Goal: Transaction & Acquisition: Purchase product/service

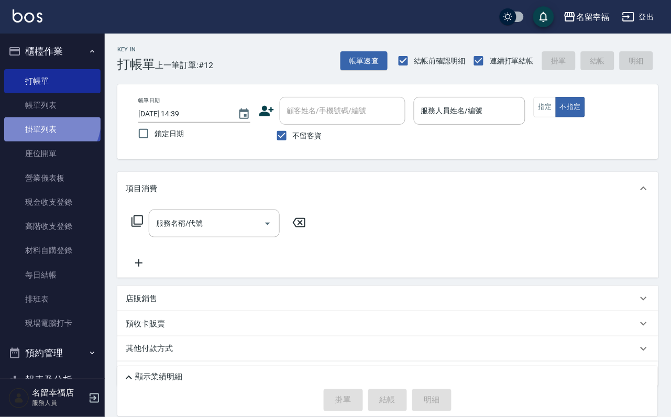
click at [34, 125] on link "掛單列表" at bounding box center [52, 129] width 96 height 24
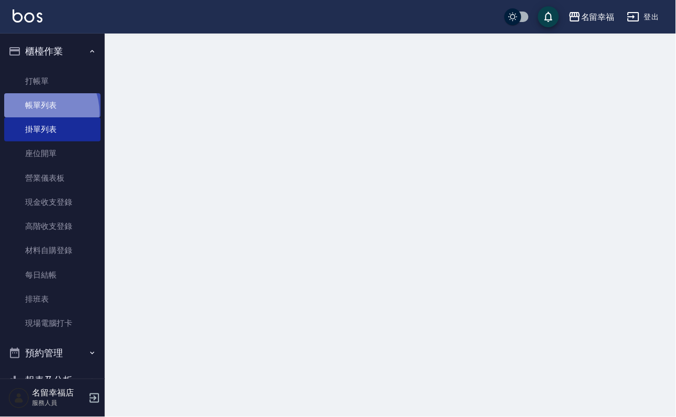
click at [36, 117] on link "帳單列表" at bounding box center [52, 105] width 96 height 24
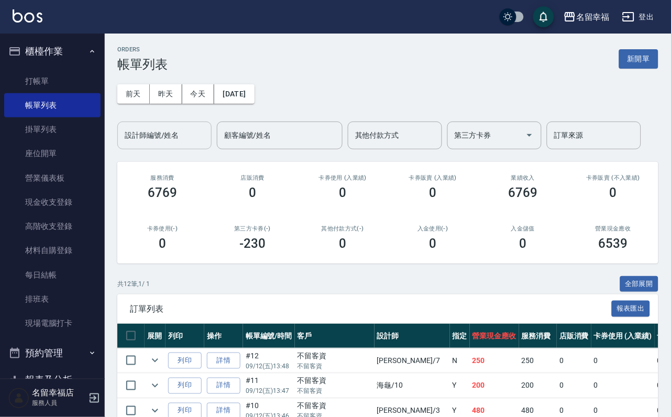
click at [174, 152] on div "ORDERS 帳單列表 新開單 [DATE] [DATE] [DATE] [DATE] 設計師編號/姓名 設計師編號/姓名 顧客編號/姓名 顧客編號/姓名 其…" at bounding box center [388, 362] width 566 height 657
click at [170, 127] on div "設計師編號/姓名" at bounding box center [164, 136] width 94 height 28
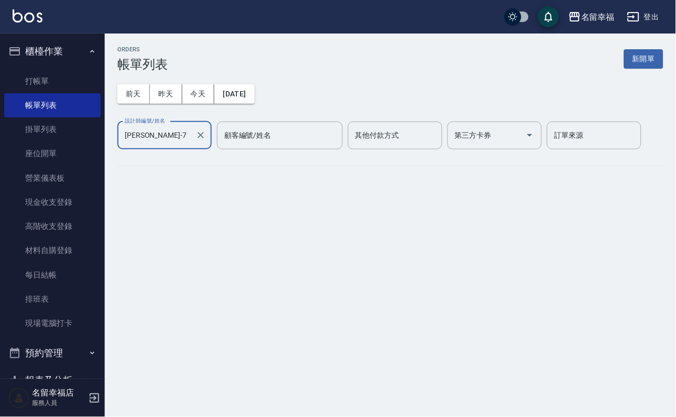
type input "[PERSON_NAME]-7"
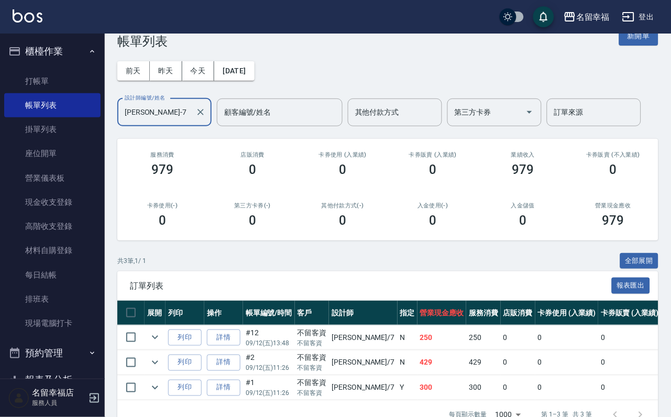
scroll to position [121, 0]
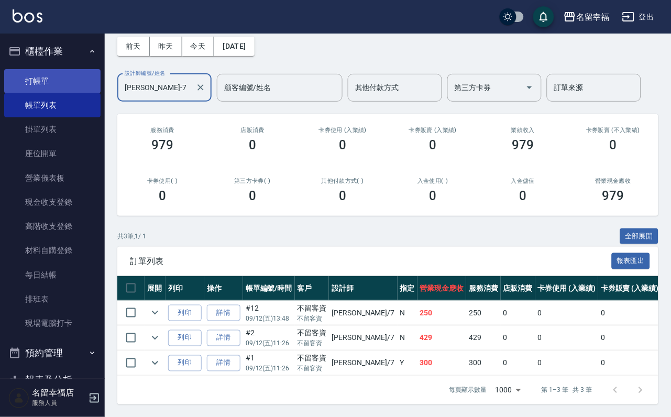
click at [56, 91] on link "打帳單" at bounding box center [52, 81] width 96 height 24
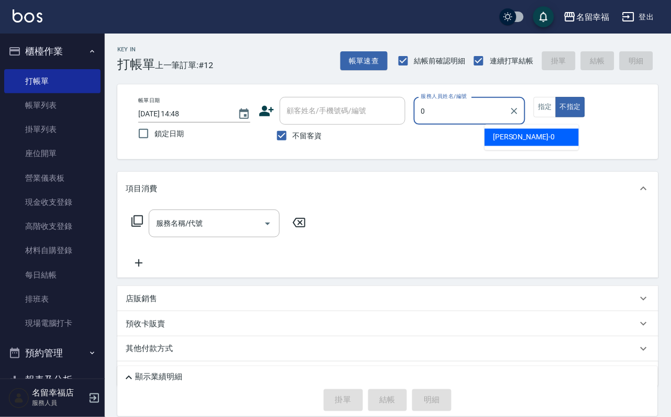
type input "小靜-0"
type button "false"
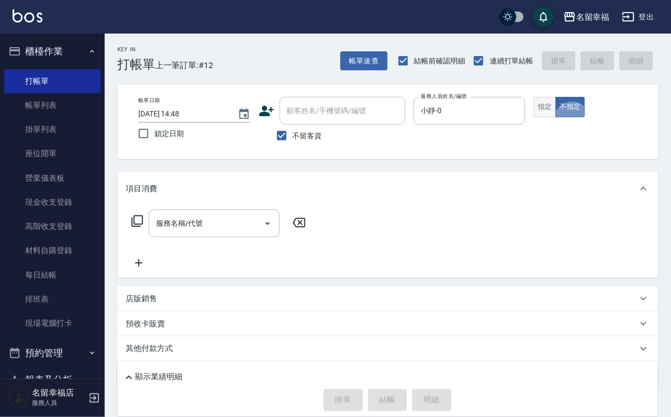
click at [556, 117] on button "指定" at bounding box center [545, 107] width 23 height 20
click at [139, 227] on icon at bounding box center [137, 221] width 13 height 13
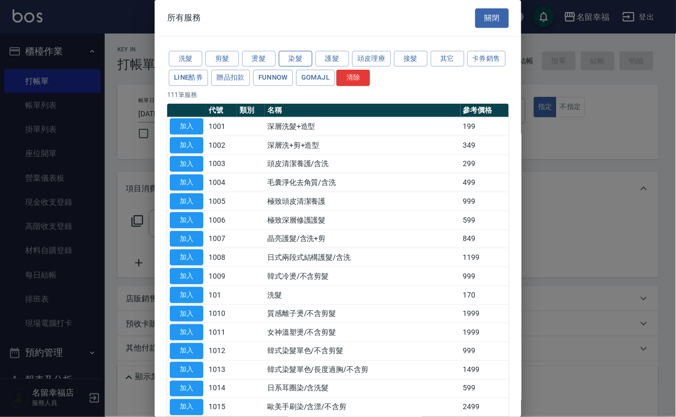
click at [296, 60] on button "染髮" at bounding box center [296, 59] width 34 height 16
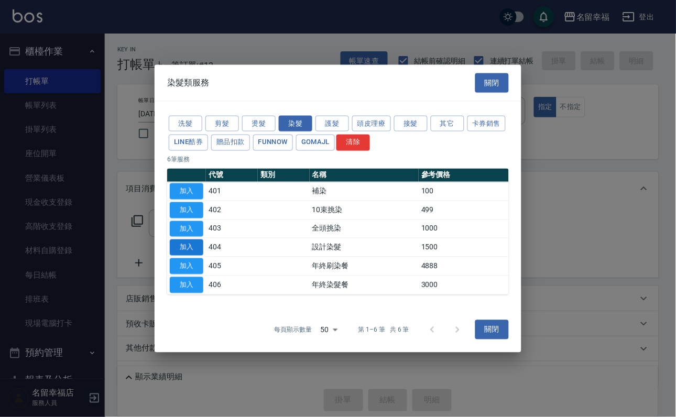
click at [190, 251] on button "加入" at bounding box center [187, 247] width 34 height 16
type input "設計染髮(404)"
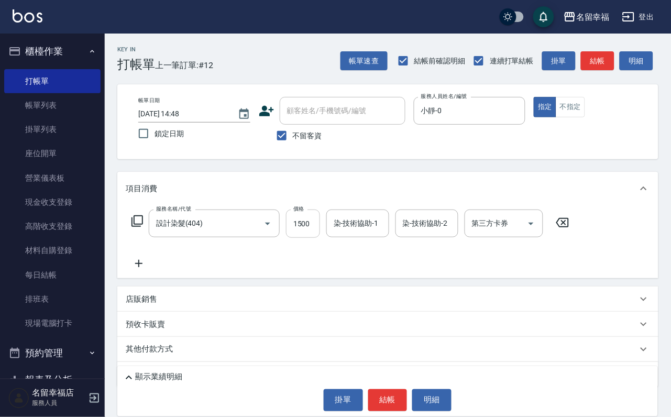
click at [320, 226] on input "1500" at bounding box center [303, 223] width 34 height 28
type input "1299"
type input "小靜-0"
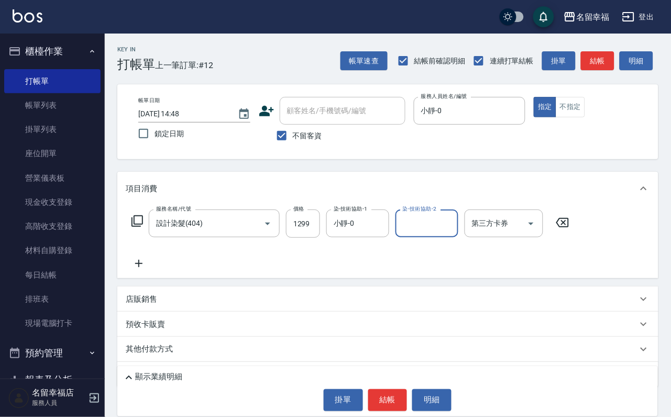
click at [137, 227] on icon at bounding box center [137, 221] width 13 height 13
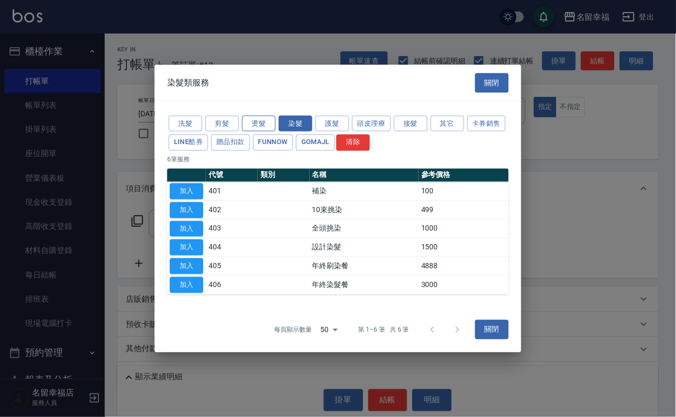
click at [252, 115] on button "燙髮" at bounding box center [259, 123] width 34 height 16
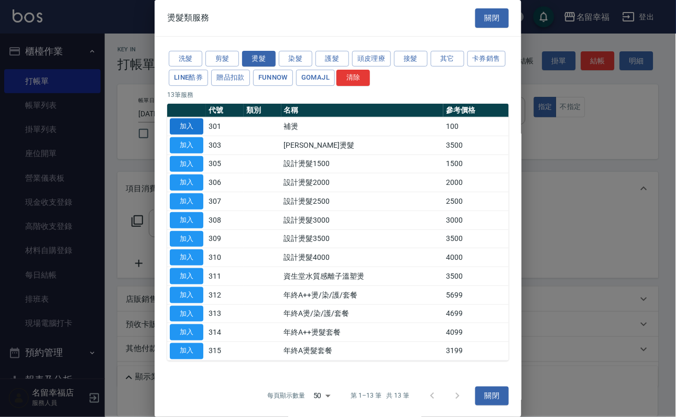
click at [187, 135] on button "加入" at bounding box center [187, 126] width 34 height 16
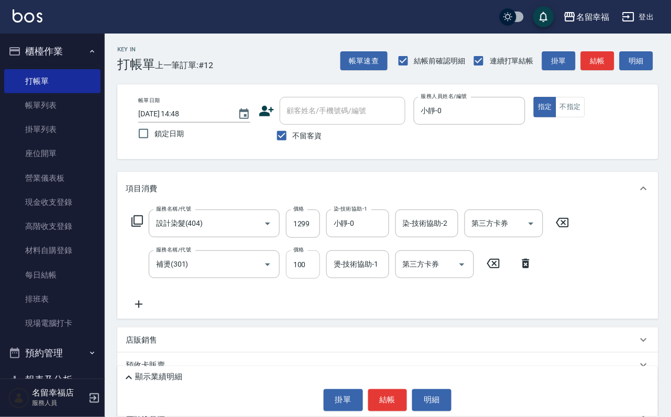
click at [306, 279] on input "100" at bounding box center [303, 264] width 34 height 28
type input "500"
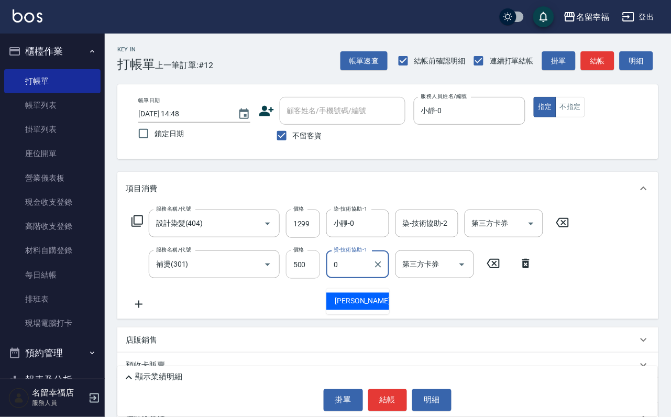
type input "小靜-0"
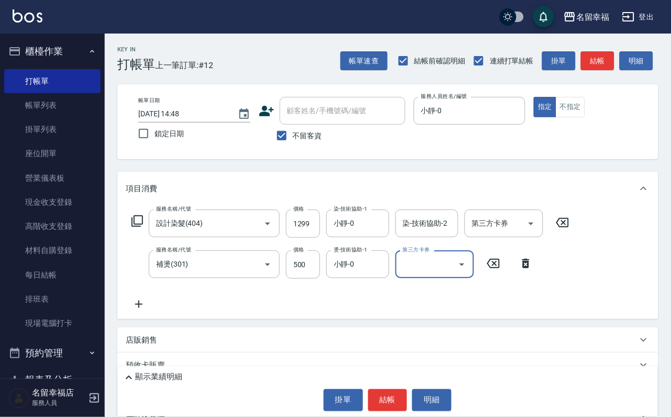
click at [137, 227] on icon at bounding box center [137, 221] width 13 height 13
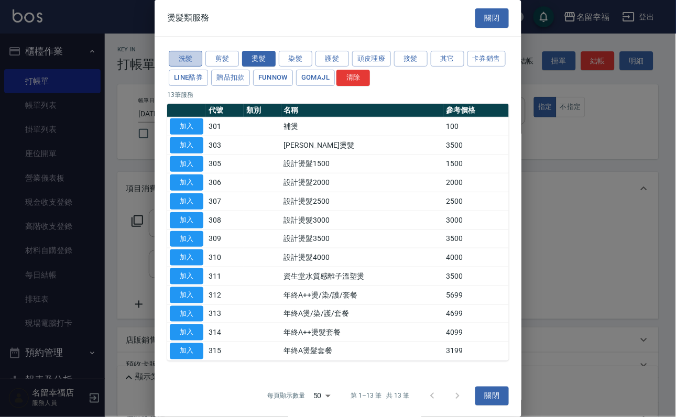
click at [192, 67] on button "洗髮" at bounding box center [186, 59] width 34 height 16
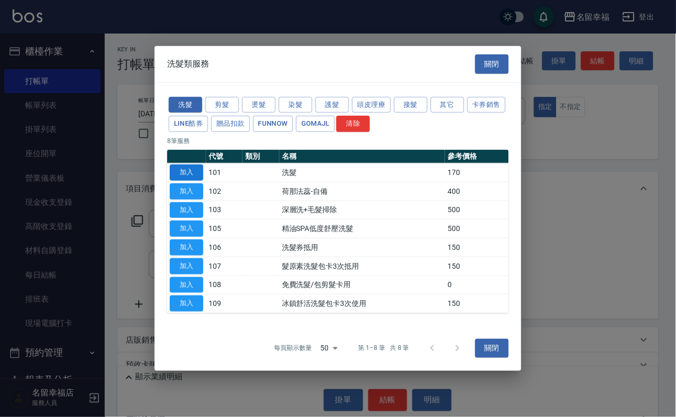
click at [187, 164] on button "加入" at bounding box center [187, 172] width 34 height 16
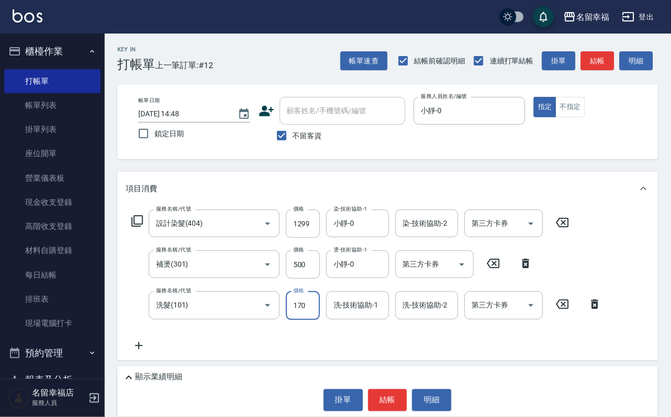
click at [302, 315] on input "170" at bounding box center [303, 305] width 34 height 28
type input "250"
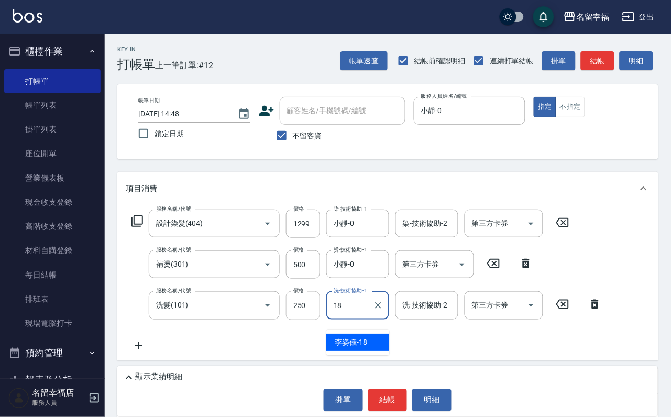
type input "[PERSON_NAME]-18"
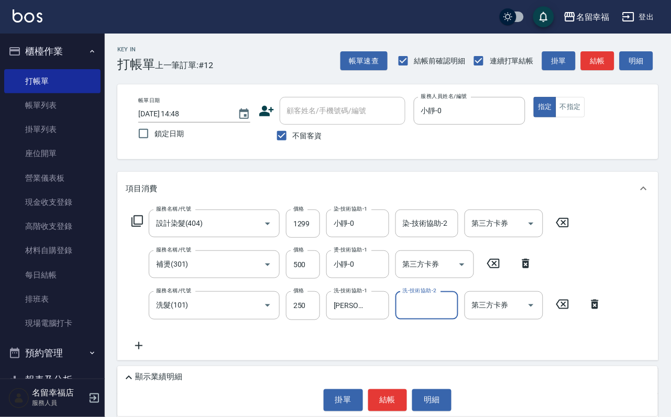
click at [137, 227] on icon at bounding box center [137, 221] width 13 height 13
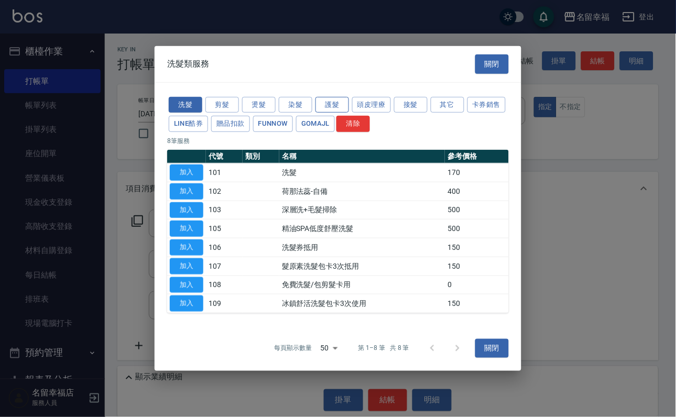
click at [333, 96] on button "護髮" at bounding box center [332, 104] width 34 height 16
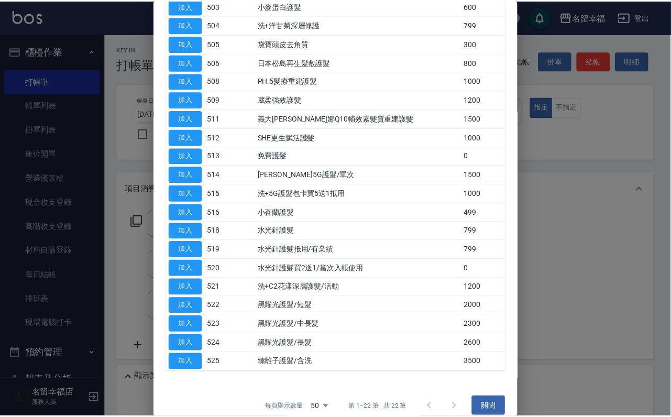
scroll to position [236, 0]
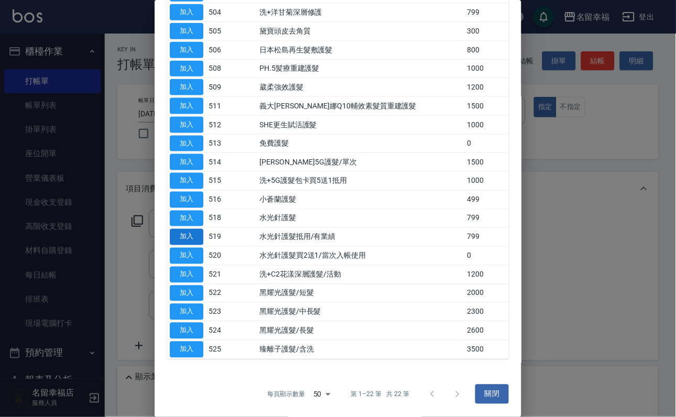
click at [188, 245] on button "加入" at bounding box center [187, 237] width 34 height 16
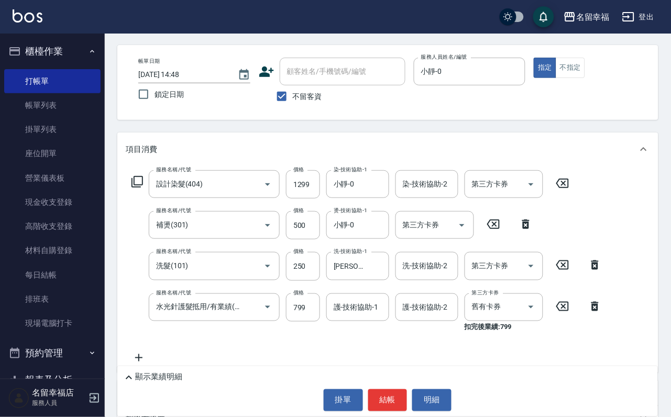
scroll to position [79, 0]
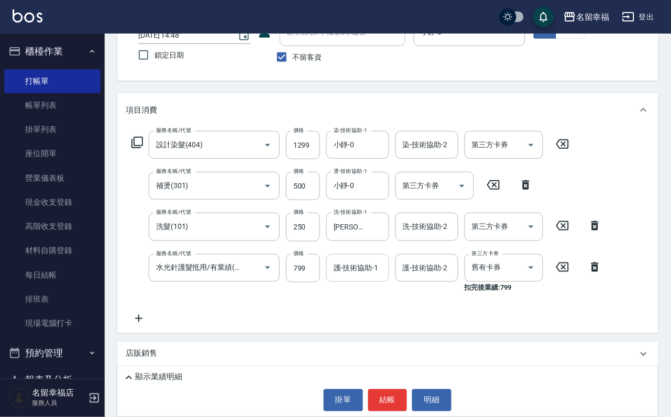
click at [365, 277] on input "護-技術協助-1" at bounding box center [357, 268] width 53 height 18
type input "[PERSON_NAME]-18"
click at [139, 148] on icon at bounding box center [137, 142] width 13 height 13
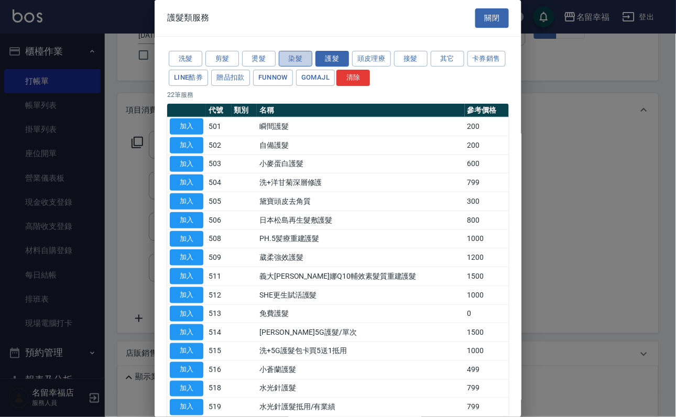
click at [287, 67] on button "染髮" at bounding box center [296, 59] width 34 height 16
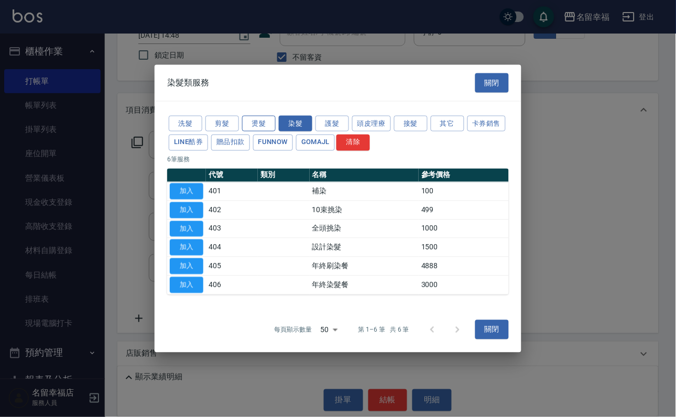
click at [257, 115] on button "燙髮" at bounding box center [259, 123] width 34 height 16
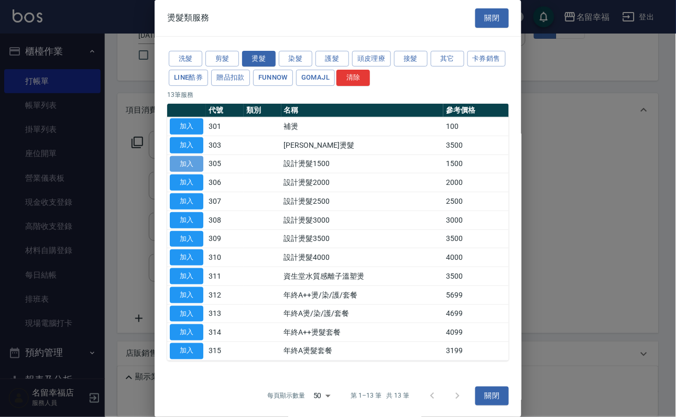
click at [187, 172] on button "加入" at bounding box center [187, 164] width 34 height 16
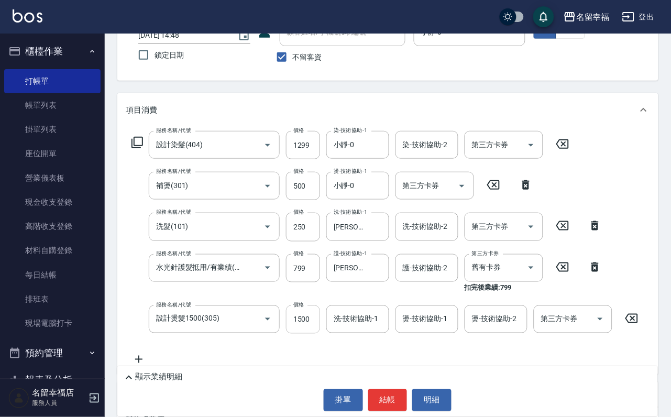
click at [304, 332] on input "1500" at bounding box center [303, 319] width 34 height 28
type input "888"
type input "小靜-0"
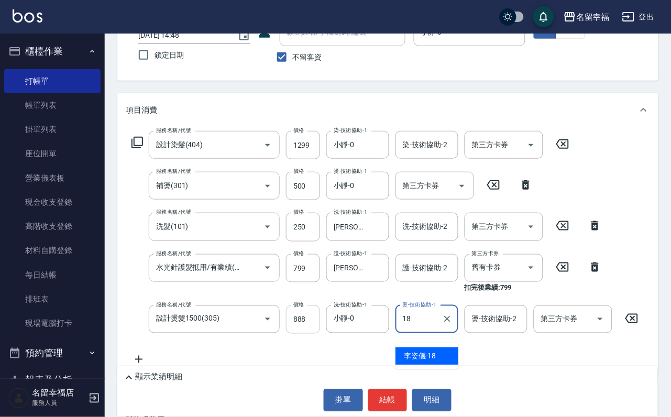
type input "[PERSON_NAME]-18"
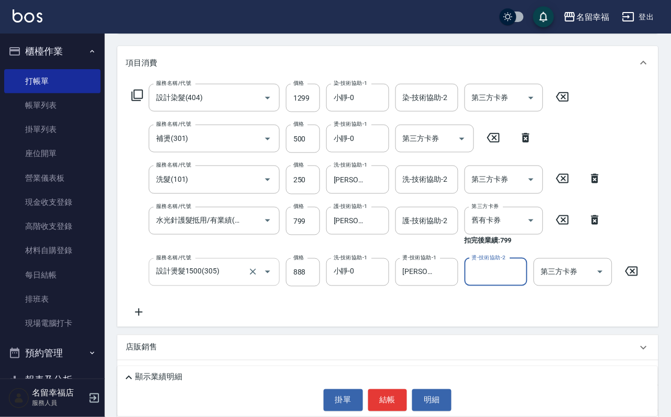
scroll to position [157, 0]
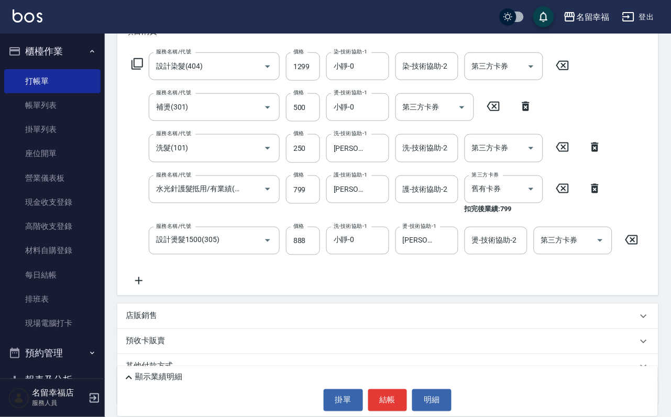
click at [132, 70] on icon at bounding box center [137, 64] width 12 height 12
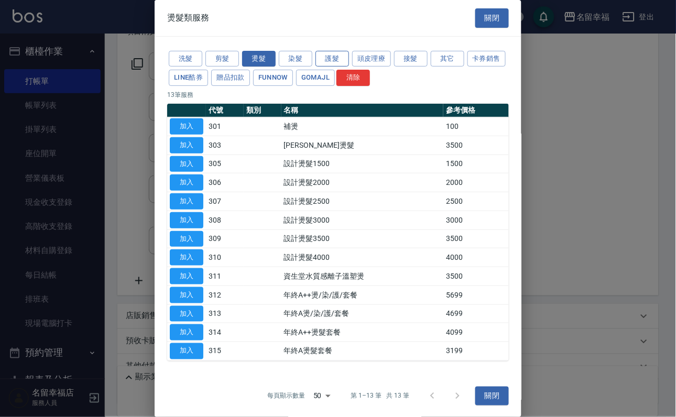
click at [333, 67] on button "護髮" at bounding box center [332, 59] width 34 height 16
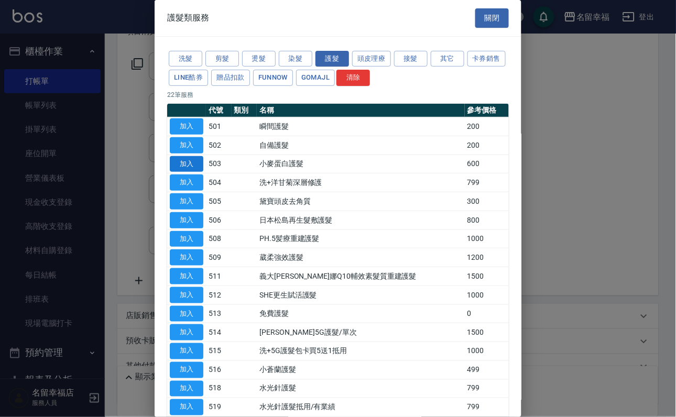
click at [198, 172] on button "加入" at bounding box center [187, 164] width 34 height 16
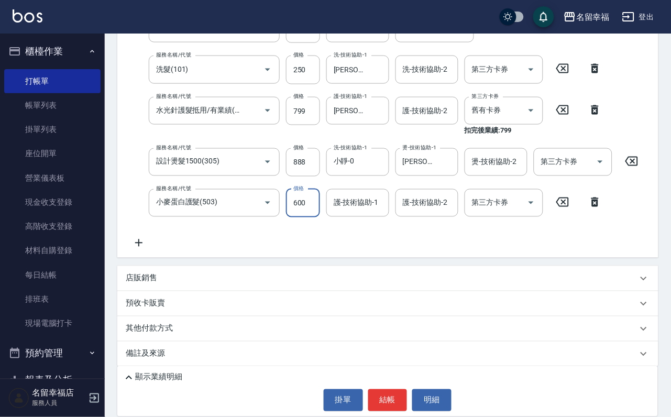
scroll to position [217, 0]
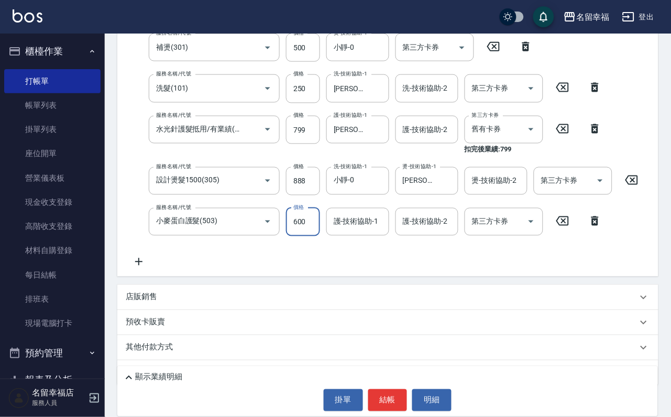
click at [311, 219] on input "600" at bounding box center [303, 222] width 34 height 28
type input "500"
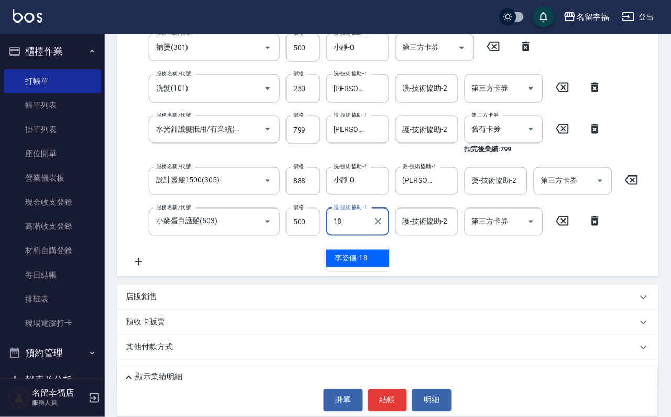
type input "[PERSON_NAME]-18"
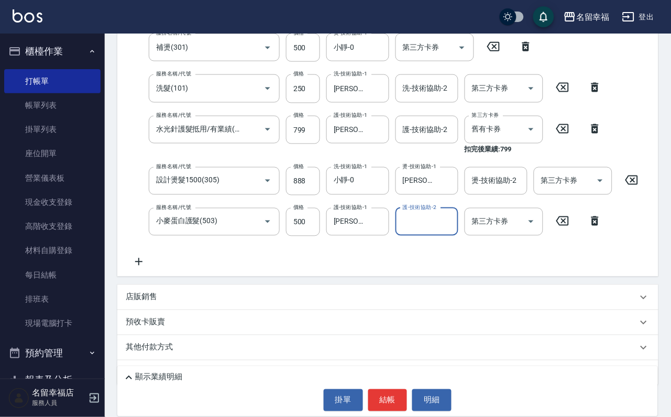
click at [147, 303] on p "店販銷售" at bounding box center [141, 297] width 31 height 11
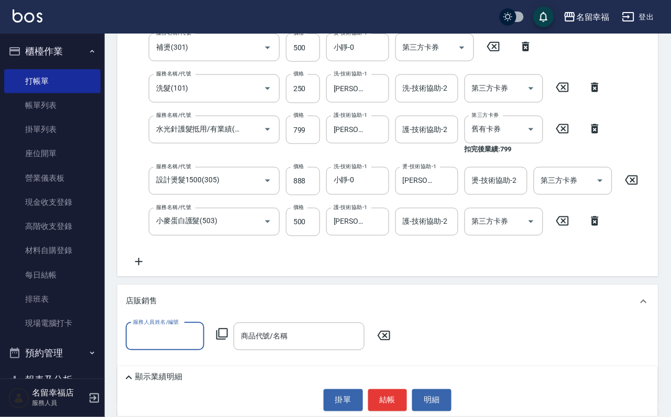
scroll to position [0, 0]
type input "小靜-0"
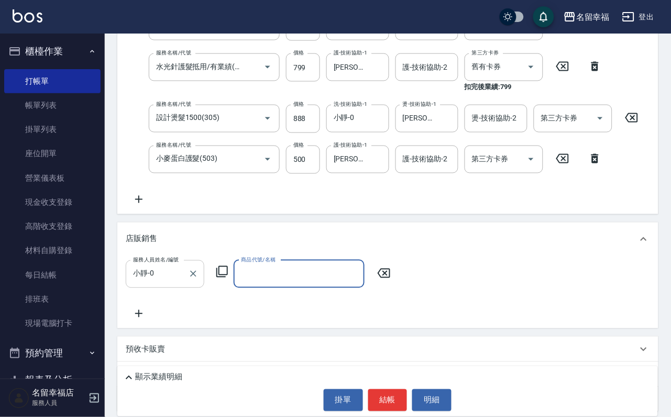
scroll to position [374, 0]
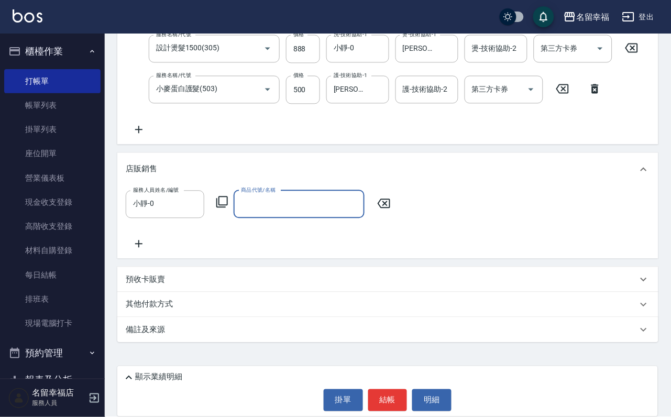
click at [228, 204] on icon at bounding box center [222, 202] width 13 height 13
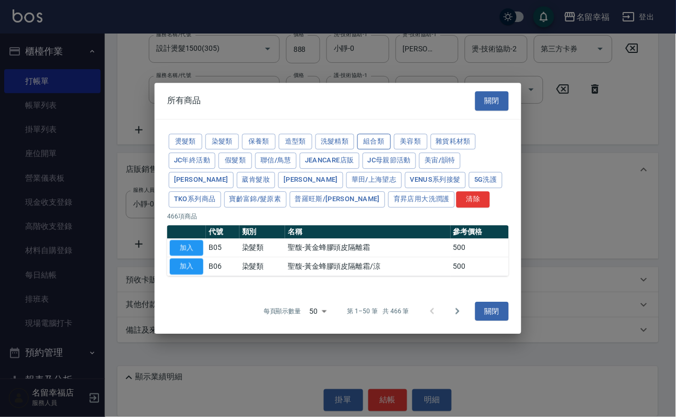
click at [391, 134] on button "組合類" at bounding box center [374, 142] width 34 height 16
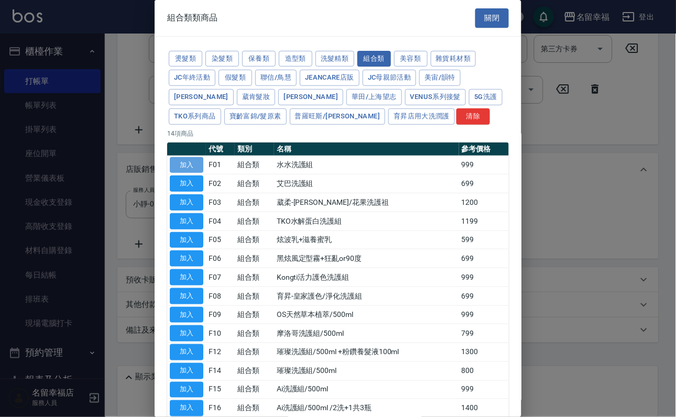
click at [183, 173] on button "加入" at bounding box center [187, 165] width 34 height 16
type input "水水洗護組"
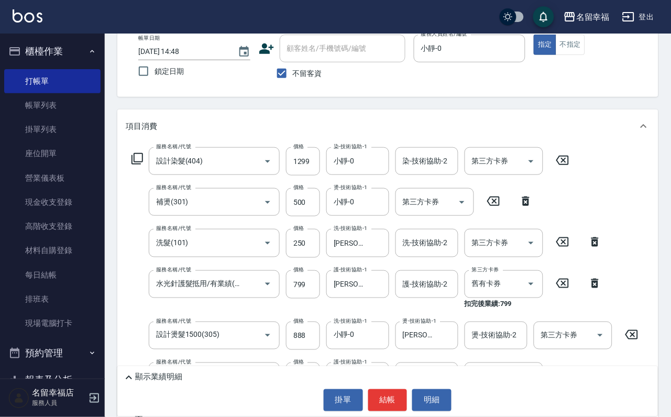
scroll to position [60, 0]
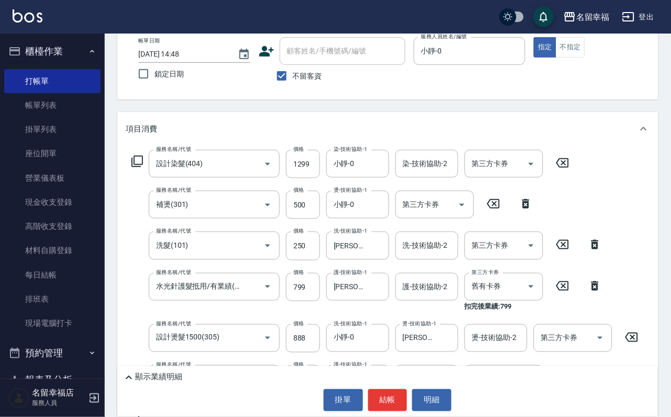
click at [139, 168] on icon at bounding box center [137, 161] width 13 height 13
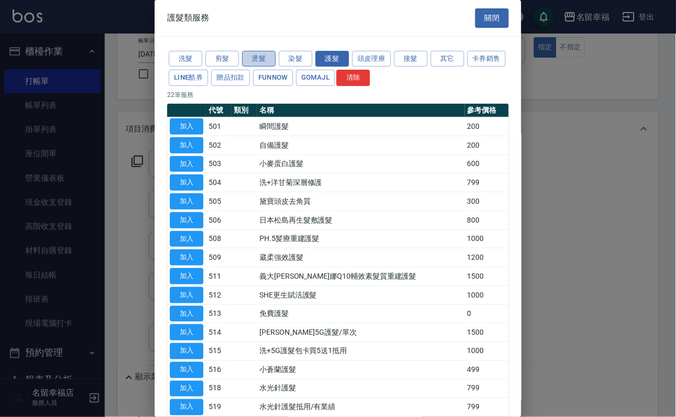
click at [258, 65] on button "燙髮" at bounding box center [259, 59] width 34 height 16
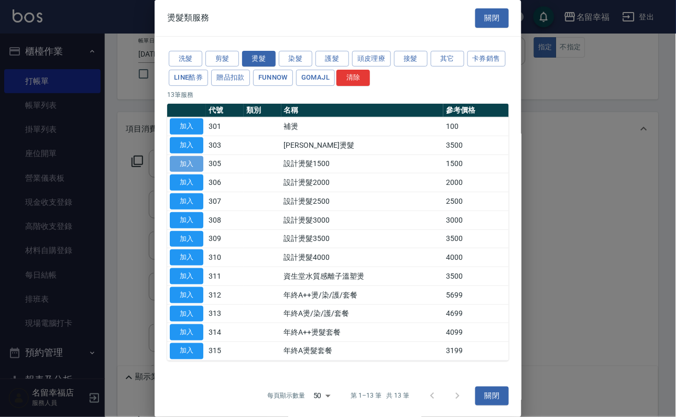
click at [181, 172] on button "加入" at bounding box center [187, 164] width 34 height 16
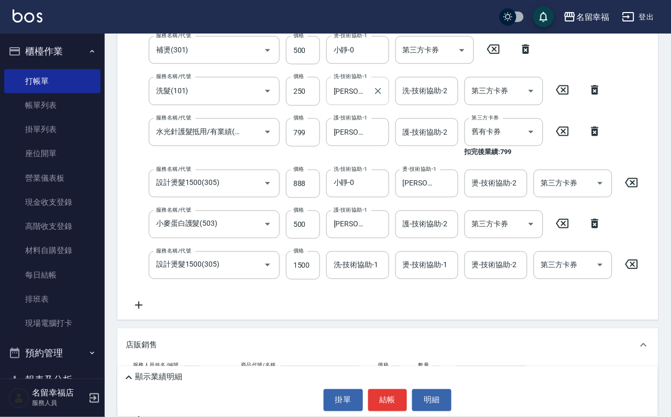
scroll to position [217, 0]
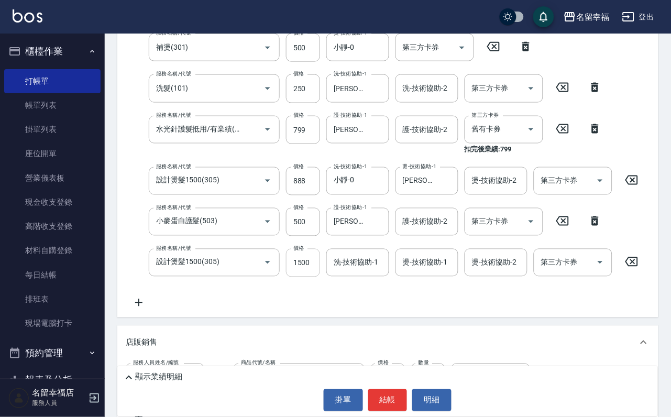
click at [307, 271] on input "1500" at bounding box center [303, 263] width 34 height 28
type input "888"
type input "[PERSON_NAME]-18"
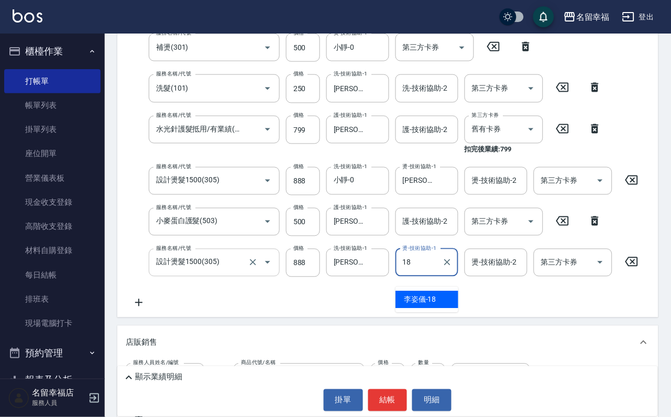
type input "[PERSON_NAME]-18"
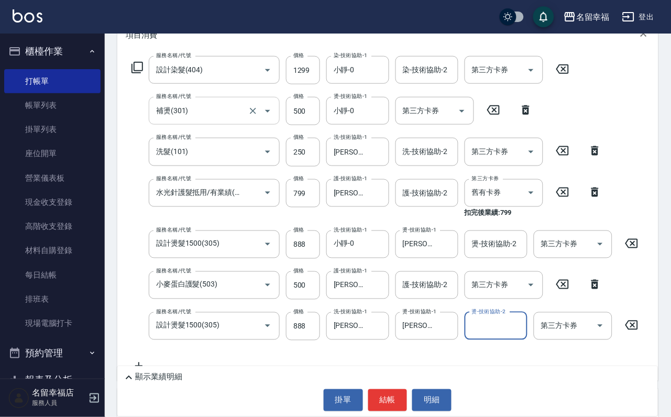
scroll to position [60, 0]
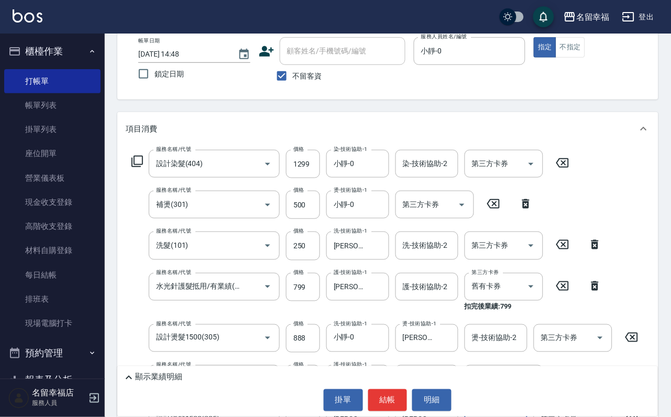
click at [143, 168] on icon at bounding box center [137, 161] width 13 height 13
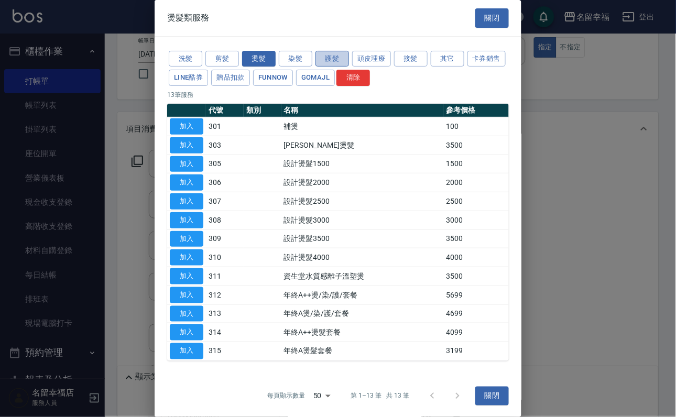
click at [325, 67] on button "護髮" at bounding box center [332, 59] width 34 height 16
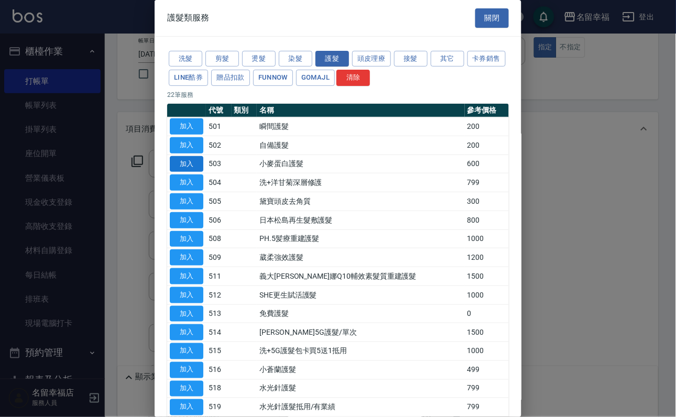
click at [199, 172] on button "加入" at bounding box center [187, 164] width 34 height 16
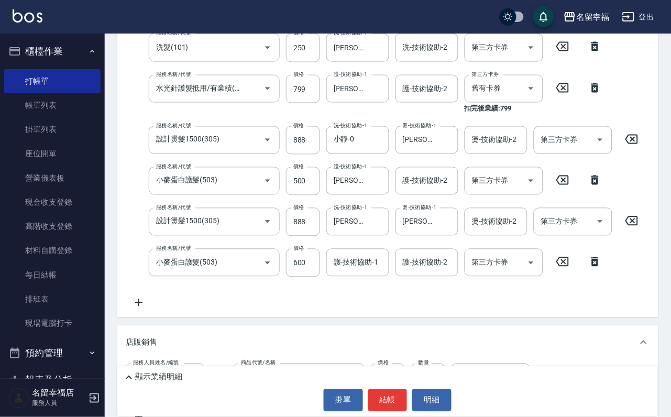
scroll to position [295, 0]
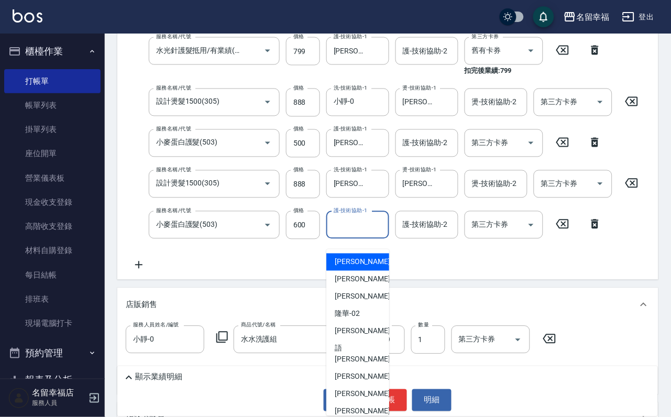
click at [343, 234] on input "護-技術協助-1" at bounding box center [357, 225] width 53 height 18
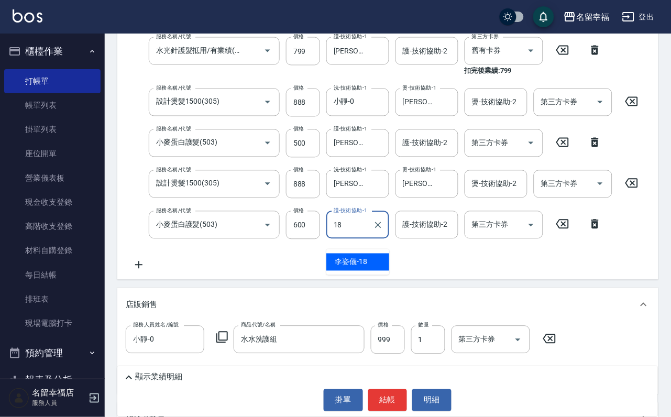
type input "[PERSON_NAME]-18"
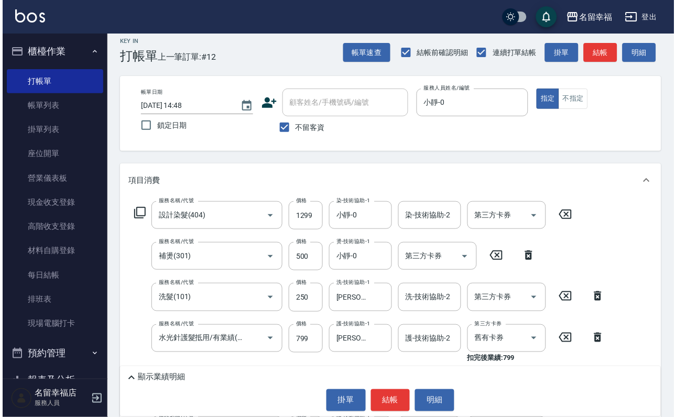
scroll to position [236, 0]
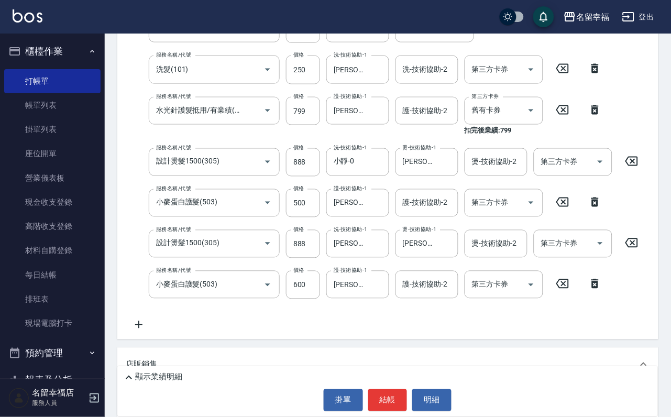
click at [147, 371] on div "顯示業績明細" at bounding box center [390, 377] width 535 height 13
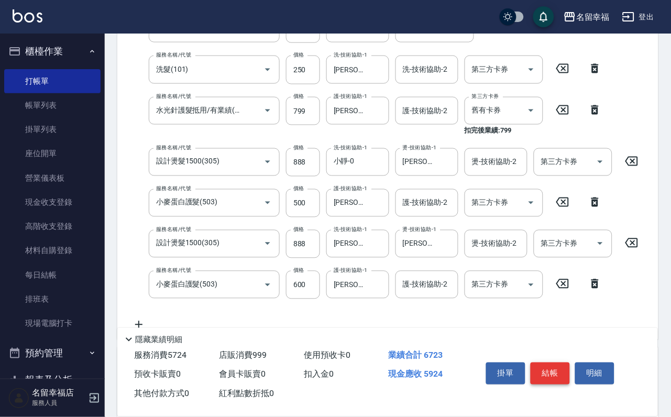
click at [564, 362] on button "結帳" at bounding box center [550, 373] width 39 height 22
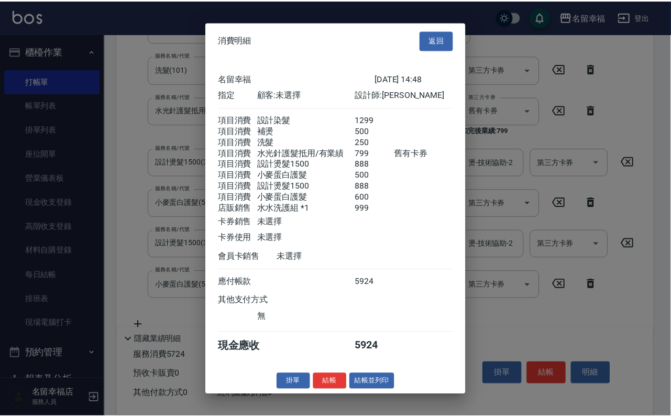
scroll to position [0, 0]
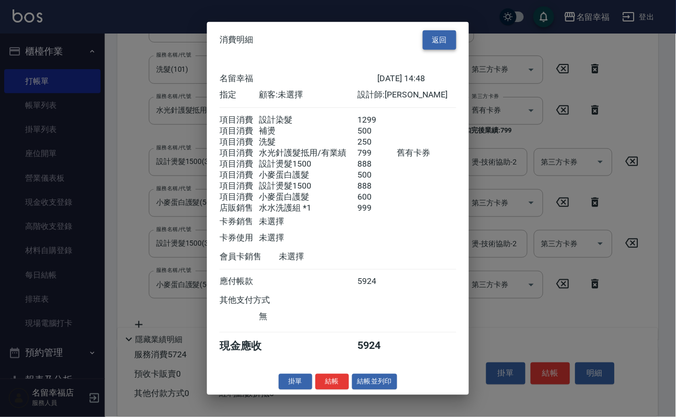
drag, startPoint x: 436, startPoint y: 17, endPoint x: 382, endPoint y: 121, distance: 117.4
click at [436, 30] on button "返回" at bounding box center [440, 39] width 34 height 19
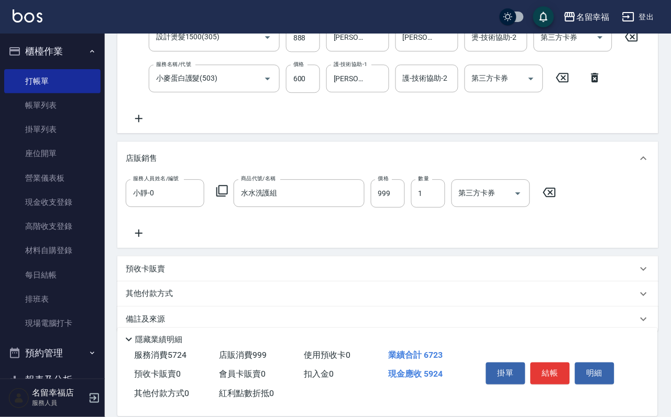
scroll to position [471, 0]
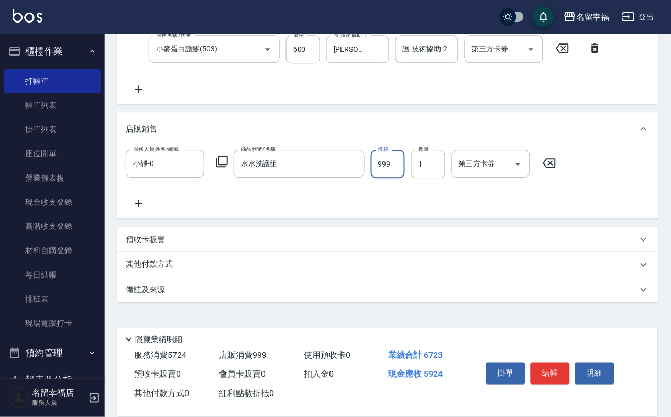
click at [391, 178] on input "999" at bounding box center [388, 164] width 34 height 28
type input "1000"
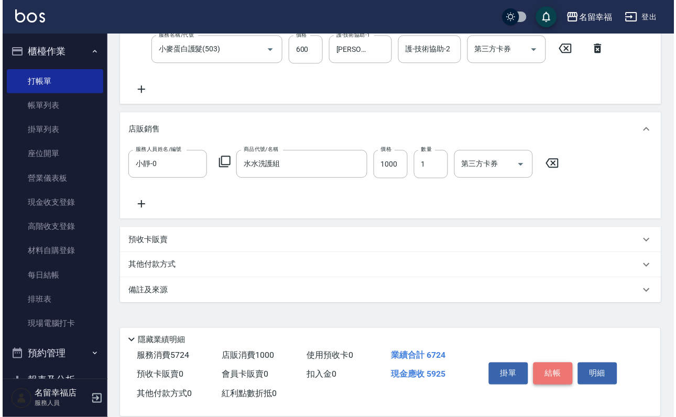
scroll to position [0, 0]
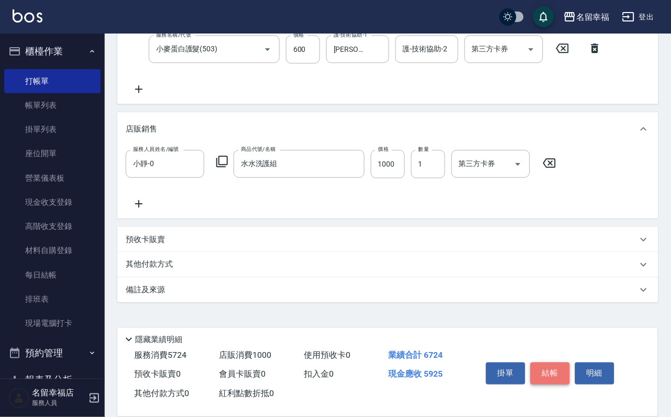
click at [570, 362] on button "結帳" at bounding box center [550, 373] width 39 height 22
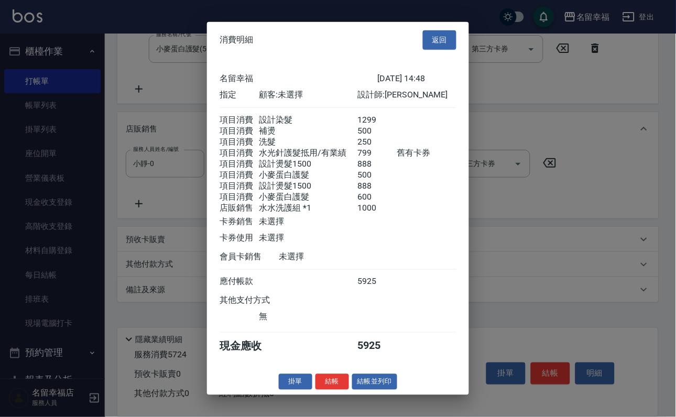
scroll to position [397, 0]
click at [315, 390] on button "結帳" at bounding box center [332, 381] width 34 height 16
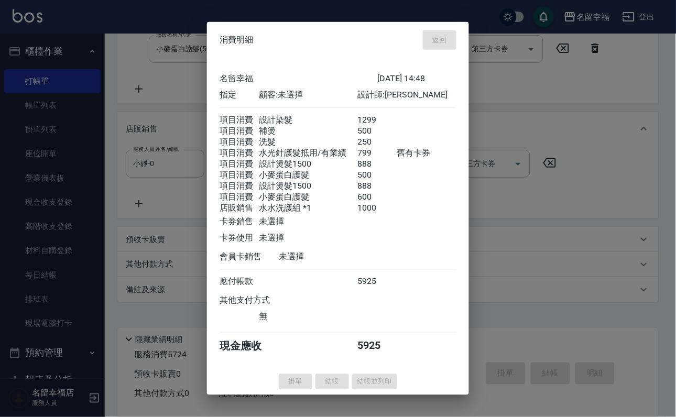
type input "[DATE] 14:53"
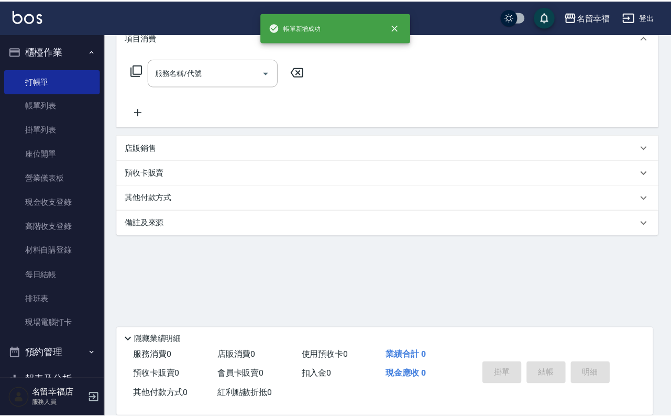
scroll to position [0, 0]
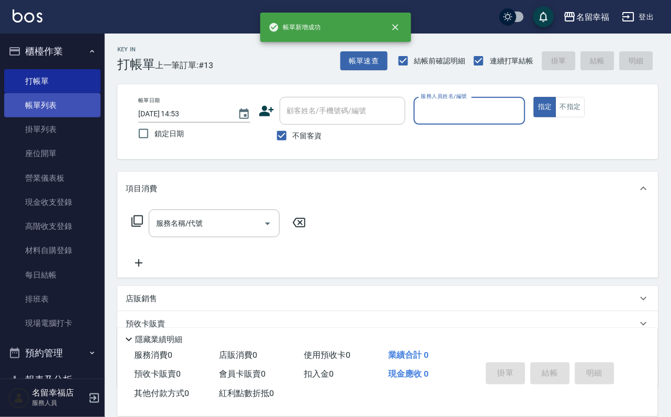
click at [49, 105] on link "帳單列表" at bounding box center [52, 105] width 96 height 24
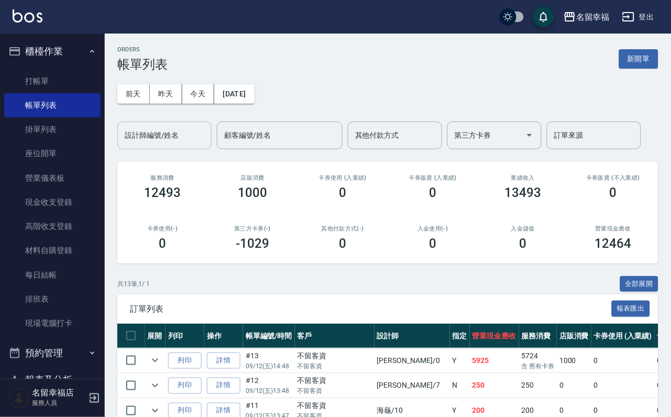
click at [130, 140] on input "設計師編號/姓名" at bounding box center [164, 135] width 85 height 18
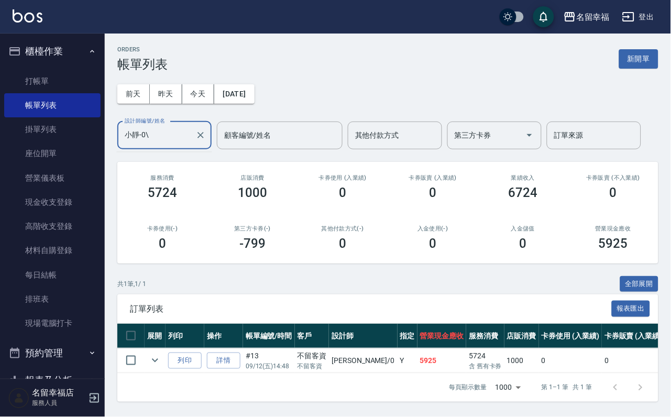
scroll to position [55, 0]
type input "小靜-0"
click at [48, 86] on link "打帳單" at bounding box center [52, 81] width 96 height 24
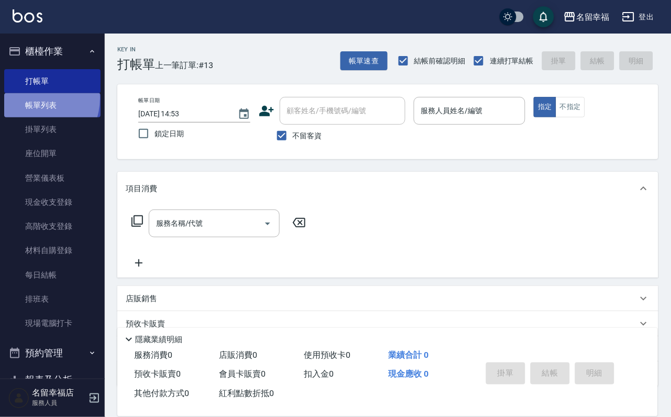
click at [31, 104] on link "帳單列表" at bounding box center [52, 105] width 96 height 24
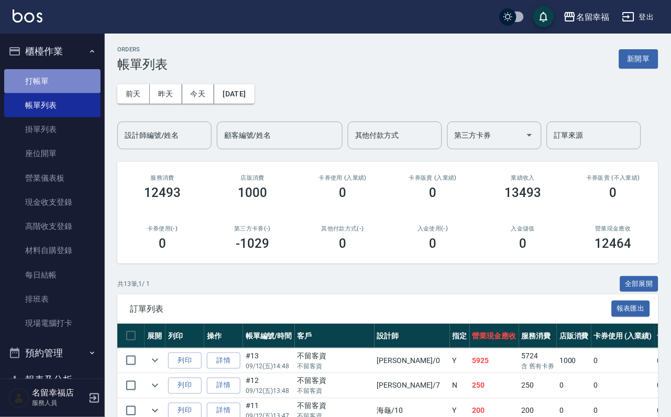
click at [61, 78] on link "打帳單" at bounding box center [52, 81] width 96 height 24
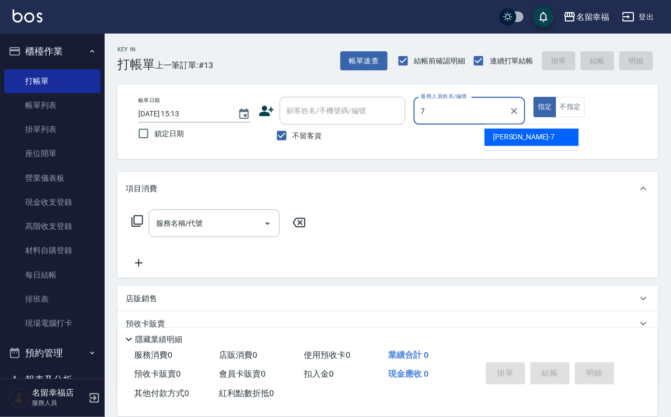
type input "[PERSON_NAME]-7"
type button "true"
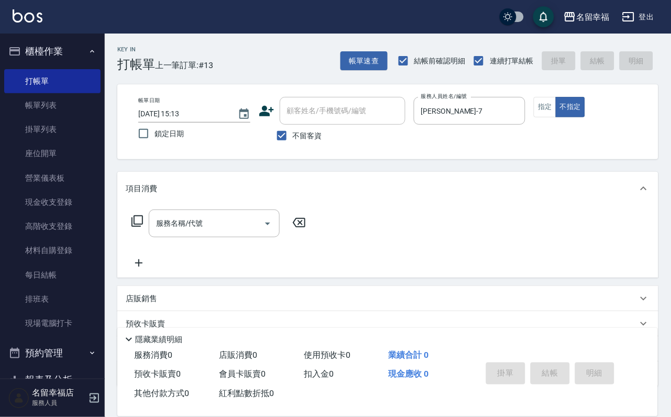
click at [130, 333] on icon at bounding box center [129, 339] width 13 height 13
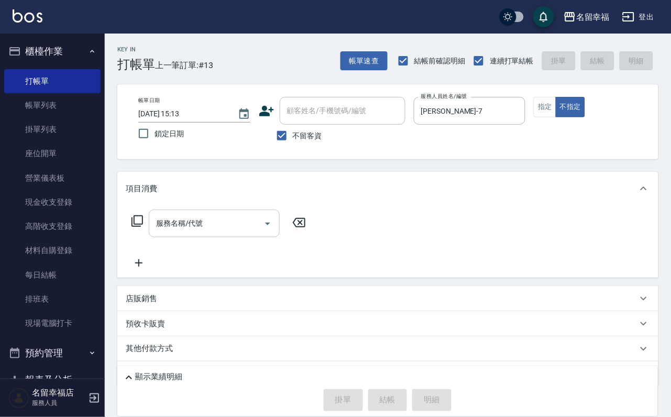
click at [212, 233] on input "服務名稱/代號" at bounding box center [206, 223] width 106 height 18
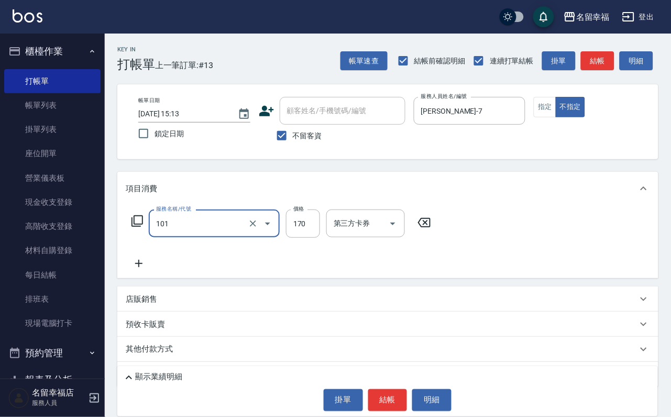
type input "洗髮(101)"
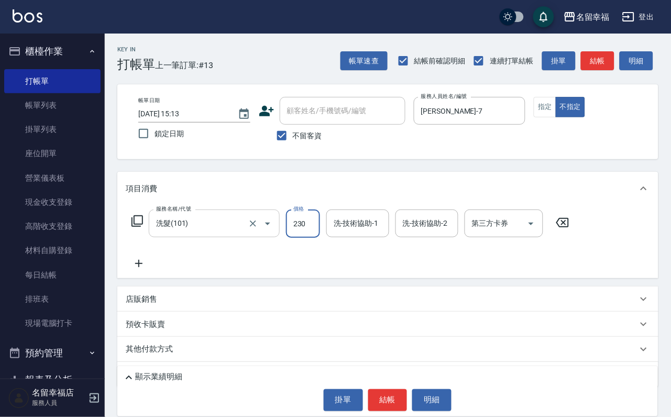
type input "230"
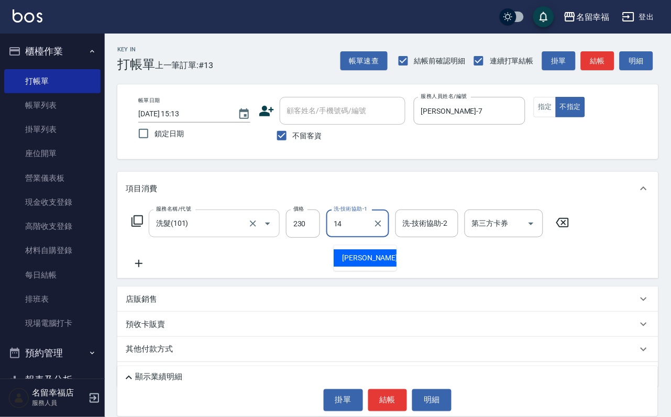
type input "[PERSON_NAME]-14"
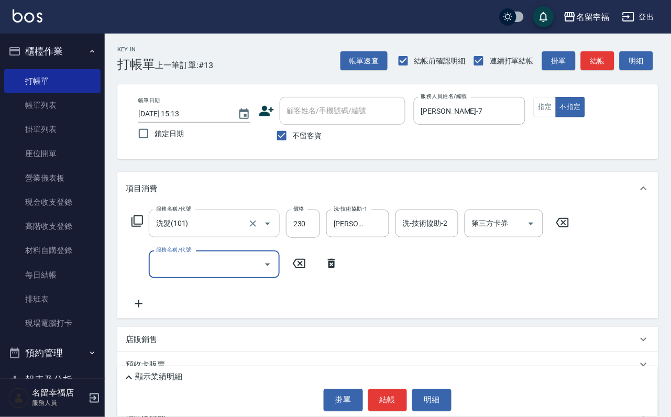
type input "8"
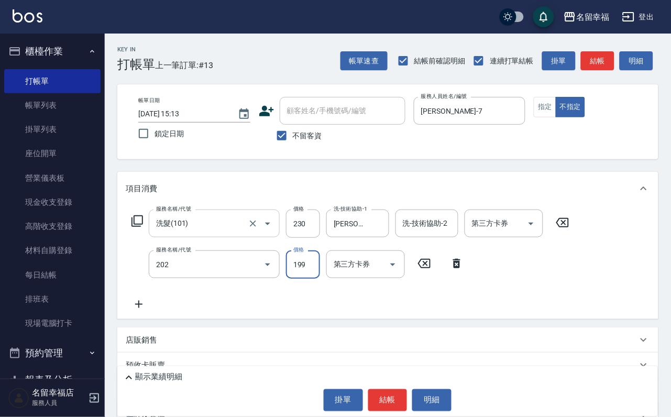
type input "不指定單剪(202)"
click at [407, 402] on button "結帳" at bounding box center [387, 400] width 39 height 22
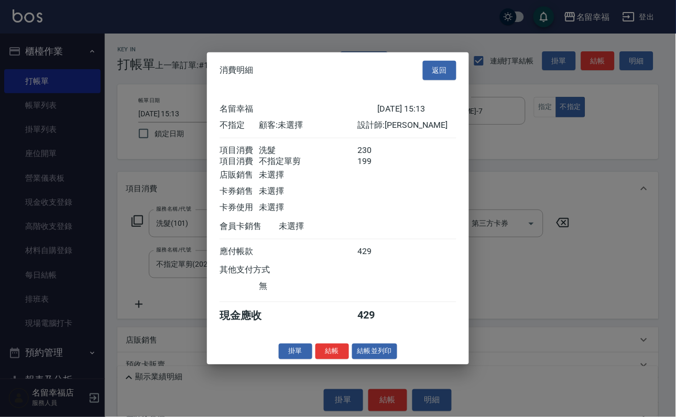
scroll to position [188, 0]
click at [377, 359] on button "結帳並列印" at bounding box center [375, 351] width 46 height 16
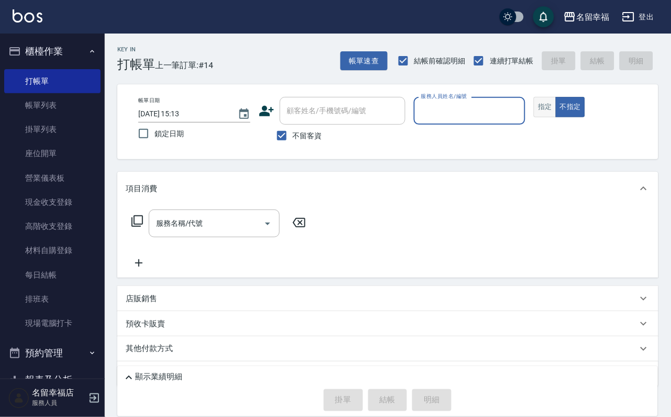
click at [556, 117] on button "指定" at bounding box center [545, 107] width 23 height 20
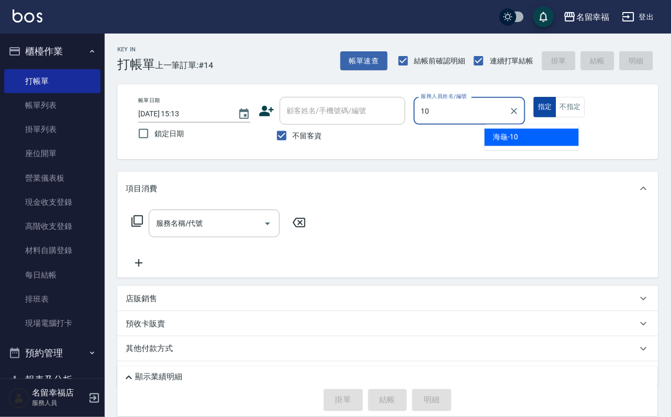
type input "海龜-10"
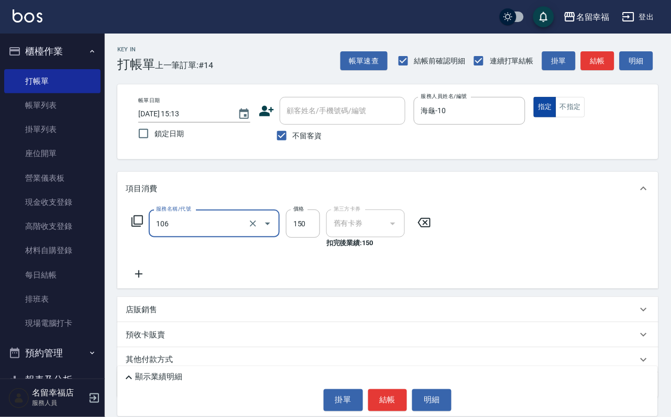
type input "洗髮券抵用(106)"
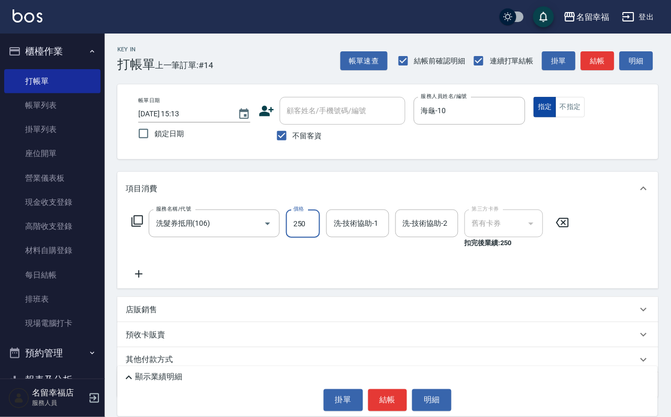
type input "250"
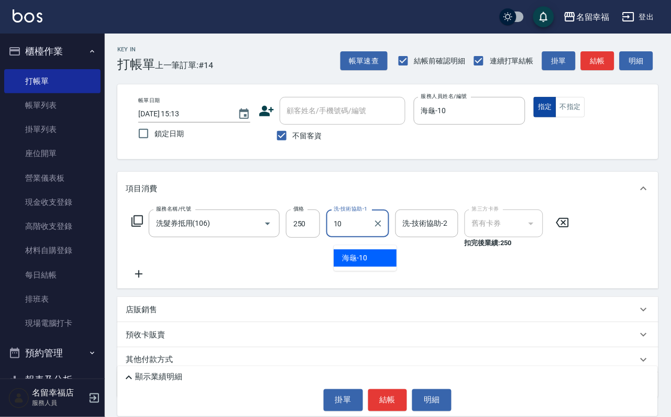
type input "海龜-10"
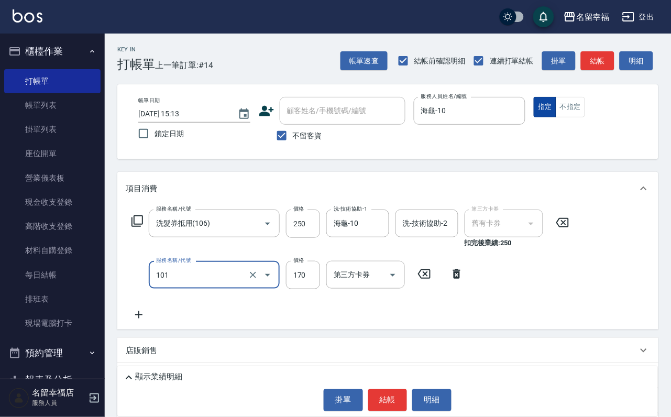
type input "洗髮(101)"
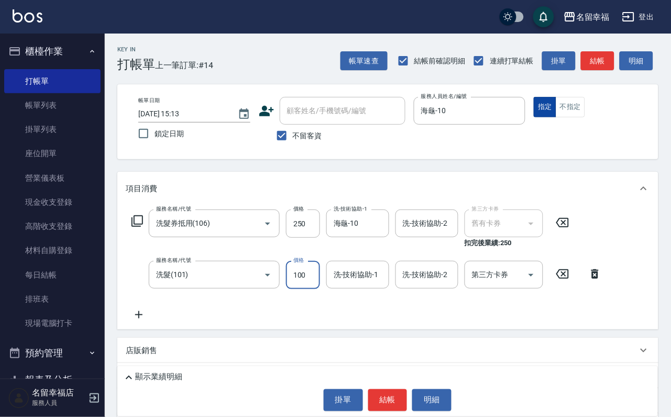
type input "100"
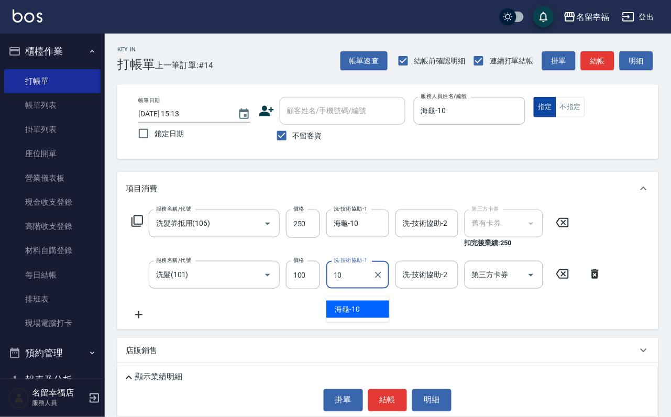
type input "海龜-10"
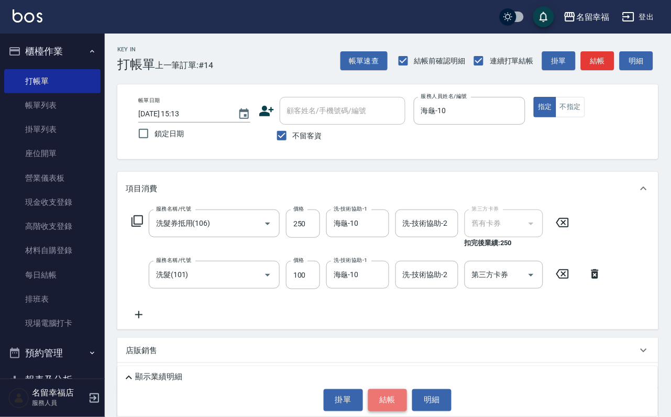
click at [390, 401] on button "結帳" at bounding box center [387, 400] width 39 height 22
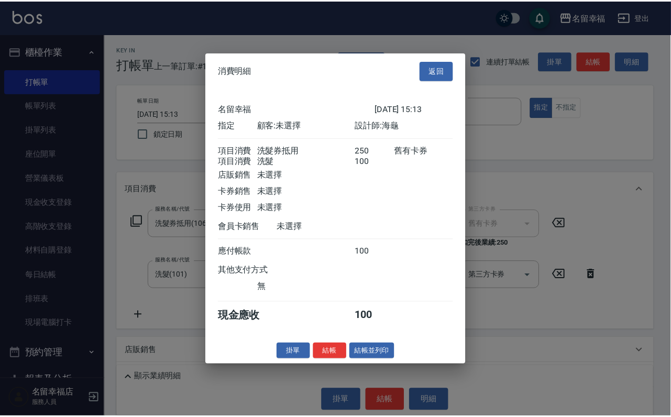
scroll to position [169, 0]
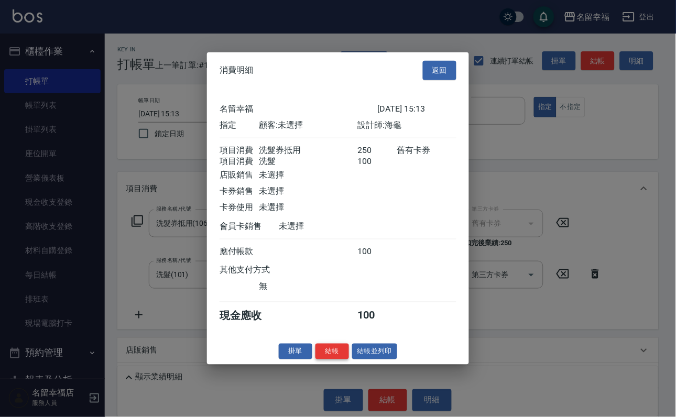
click at [325, 359] on button "結帳" at bounding box center [332, 351] width 34 height 16
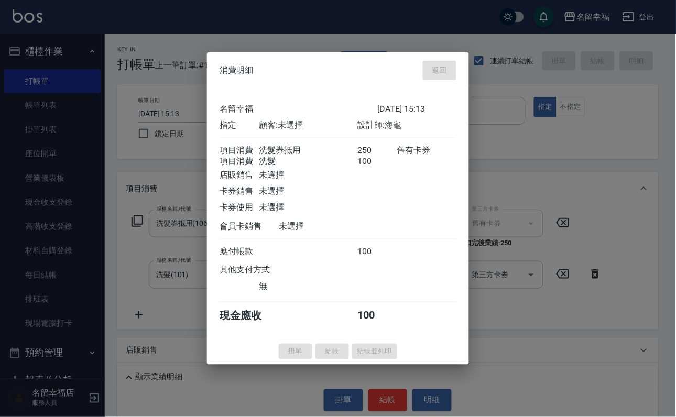
type input "[DATE] 15:26"
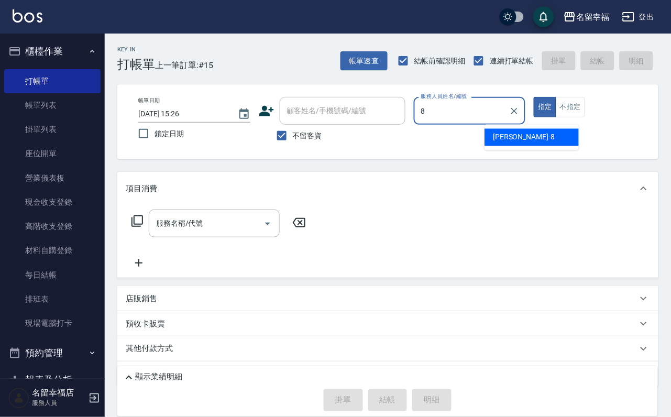
type input "[PERSON_NAME]-8"
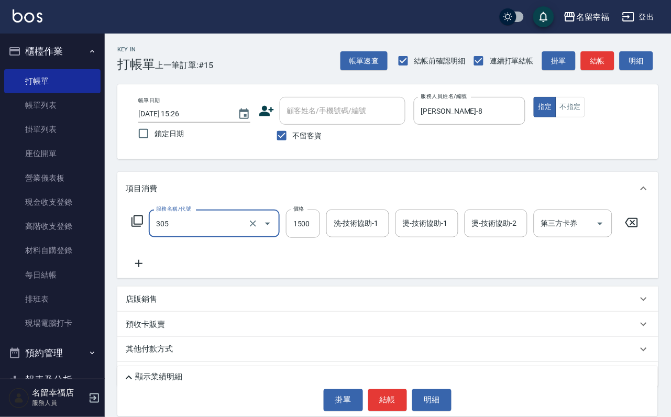
type input "設計燙髮1500(305)"
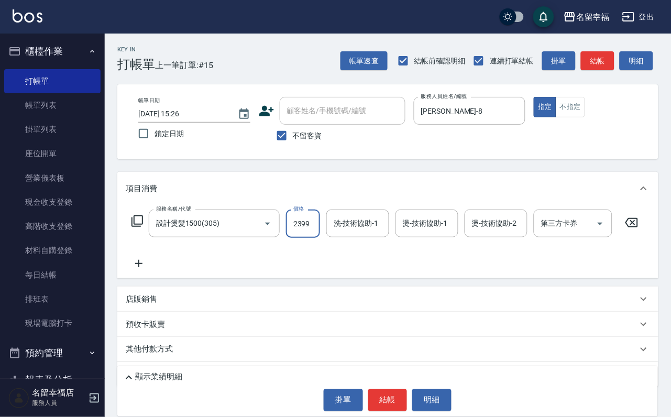
scroll to position [0, 1]
type input "2399"
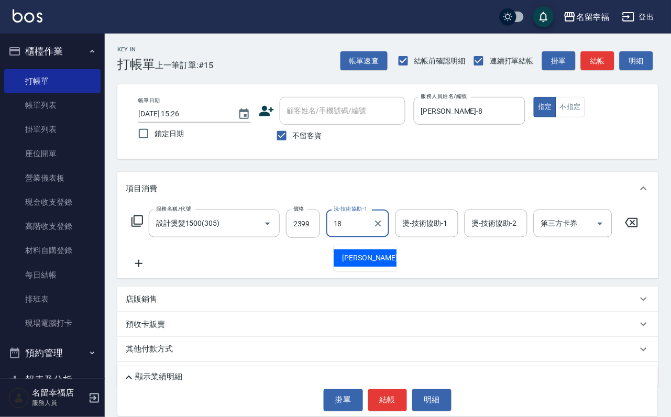
type input "[PERSON_NAME]-18"
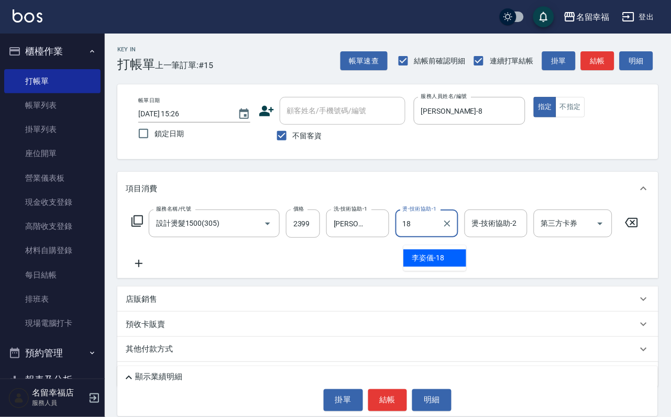
type input "[PERSON_NAME]-18"
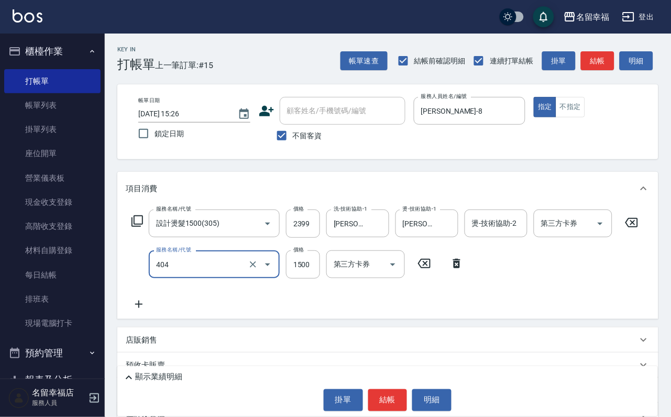
type input "設計染髮(404)"
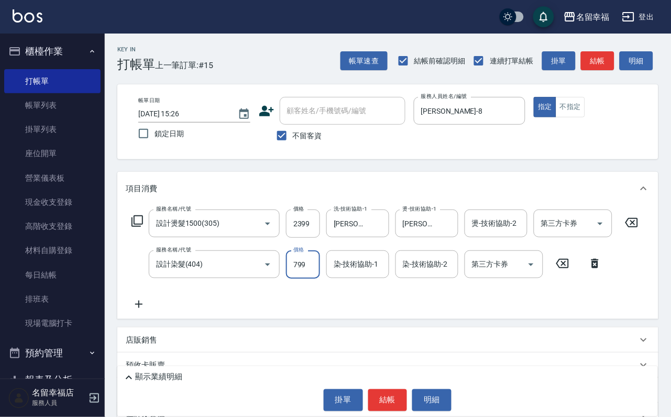
type input "799"
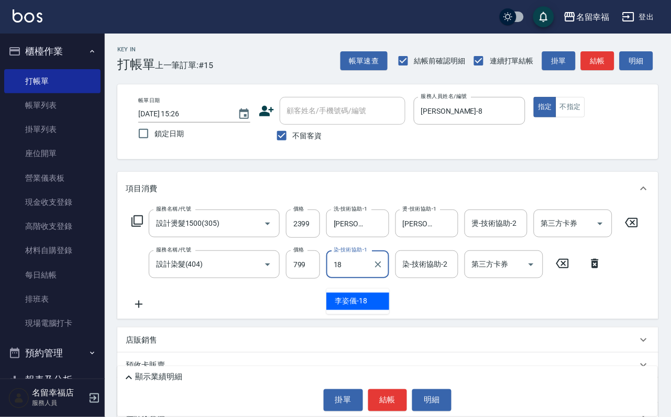
type input "[PERSON_NAME]-18"
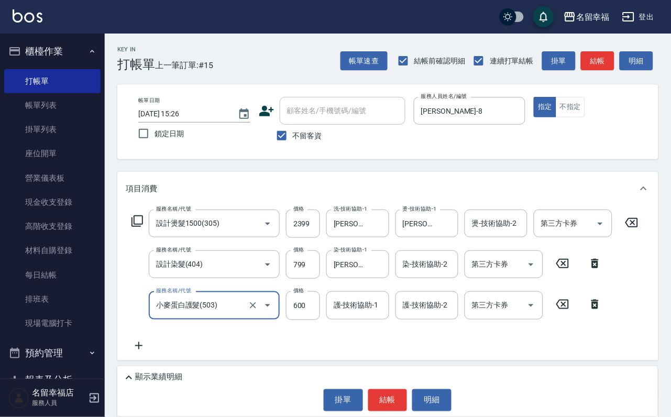
type input "小麥蛋白護髮(503)"
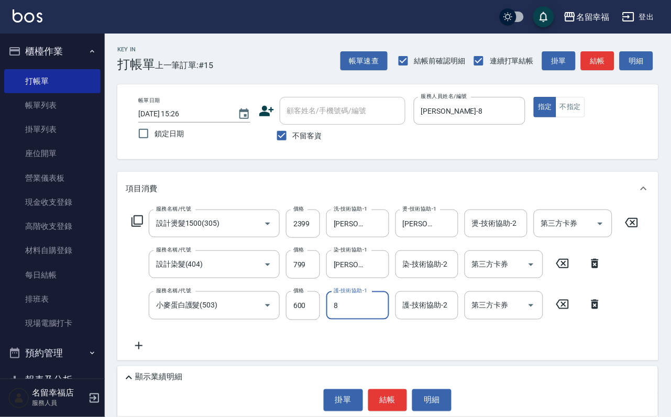
type input "[PERSON_NAME]-8"
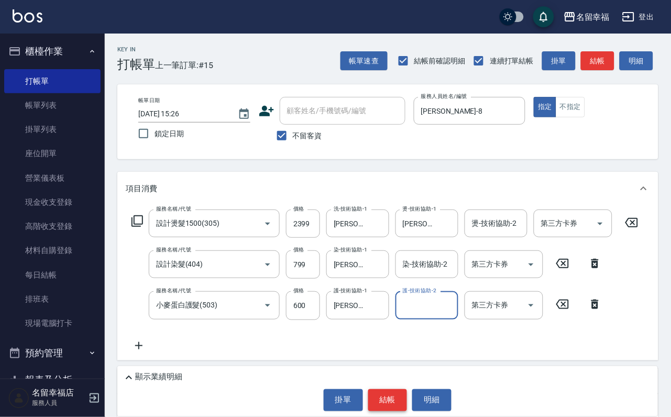
click at [389, 400] on button "結帳" at bounding box center [387, 400] width 39 height 22
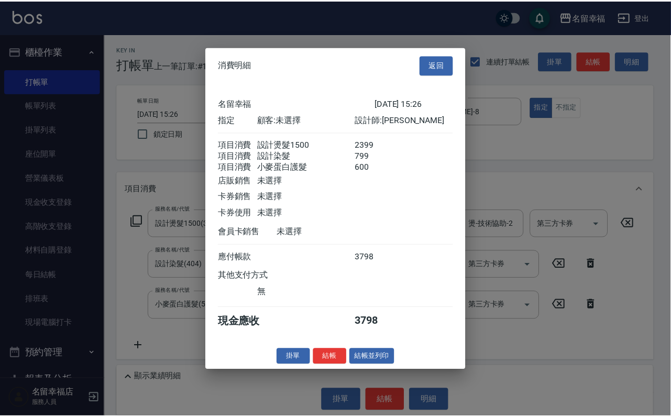
scroll to position [207, 0]
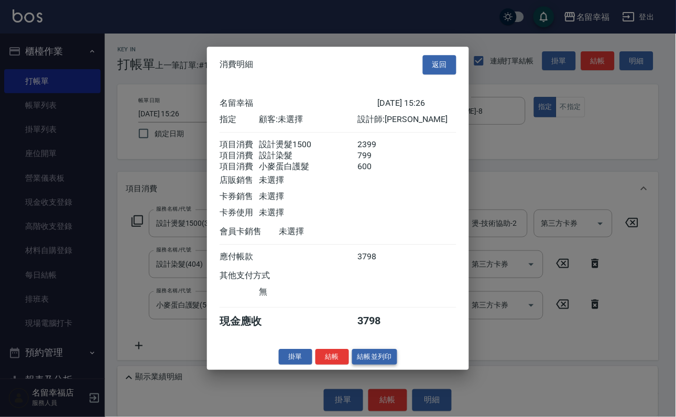
click at [384, 365] on button "結帳並列印" at bounding box center [375, 357] width 46 height 16
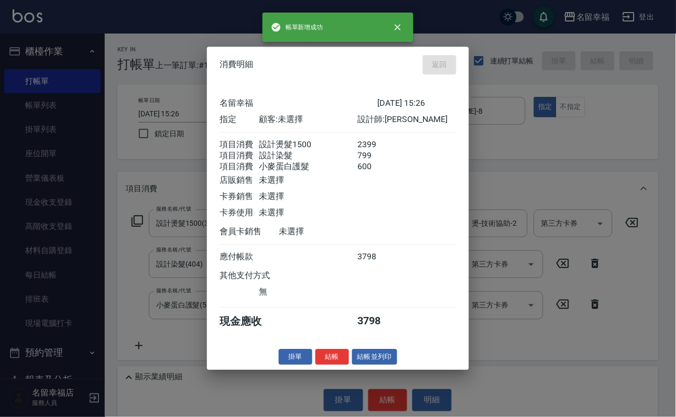
type input "[DATE] 15:33"
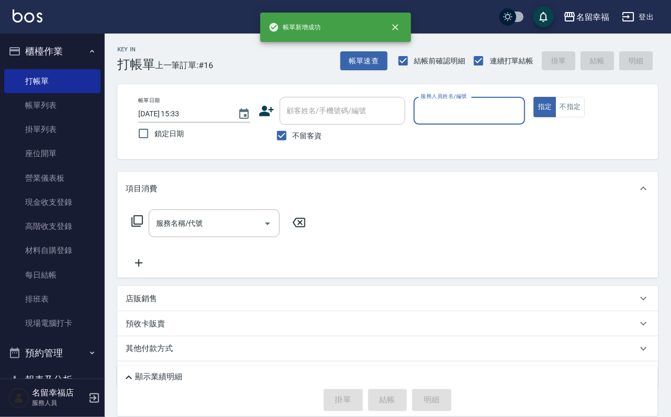
drag, startPoint x: 43, startPoint y: 105, endPoint x: 228, endPoint y: 175, distance: 197.6
click at [43, 105] on link "帳單列表" at bounding box center [52, 105] width 96 height 24
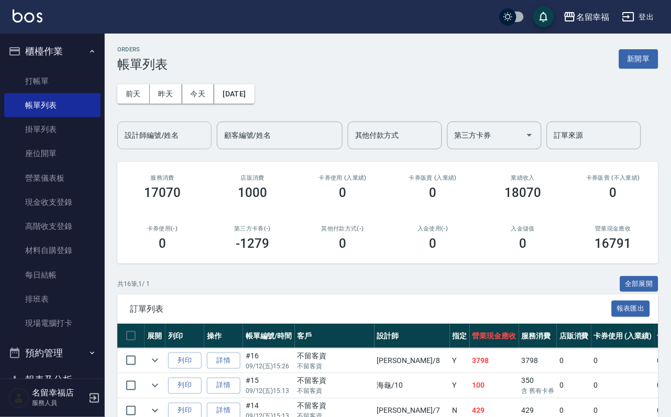
click at [191, 148] on div "設計師編號/姓名" at bounding box center [164, 136] width 94 height 28
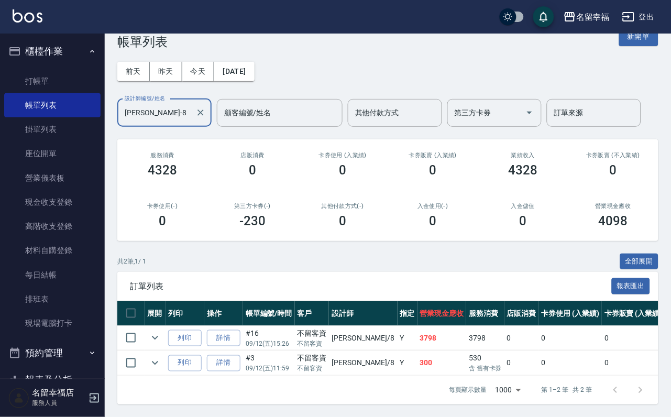
scroll to position [89, 0]
type input "[PERSON_NAME]-8"
click at [158, 361] on icon "expand row" at bounding box center [155, 363] width 6 height 4
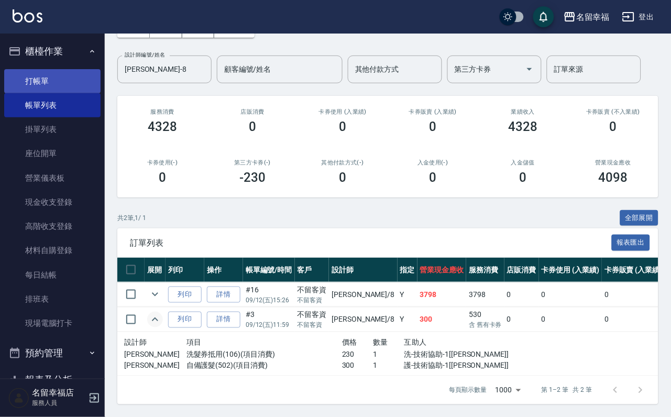
click at [44, 74] on link "打帳單" at bounding box center [52, 81] width 96 height 24
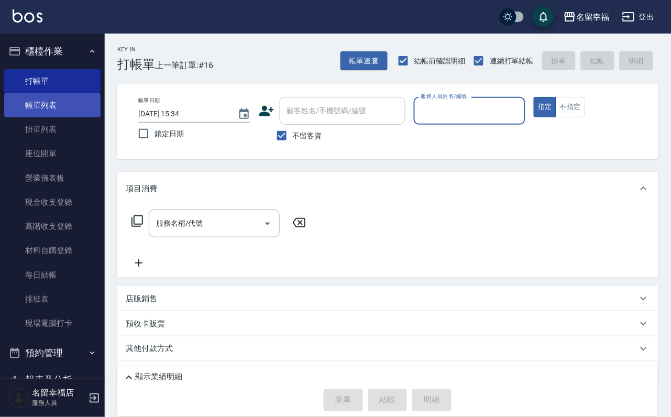
click at [83, 102] on link "帳單列表" at bounding box center [52, 105] width 96 height 24
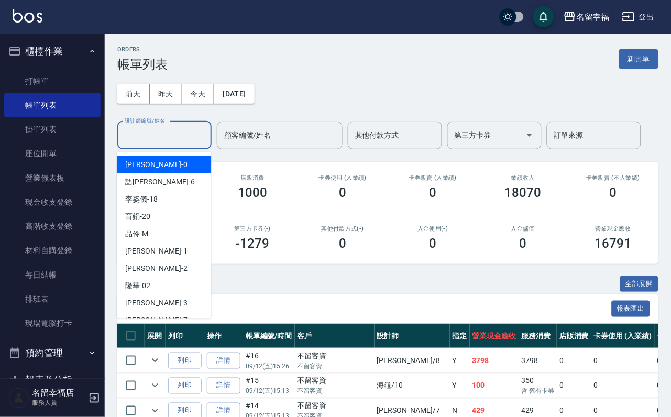
click at [182, 140] on input "設計師編號/姓名" at bounding box center [164, 135] width 85 height 18
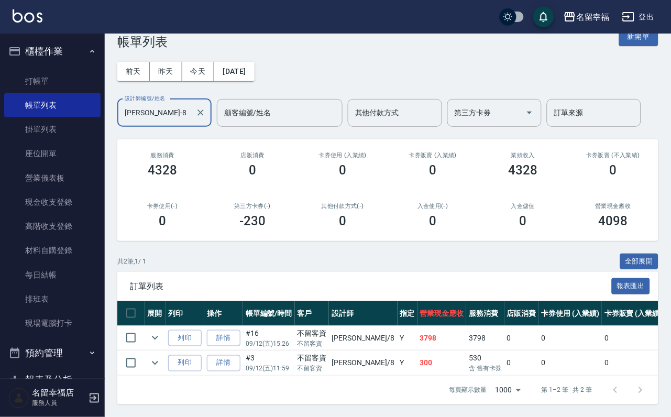
scroll to position [89, 0]
type input "[PERSON_NAME]-8"
click at [240, 330] on link "詳情" at bounding box center [224, 338] width 34 height 16
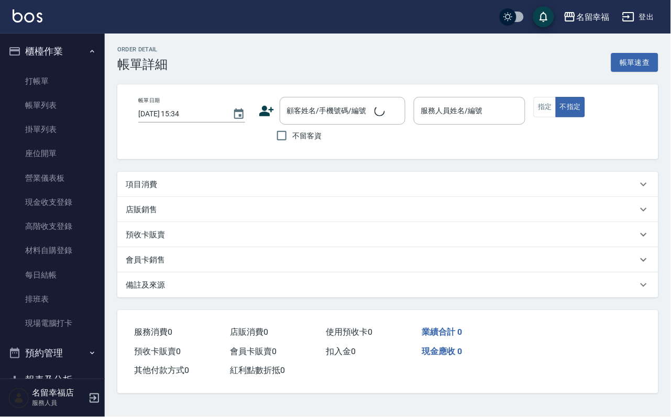
type input "[DATE] 15:26"
checkbox input "true"
type input "[PERSON_NAME]-8"
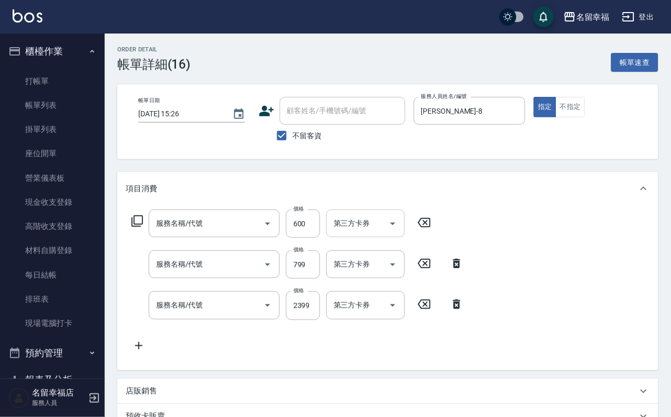
type input "小麥蛋白護髮(503)"
type input "設計染髮(404)"
type input "設計燙髮1500(305)"
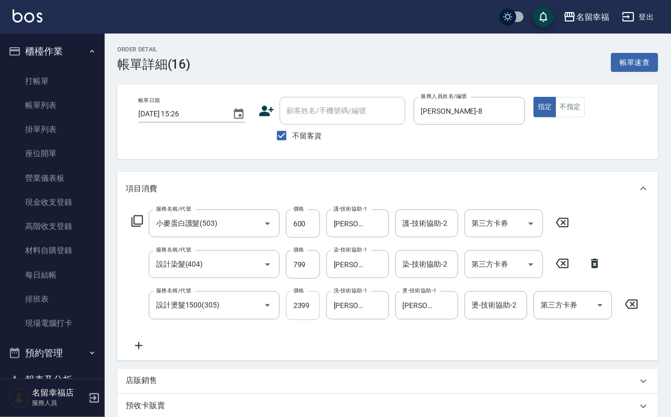
click at [316, 317] on input "2399" at bounding box center [303, 305] width 34 height 28
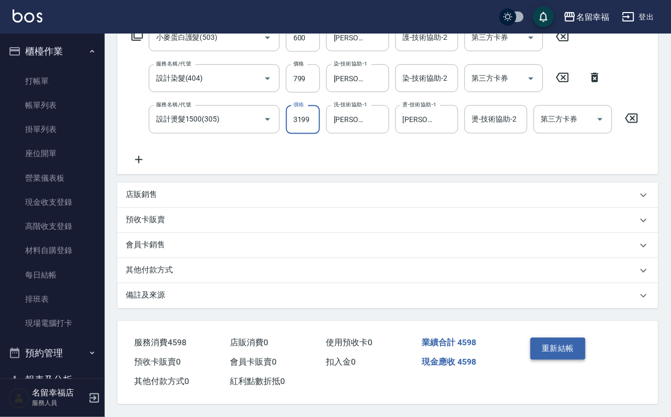
type input "3199"
click at [544, 338] on button "重新結帳" at bounding box center [559, 349] width 56 height 22
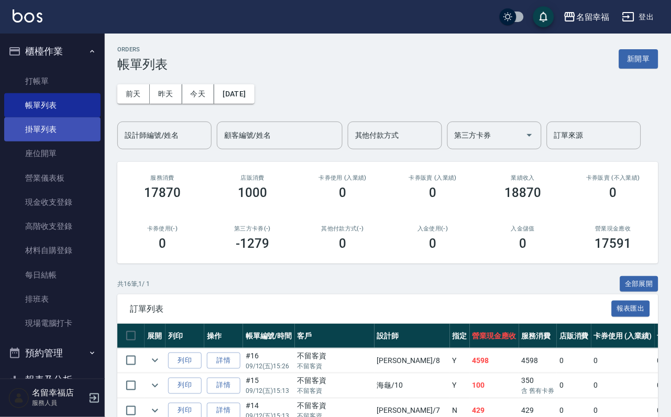
click at [74, 139] on link "掛單列表" at bounding box center [52, 129] width 96 height 24
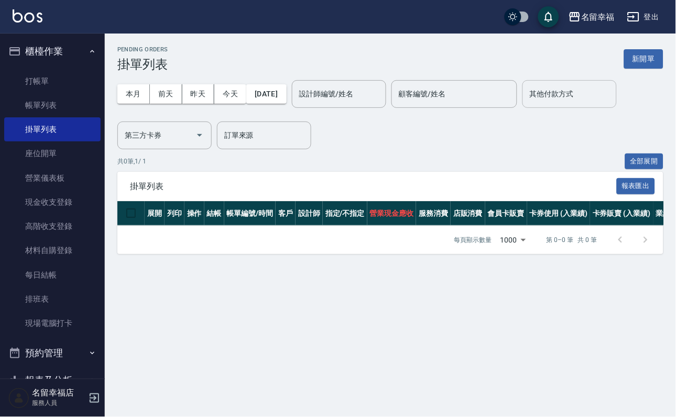
click at [522, 108] on div "其他付款方式" at bounding box center [569, 94] width 94 height 28
drag, startPoint x: 63, startPoint y: 108, endPoint x: 203, endPoint y: 148, distance: 144.9
click at [64, 108] on link "帳單列表" at bounding box center [52, 105] width 96 height 24
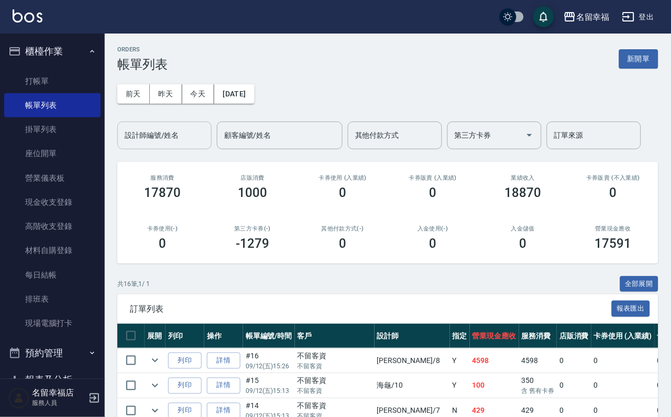
click at [163, 142] on input "設計師編號/姓名" at bounding box center [164, 135] width 85 height 18
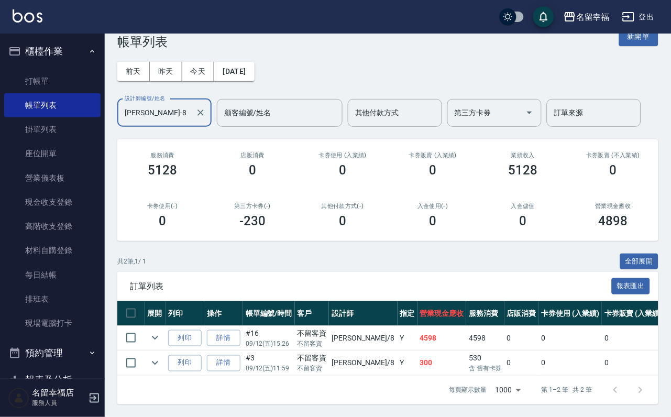
scroll to position [89, 0]
type input "[PERSON_NAME]-8"
click at [71, 87] on link "打帳單" at bounding box center [52, 81] width 96 height 24
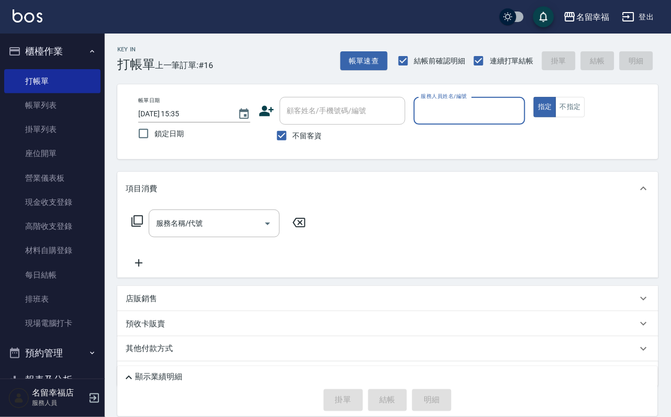
type input "ㄩ"
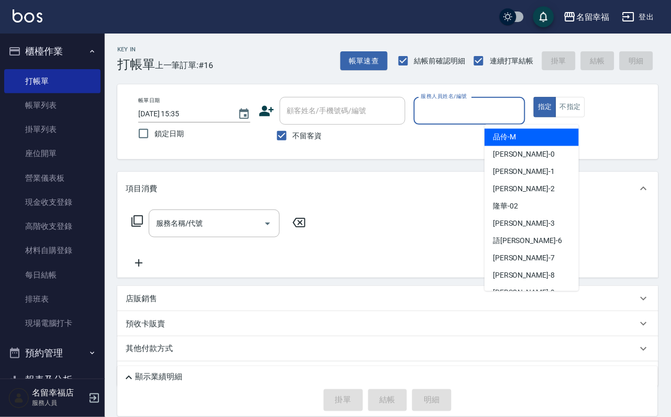
click at [525, 135] on div "品伶 -M" at bounding box center [531, 137] width 94 height 17
type input "品伶-M"
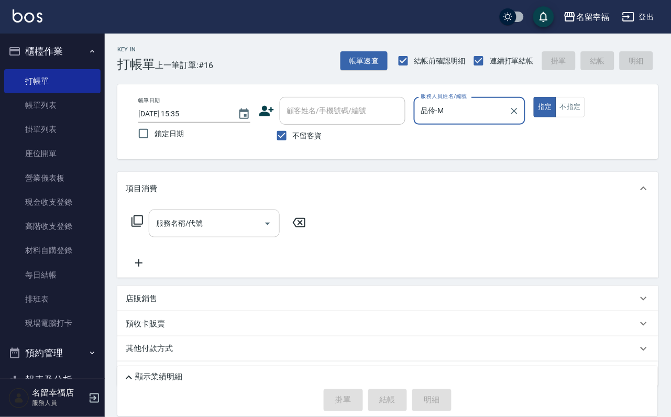
click at [240, 233] on input "服務名稱/代號" at bounding box center [206, 223] width 106 height 18
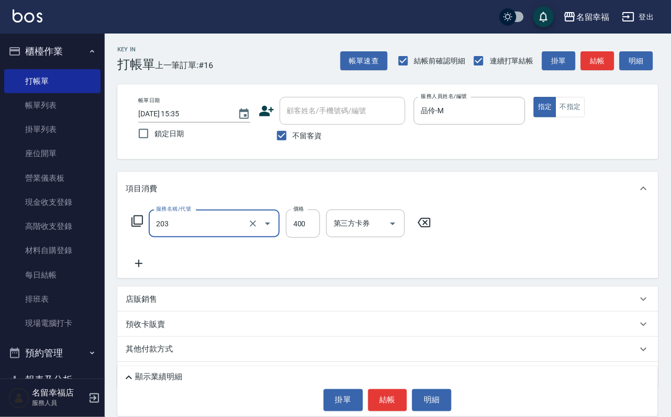
type input "指定單剪(203)"
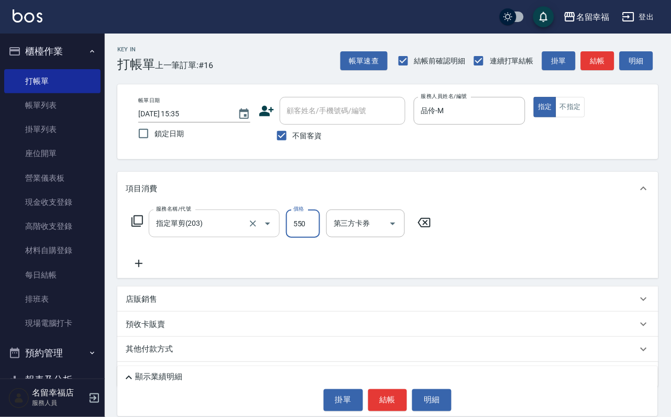
type input "550"
click at [379, 389] on button "結帳" at bounding box center [387, 400] width 39 height 22
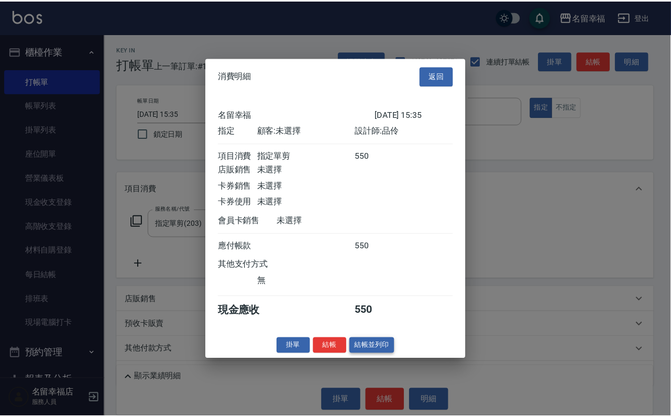
scroll to position [129, 0]
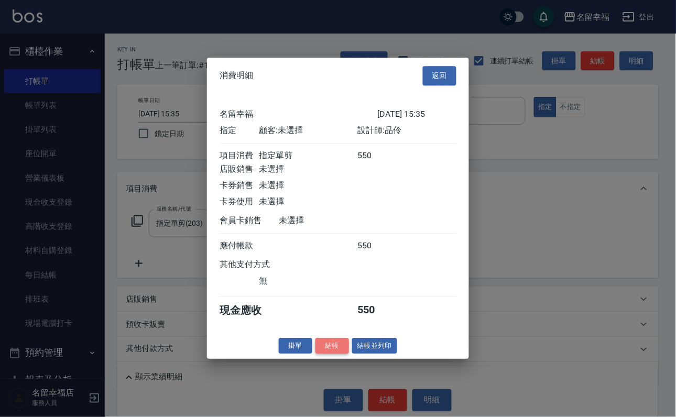
click at [323, 354] on button "結帳" at bounding box center [332, 346] width 34 height 16
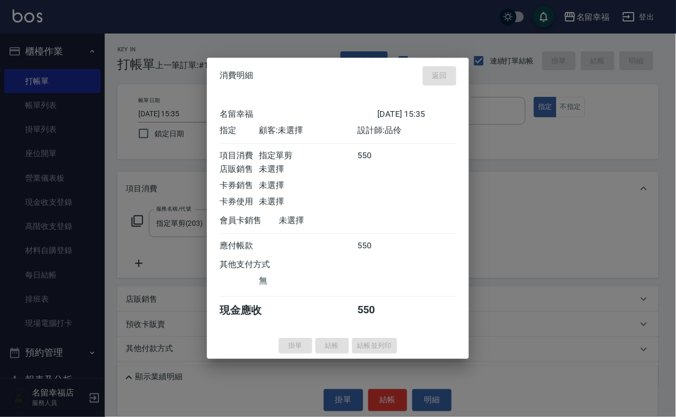
type input "[DATE] 15:37"
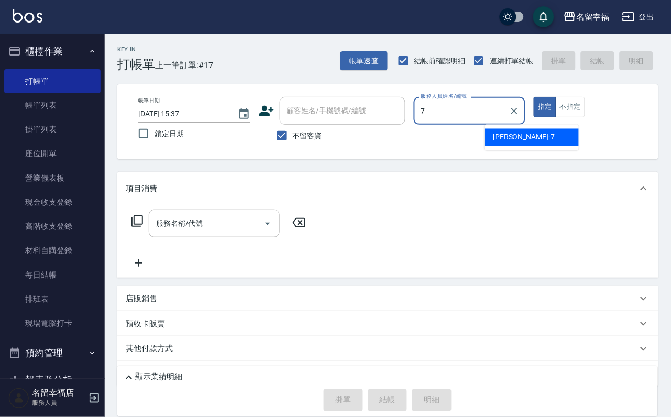
type input "[PERSON_NAME]-7"
type button "true"
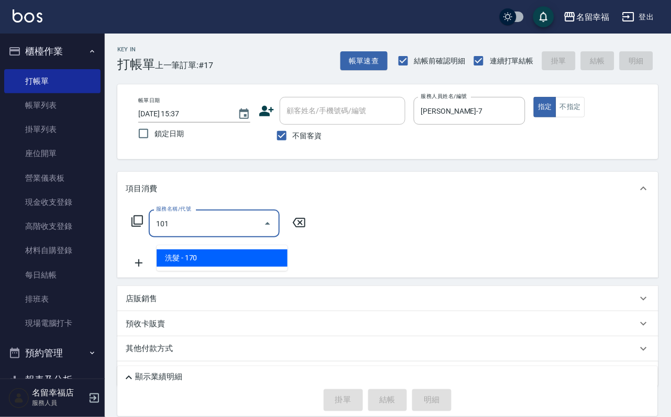
type input "洗髮(101)"
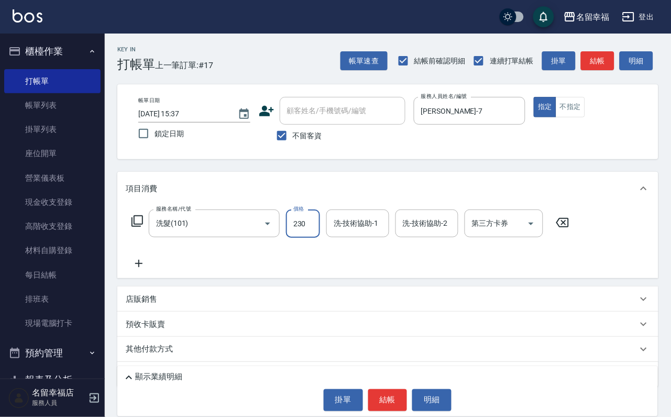
type input "230"
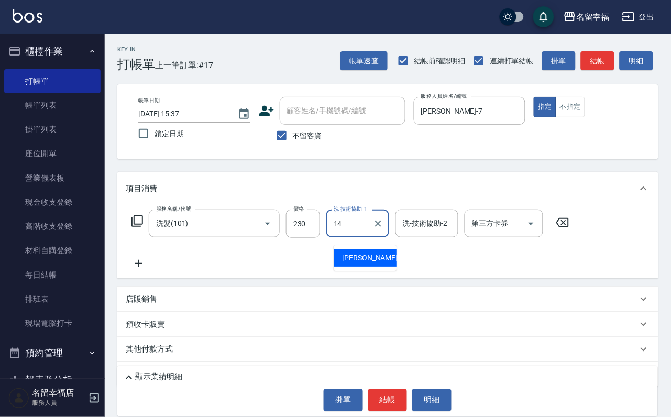
type input "[PERSON_NAME]-14"
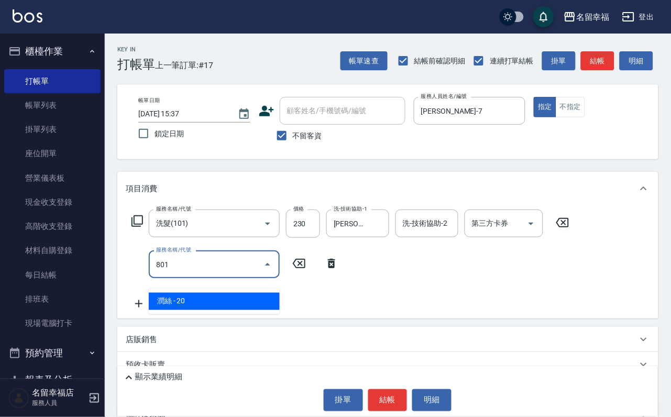
type input "潤絲(801)"
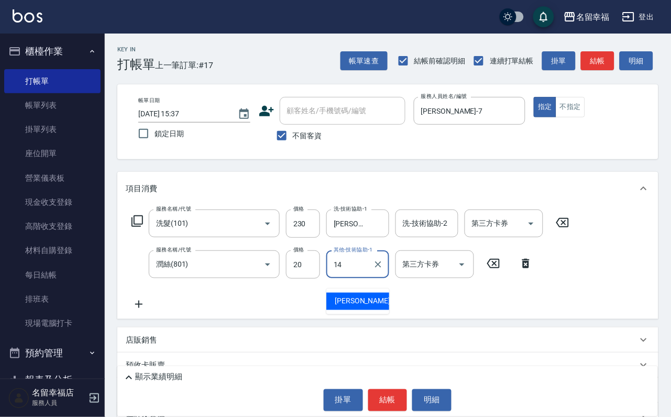
type input "[PERSON_NAME]-14"
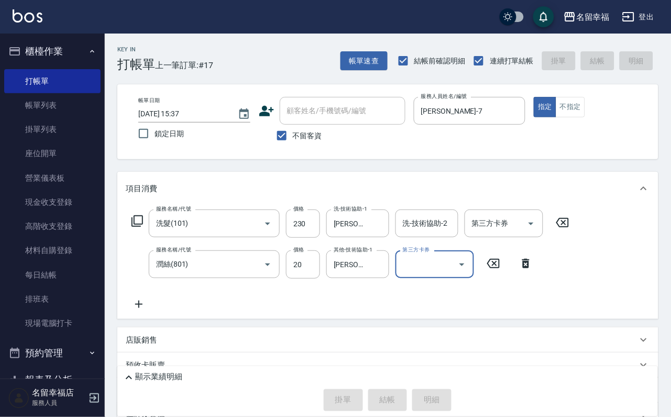
type input "[DATE] 15:43"
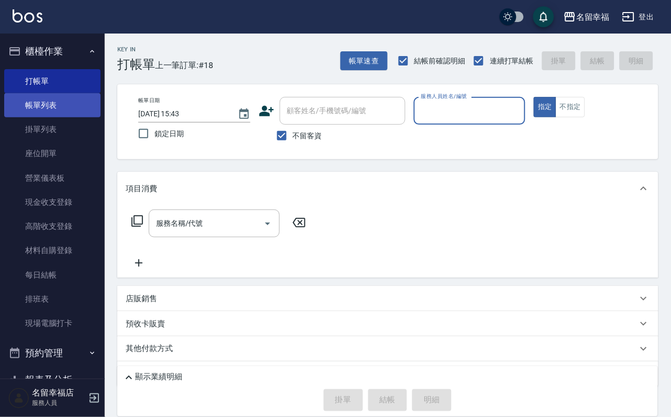
click at [30, 112] on link "帳單列表" at bounding box center [52, 105] width 96 height 24
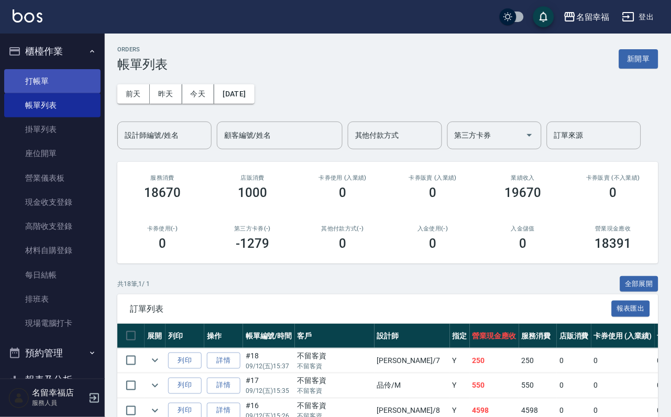
click at [62, 81] on link "打帳單" at bounding box center [52, 81] width 96 height 24
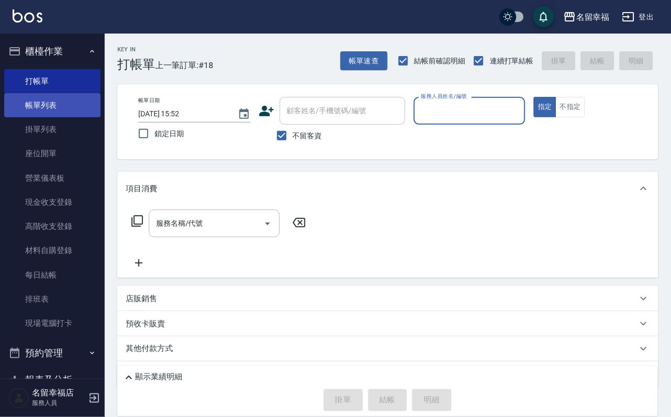
click at [31, 110] on link "帳單列表" at bounding box center [52, 105] width 96 height 24
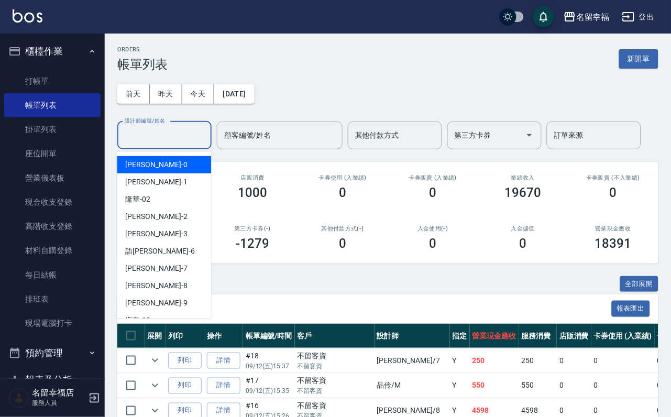
click at [155, 132] on input "設計師編號/姓名" at bounding box center [164, 135] width 85 height 18
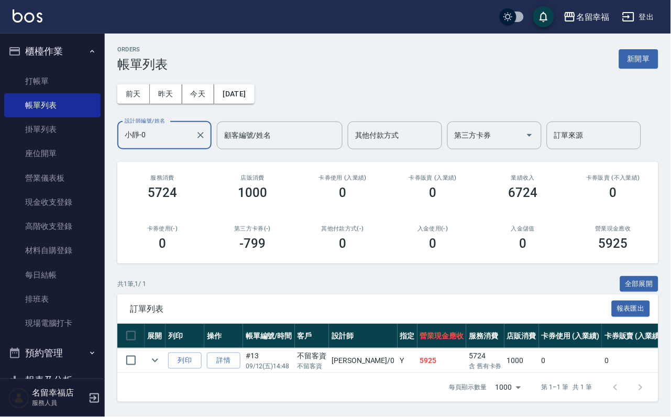
scroll to position [55, 0]
type input "小靜-0"
click at [161, 354] on icon "expand row" at bounding box center [155, 360] width 13 height 13
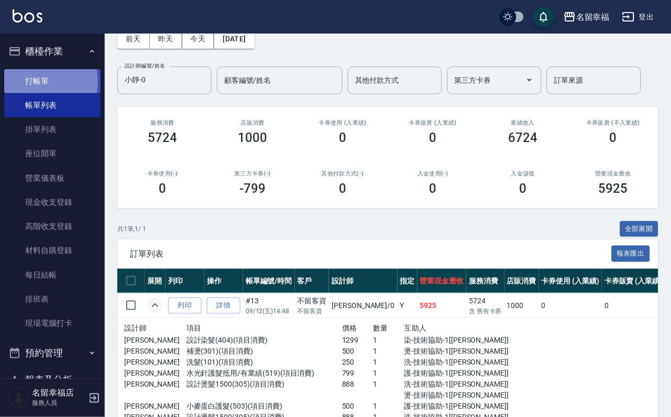
click at [35, 85] on link "打帳單" at bounding box center [52, 81] width 96 height 24
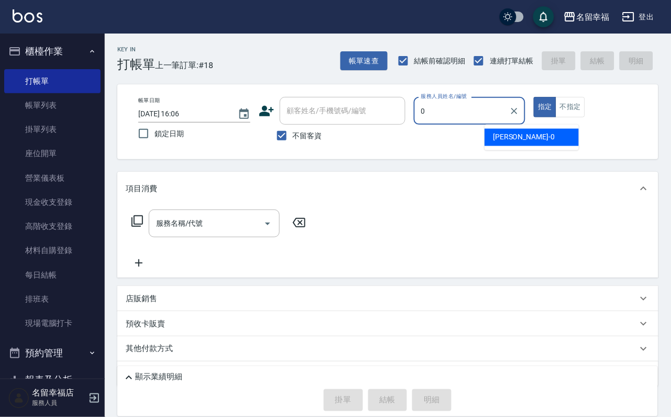
type input "小靜-0"
type button "true"
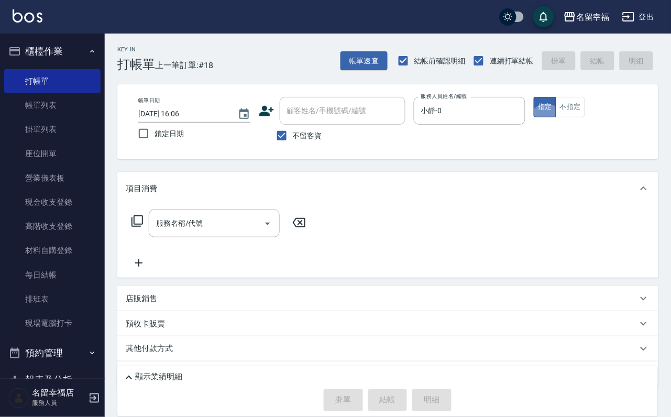
click at [131, 227] on icon at bounding box center [137, 221] width 12 height 12
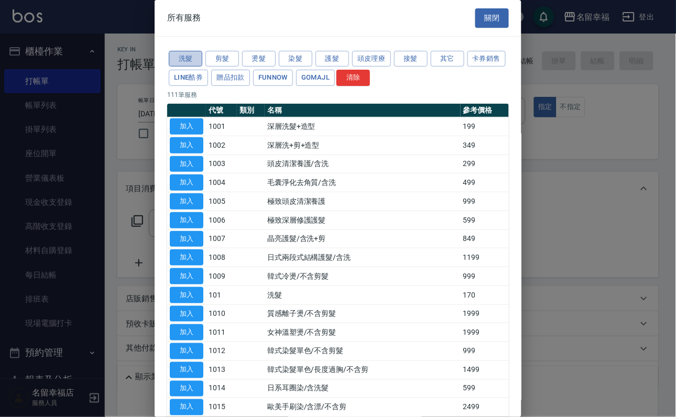
click at [189, 64] on button "洗髮" at bounding box center [186, 59] width 34 height 16
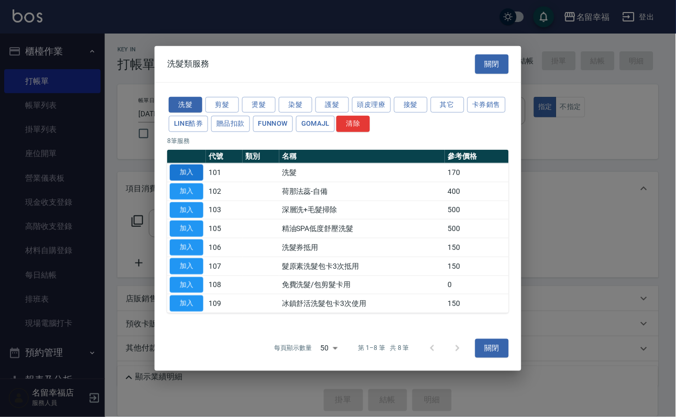
click at [196, 164] on button "加入" at bounding box center [187, 172] width 34 height 16
type input "洗髮(101)"
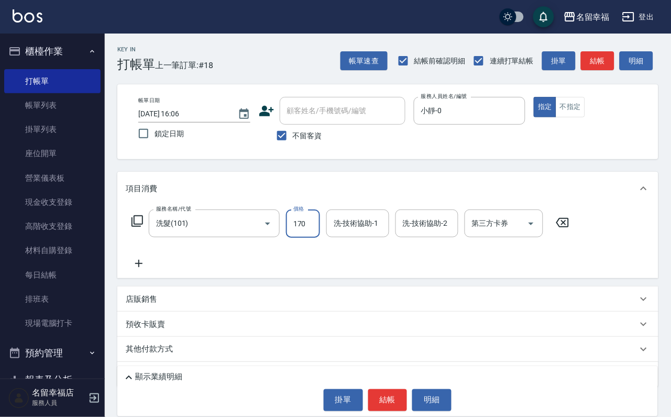
click at [311, 225] on input "170" at bounding box center [303, 223] width 34 height 28
type input "250"
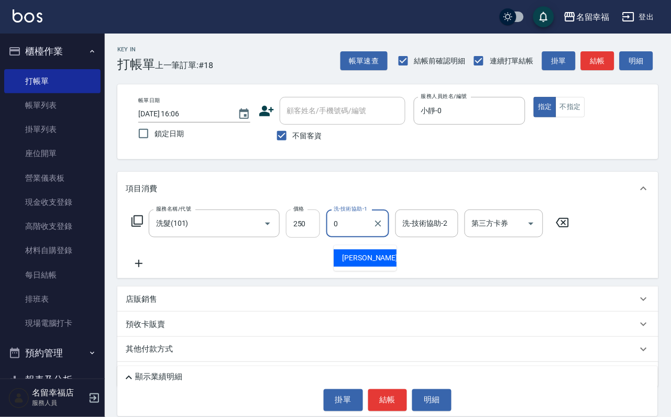
type input "小靜-0"
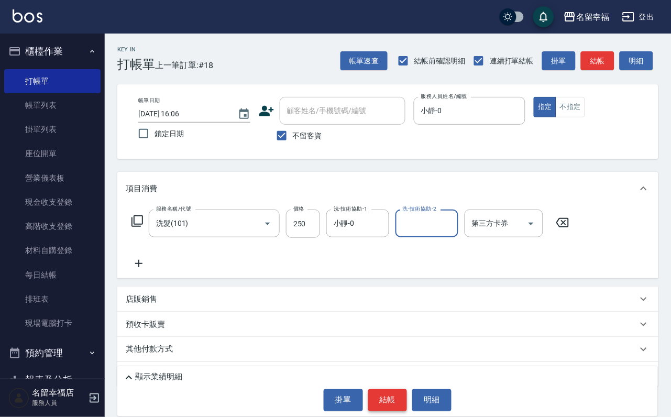
click at [387, 403] on button "結帳" at bounding box center [387, 400] width 39 height 22
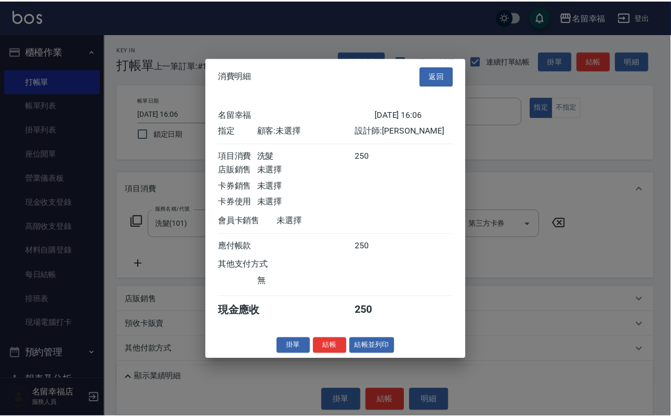
scroll to position [129, 0]
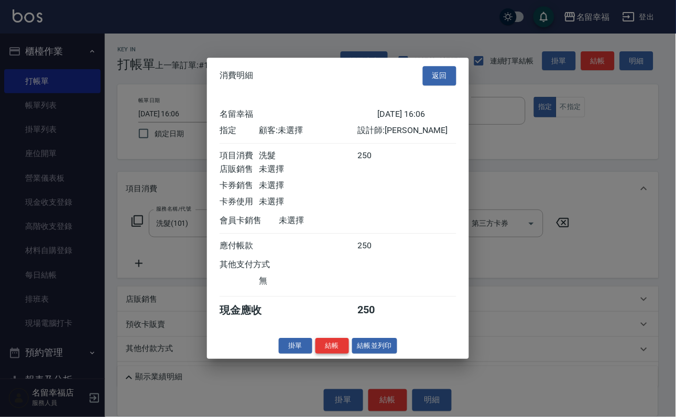
click at [323, 354] on button "結帳" at bounding box center [332, 346] width 34 height 16
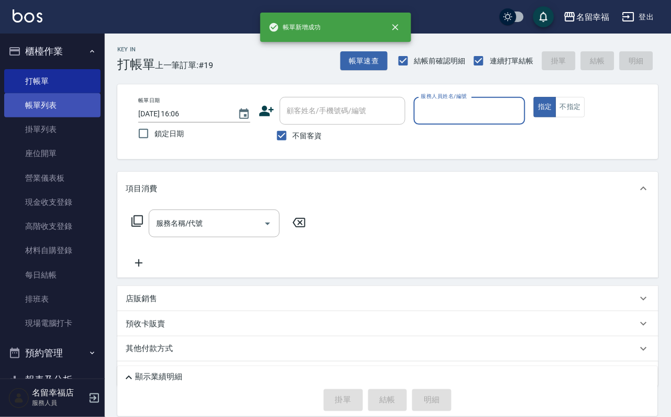
click at [47, 106] on link "帳單列表" at bounding box center [52, 105] width 96 height 24
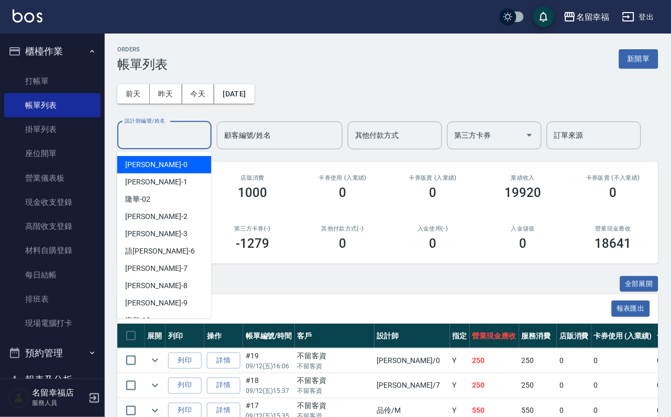
click at [130, 131] on input "設計師編號/姓名" at bounding box center [164, 135] width 85 height 18
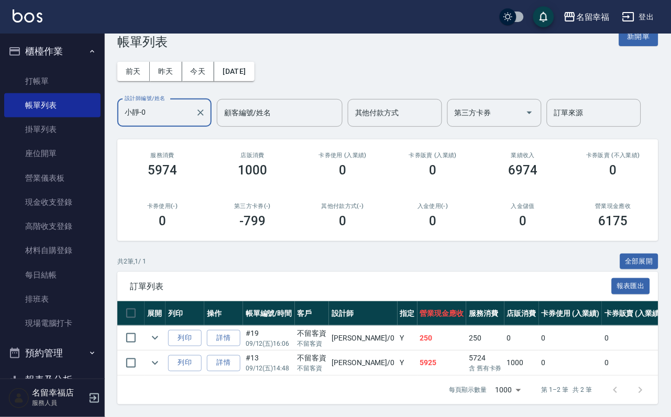
scroll to position [89, 0]
type input "小靜-0"
click at [161, 357] on icon "expand row" at bounding box center [155, 363] width 13 height 13
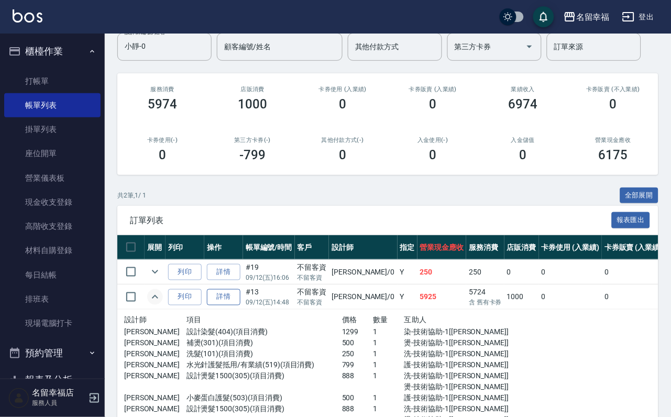
click at [232, 305] on link "詳情" at bounding box center [224, 297] width 34 height 16
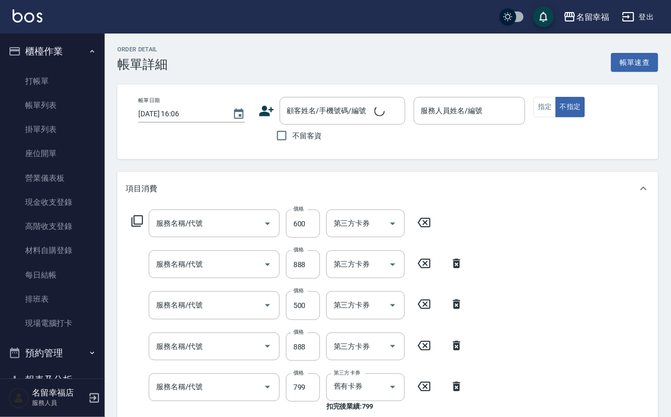
type input "[DATE] 14:48"
checkbox input "true"
type input "小靜-0"
type input "小麥蛋白護髮(503)"
type input "設計燙髮1500(305)"
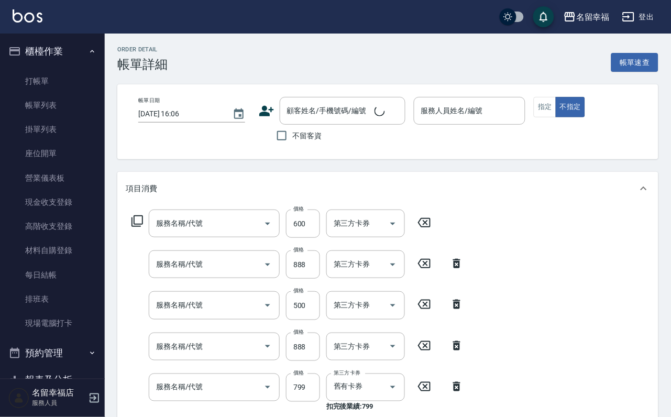
type input "小麥蛋白護髮(503)"
type input "設計燙髮1500(305)"
type input "水光針護髮抵用/有業績(519)"
type input "洗髮(101)"
type input "補燙(301)"
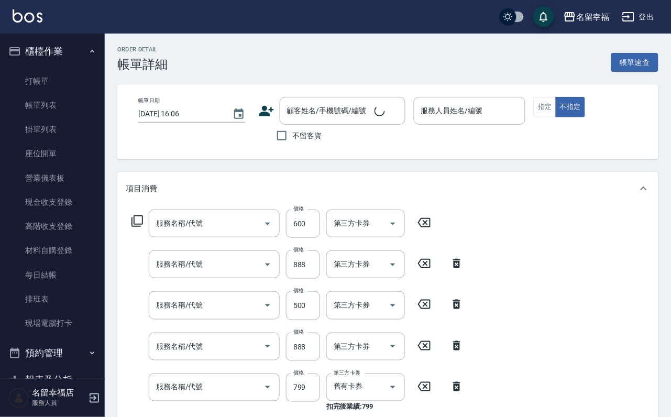
type input "設計染髮(404)"
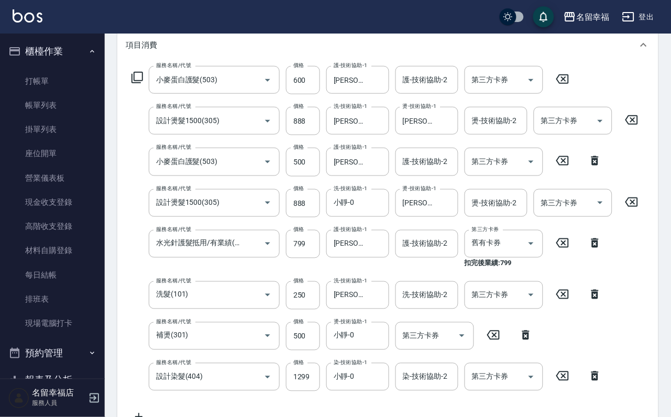
scroll to position [157, 0]
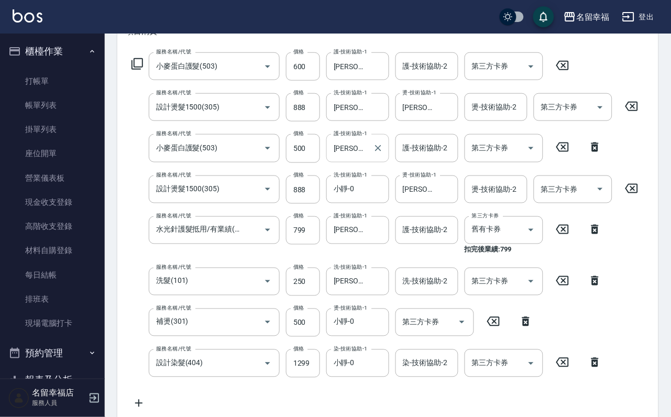
click at [377, 153] on icon "Clear" at bounding box center [378, 148] width 10 height 10
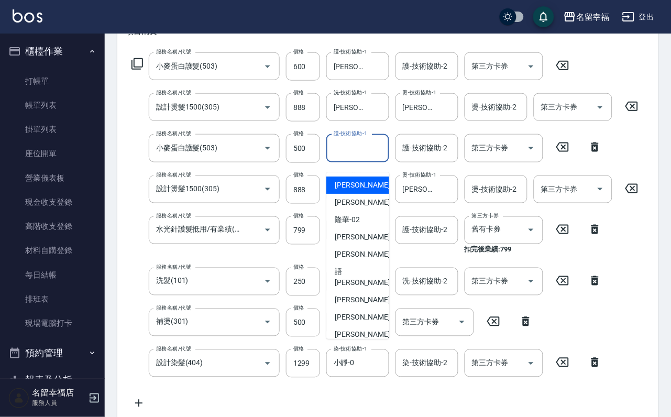
click at [378, 157] on input "護-技術協助-1" at bounding box center [357, 148] width 53 height 18
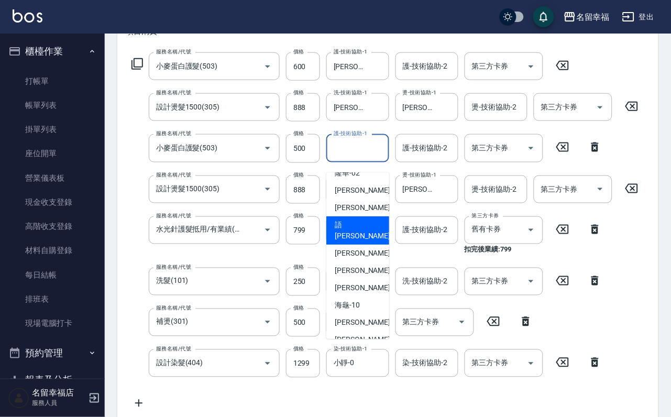
scroll to position [79, 0]
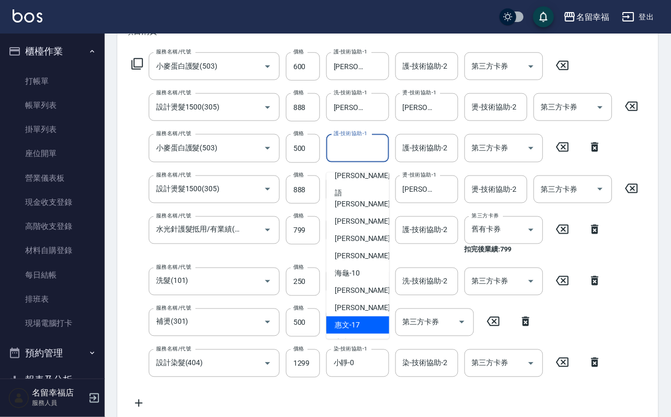
click at [357, 319] on span "惠文 -17" at bounding box center [347, 324] width 25 height 11
type input "惠文-17"
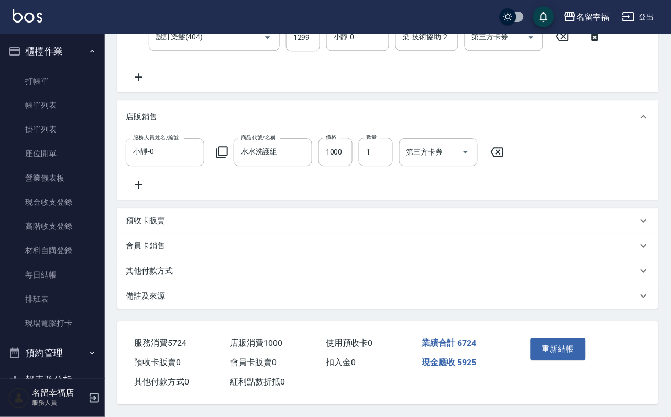
scroll to position [550, 0]
click at [553, 340] on button "重新結帳" at bounding box center [559, 349] width 56 height 22
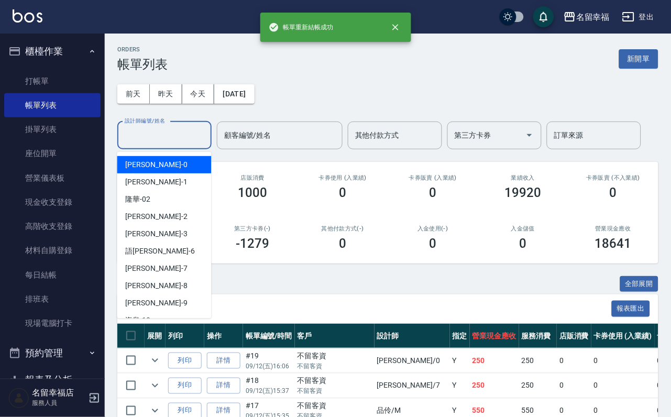
click at [149, 136] on input "設計師編號/姓名" at bounding box center [164, 135] width 85 height 18
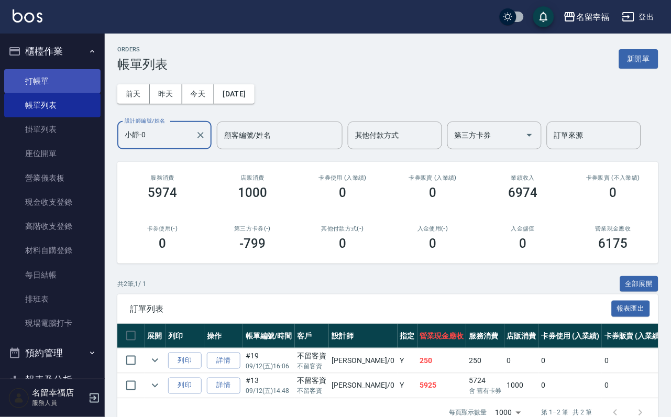
type input "小靜-0"
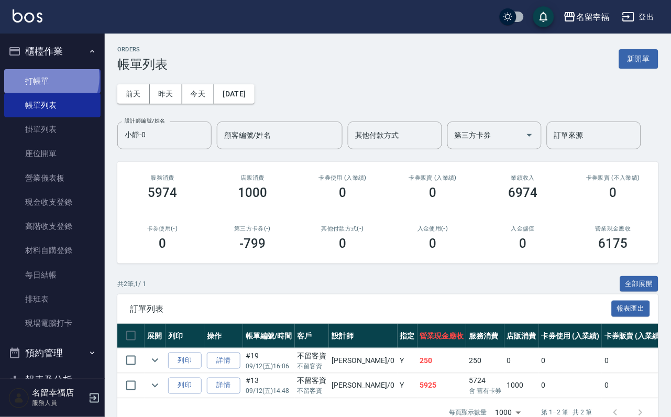
click at [43, 81] on link "打帳單" at bounding box center [52, 81] width 96 height 24
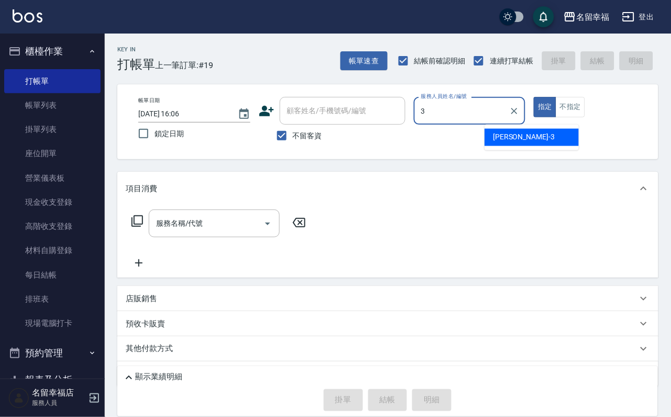
type input "[PERSON_NAME]-3"
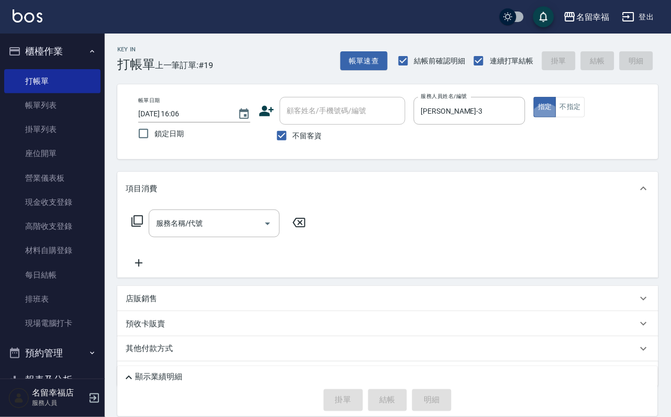
type button "true"
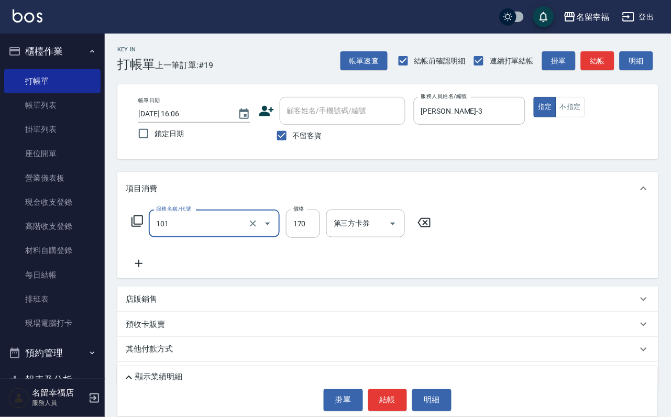
type input "洗髮(101)"
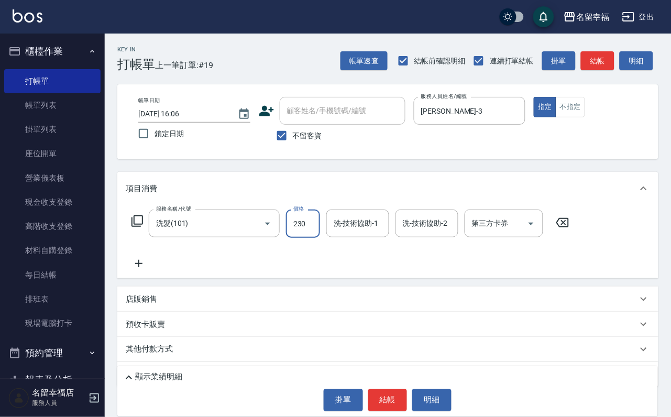
type input "230"
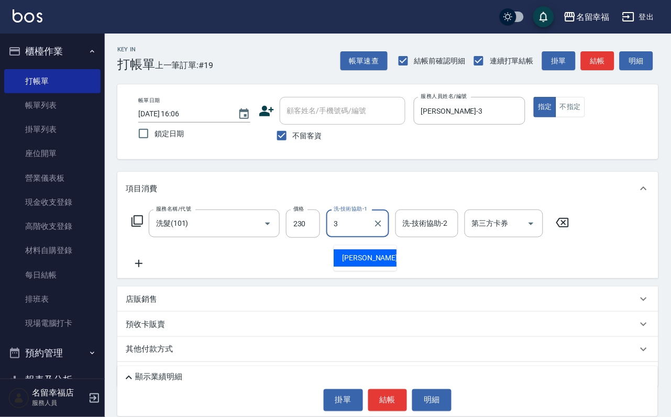
type input "[PERSON_NAME]-3"
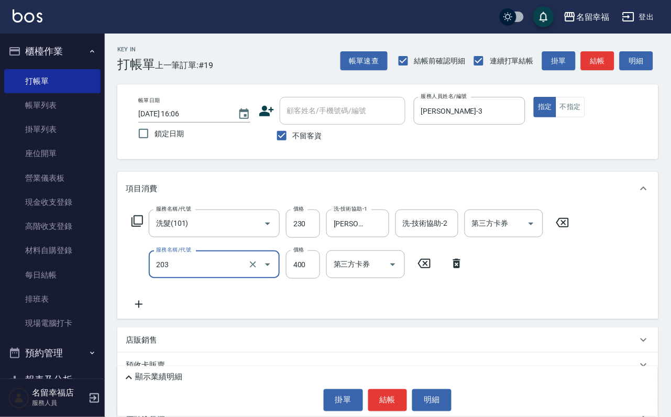
type input "指定單剪(203)"
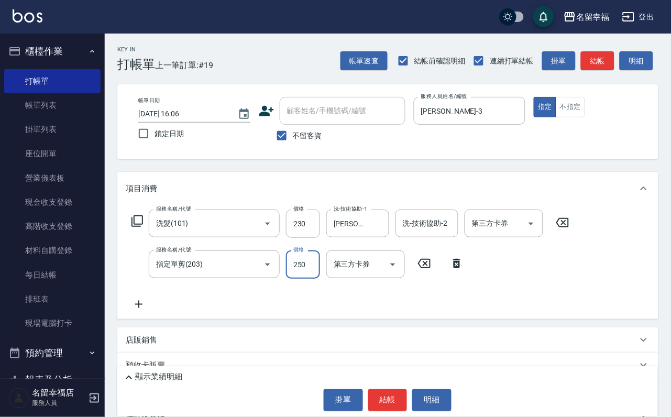
type input "250"
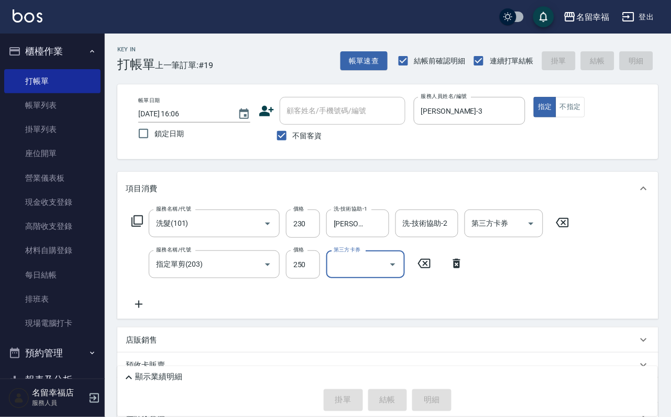
type input "[DATE] 16:08"
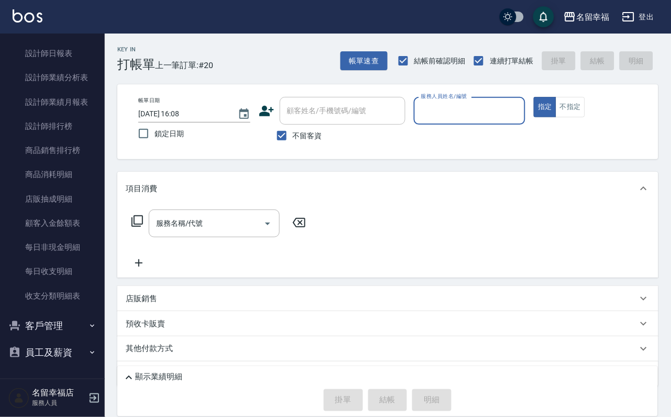
scroll to position [628, 0]
click at [56, 326] on button "客戶管理" at bounding box center [52, 325] width 96 height 27
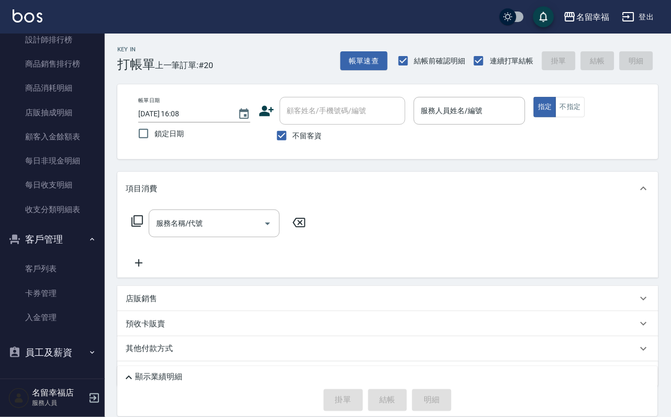
click at [56, 253] on button "客戶管理" at bounding box center [52, 239] width 96 height 27
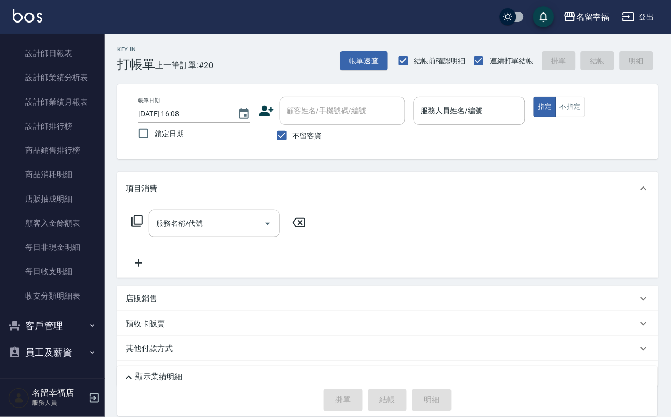
click at [56, 352] on button "員工及薪資" at bounding box center [52, 352] width 96 height 27
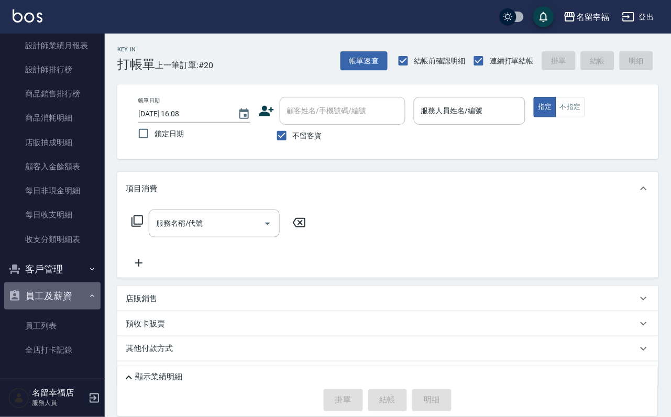
click at [56, 310] on button "員工及薪資" at bounding box center [52, 295] width 96 height 27
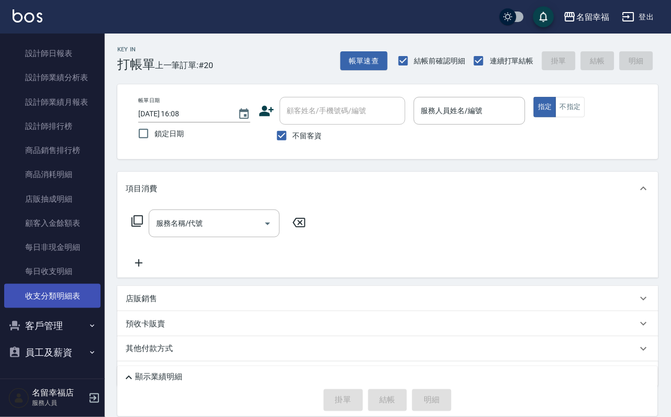
click at [54, 287] on link "收支分類明細表" at bounding box center [52, 296] width 96 height 24
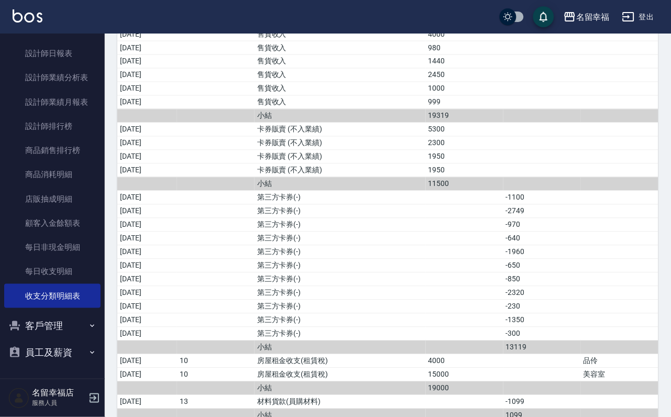
scroll to position [314, 0]
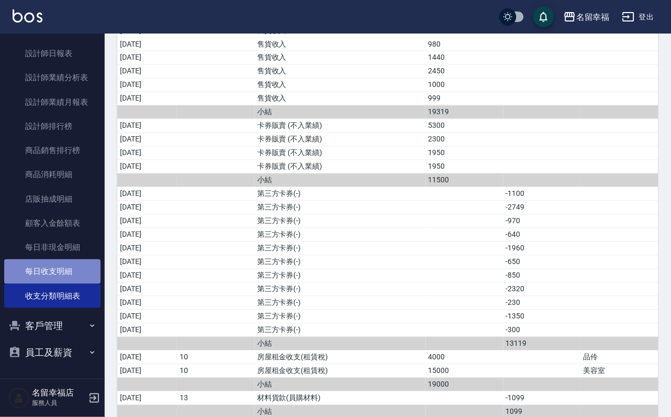
click at [58, 269] on link "每日收支明細" at bounding box center [52, 271] width 96 height 24
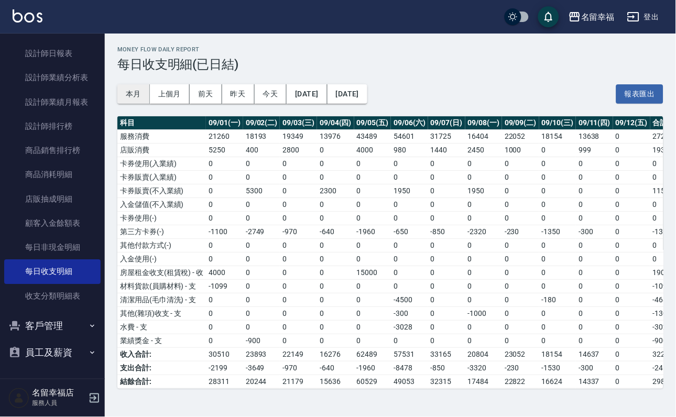
click at [145, 96] on button "本月" at bounding box center [133, 93] width 32 height 19
click at [142, 96] on button "本月" at bounding box center [133, 93] width 32 height 19
click at [255, 95] on button "昨天" at bounding box center [238, 93] width 32 height 19
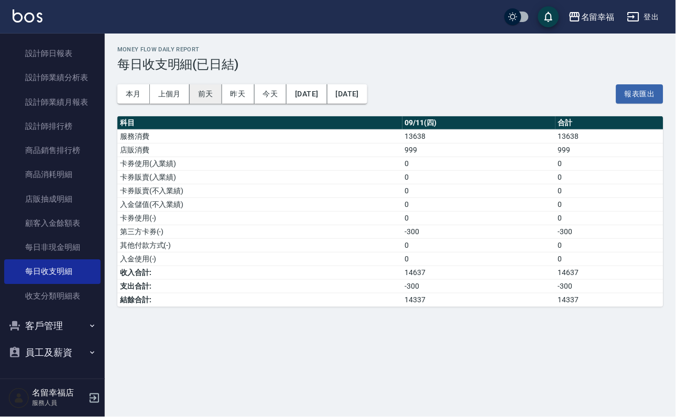
click at [213, 97] on button "前天" at bounding box center [206, 93] width 32 height 19
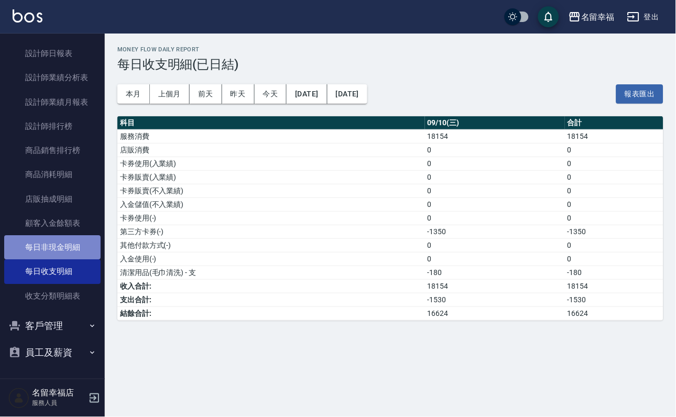
click at [57, 241] on link "每日非現金明細" at bounding box center [52, 247] width 96 height 24
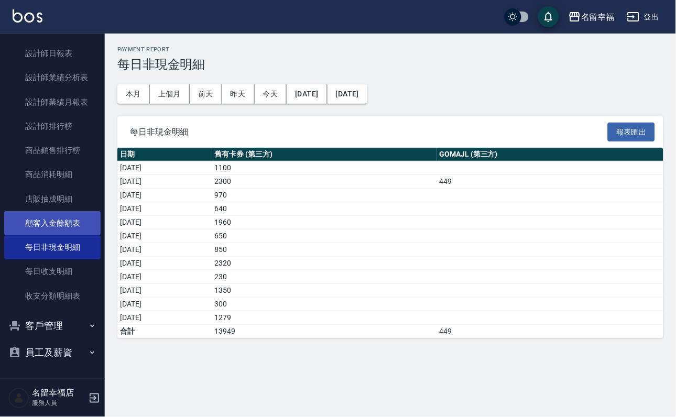
click at [59, 211] on link "顧客入金餘額表" at bounding box center [52, 223] width 96 height 24
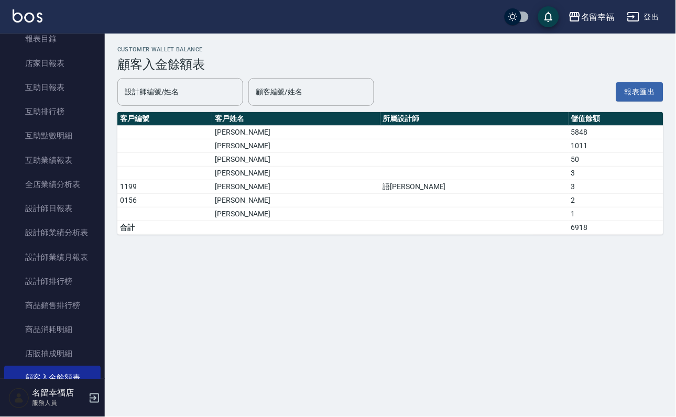
scroll to position [628, 0]
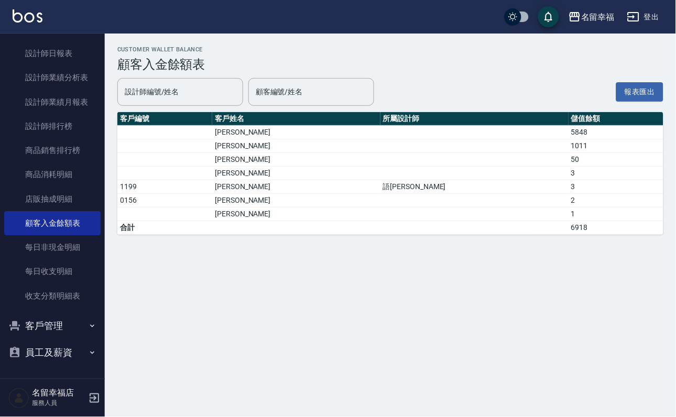
click at [62, 319] on button "客戶管理" at bounding box center [52, 325] width 96 height 27
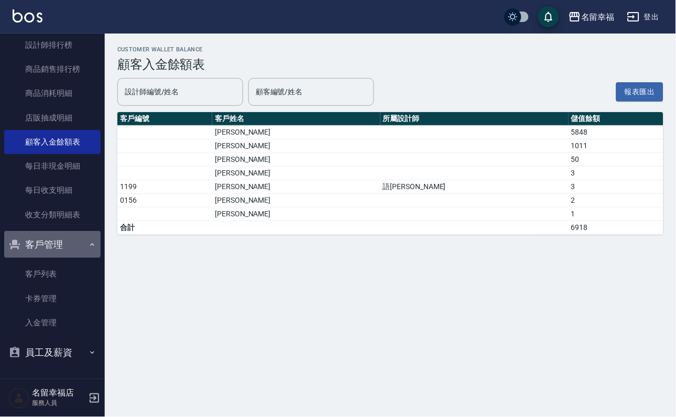
click at [61, 258] on button "客戶管理" at bounding box center [52, 244] width 96 height 27
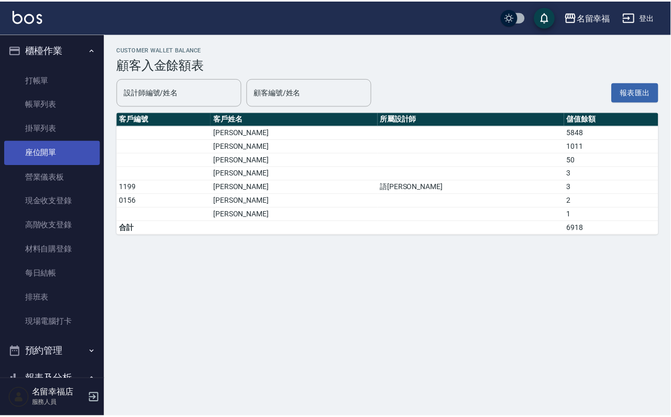
scroll to position [0, 0]
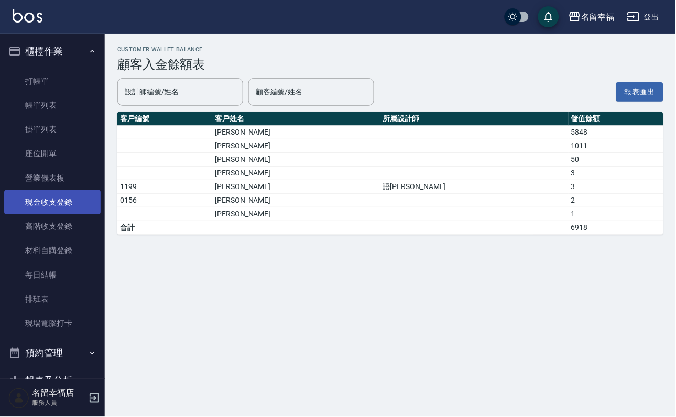
click at [72, 214] on link "現金收支登錄" at bounding box center [52, 202] width 96 height 24
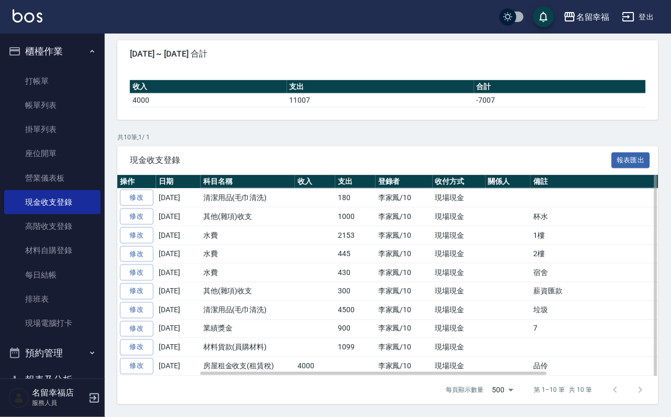
scroll to position [179, 0]
drag, startPoint x: 267, startPoint y: 356, endPoint x: 236, endPoint y: 356, distance: 30.9
click at [237, 357] on td "房屋租金收支(租賃稅)" at bounding box center [248, 366] width 94 height 19
click at [232, 357] on td "房屋租金收支(租賃稅)" at bounding box center [248, 366] width 94 height 19
click at [258, 338] on td "材料貨款(員購材料)" at bounding box center [248, 347] width 94 height 19
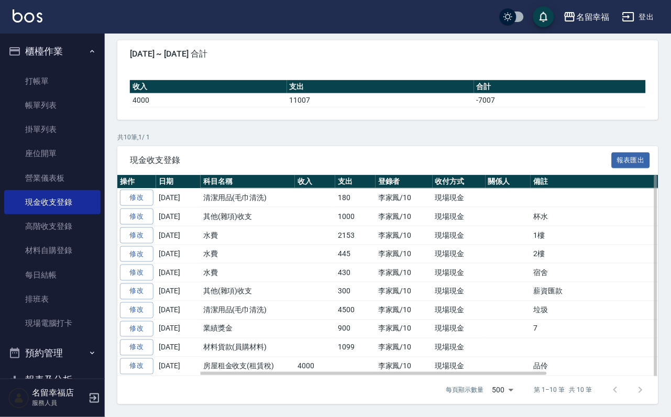
click at [271, 319] on td "業績獎金" at bounding box center [248, 328] width 94 height 19
click at [273, 301] on td "清潔用品(毛巾清洗)" at bounding box center [248, 310] width 94 height 19
click at [260, 282] on td "其他(雜項)收支" at bounding box center [248, 291] width 94 height 19
drag, startPoint x: 251, startPoint y: 142, endPoint x: 245, endPoint y: 141, distance: 5.8
click at [245, 207] on td "其他(雜項)收支" at bounding box center [248, 216] width 94 height 19
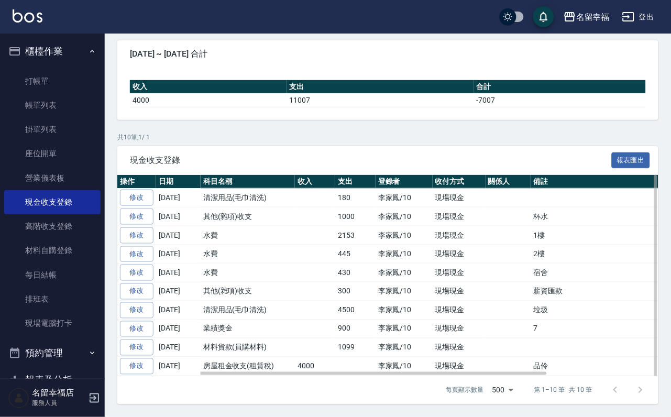
click at [156, 207] on td "[DATE]" at bounding box center [178, 216] width 45 height 19
click at [208, 207] on td "其他(雜項)收支" at bounding box center [248, 216] width 94 height 19
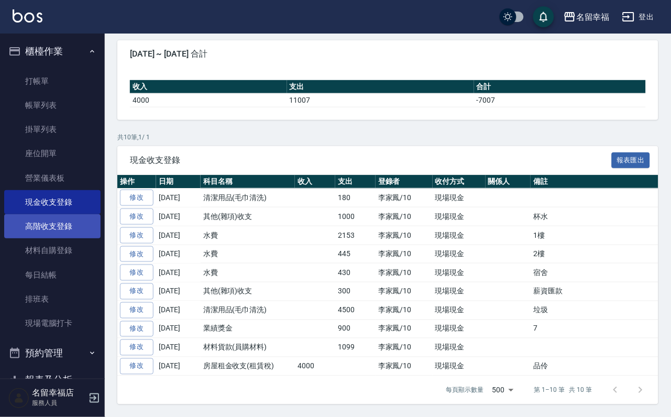
click at [52, 238] on link "高階收支登錄" at bounding box center [52, 226] width 96 height 24
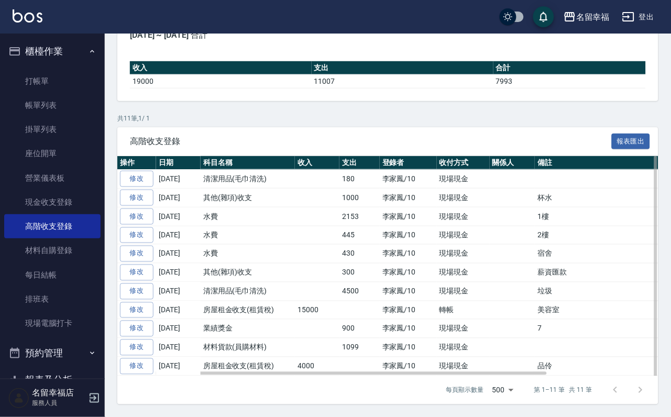
scroll to position [238, 0]
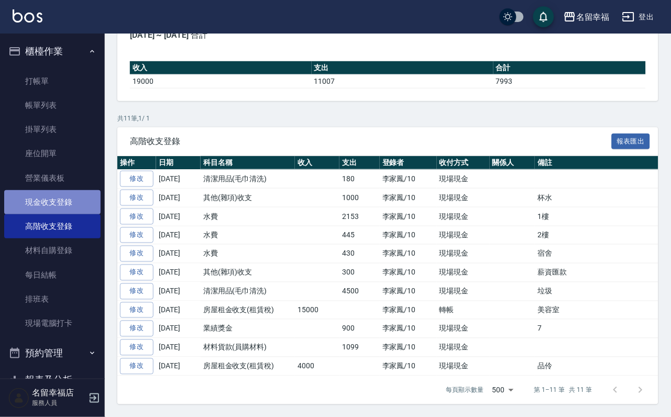
click at [64, 214] on link "現金收支登錄" at bounding box center [52, 202] width 96 height 24
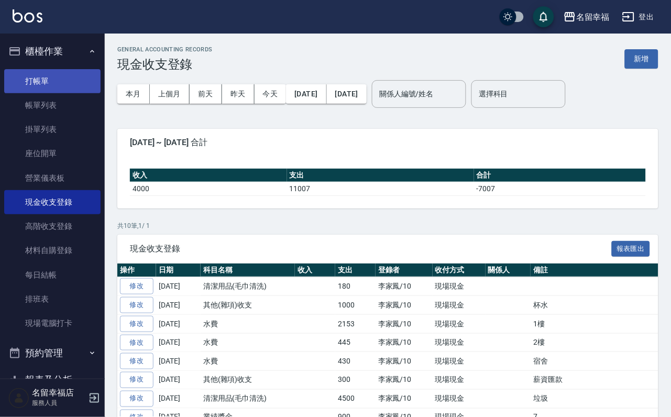
click at [80, 84] on link "打帳單" at bounding box center [52, 81] width 96 height 24
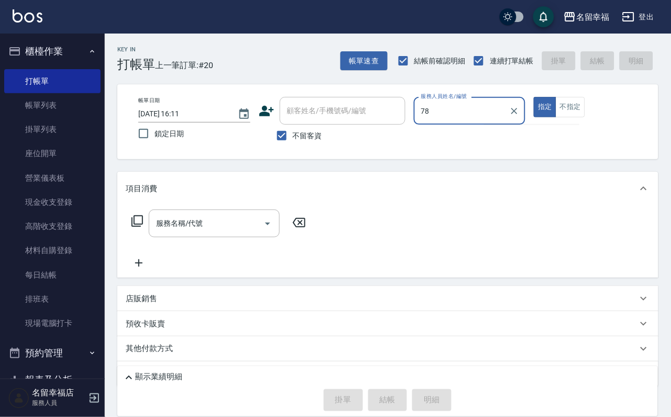
type input "78"
click at [534, 97] on button "指定" at bounding box center [545, 107] width 23 height 20
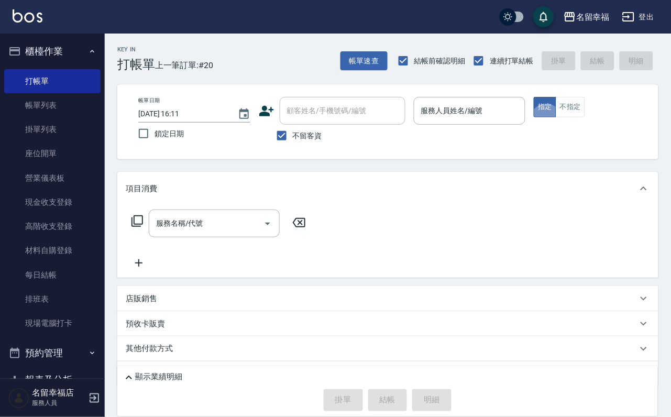
type button "true"
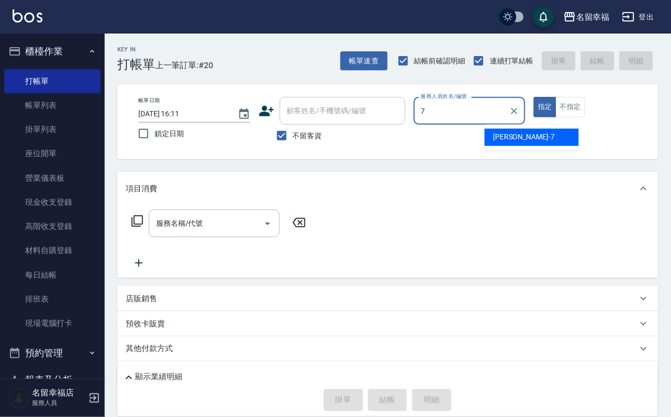
type input "[PERSON_NAME]-7"
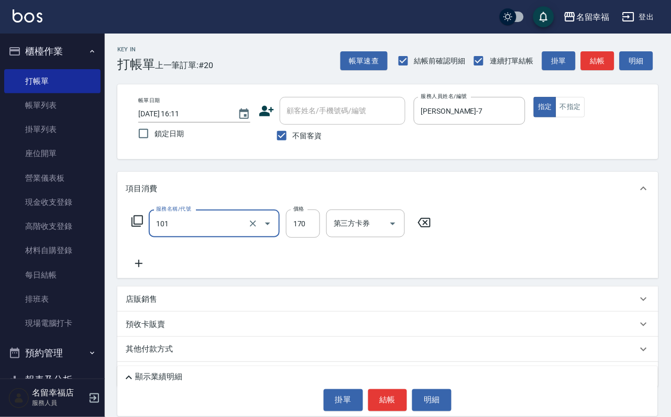
type input "洗髮(101)"
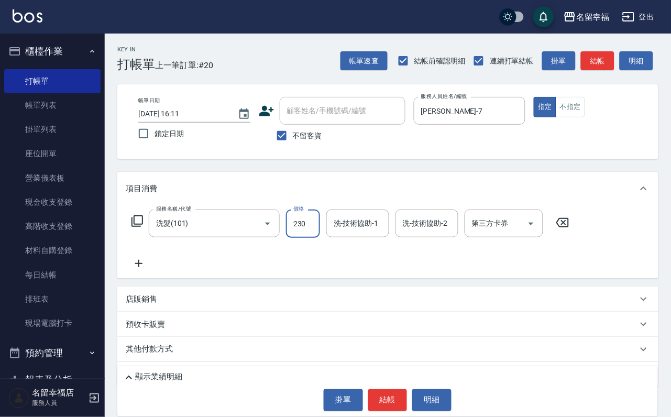
type input "230"
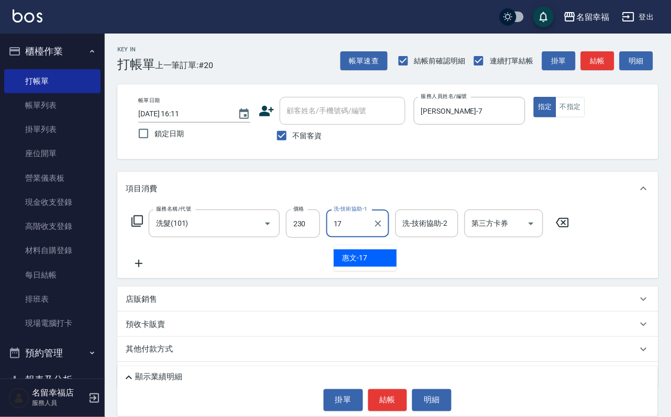
type input "惠文-17"
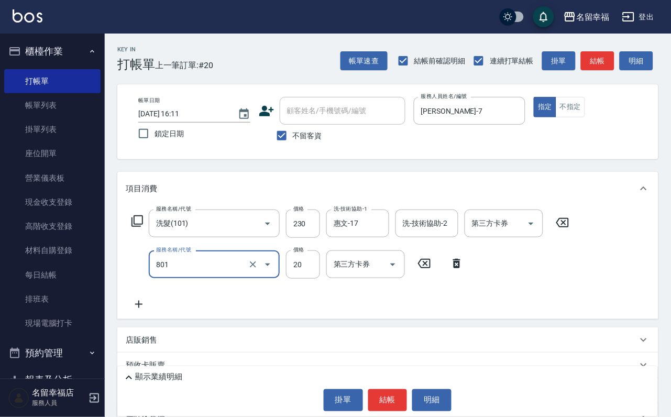
type input "潤絲(801)"
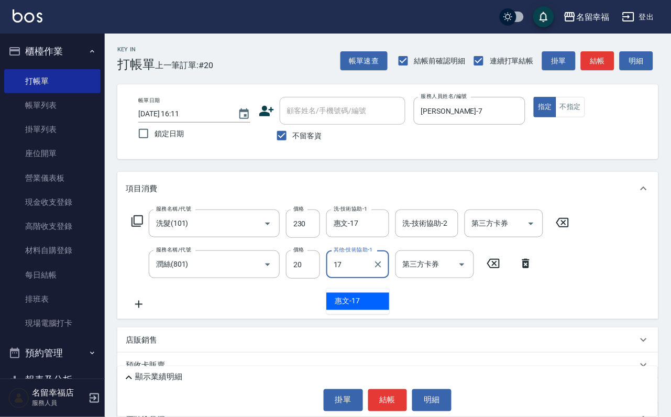
type input "惠文-17"
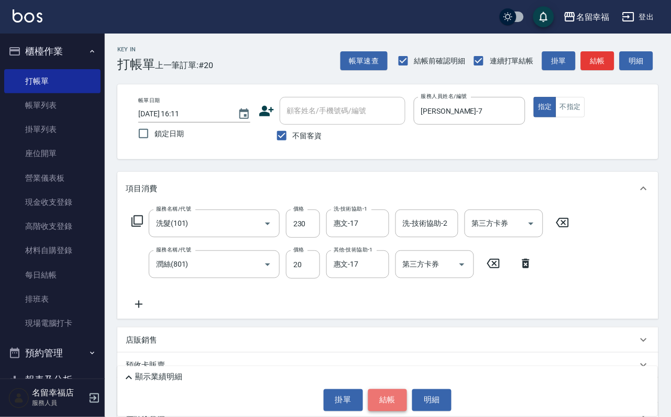
drag, startPoint x: 373, startPoint y: 390, endPoint x: 365, endPoint y: 379, distance: 14.2
click at [371, 389] on button "結帳" at bounding box center [387, 400] width 39 height 22
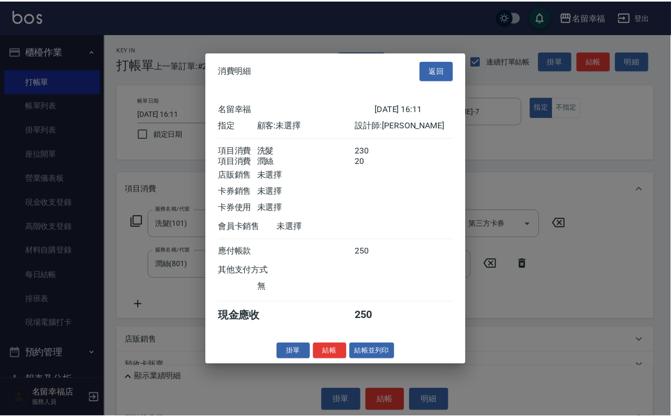
scroll to position [169, 0]
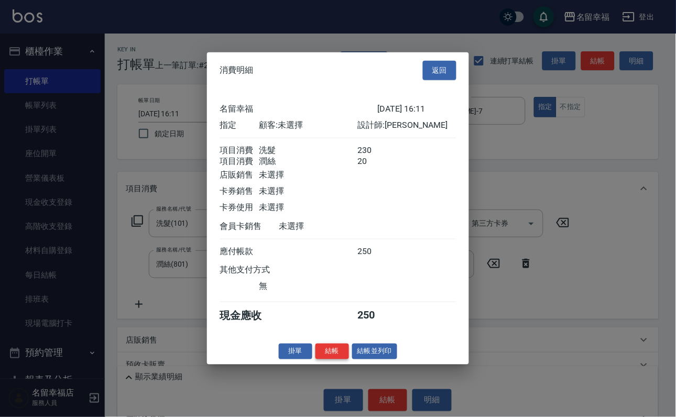
click at [328, 359] on button "結帳" at bounding box center [332, 351] width 34 height 16
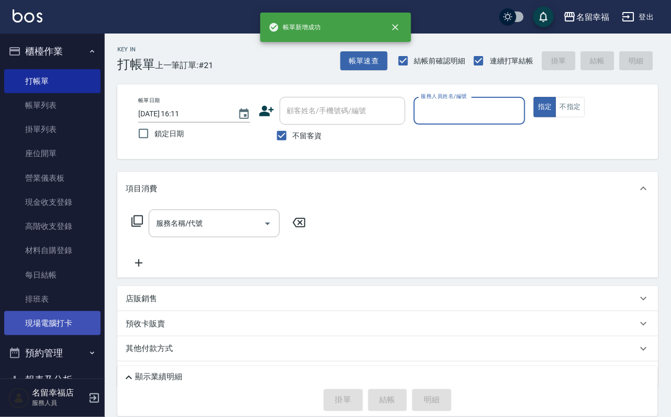
click at [71, 335] on link "現場電腦打卡" at bounding box center [52, 323] width 96 height 24
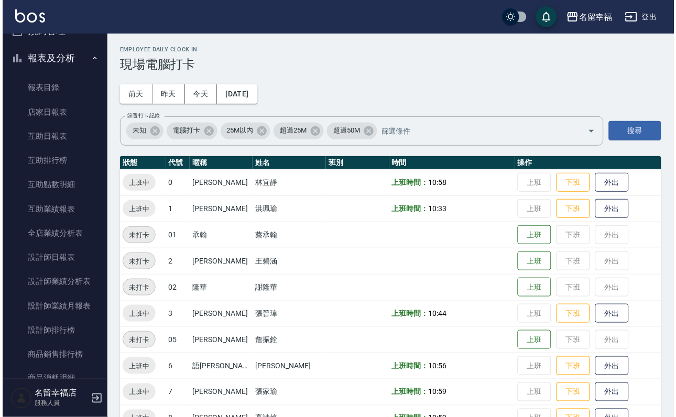
scroll to position [471, 0]
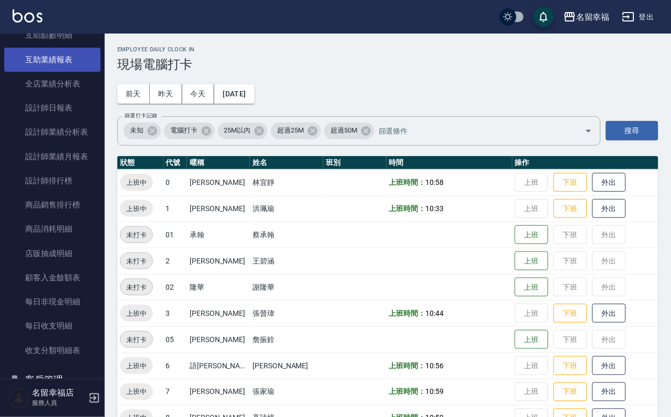
click at [62, 72] on link "互助業績報表" at bounding box center [52, 60] width 96 height 24
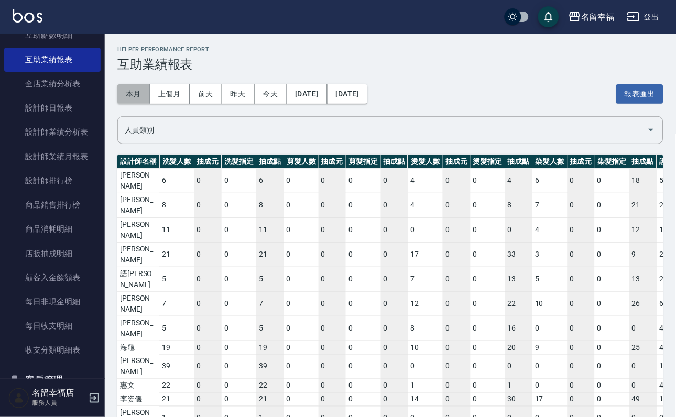
click at [141, 96] on button "本月" at bounding box center [133, 93] width 32 height 19
click at [50, 47] on link "互助點數明細" at bounding box center [52, 35] width 96 height 24
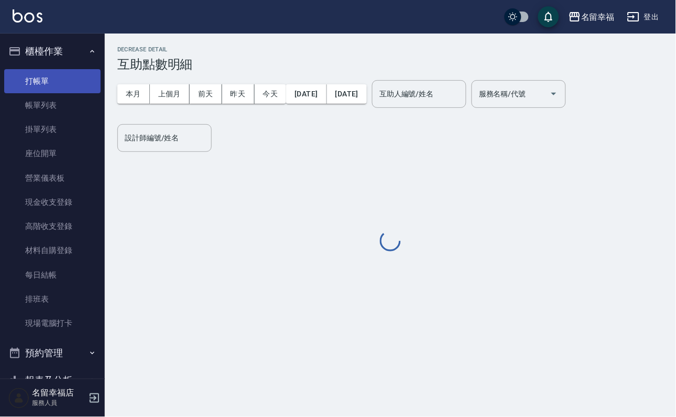
click at [61, 78] on link "打帳單" at bounding box center [52, 81] width 96 height 24
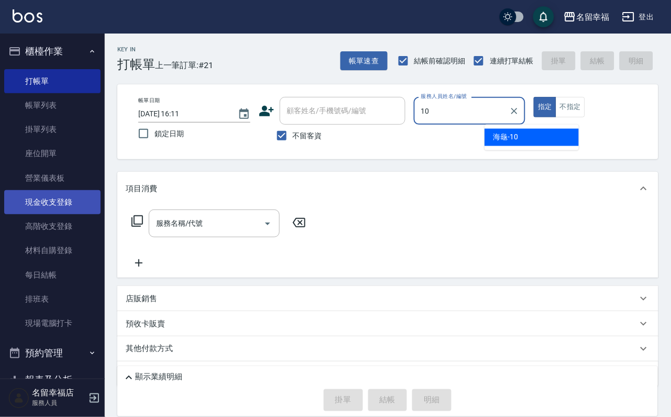
type input "海龜-10"
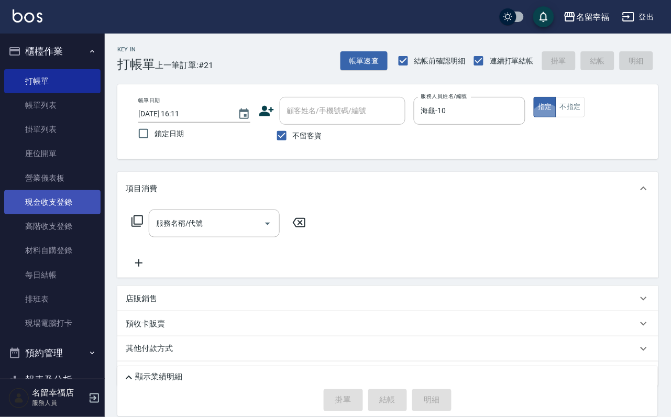
type button "true"
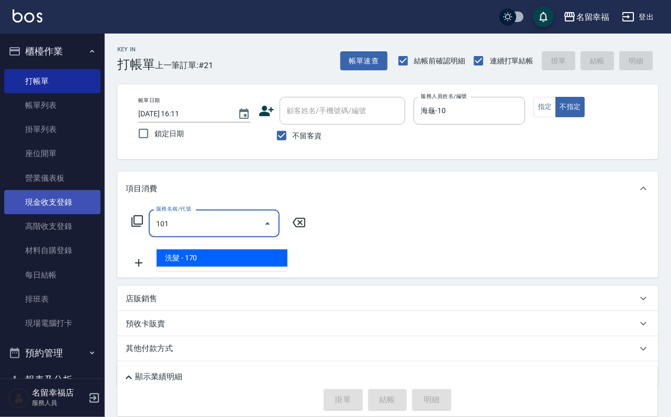
type input "洗髮(101)"
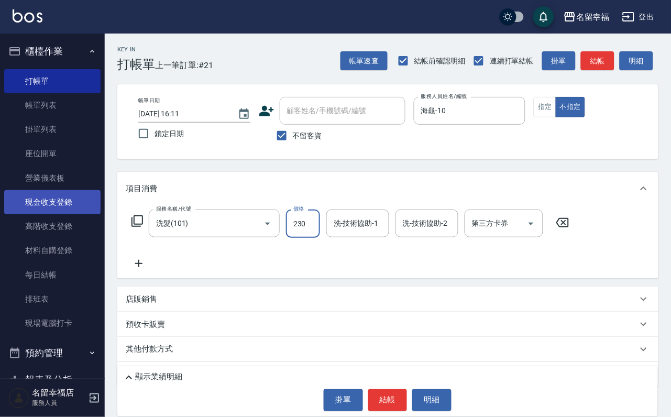
type input "230"
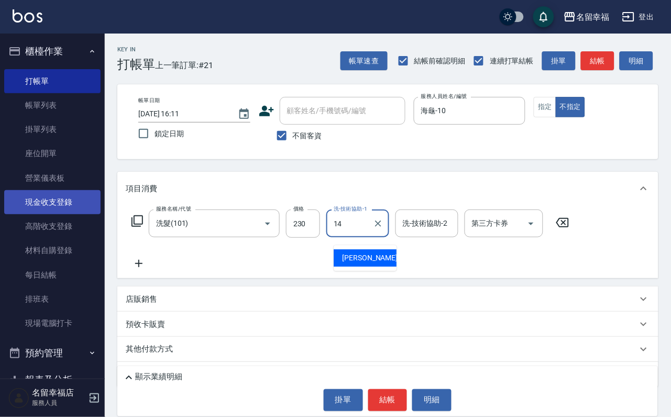
type input "[PERSON_NAME]-14"
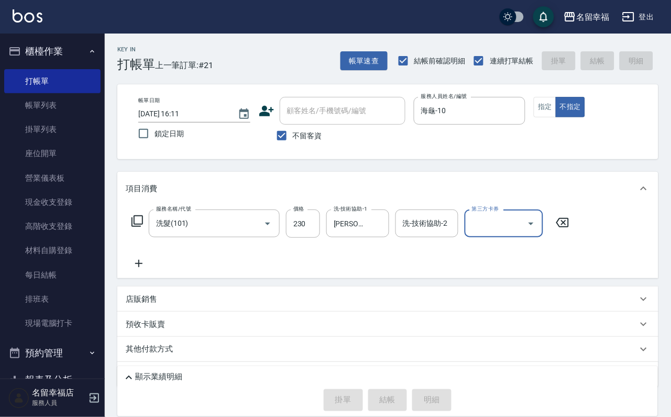
type input "[DATE] 16:20"
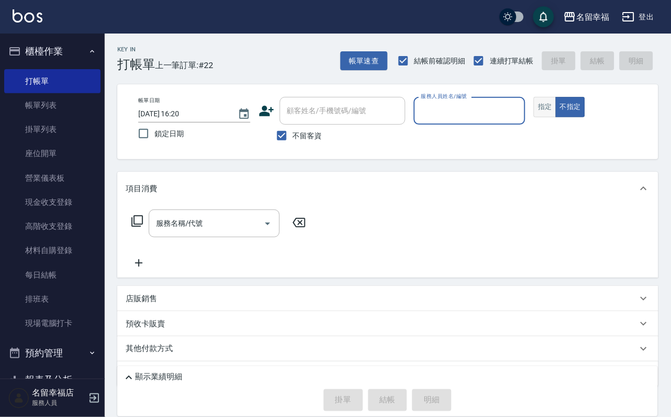
click at [556, 117] on button "指定" at bounding box center [545, 107] width 23 height 20
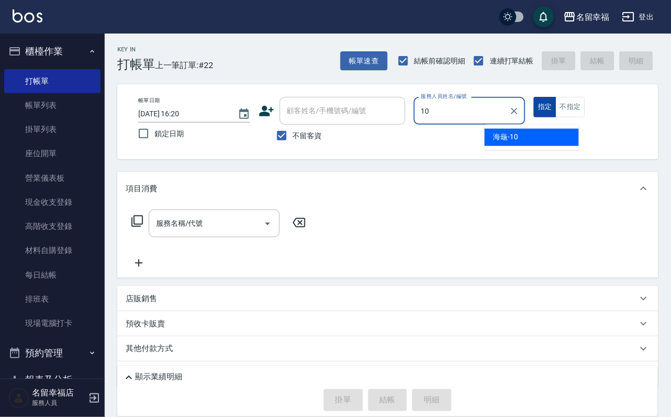
type input "海龜-10"
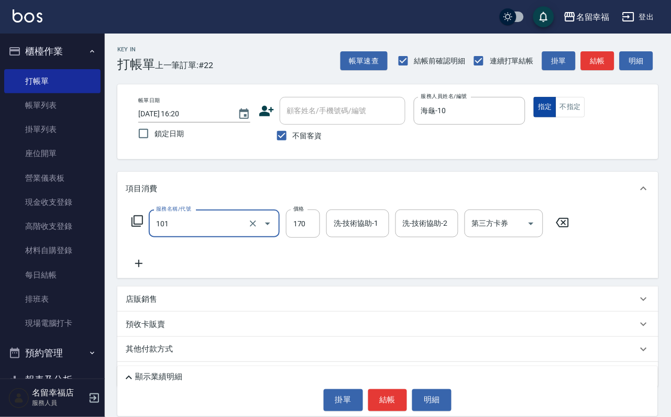
type input "洗髮(101)"
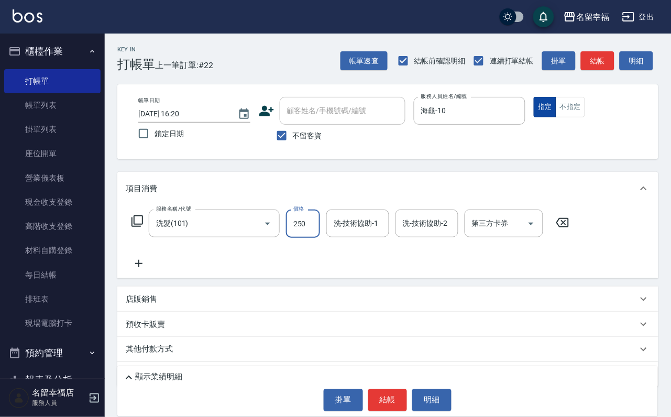
type input "250"
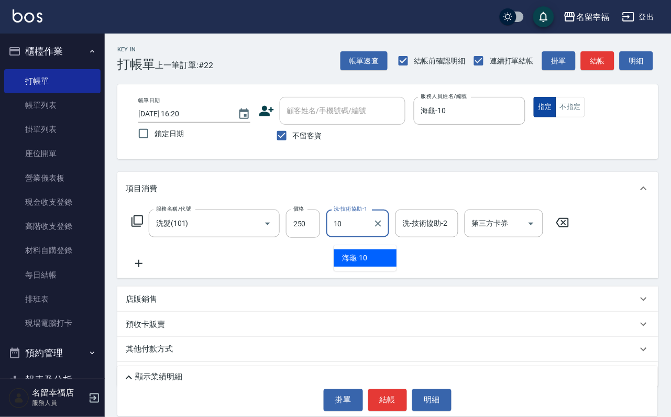
type input "海龜-10"
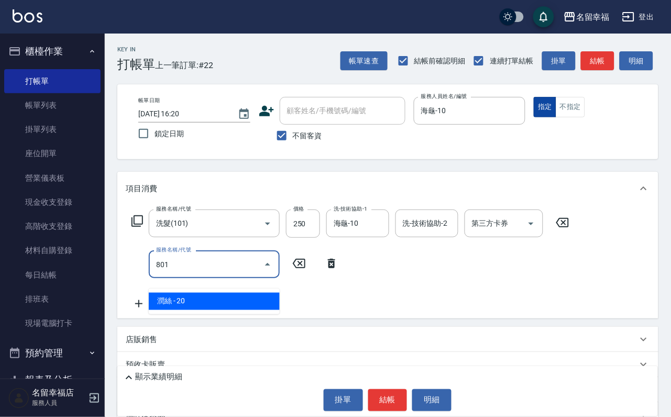
type input "潤絲(801)"
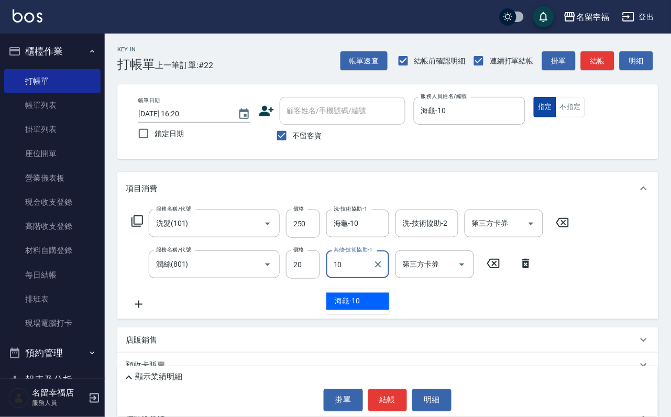
type input "海龜-10"
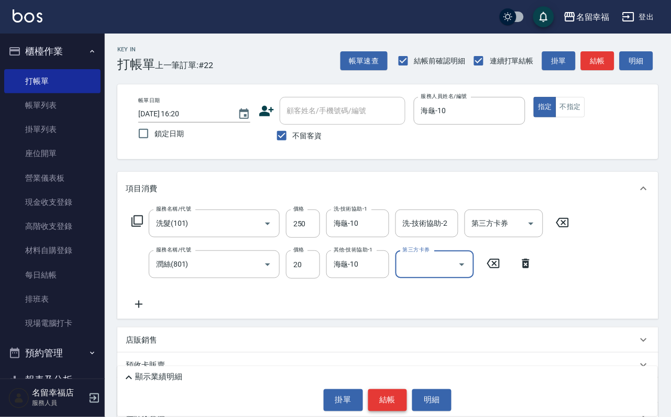
click at [392, 402] on button "結帳" at bounding box center [387, 400] width 39 height 22
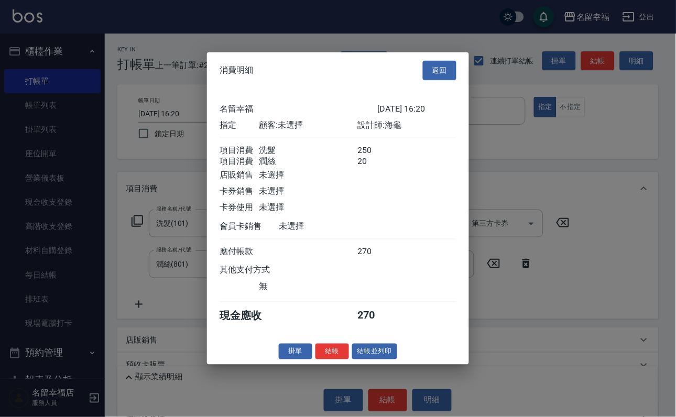
scroll to position [157, 0]
click at [326, 359] on button "結帳" at bounding box center [332, 351] width 34 height 16
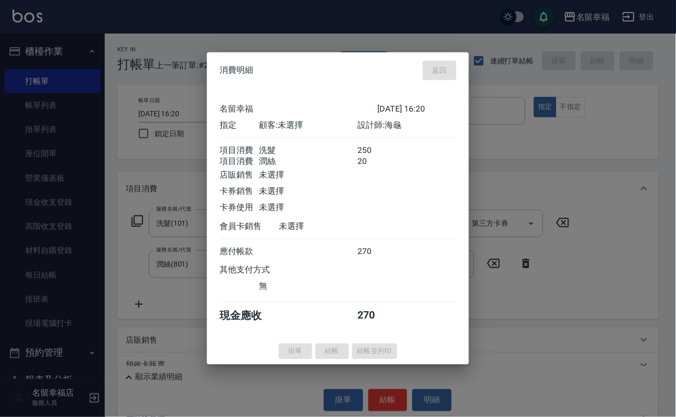
type input "[DATE] 17:04"
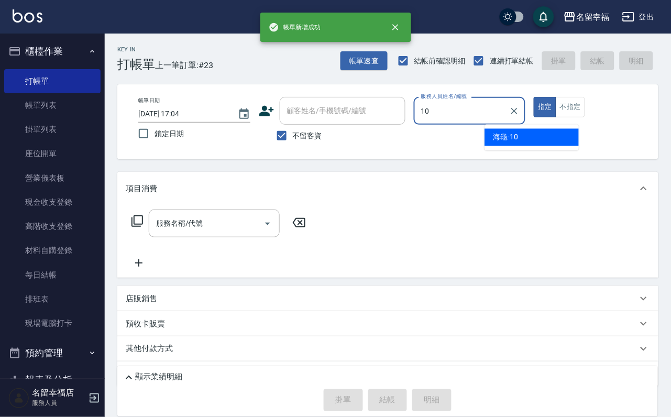
type input "海龜-10"
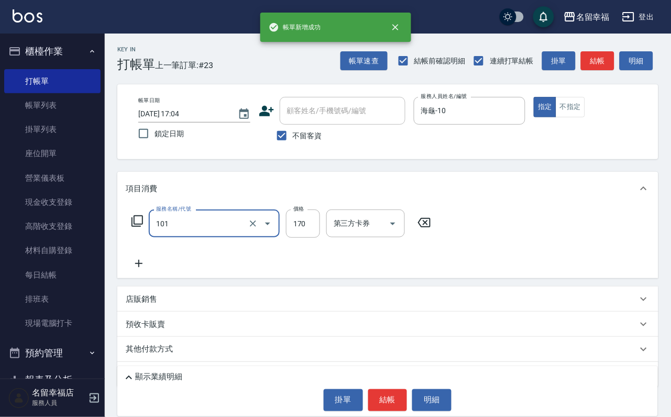
type input "洗髮(101)"
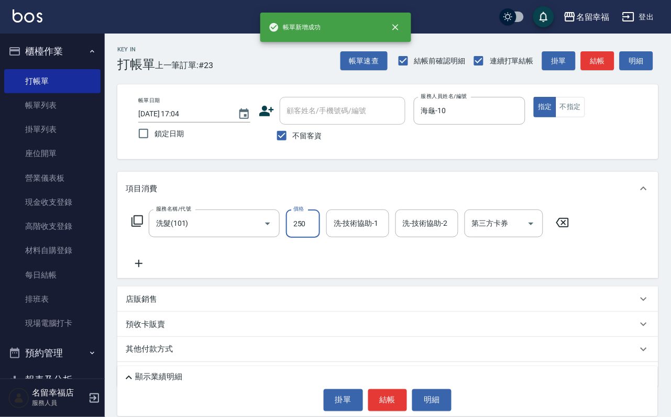
type input "250"
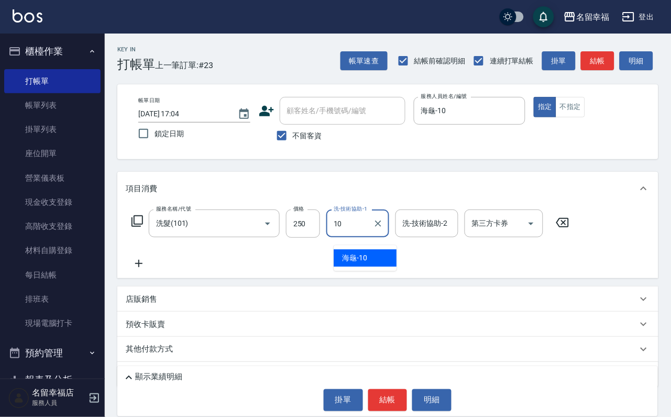
type input "海龜-10"
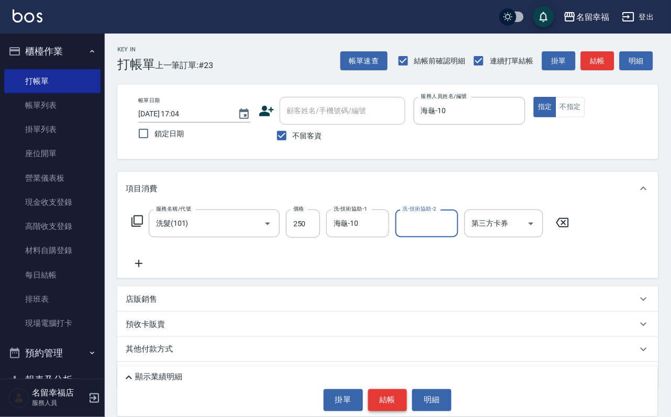
click at [392, 399] on button "結帳" at bounding box center [387, 400] width 39 height 22
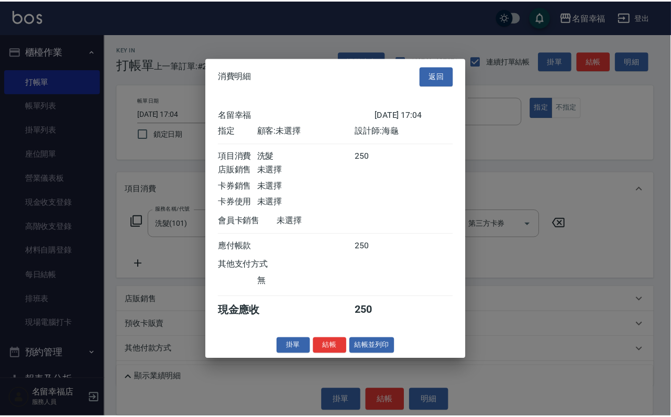
scroll to position [129, 0]
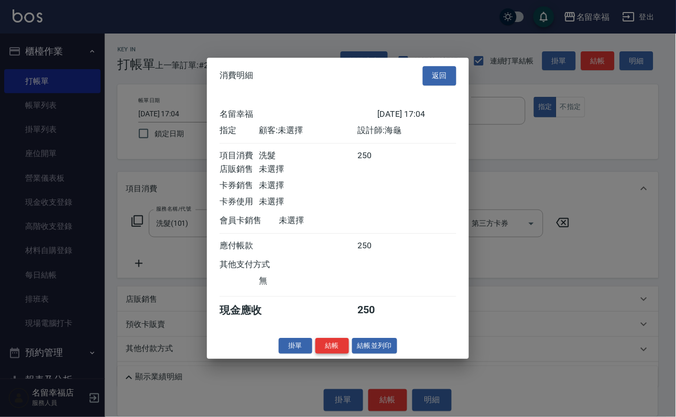
click at [327, 354] on button "結帳" at bounding box center [332, 346] width 34 height 16
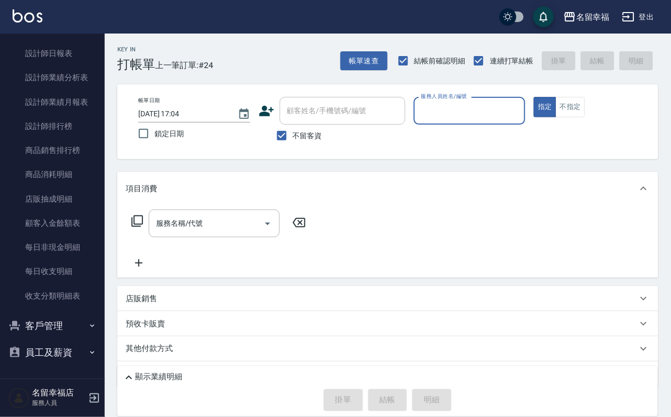
scroll to position [628, 0]
click at [62, 318] on button "客戶管理" at bounding box center [52, 325] width 96 height 27
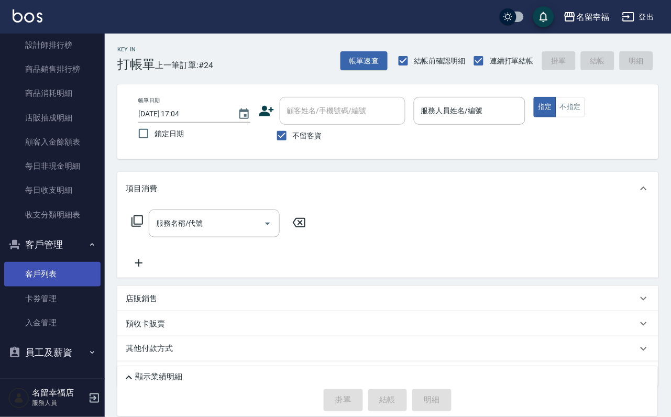
click at [55, 286] on link "客戶列表" at bounding box center [52, 274] width 96 height 24
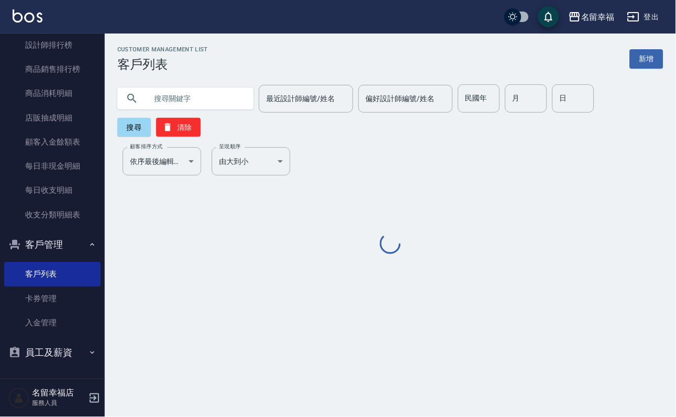
click at [196, 105] on input "text" at bounding box center [196, 98] width 98 height 28
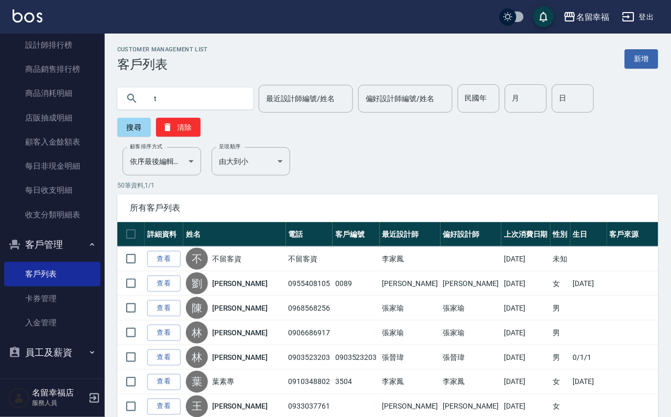
type input "t"
type input "吃"
type input "池"
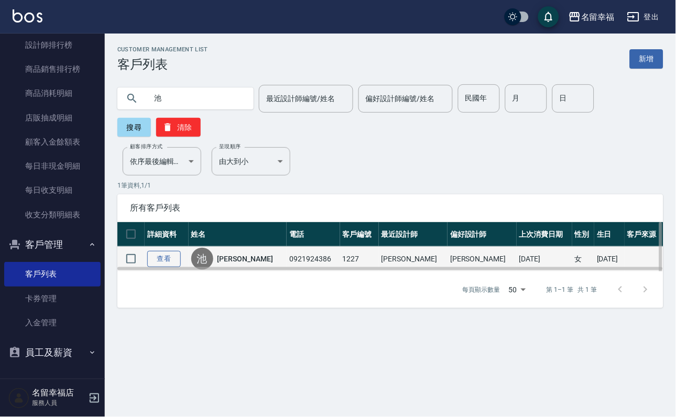
click at [169, 267] on link "查看" at bounding box center [164, 259] width 34 height 16
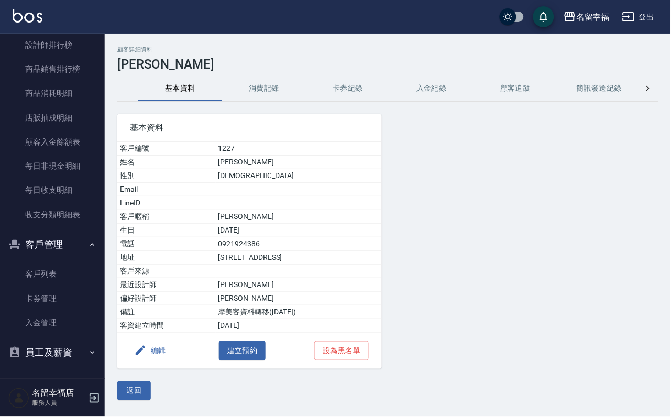
drag, startPoint x: 278, startPoint y: 71, endPoint x: 271, endPoint y: 94, distance: 24.4
click at [277, 72] on div "顧客詳細資料 [PERSON_NAME] 基本資料 消費記錄 卡券紀錄 入金紀錄 顧客追蹤 簡訊發送紀錄 抽獎券紀錄 基本資料 客戶編號 1227 姓名 [P…" at bounding box center [388, 223] width 566 height 354
click at [270, 96] on button "消費記錄" at bounding box center [264, 88] width 84 height 25
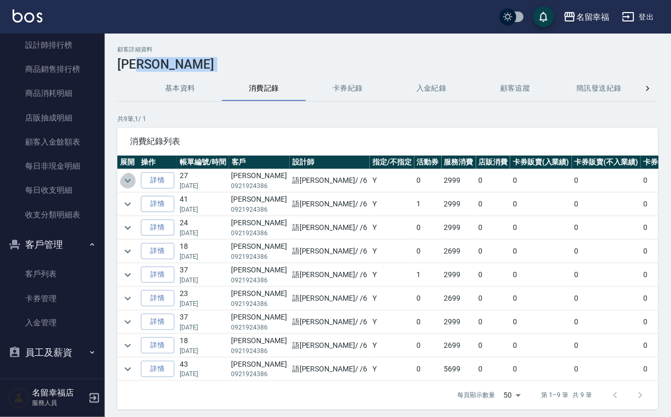
click at [134, 182] on icon "expand row" at bounding box center [128, 180] width 13 height 13
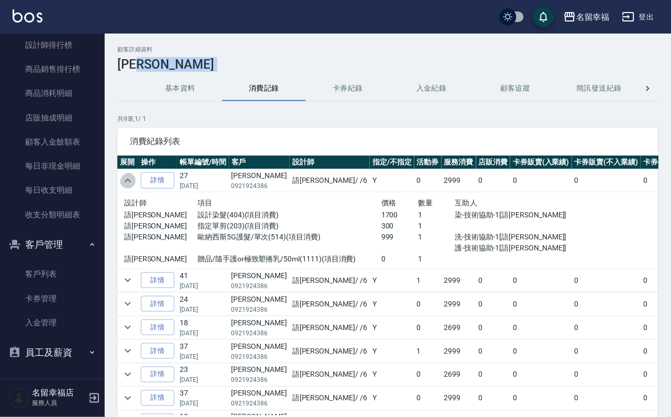
click at [129, 175] on icon "expand row" at bounding box center [128, 180] width 13 height 13
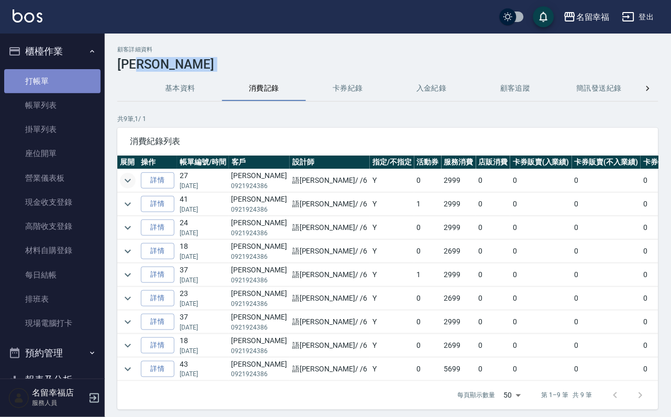
click at [55, 91] on link "打帳單" at bounding box center [52, 81] width 96 height 24
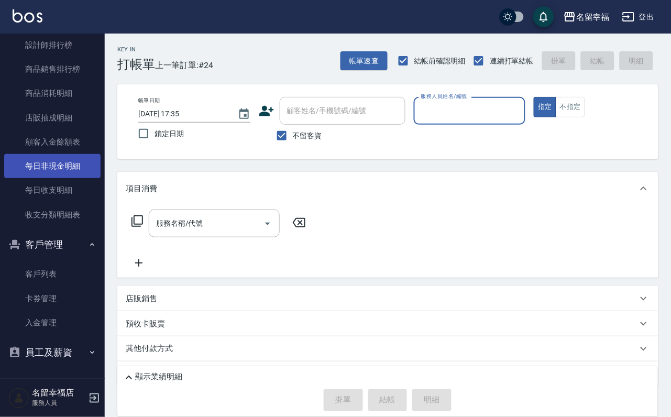
scroll to position [715, 0]
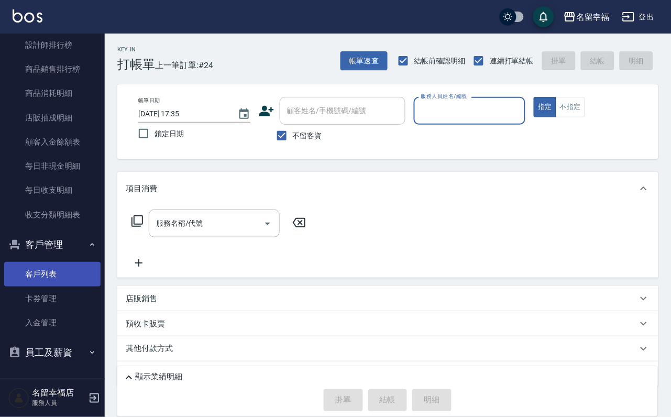
drag, startPoint x: 64, startPoint y: 263, endPoint x: 69, endPoint y: 263, distance: 5.3
click at [64, 263] on link "客戶列表" at bounding box center [52, 274] width 96 height 24
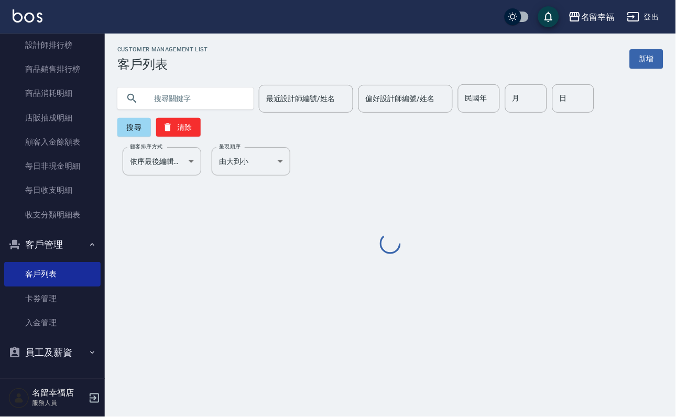
click at [200, 95] on input "text" at bounding box center [196, 98] width 98 height 28
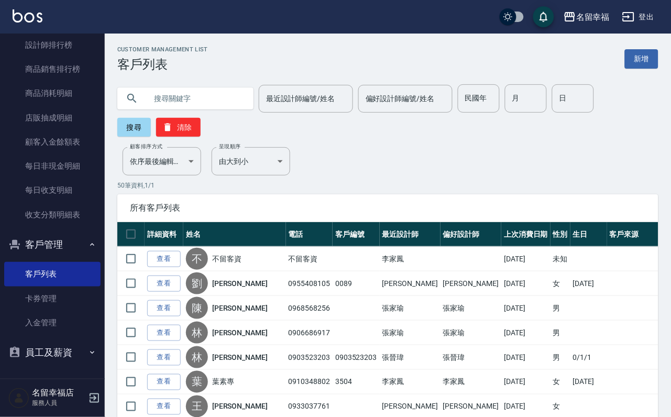
type input "ˇ"
type input "[PERSON_NAME]"
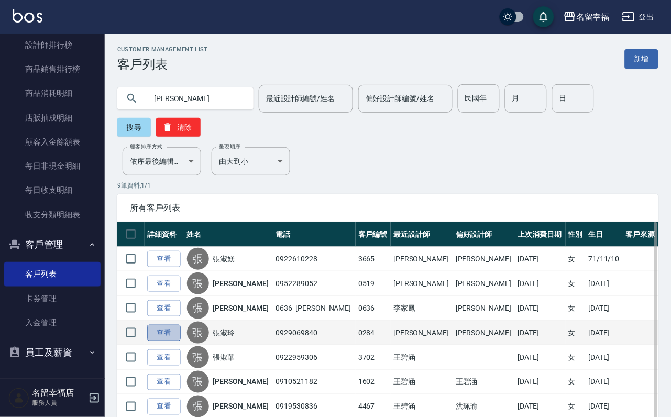
click at [174, 341] on link "查看" at bounding box center [164, 333] width 34 height 16
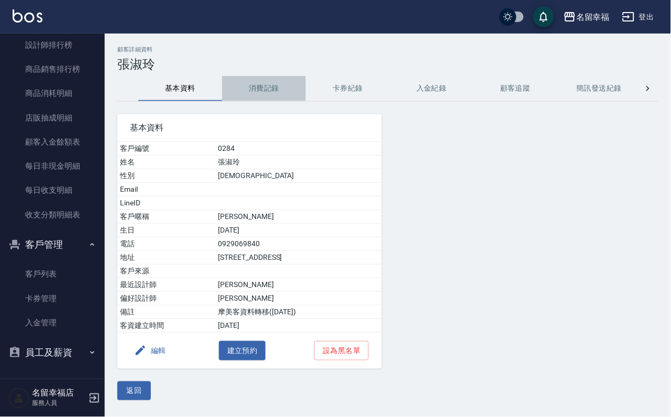
drag, startPoint x: 275, startPoint y: 85, endPoint x: 277, endPoint y: 106, distance: 20.5
click at [275, 86] on button "消費記錄" at bounding box center [264, 88] width 84 height 25
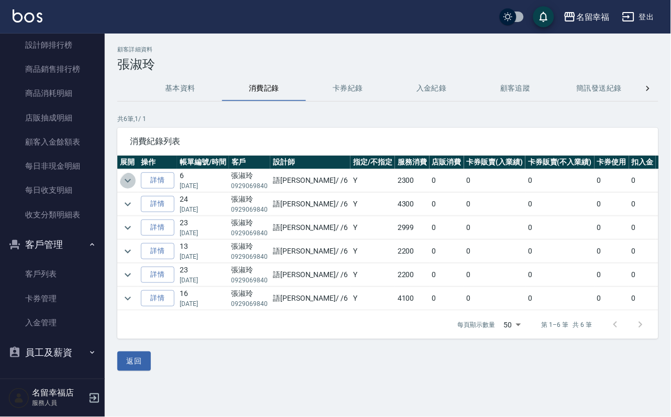
click at [126, 179] on icon "expand row" at bounding box center [128, 180] width 13 height 13
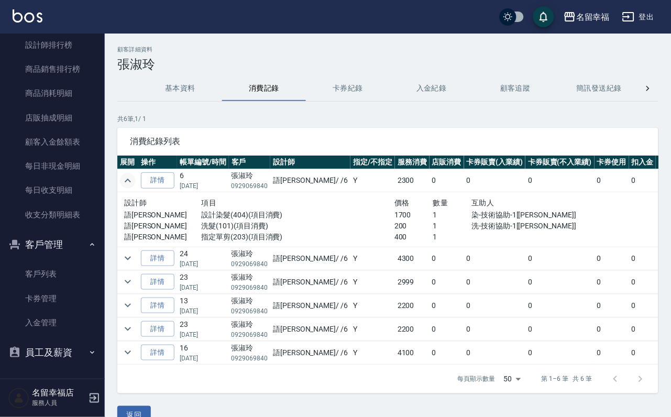
click at [125, 181] on icon "expand row" at bounding box center [128, 180] width 13 height 13
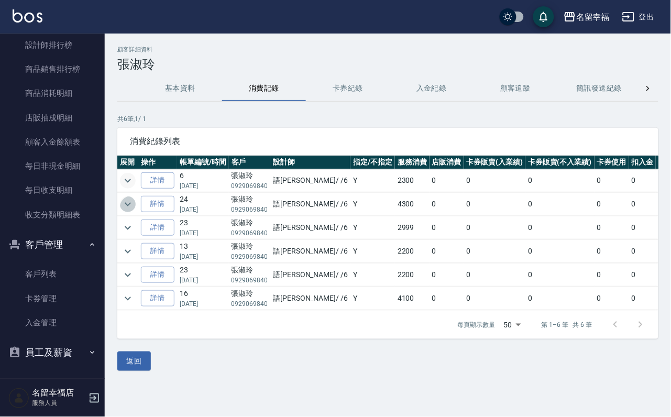
click at [131, 211] on icon "expand row" at bounding box center [128, 204] width 13 height 13
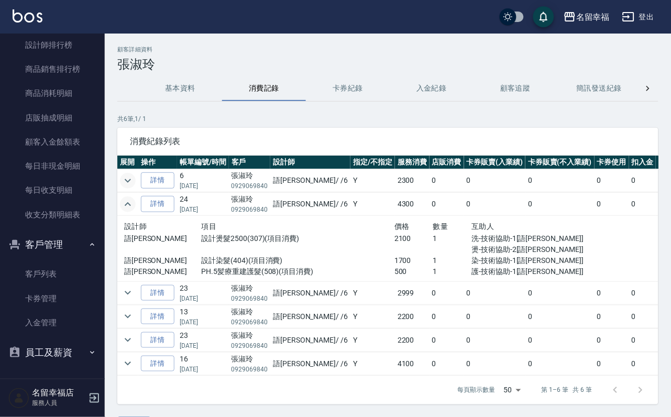
click at [128, 211] on icon "expand row" at bounding box center [128, 204] width 13 height 13
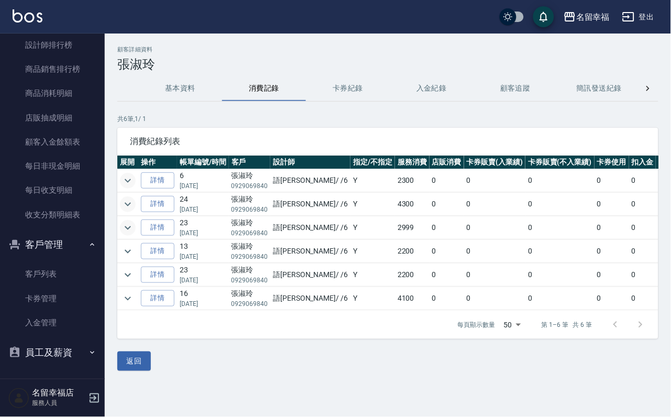
click at [128, 229] on icon "expand row" at bounding box center [128, 228] width 6 height 4
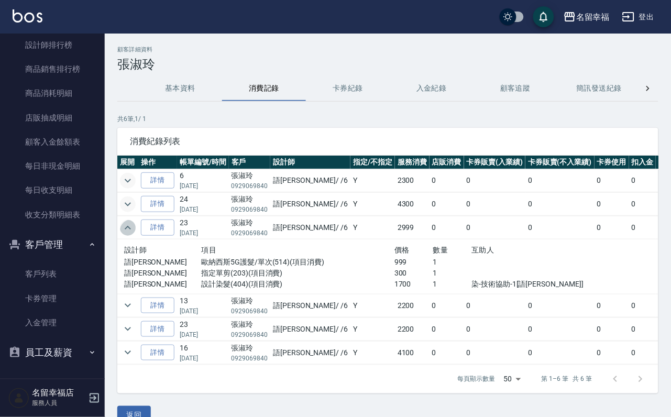
click at [124, 233] on icon "expand row" at bounding box center [128, 228] width 13 height 13
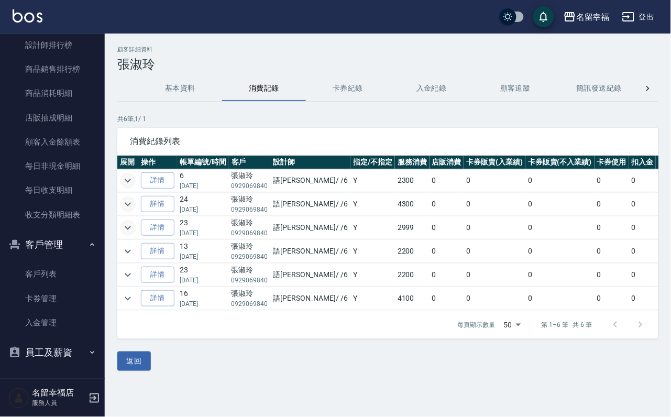
click at [130, 181] on icon "expand row" at bounding box center [128, 180] width 13 height 13
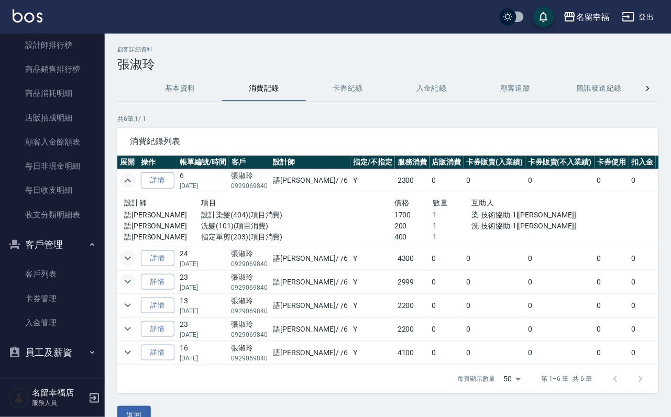
click at [130, 182] on icon "expand row" at bounding box center [128, 181] width 6 height 4
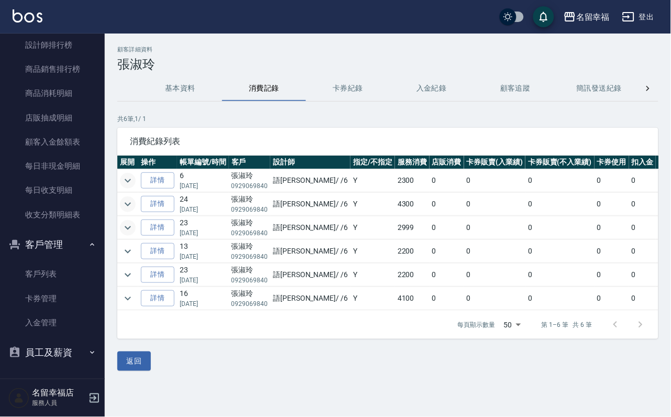
click at [132, 175] on icon "expand row" at bounding box center [128, 180] width 13 height 13
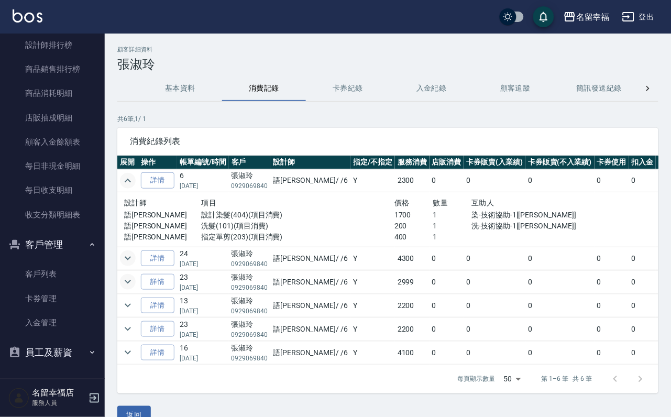
click at [129, 174] on icon "expand row" at bounding box center [128, 180] width 13 height 13
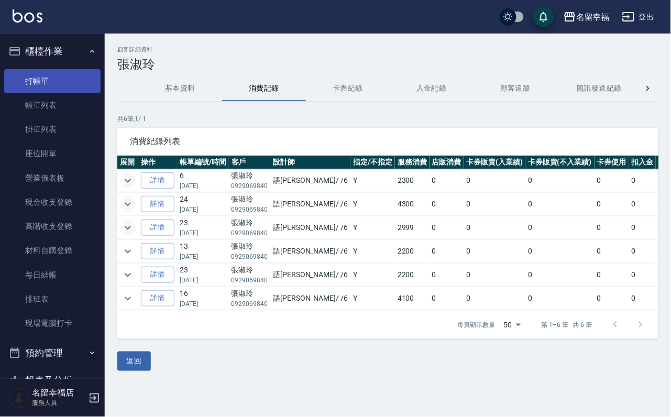
click at [52, 82] on link "打帳單" at bounding box center [52, 81] width 96 height 24
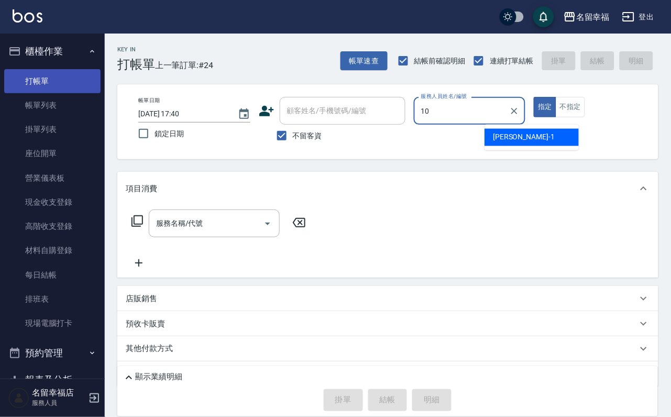
type input "海龜-10"
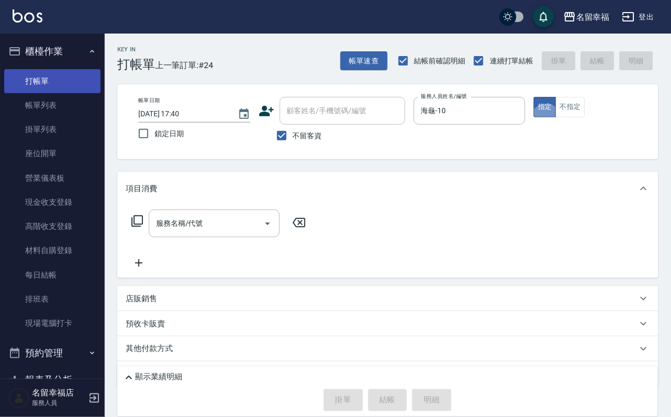
type button "true"
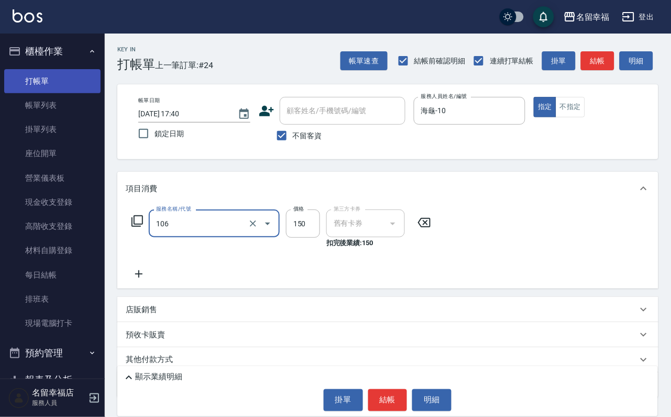
type input "洗髮券抵用(106)"
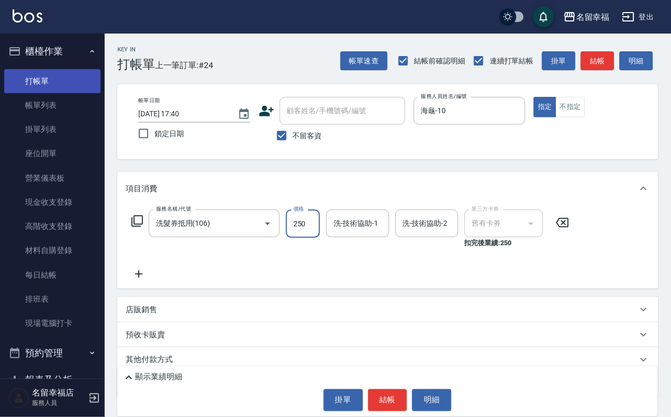
type input "250"
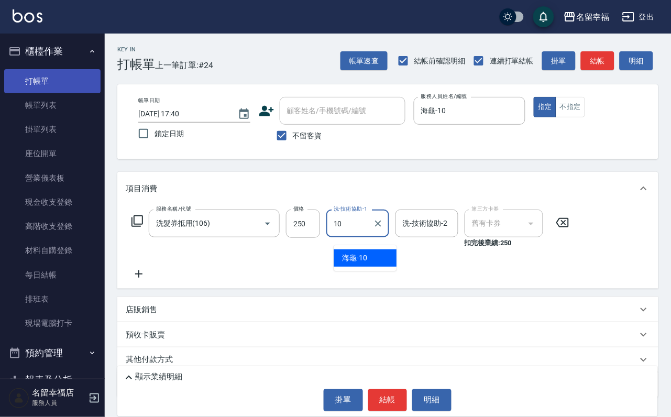
type input "海龜-10"
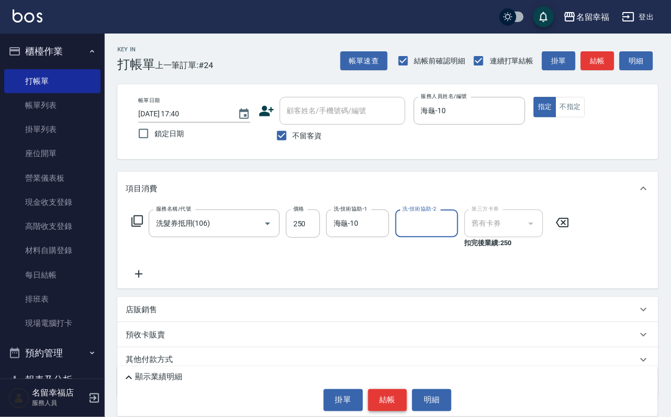
click at [386, 395] on button "結帳" at bounding box center [387, 400] width 39 height 22
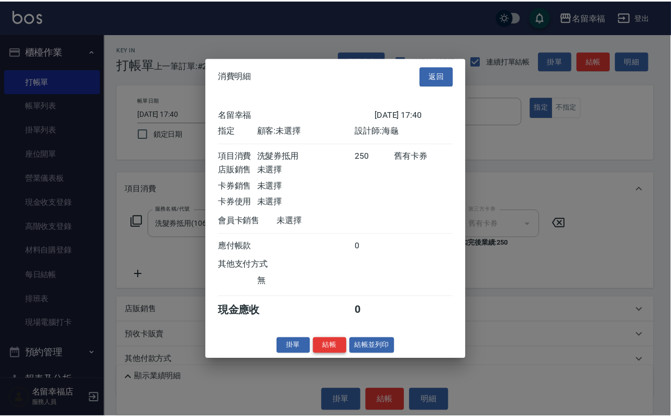
scroll to position [129, 0]
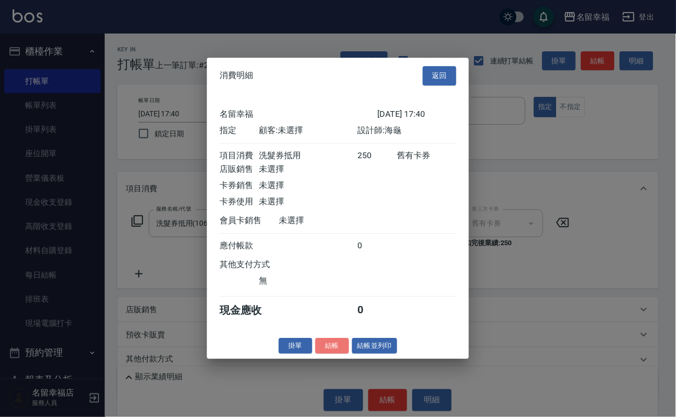
click at [331, 354] on button "結帳" at bounding box center [332, 346] width 34 height 16
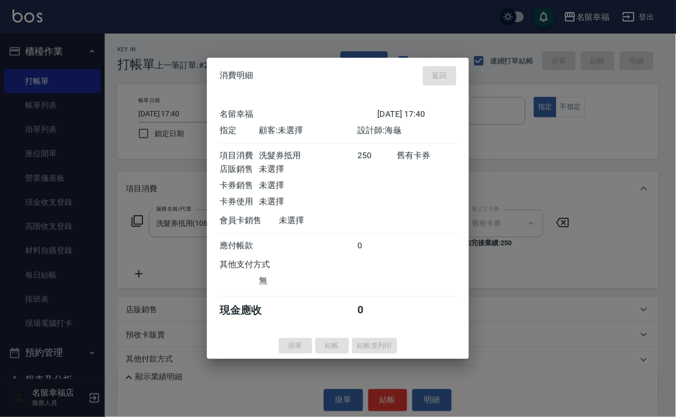
type input "[DATE] 17:41"
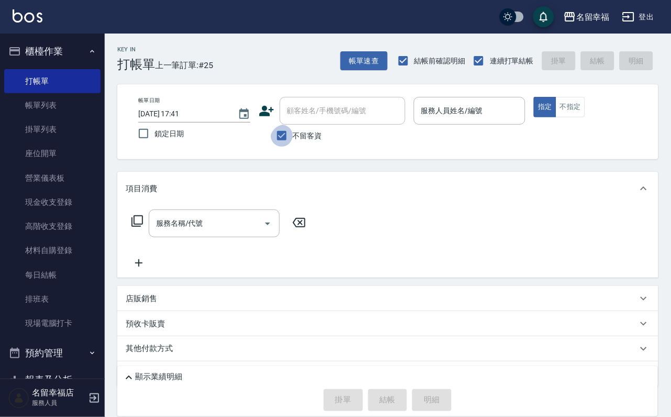
click at [286, 135] on input "不留客資" at bounding box center [282, 136] width 22 height 22
checkbox input "false"
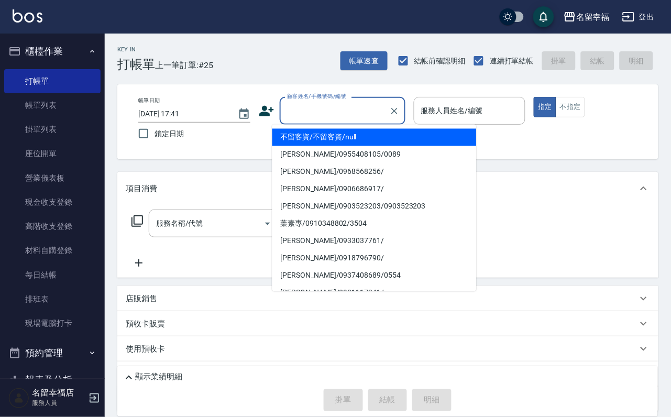
click at [293, 114] on input "顧客姓名/手機號碼/編號" at bounding box center [334, 111] width 101 height 18
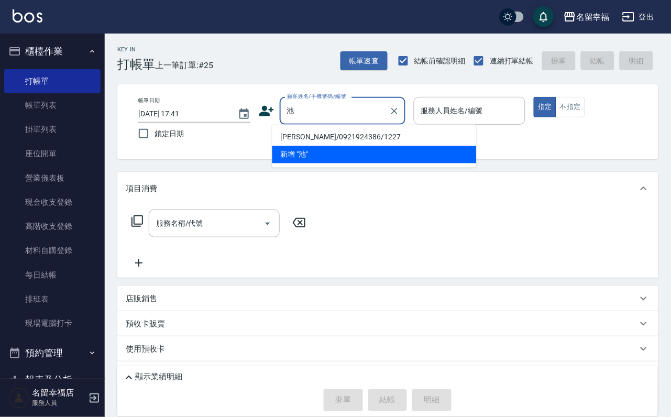
click at [318, 146] on li "新增 "池"" at bounding box center [374, 154] width 204 height 17
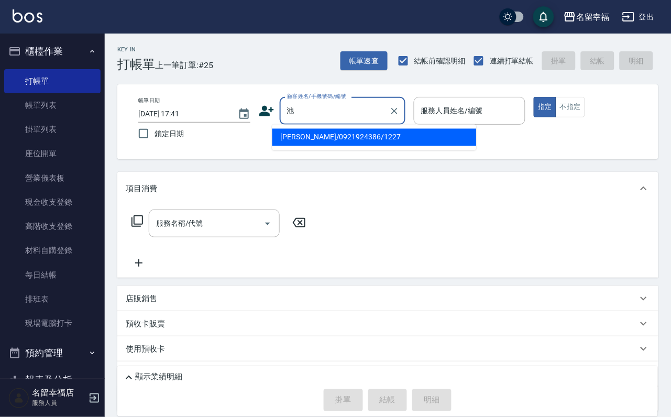
click at [328, 116] on input "池" at bounding box center [334, 111] width 101 height 18
click at [316, 139] on li "[PERSON_NAME]/0921924386/1227" at bounding box center [374, 137] width 204 height 17
type input "[PERSON_NAME]/0921924386/1227"
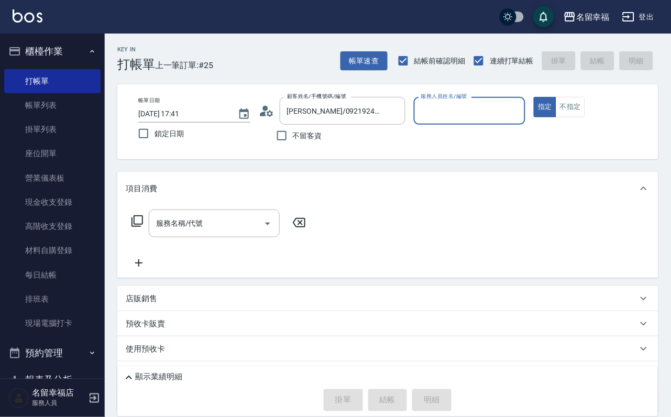
type input "語[PERSON_NAME]-6"
click at [139, 227] on icon at bounding box center [137, 221] width 13 height 13
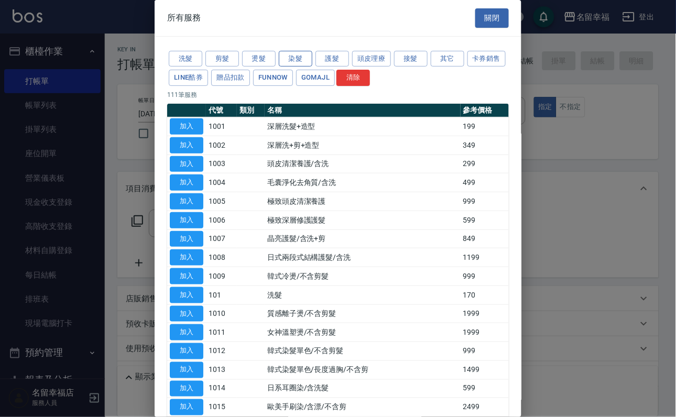
click at [296, 62] on button "染髮" at bounding box center [296, 59] width 34 height 16
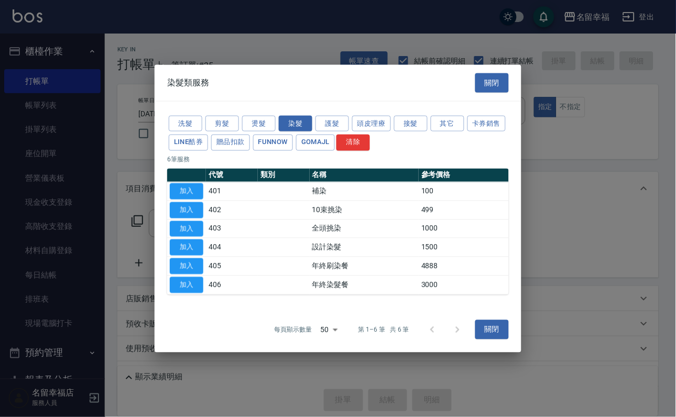
click at [187, 250] on button "加入" at bounding box center [187, 247] width 34 height 16
type input "設計染髮(404)"
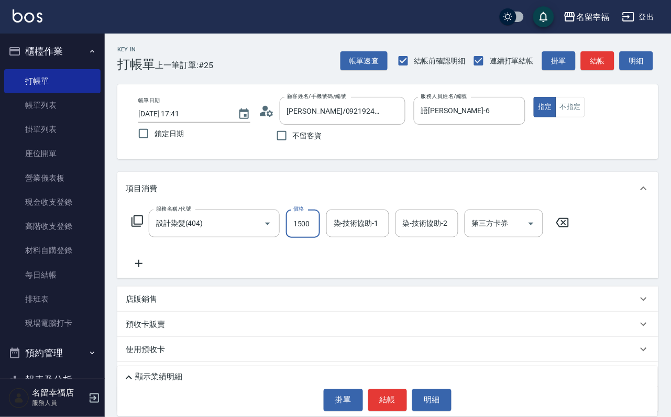
click at [308, 236] on input "1500" at bounding box center [303, 223] width 34 height 28
type input "1700"
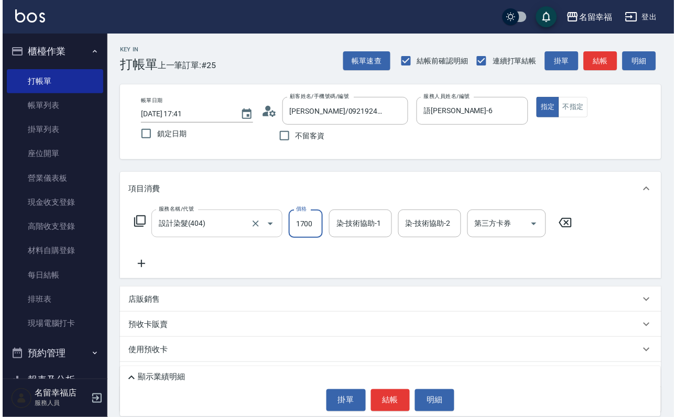
scroll to position [0, 0]
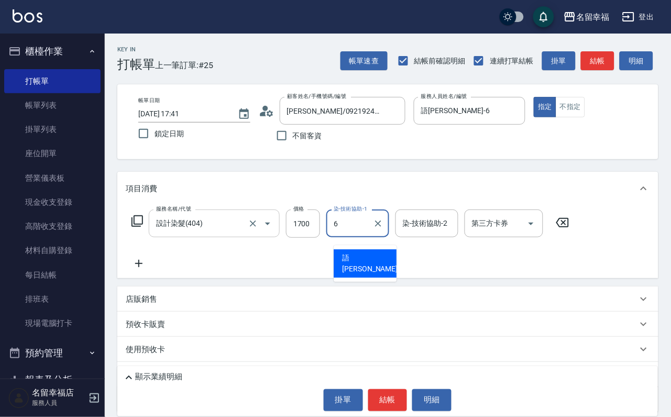
type input "語[PERSON_NAME]-6"
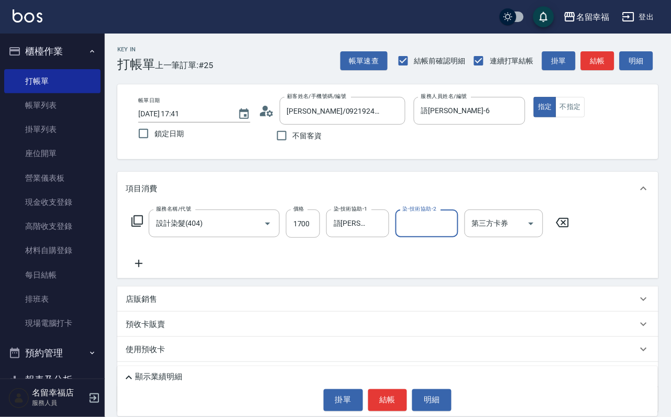
click at [143, 226] on icon at bounding box center [137, 221] width 13 height 13
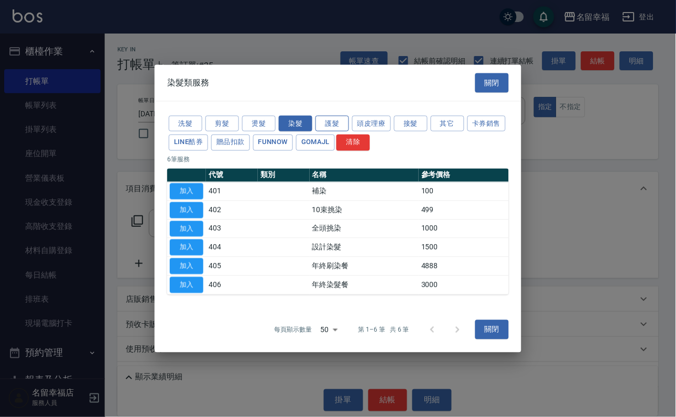
click at [338, 115] on button "護髮" at bounding box center [332, 123] width 34 height 16
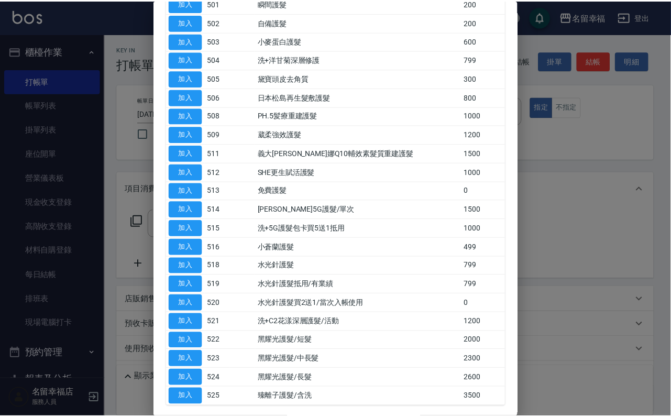
scroll to position [157, 0]
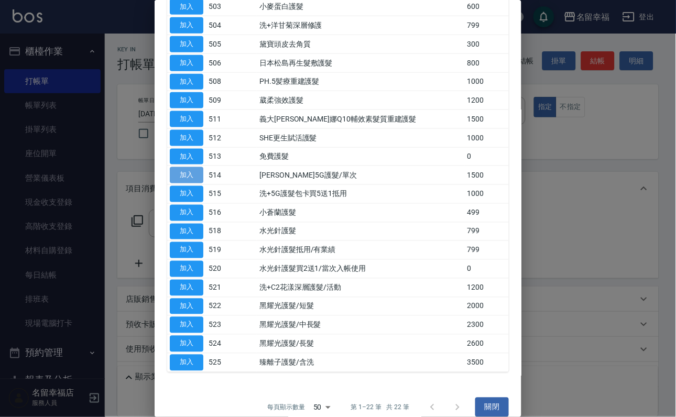
click at [193, 183] on button "加入" at bounding box center [187, 175] width 34 height 16
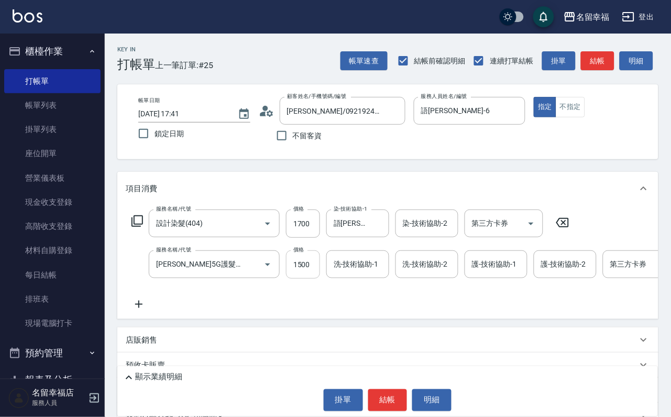
click at [310, 279] on input "1500" at bounding box center [303, 264] width 34 height 28
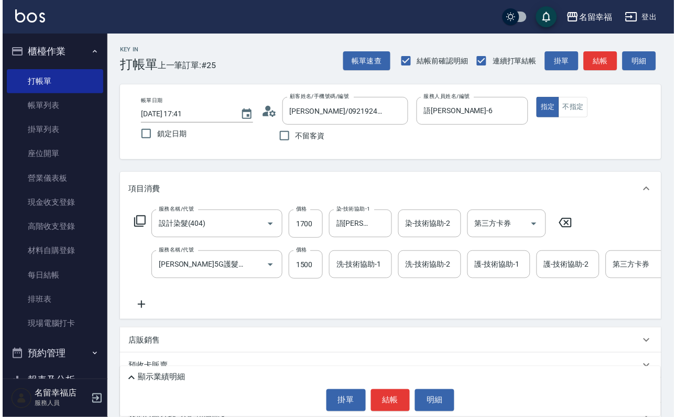
scroll to position [0, 0]
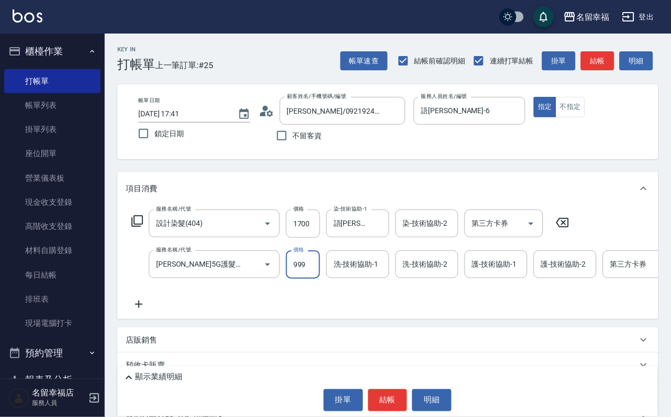
type input "999"
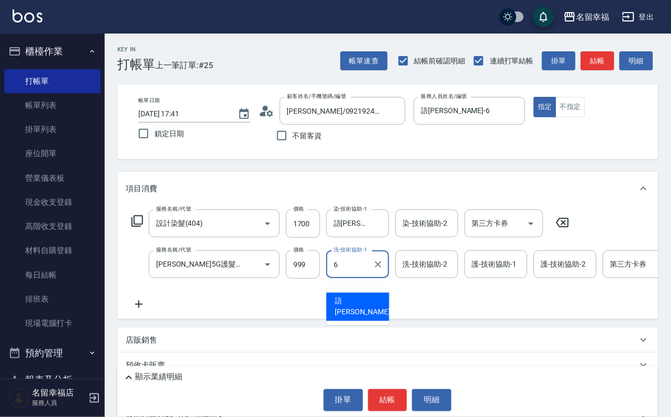
type input "語[PERSON_NAME]-6"
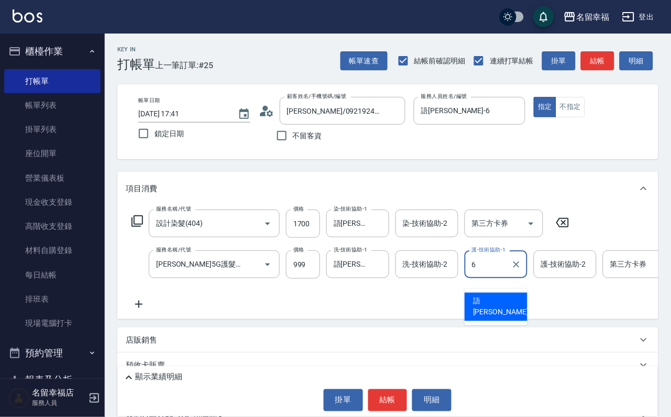
type input "語[PERSON_NAME]-6"
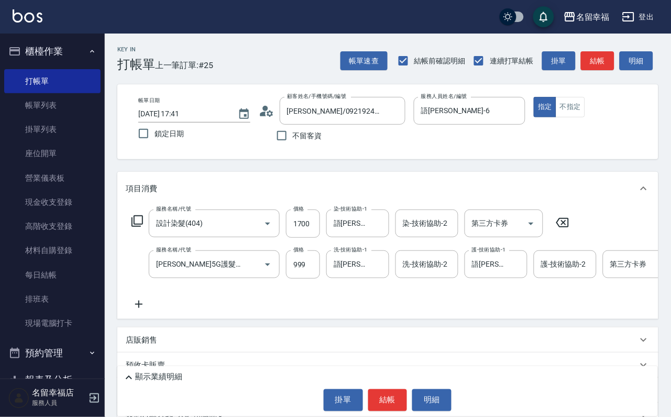
click at [142, 227] on icon at bounding box center [137, 221] width 13 height 13
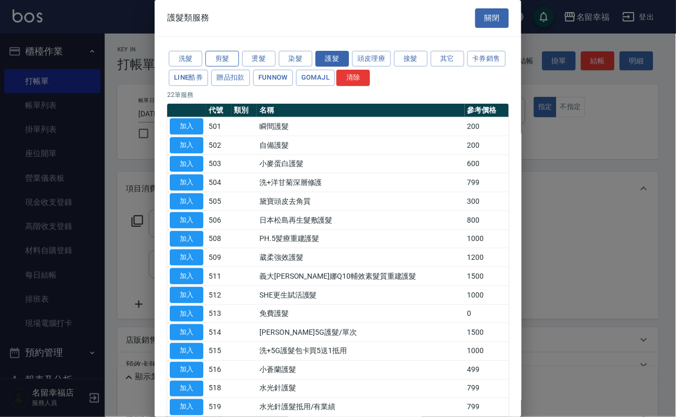
click at [233, 60] on button "剪髮" at bounding box center [222, 59] width 34 height 16
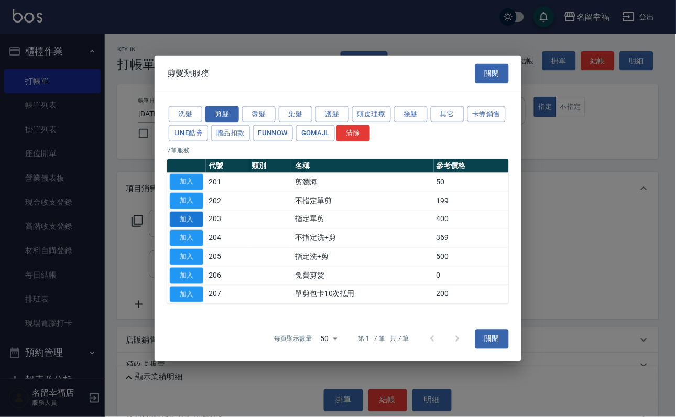
click at [185, 217] on button "加入" at bounding box center [187, 219] width 34 height 16
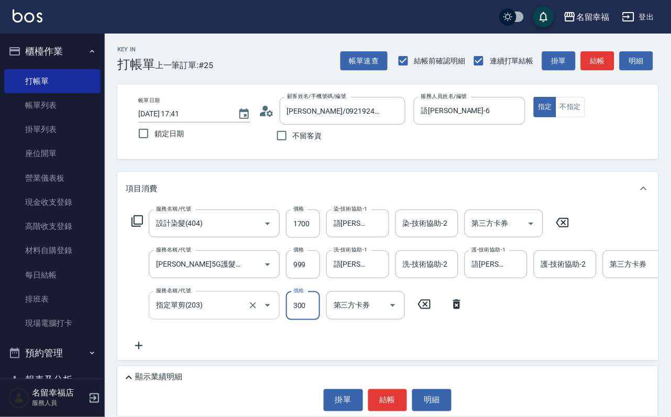
type input "300"
click at [261, 372] on div "顯示業績明細" at bounding box center [390, 377] width 535 height 13
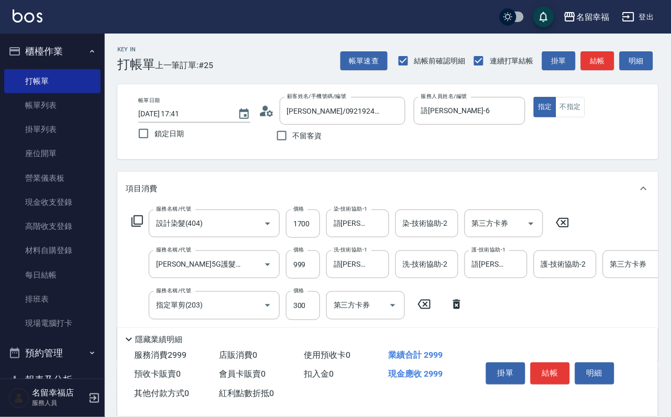
click at [146, 334] on p "隱藏業績明細" at bounding box center [158, 339] width 47 height 11
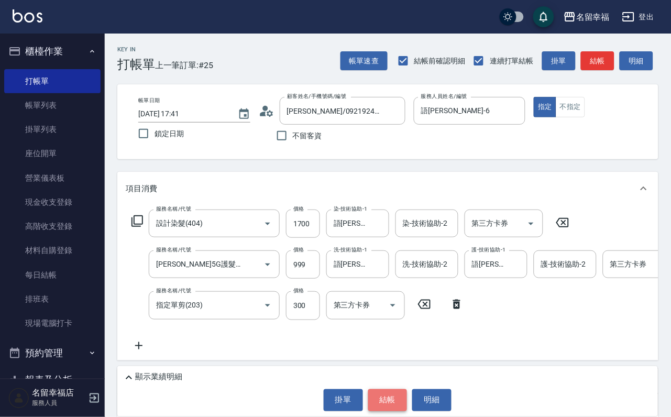
click at [400, 398] on button "結帳" at bounding box center [387, 400] width 39 height 22
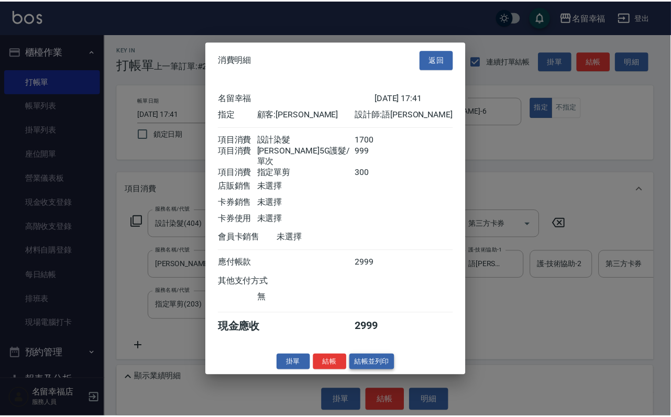
scroll to position [207, 0]
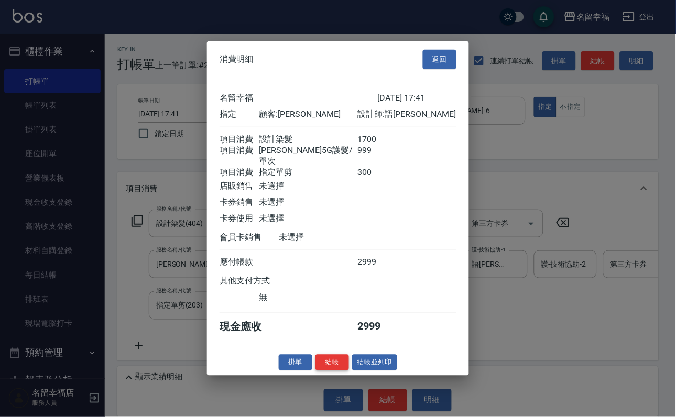
click at [326, 370] on button "結帳" at bounding box center [332, 362] width 34 height 16
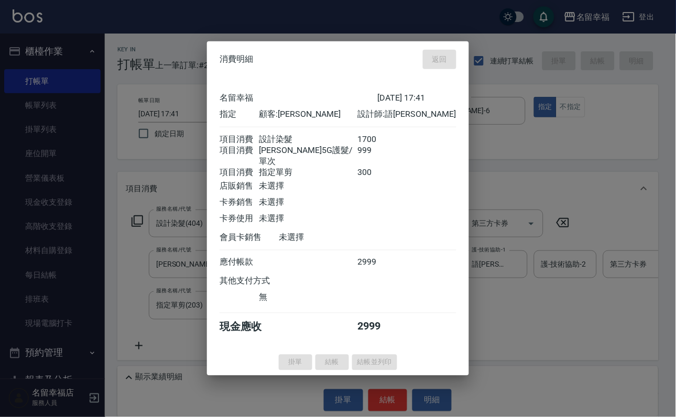
type input "[DATE] 18:01"
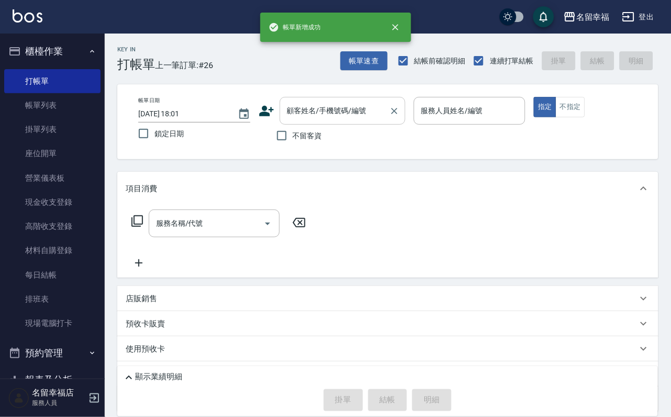
drag, startPoint x: 334, startPoint y: 116, endPoint x: 334, endPoint y: 123, distance: 7.3
click at [334, 117] on input "顧客姓名/手機號碼/編號" at bounding box center [334, 111] width 101 height 18
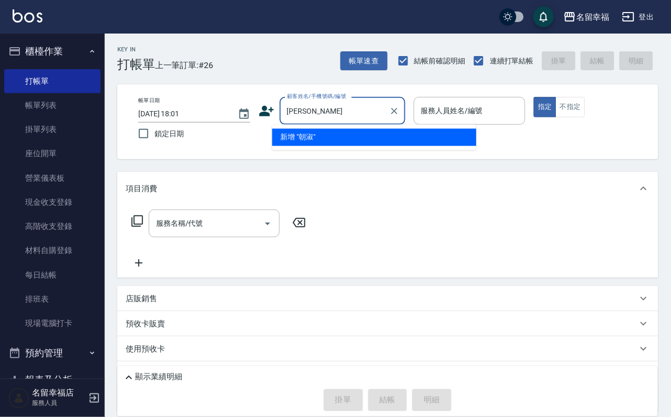
type input "朝"
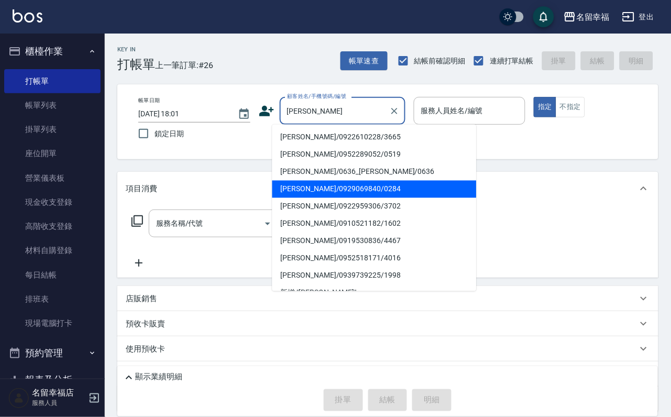
click at [317, 187] on li "[PERSON_NAME]/0929069840/0284" at bounding box center [374, 189] width 204 height 17
type input "[PERSON_NAME]/0929069840/0284"
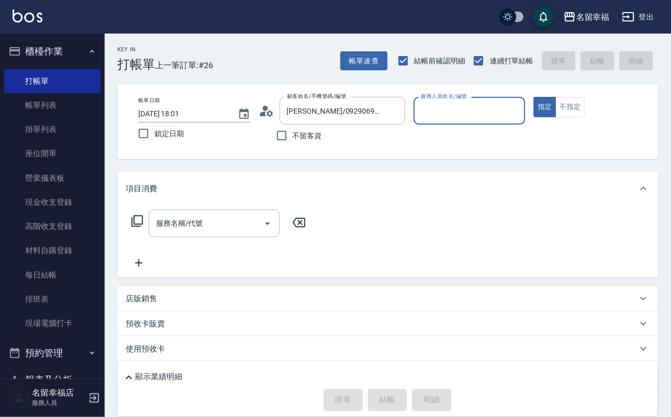
type input "語[PERSON_NAME]-6"
click at [132, 226] on icon at bounding box center [137, 221] width 13 height 13
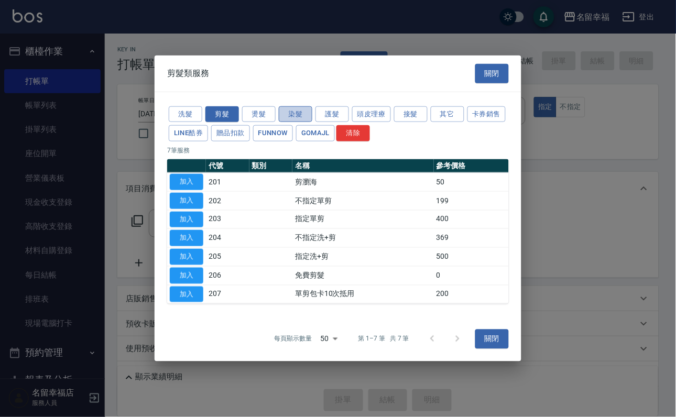
click at [283, 106] on button "染髮" at bounding box center [296, 114] width 34 height 16
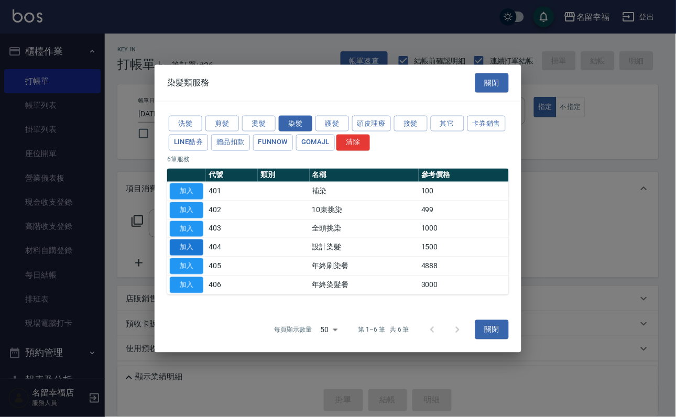
click at [172, 250] on button "加入" at bounding box center [187, 247] width 34 height 16
type input "設計染髮(404)"
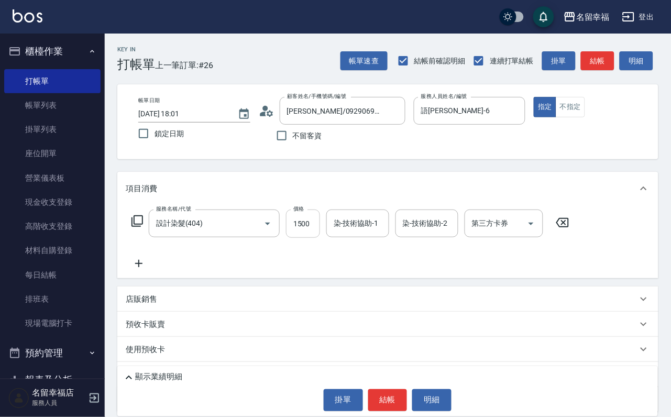
click at [311, 238] on input "1500" at bounding box center [303, 223] width 34 height 28
type input "1700"
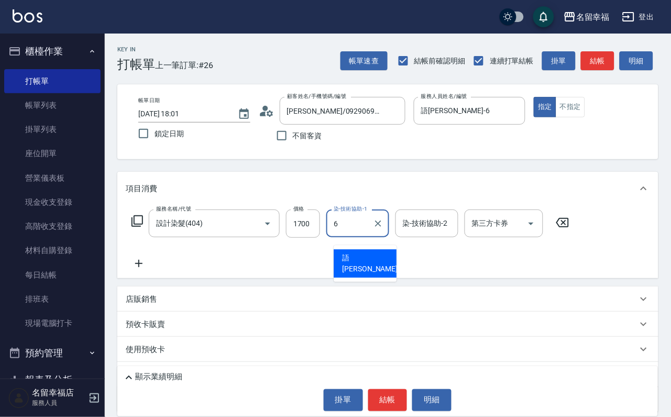
type input "語[PERSON_NAME]-6"
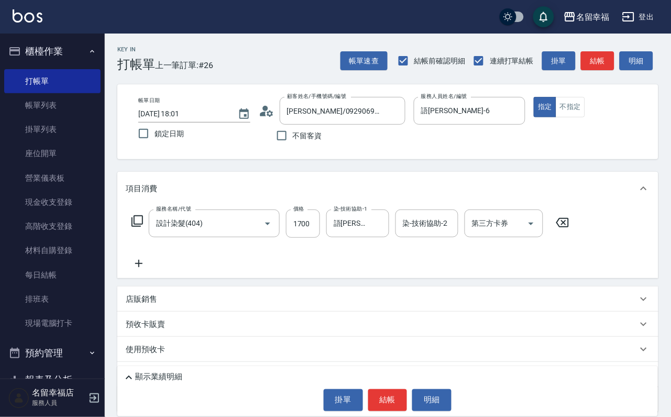
click at [143, 227] on icon at bounding box center [137, 221] width 12 height 12
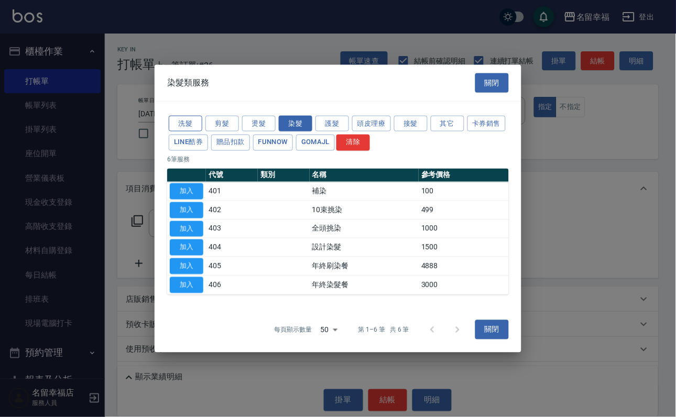
click at [192, 115] on button "洗髮" at bounding box center [186, 123] width 34 height 16
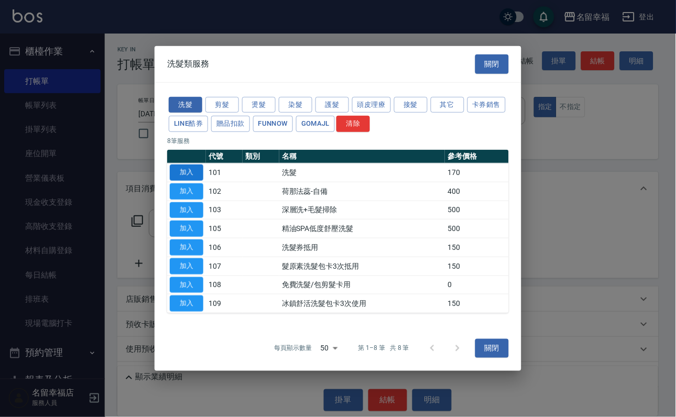
click at [191, 164] on button "加入" at bounding box center [187, 172] width 34 height 16
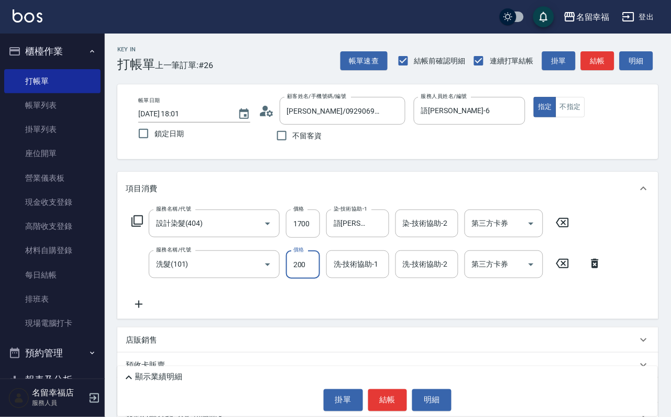
type input "200"
type input "語[PERSON_NAME]-6"
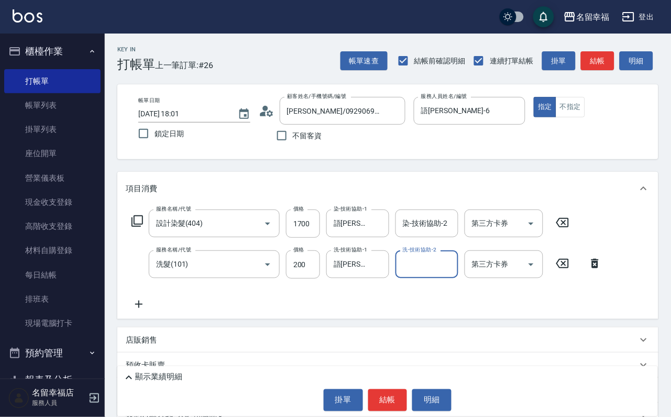
click at [143, 227] on icon at bounding box center [137, 221] width 13 height 13
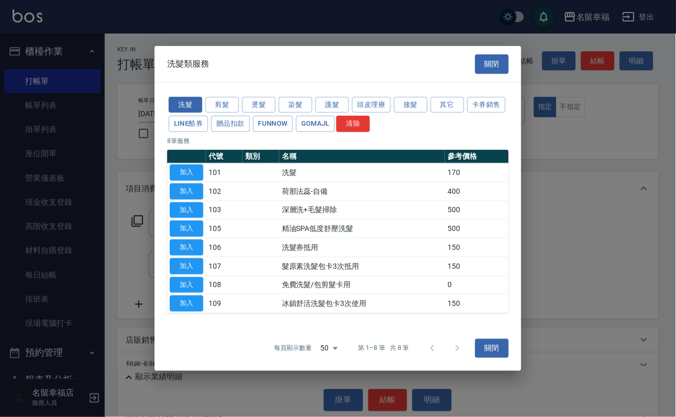
click at [561, 270] on div at bounding box center [338, 208] width 676 height 417
click at [496, 358] on button "關閉" at bounding box center [492, 348] width 34 height 19
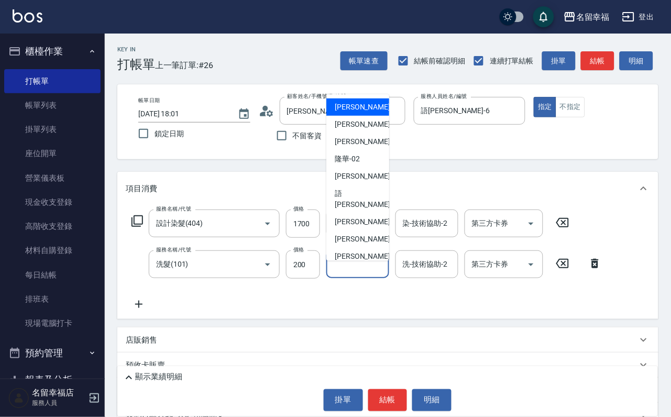
click at [346, 273] on input "洗-技術協助-1" at bounding box center [357, 264] width 53 height 18
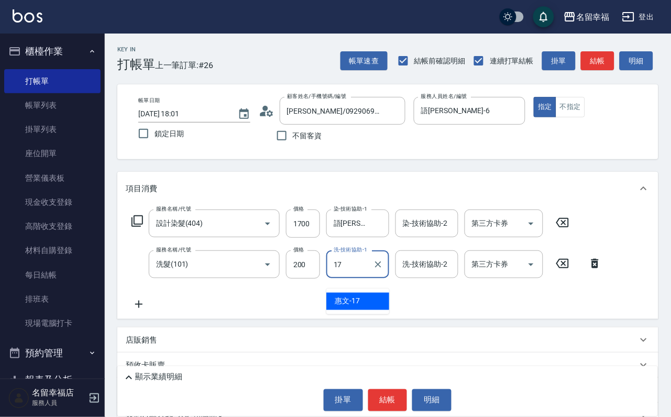
type input "惠文-17"
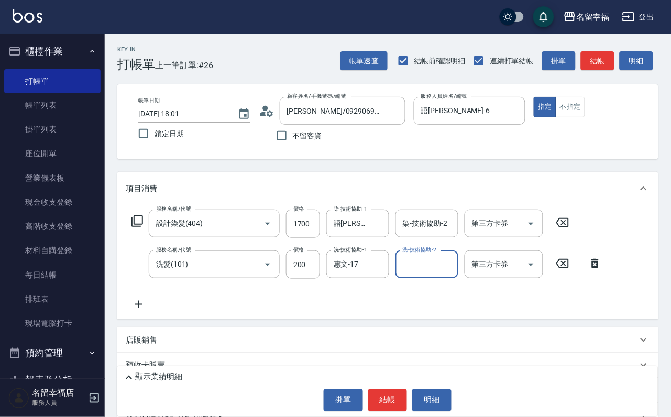
click at [134, 220] on div "服務名稱/代號 設計染髮(404) 服務名稱/代號 價格 1700 價格 染-技術協助-1 語[PERSON_NAME]-6 染-技術協助-1 染-技術協助-…" at bounding box center [351, 223] width 450 height 28
click at [140, 227] on icon at bounding box center [137, 221] width 13 height 13
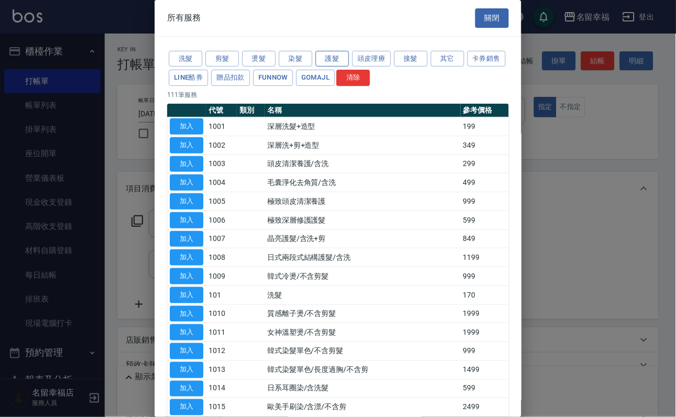
click at [337, 65] on button "護髮" at bounding box center [332, 59] width 34 height 16
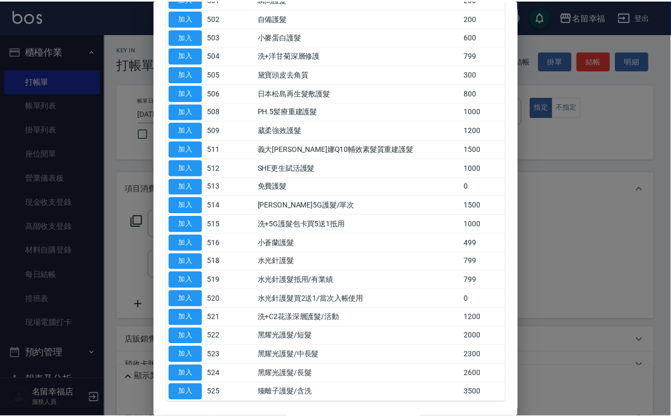
scroll to position [236, 0]
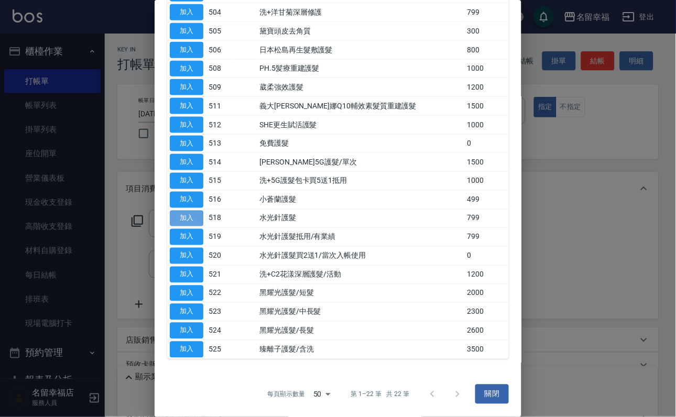
click at [185, 227] on button "加入" at bounding box center [187, 219] width 34 height 16
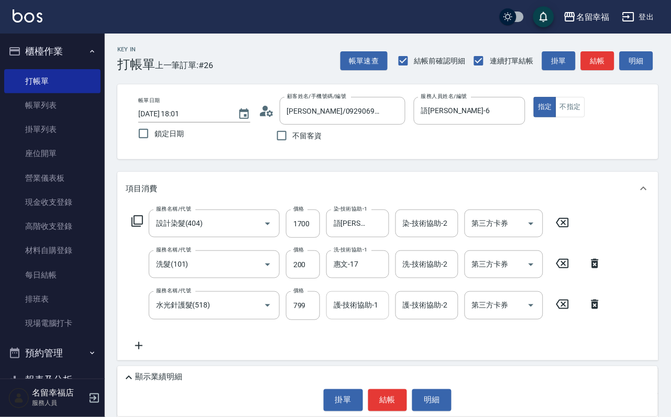
click at [335, 314] on input "護-技術協助-1" at bounding box center [357, 305] width 53 height 18
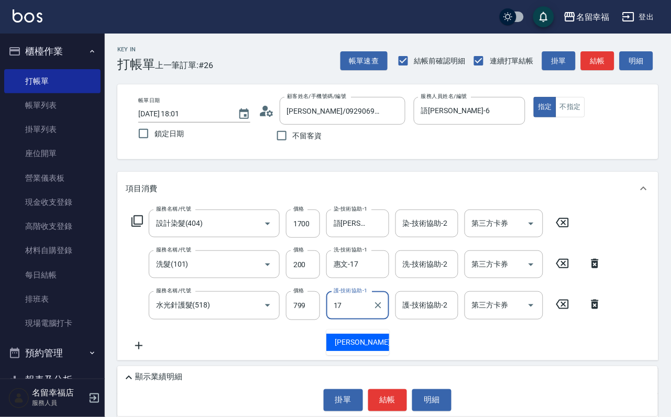
type input "惠文-17"
click at [143, 227] on icon at bounding box center [137, 221] width 13 height 13
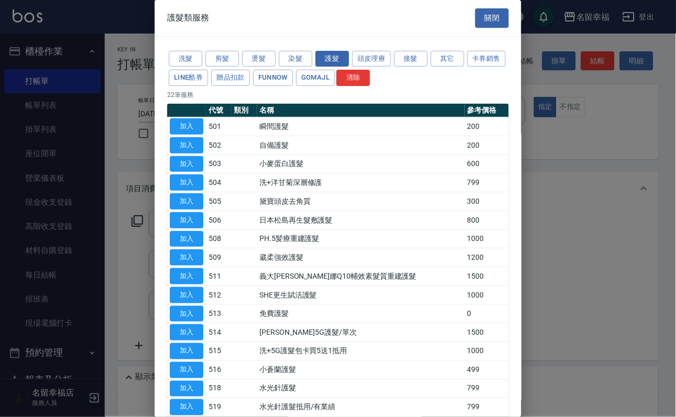
click at [545, 204] on div at bounding box center [338, 208] width 676 height 417
click at [491, 23] on button "關閉" at bounding box center [492, 17] width 34 height 19
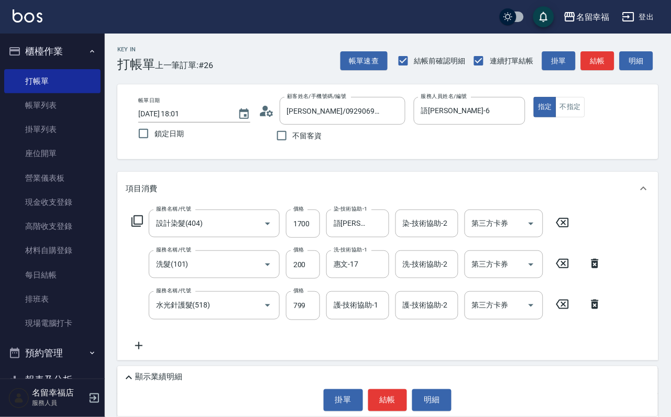
click at [154, 366] on div "顯示業績明細" at bounding box center [387, 375] width 540 height 18
click at [157, 372] on p "顯示業績明細" at bounding box center [158, 377] width 47 height 11
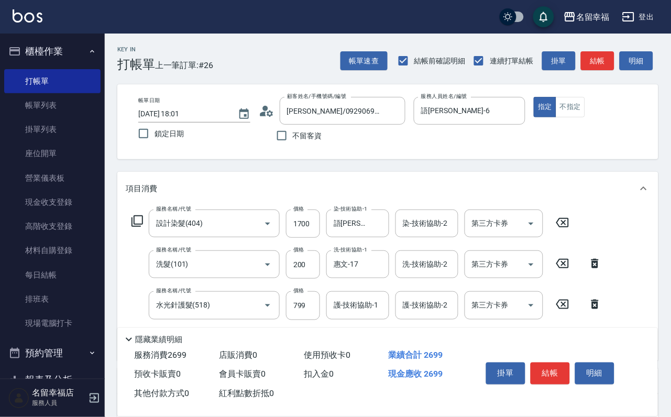
click at [134, 333] on icon at bounding box center [129, 339] width 13 height 13
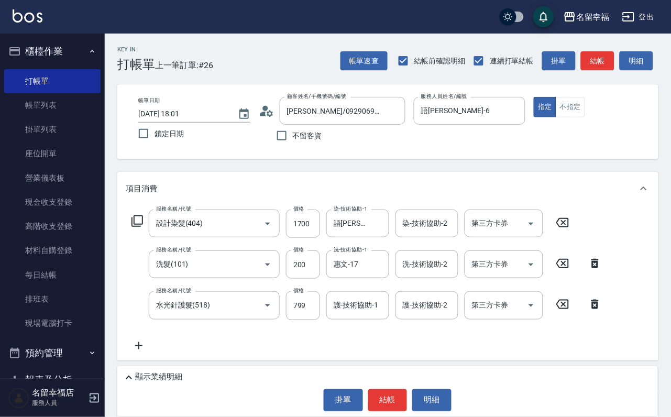
click at [139, 227] on icon at bounding box center [137, 221] width 13 height 13
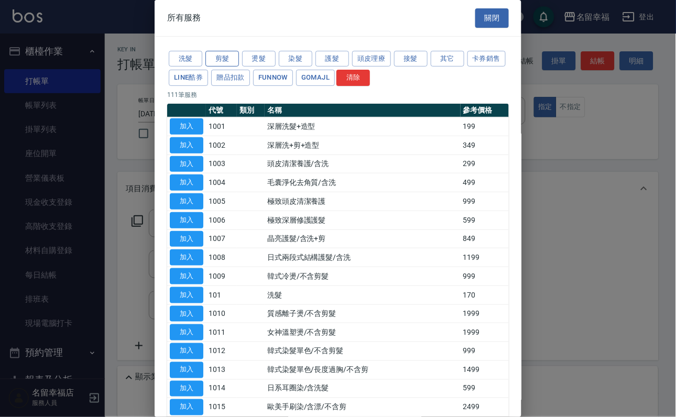
click at [226, 65] on button "剪髮" at bounding box center [222, 59] width 34 height 16
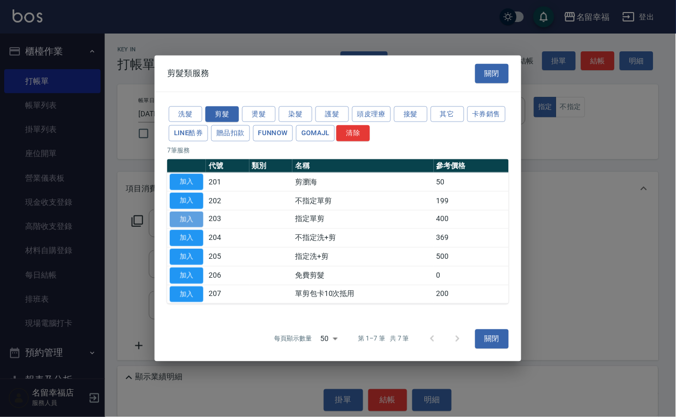
click at [178, 217] on button "加入" at bounding box center [187, 219] width 34 height 16
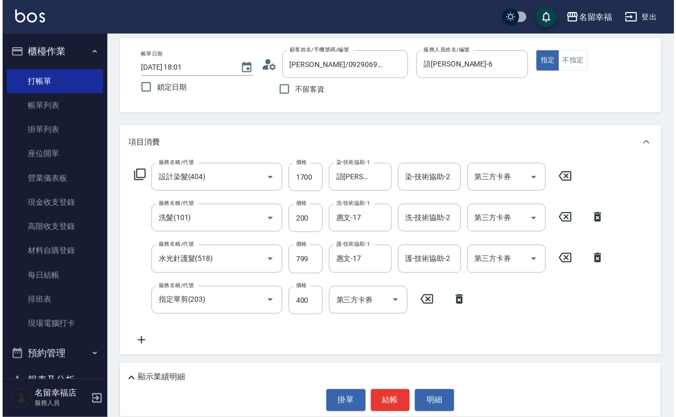
scroll to position [79, 0]
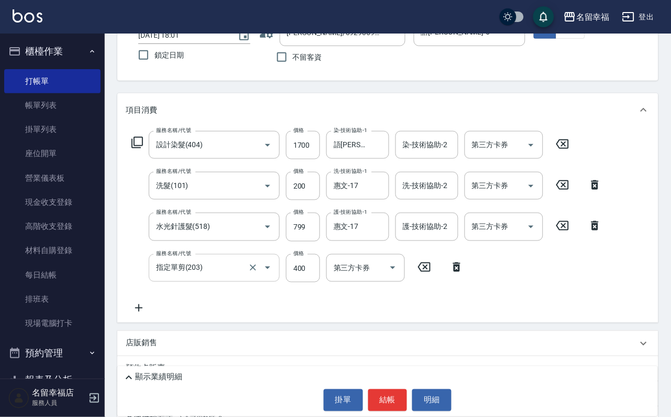
drag, startPoint x: 304, startPoint y: 274, endPoint x: 262, endPoint y: 285, distance: 43.2
click at [304, 274] on input "400" at bounding box center [303, 268] width 34 height 28
type input "200"
click at [223, 371] on div "顯示業績明細" at bounding box center [390, 377] width 535 height 13
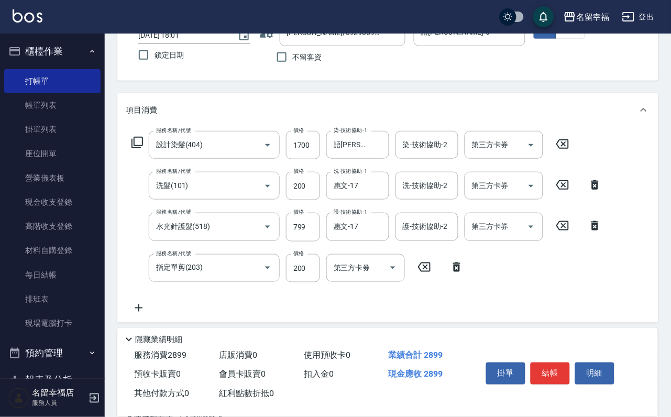
click at [131, 333] on icon at bounding box center [129, 339] width 13 height 13
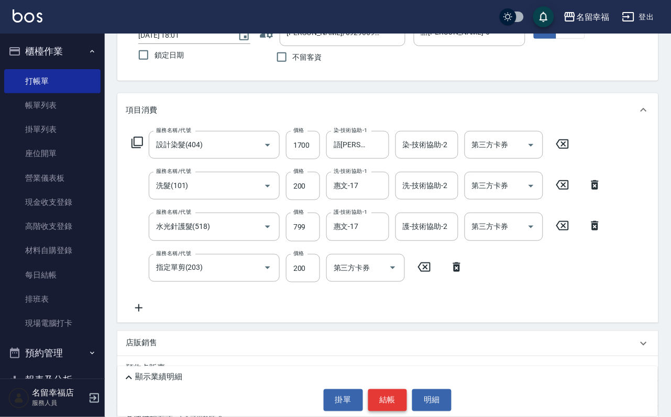
click at [383, 394] on button "結帳" at bounding box center [387, 400] width 39 height 22
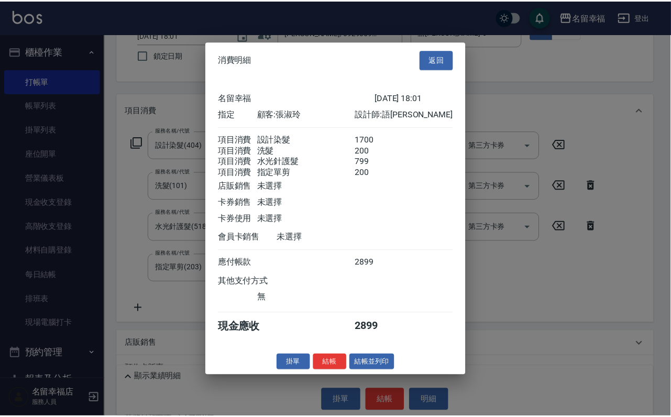
scroll to position [247, 0]
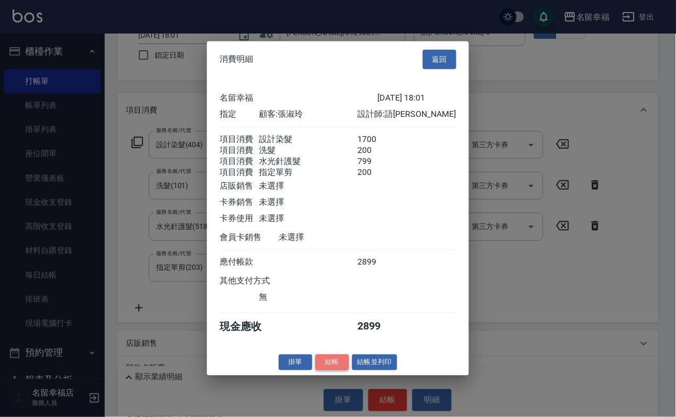
click at [323, 370] on button "結帳" at bounding box center [332, 362] width 34 height 16
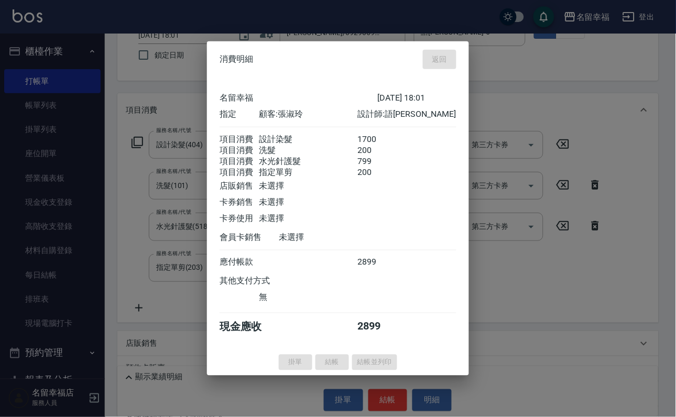
type input "[DATE] 18:02"
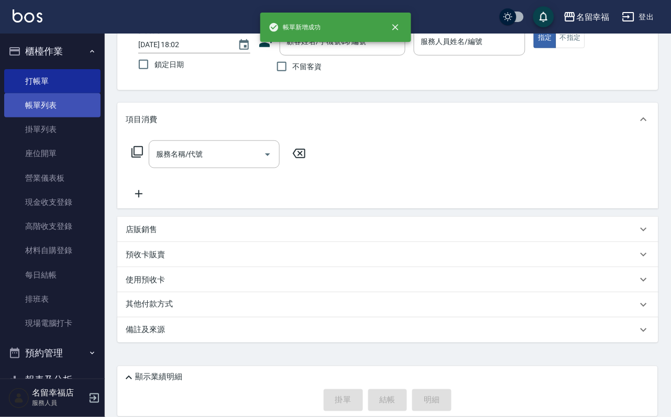
click at [38, 105] on link "帳單列表" at bounding box center [52, 105] width 96 height 24
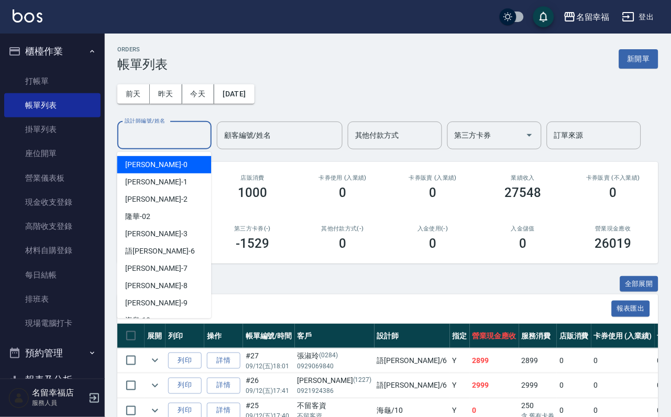
click at [149, 137] on input "設計師編號/姓名" at bounding box center [164, 135] width 85 height 18
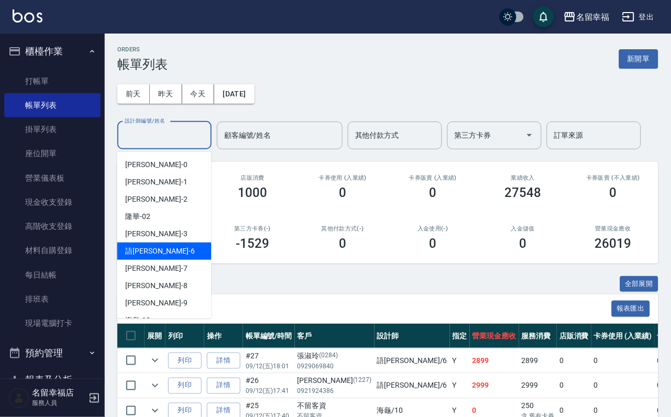
click at [163, 256] on div "語[PERSON_NAME] -6" at bounding box center [164, 250] width 94 height 17
type input "語[PERSON_NAME]-6"
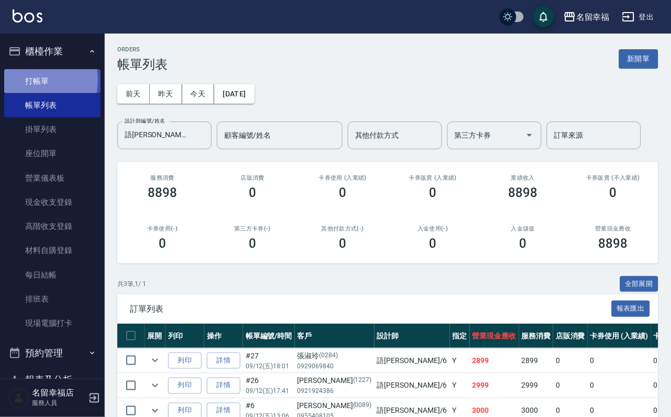
click at [28, 84] on link "打帳單" at bounding box center [52, 81] width 96 height 24
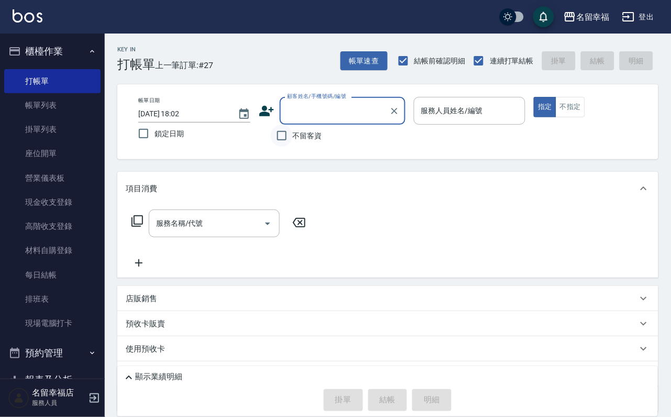
click at [284, 134] on input "不留客資" at bounding box center [282, 136] width 22 height 22
checkbox input "true"
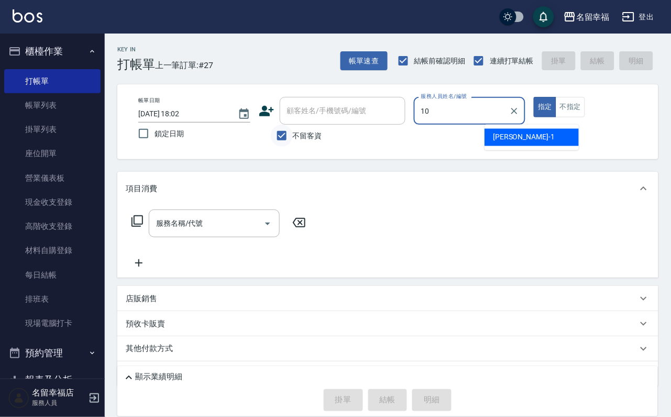
type input "海龜-10"
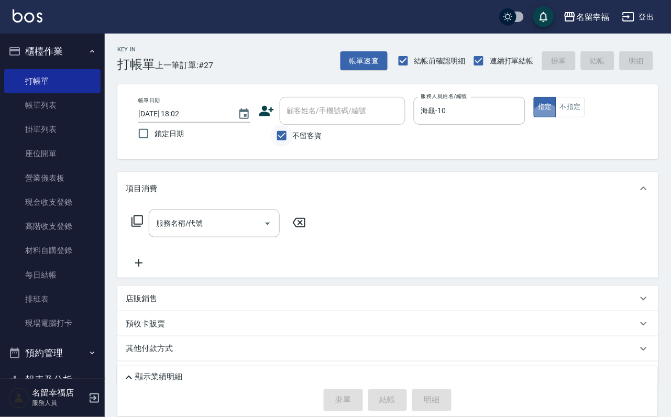
type button "true"
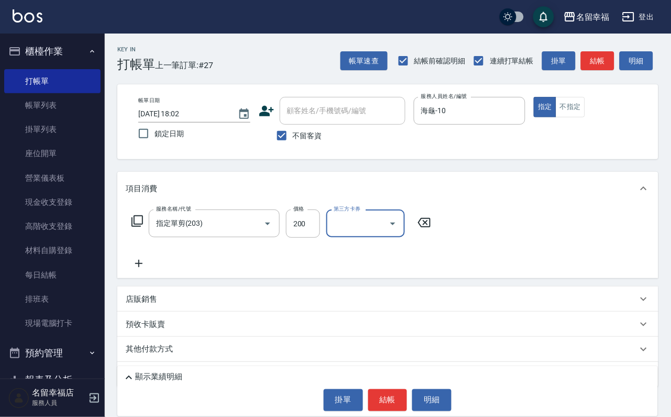
drag, startPoint x: 381, startPoint y: 412, endPoint x: 385, endPoint y: 400, distance: 12.1
click at [381, 411] on div "顯示業績明細 掛單 結帳 明細" at bounding box center [387, 391] width 540 height 50
click at [385, 398] on button "結帳" at bounding box center [387, 400] width 39 height 22
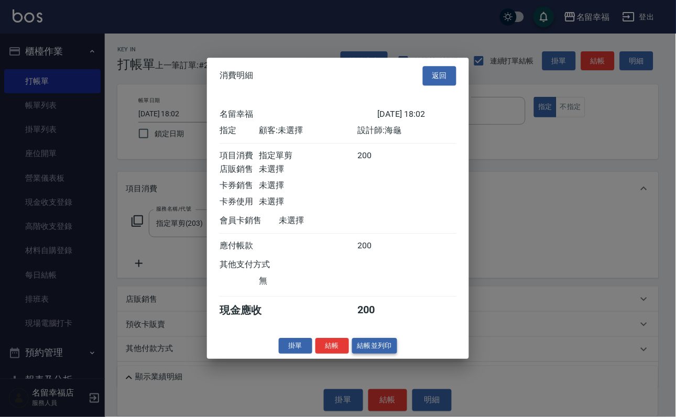
scroll to position [129, 0]
click at [320, 354] on button "結帳" at bounding box center [332, 346] width 34 height 16
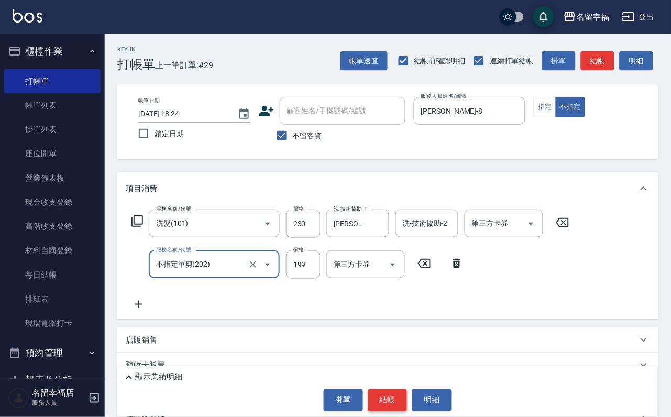
click at [397, 389] on button "結帳" at bounding box center [387, 400] width 39 height 22
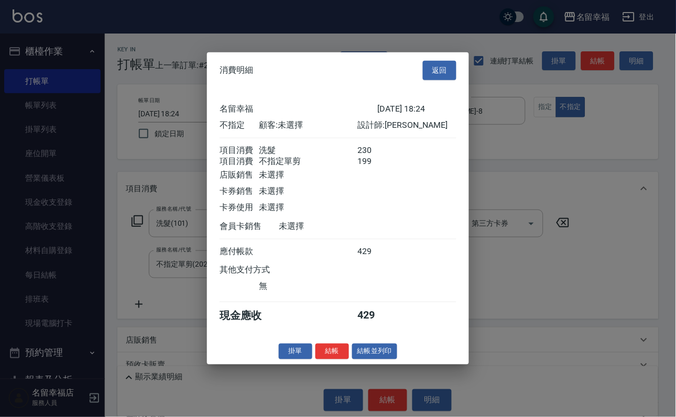
scroll to position [188, 0]
click at [386, 359] on button "結帳並列印" at bounding box center [375, 351] width 46 height 16
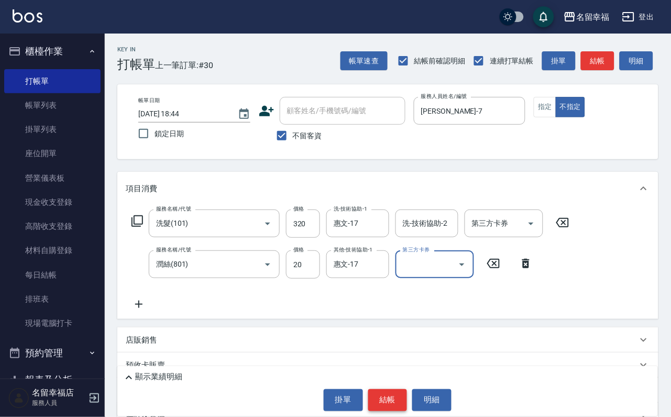
click at [391, 394] on button "結帳" at bounding box center [387, 400] width 39 height 22
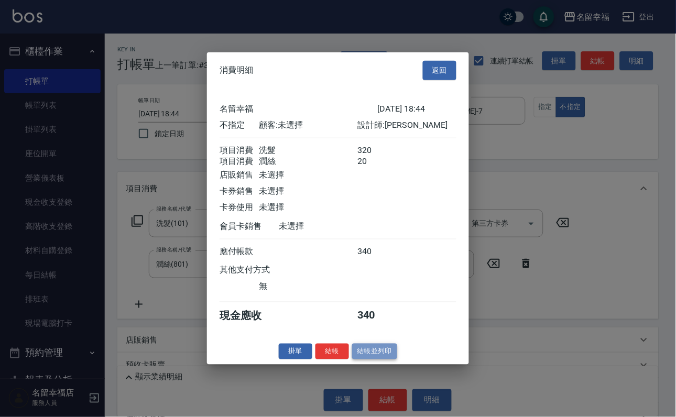
click at [352, 359] on button "結帳並列印" at bounding box center [375, 351] width 46 height 16
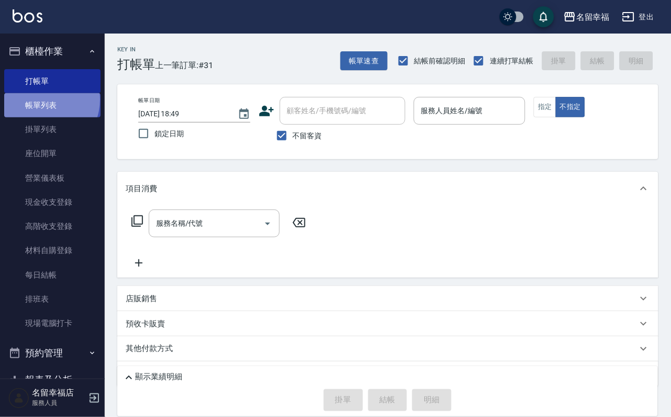
click at [41, 106] on link "帳單列表" at bounding box center [52, 105] width 96 height 24
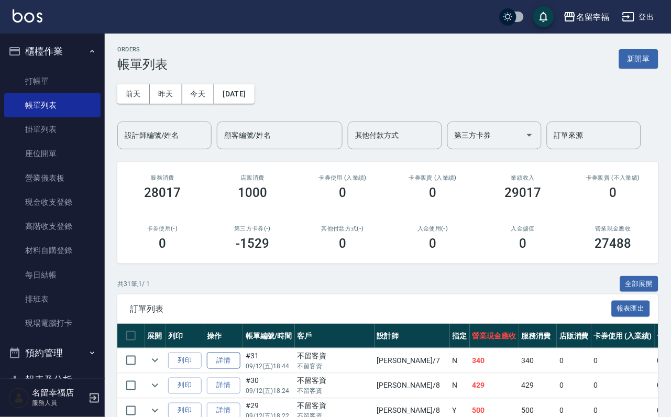
click at [240, 369] on link "詳情" at bounding box center [224, 360] width 34 height 16
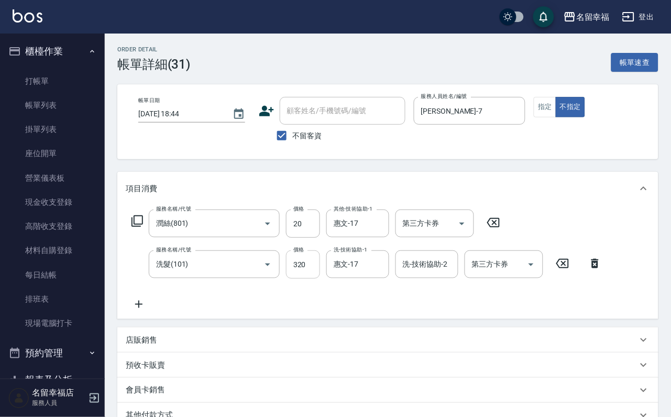
click at [313, 271] on input "320" at bounding box center [303, 264] width 34 height 28
click at [466, 372] on div "預收卡販賣" at bounding box center [387, 364] width 541 height 25
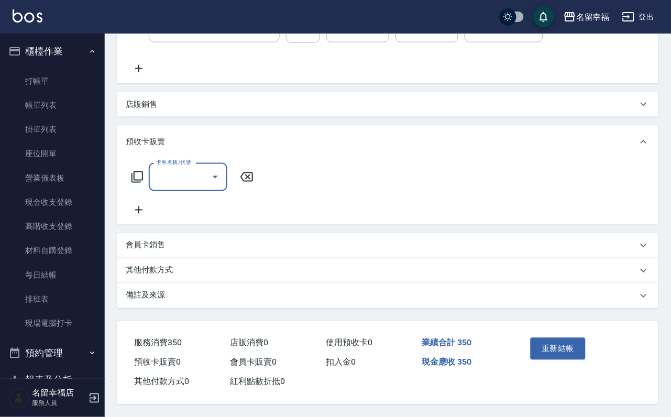
scroll to position [289, 0]
click at [581, 338] on button "重新結帳" at bounding box center [559, 349] width 56 height 22
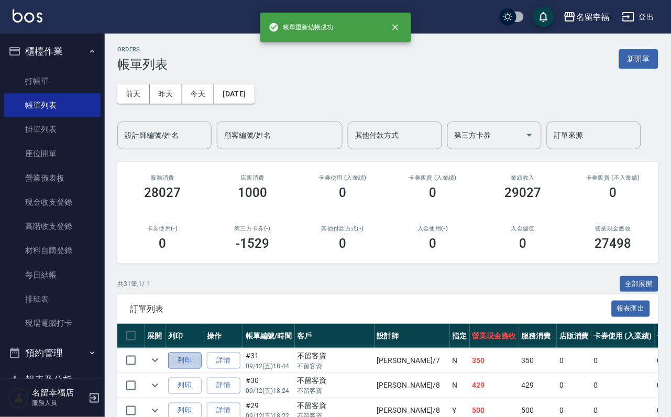
click at [202, 369] on button "列印" at bounding box center [185, 360] width 34 height 16
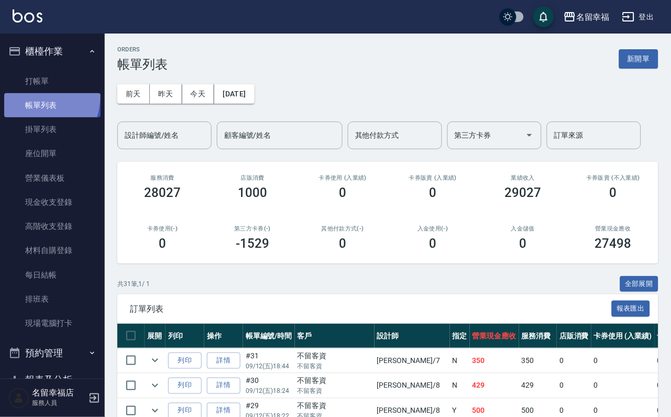
click at [23, 100] on link "帳單列表" at bounding box center [52, 105] width 96 height 24
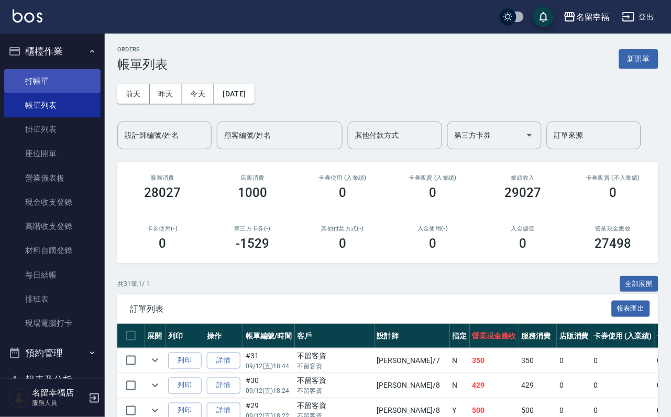
click at [25, 93] on link "打帳單" at bounding box center [52, 81] width 96 height 24
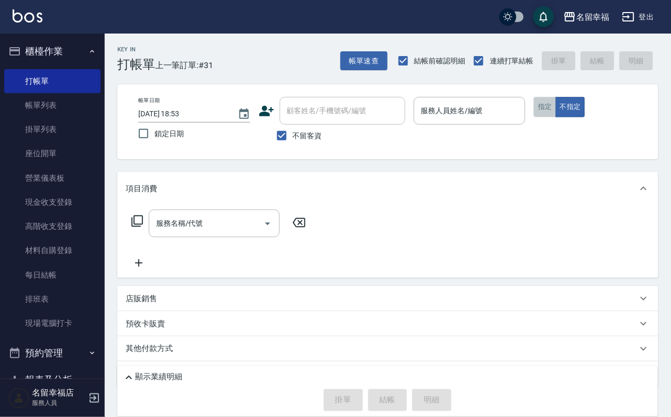
drag, startPoint x: 606, startPoint y: 124, endPoint x: 595, endPoint y: 123, distance: 11.1
click at [556, 117] on button "指定" at bounding box center [545, 107] width 23 height 20
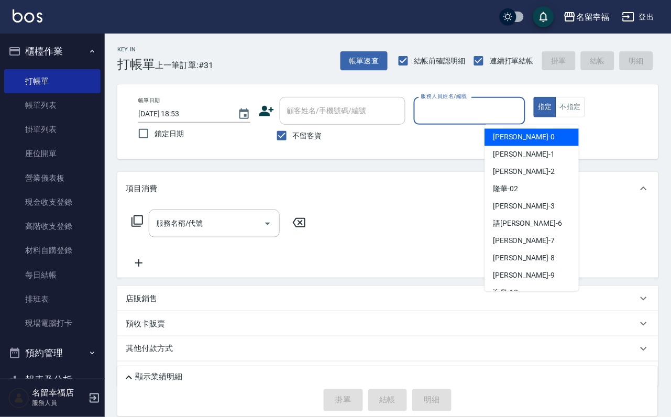
click at [521, 108] on input "服務人員姓名/編號" at bounding box center [469, 111] width 103 height 18
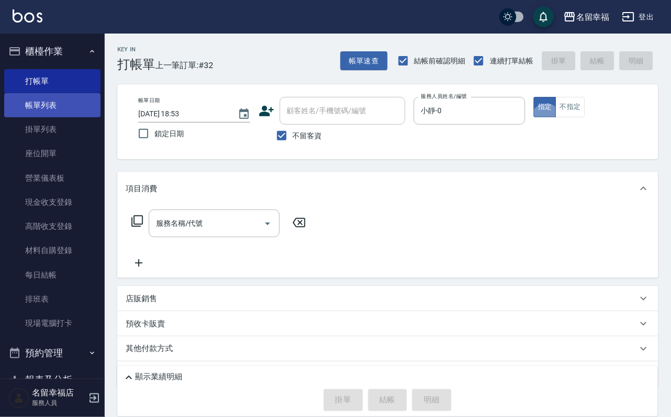
drag, startPoint x: 43, startPoint y: 127, endPoint x: 51, endPoint y: 108, distance: 20.6
click at [43, 128] on link "掛單列表" at bounding box center [52, 129] width 96 height 24
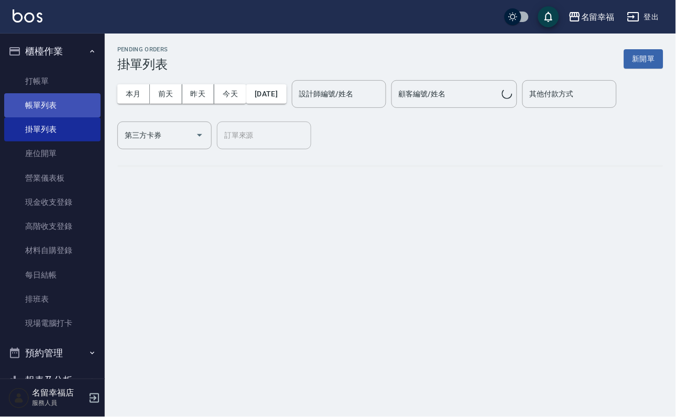
click at [52, 109] on link "帳單列表" at bounding box center [52, 105] width 96 height 24
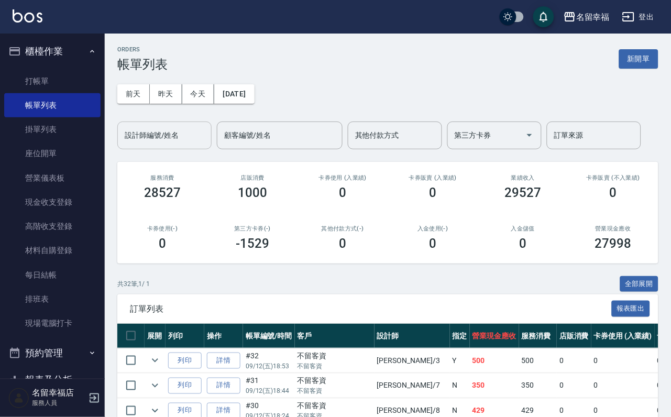
click at [168, 134] on input "設計師編號/姓名" at bounding box center [164, 135] width 85 height 18
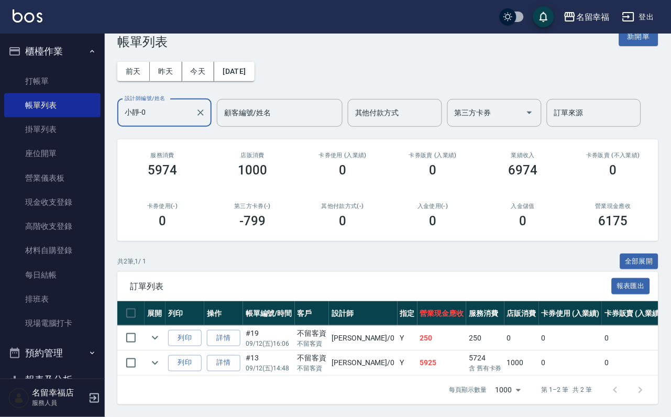
scroll to position [89, 0]
click at [240, 355] on link "詳情" at bounding box center [224, 363] width 34 height 16
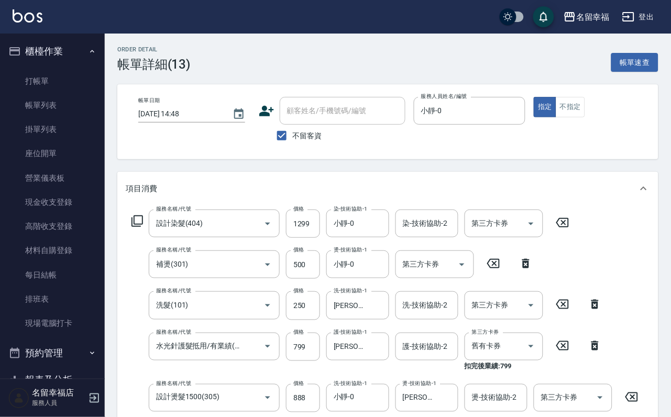
click at [131, 227] on icon at bounding box center [137, 221] width 13 height 13
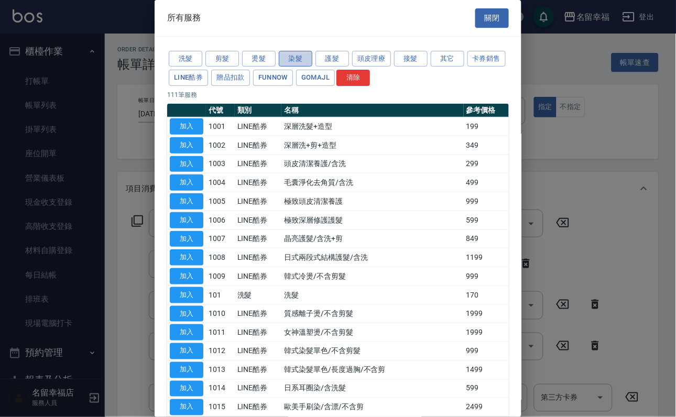
click at [286, 62] on button "染髮" at bounding box center [296, 59] width 34 height 16
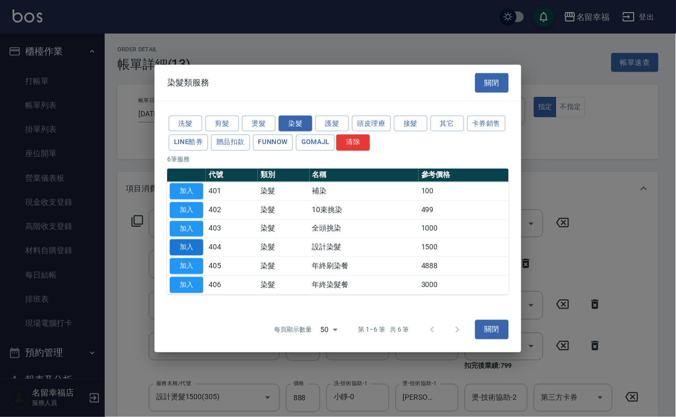
click at [194, 256] on button "加入" at bounding box center [187, 247] width 34 height 16
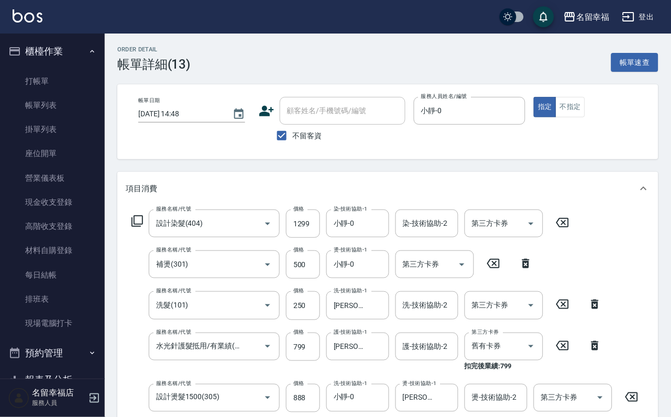
scroll to position [314, 0]
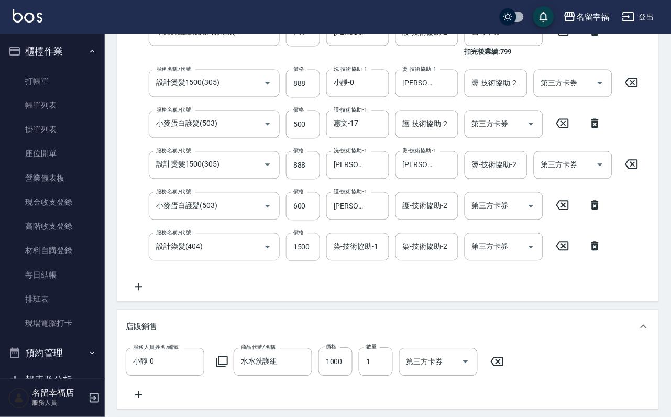
click at [310, 261] on input "1500" at bounding box center [303, 247] width 34 height 28
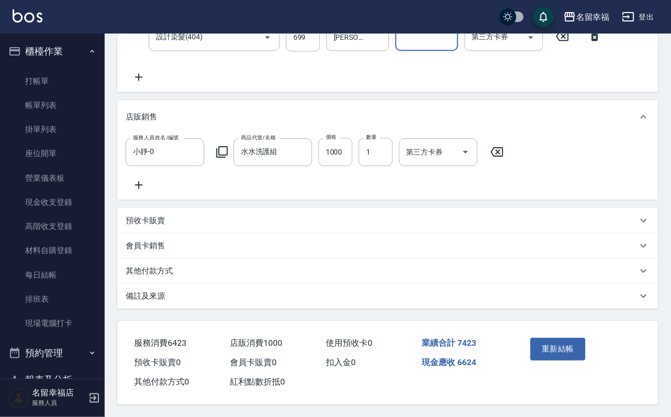
scroll to position [601, 0]
click at [549, 338] on button "重新結帳" at bounding box center [559, 349] width 56 height 22
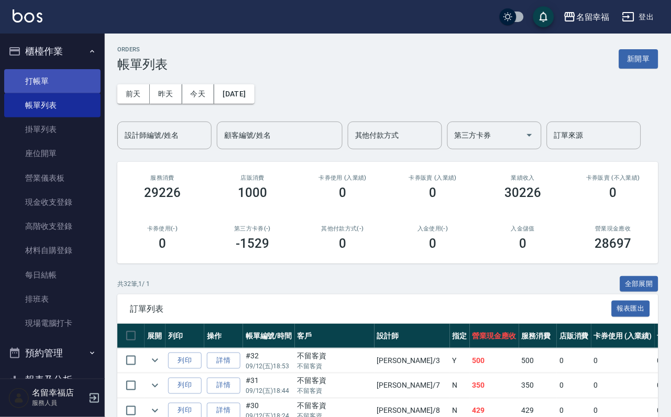
click at [69, 75] on link "打帳單" at bounding box center [52, 81] width 96 height 24
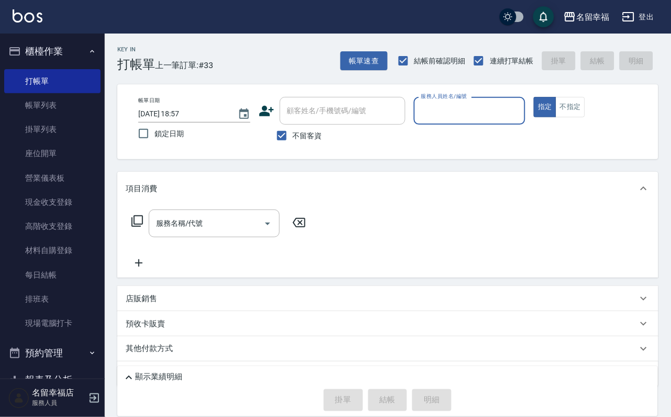
drag, startPoint x: 74, startPoint y: 112, endPoint x: 248, endPoint y: 179, distance: 185.9
click at [74, 112] on link "帳單列表" at bounding box center [52, 105] width 96 height 24
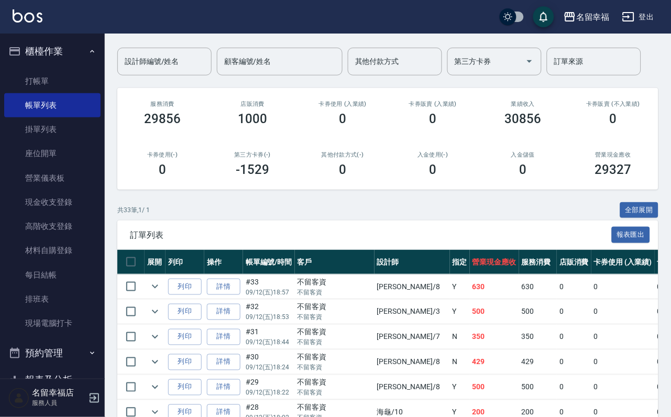
scroll to position [79, 0]
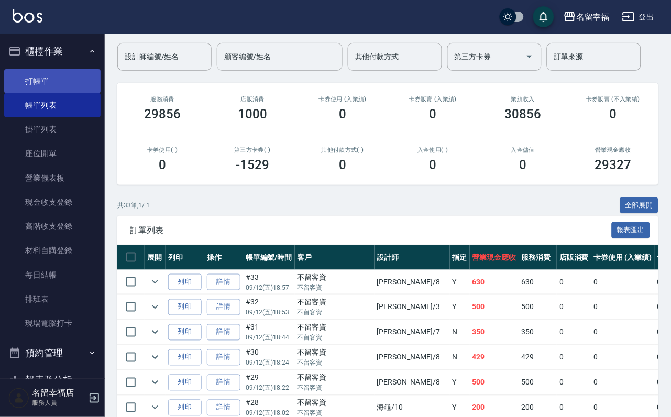
click at [62, 88] on link "打帳單" at bounding box center [52, 81] width 96 height 24
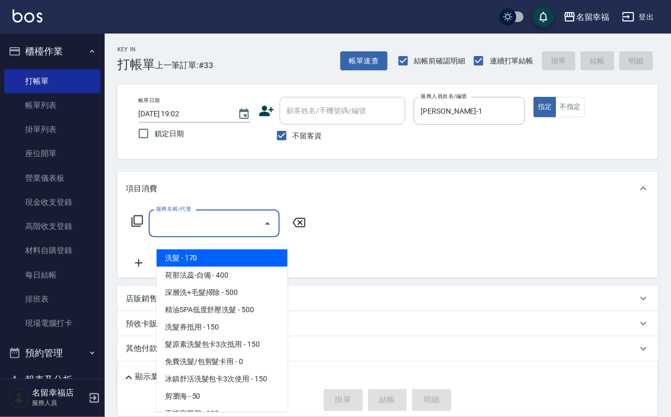
drag, startPoint x: 183, startPoint y: 231, endPoint x: 173, endPoint y: 223, distance: 13.0
click at [177, 227] on input "服務名稱/代號" at bounding box center [206, 223] width 106 height 18
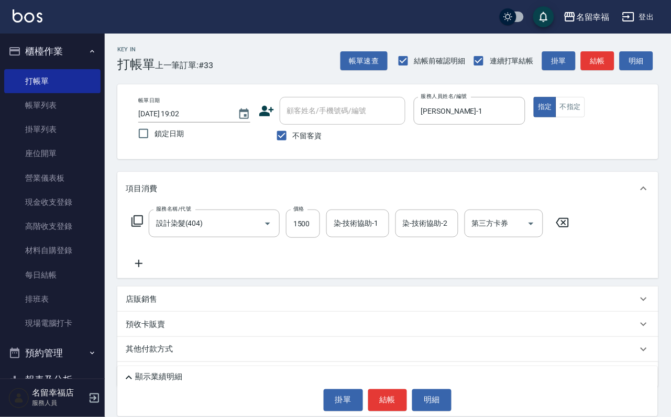
click at [136, 270] on icon at bounding box center [139, 263] width 26 height 13
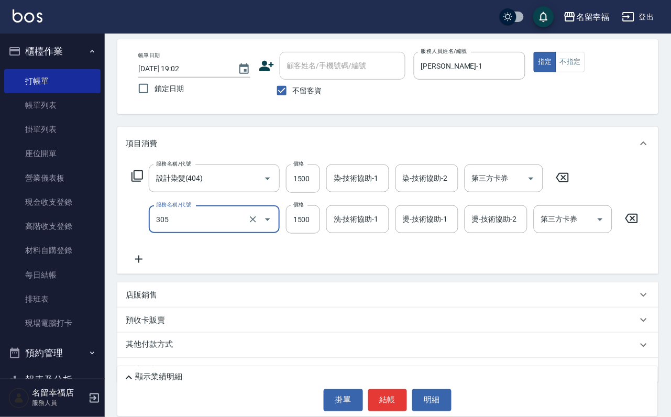
scroll to position [115, 0]
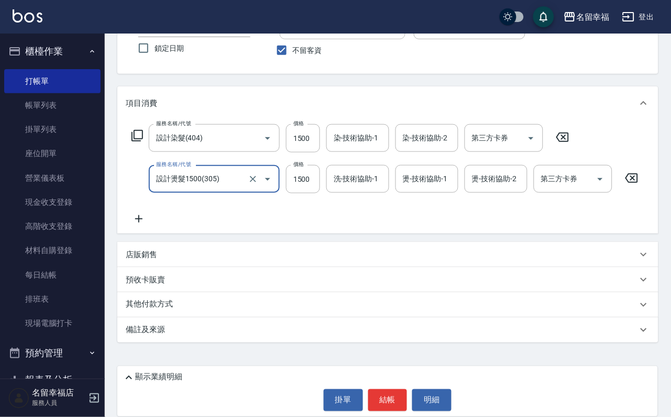
click at [150, 257] on p "店販銷售" at bounding box center [141, 254] width 31 height 11
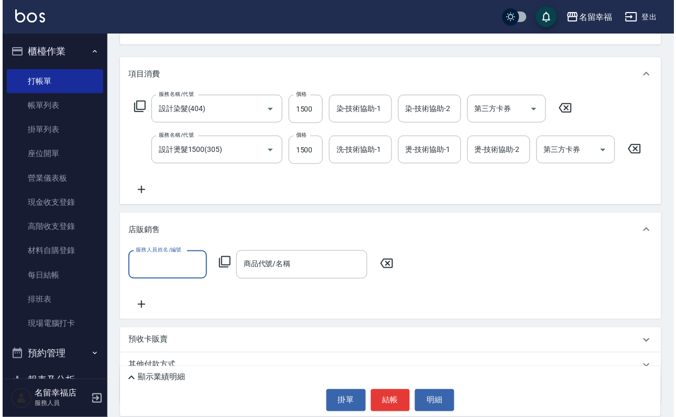
scroll to position [0, 0]
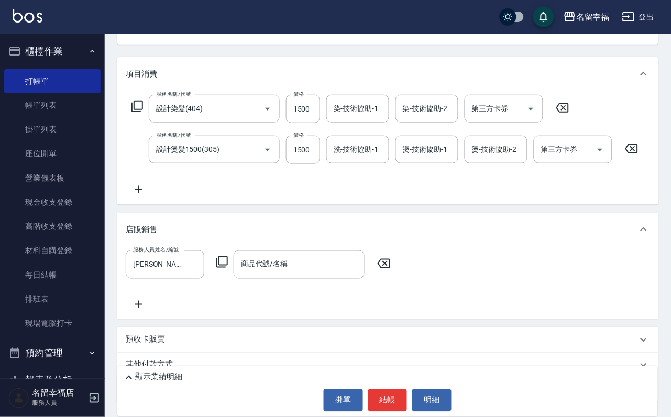
click at [228, 268] on icon at bounding box center [222, 262] width 13 height 13
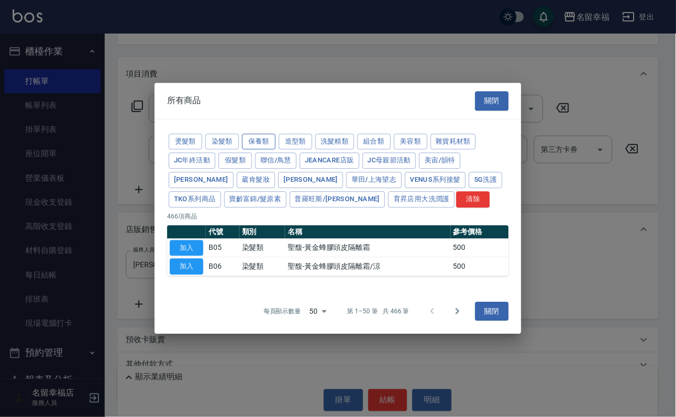
click at [275, 134] on button "保養類" at bounding box center [259, 142] width 34 height 16
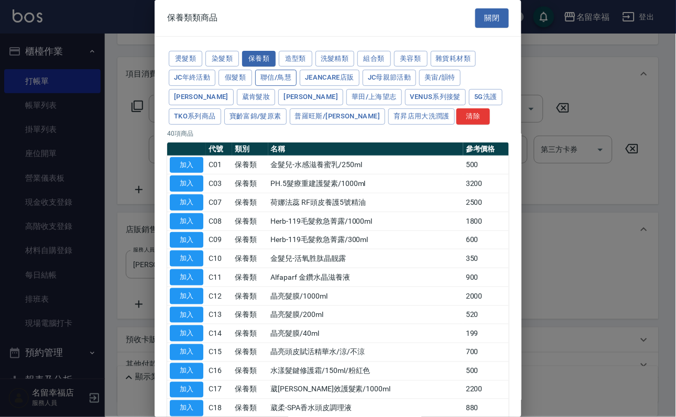
click at [296, 86] on button "聯信/鳥慧" at bounding box center [275, 78] width 41 height 16
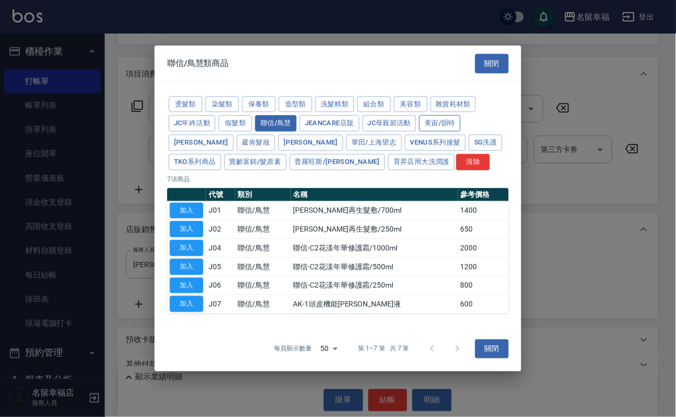
click at [419, 116] on button "美宙/韻特" at bounding box center [439, 123] width 41 height 16
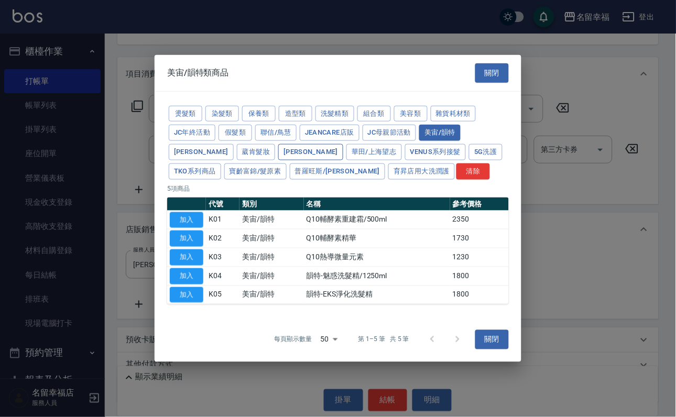
click at [278, 149] on button "[PERSON_NAME]" at bounding box center [310, 152] width 65 height 16
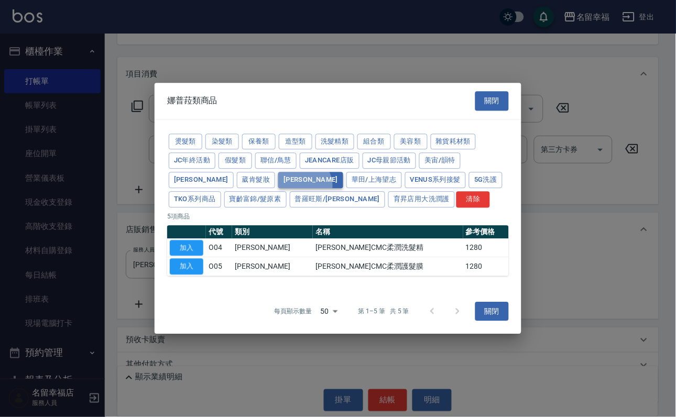
click at [278, 176] on button "[PERSON_NAME]" at bounding box center [310, 180] width 65 height 16
click at [346, 172] on button "華田/上海望志" at bounding box center [374, 180] width 56 height 16
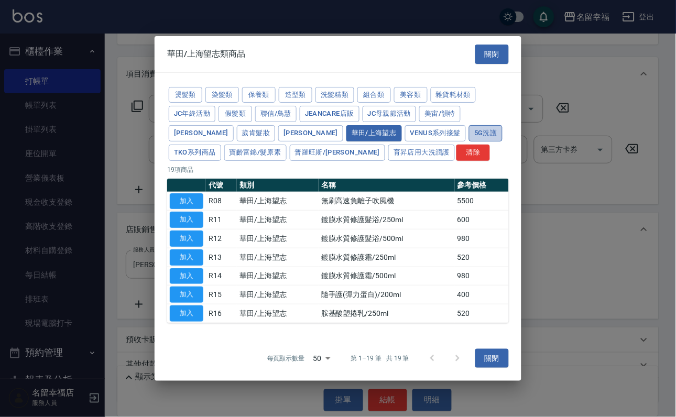
click at [469, 141] on button "5G洗護" at bounding box center [486, 133] width 34 height 16
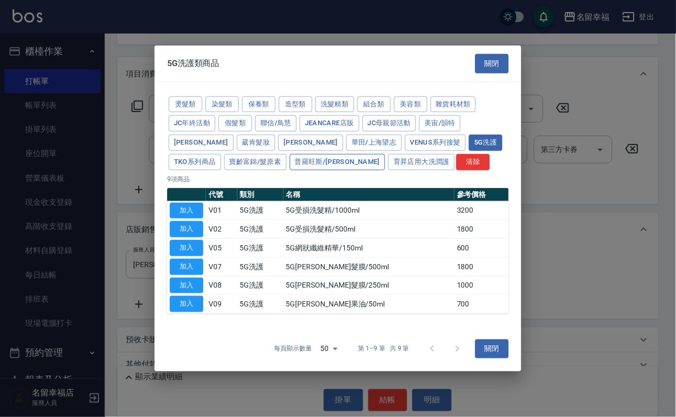
click at [385, 167] on button "普羅旺斯/[PERSON_NAME]" at bounding box center [338, 162] width 96 height 16
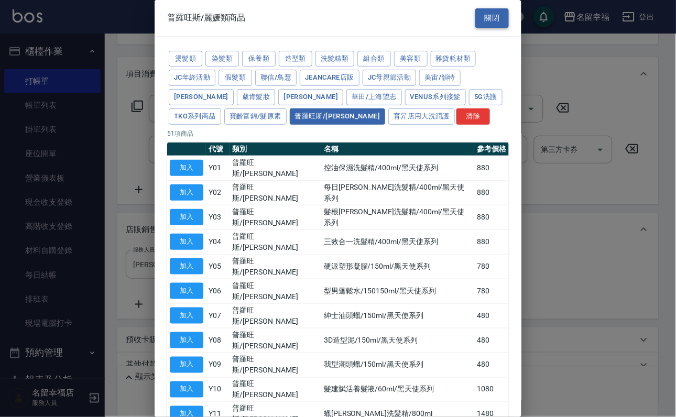
click at [493, 20] on button "關閉" at bounding box center [492, 17] width 34 height 19
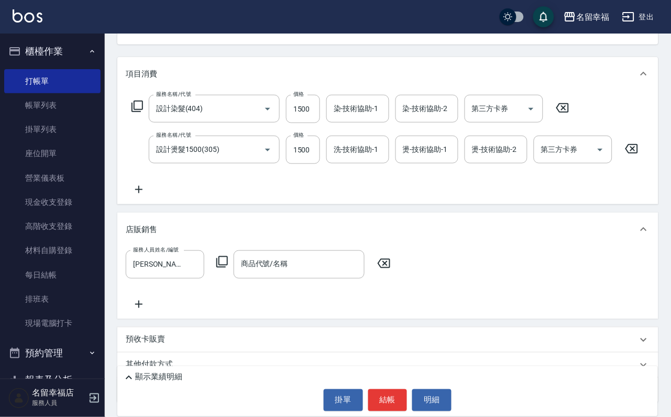
click at [623, 155] on icon at bounding box center [632, 148] width 26 height 13
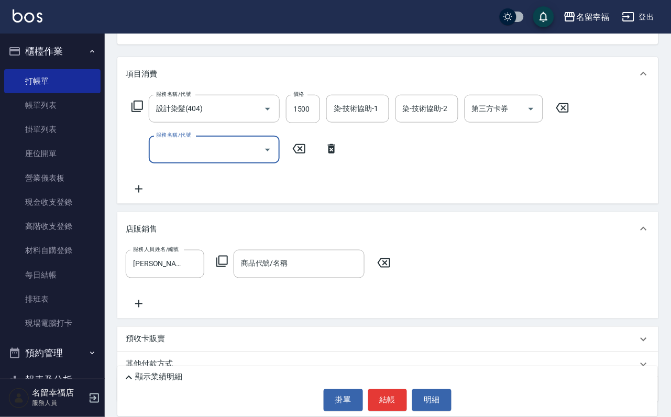
click at [576, 123] on div "服務名稱/代號 設計染髮(404) 服務名稱/代號 價格 1500 價格 染-技術協助-1 染-技術協助-1 染-技術協助-2 染-技術協助-2 第三方卡券 …" at bounding box center [351, 109] width 450 height 28
click at [569, 113] on icon at bounding box center [562, 107] width 13 height 9
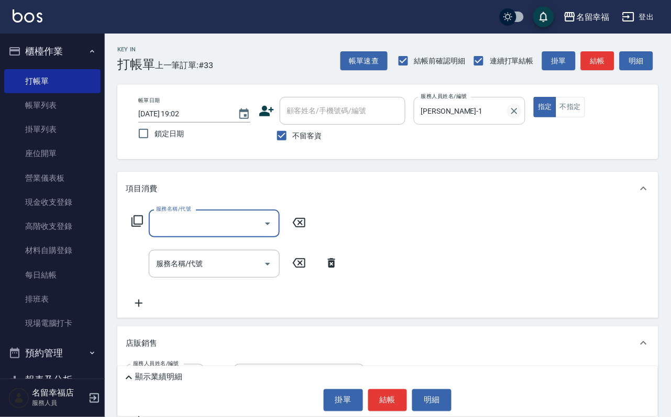
click at [520, 113] on icon "Clear" at bounding box center [514, 111] width 10 height 10
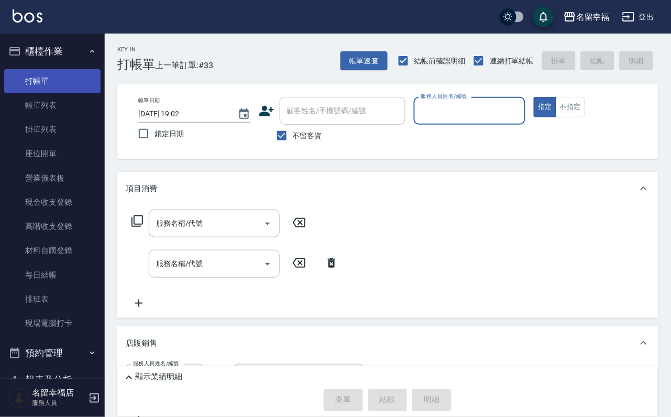
click at [53, 79] on link "打帳單" at bounding box center [52, 81] width 96 height 24
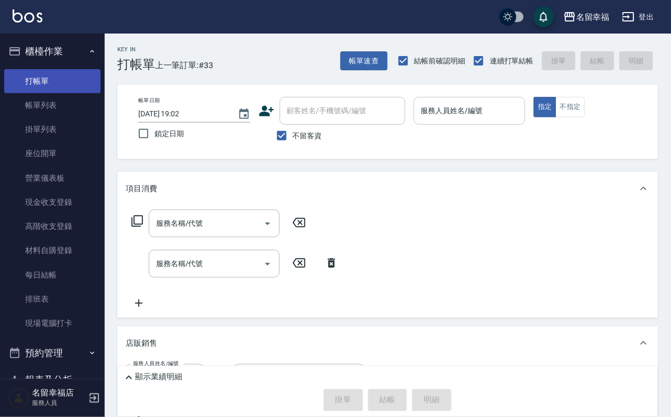
click at [53, 90] on link "打帳單" at bounding box center [52, 81] width 96 height 24
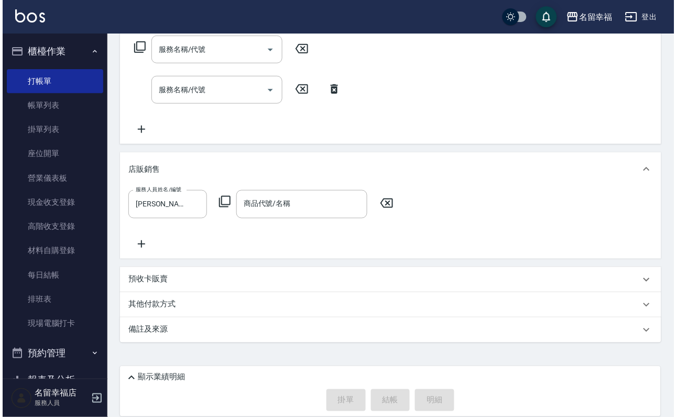
scroll to position [203, 0]
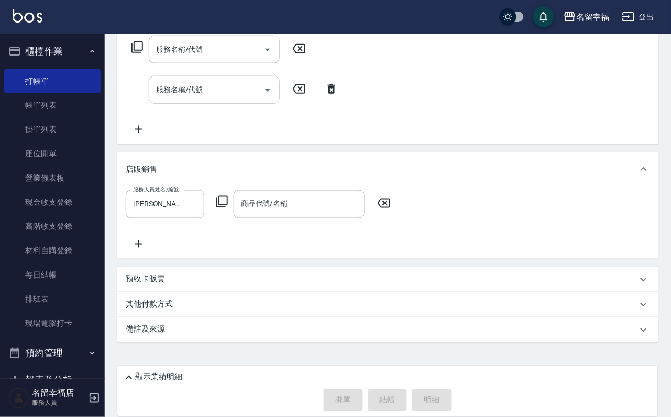
drag, startPoint x: 231, startPoint y: 192, endPoint x: 225, endPoint y: 194, distance: 6.5
click at [225, 195] on icon at bounding box center [222, 201] width 13 height 13
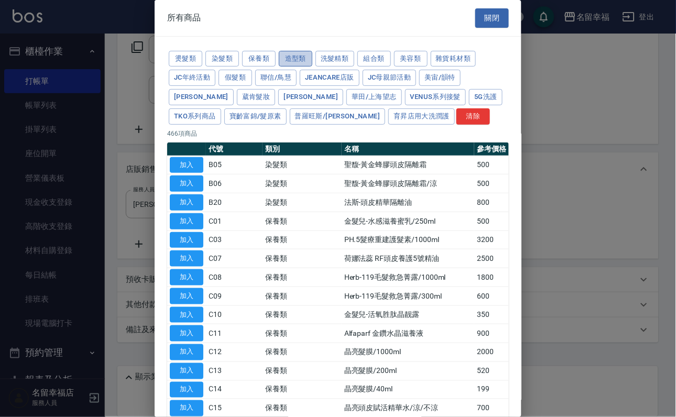
drag, startPoint x: 344, startPoint y: 56, endPoint x: 337, endPoint y: 56, distance: 7.4
click at [312, 58] on button "造型類" at bounding box center [296, 59] width 34 height 16
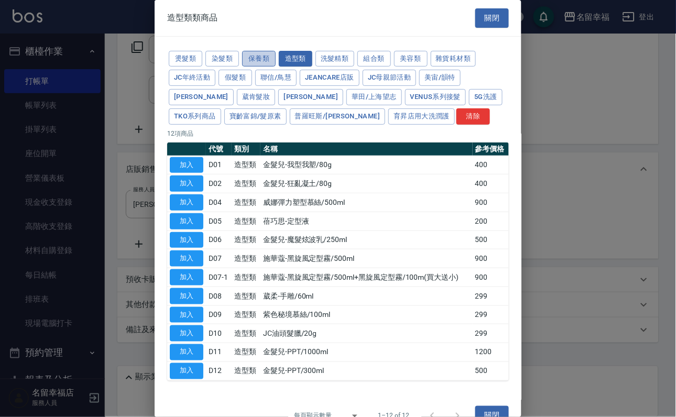
click at [275, 57] on button "保養類" at bounding box center [259, 59] width 34 height 16
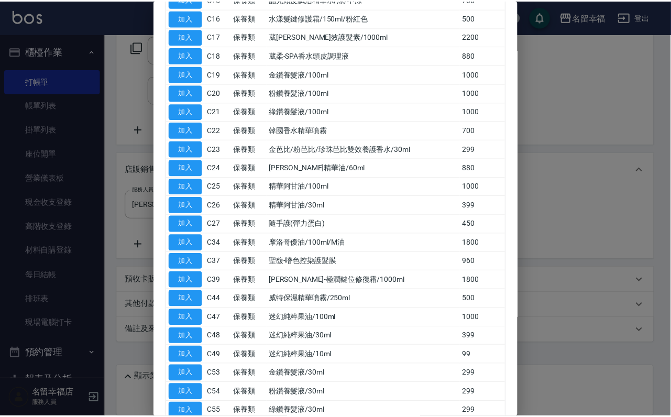
scroll to position [393, 0]
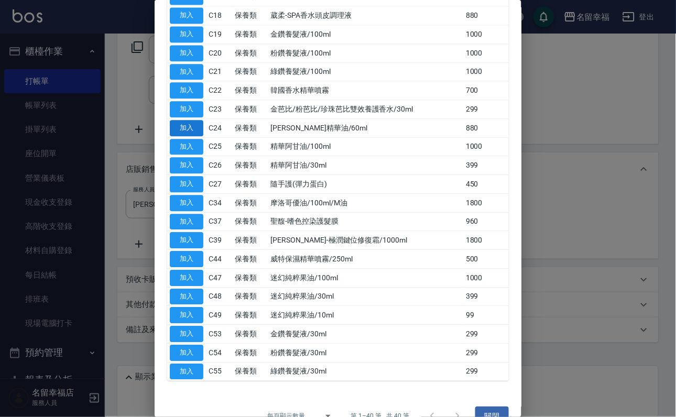
click at [190, 136] on button "加入" at bounding box center [187, 128] width 34 height 16
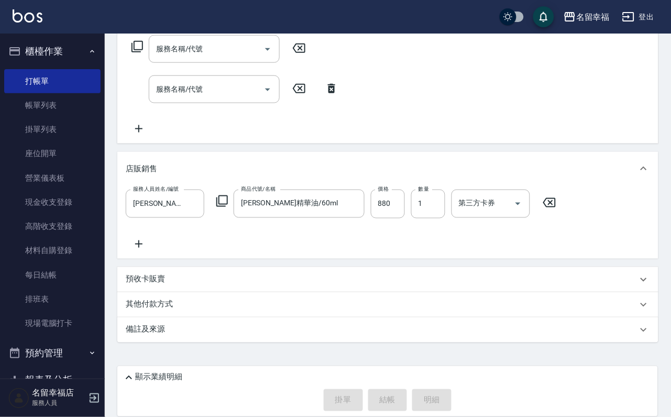
scroll to position [124, 0]
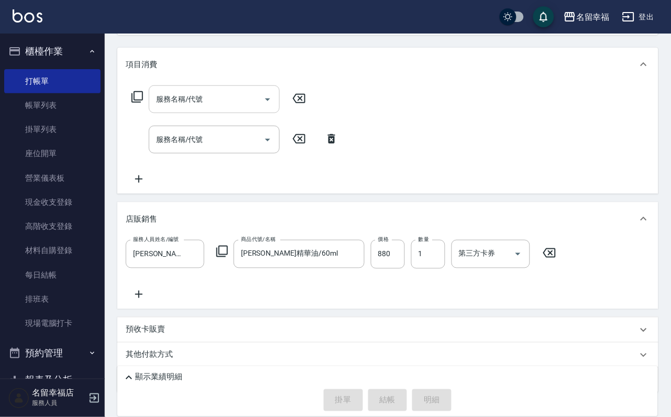
drag, startPoint x: 254, startPoint y: 94, endPoint x: 252, endPoint y: 100, distance: 6.5
click at [252, 99] on div "服務名稱/代號" at bounding box center [214, 99] width 131 height 28
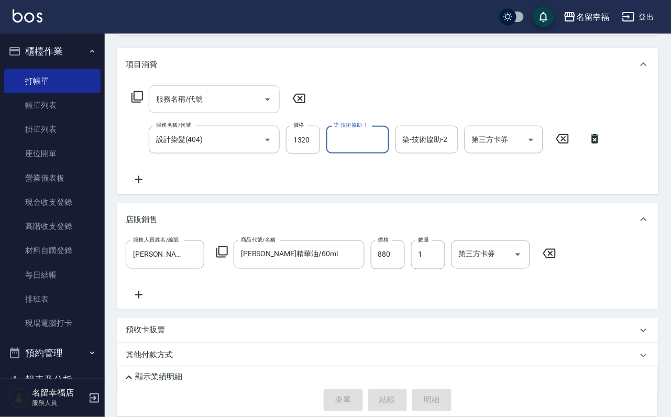
scroll to position [0, 0]
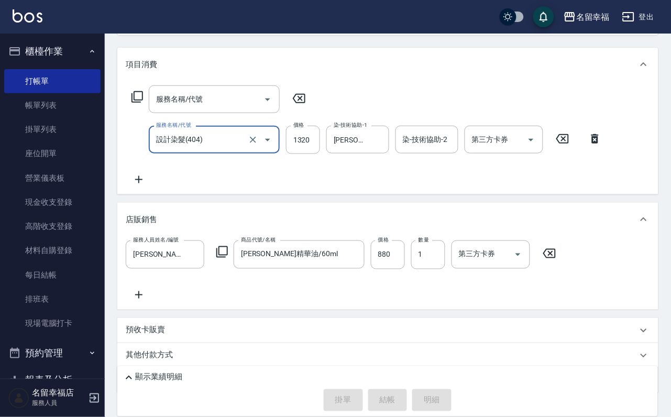
click at [207, 106] on input "服務名稱/代號" at bounding box center [206, 99] width 106 height 18
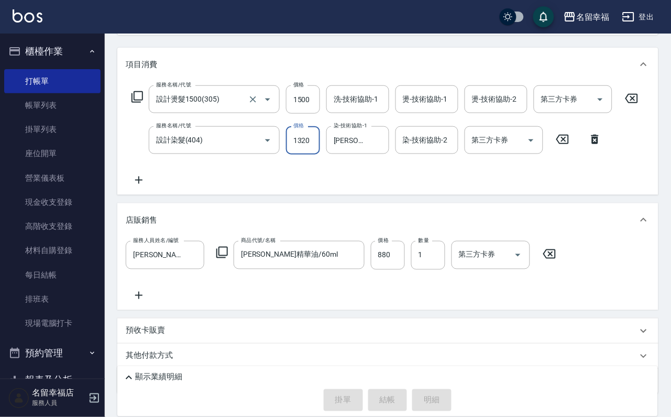
scroll to position [0, 1]
click at [316, 106] on input "1500" at bounding box center [303, 99] width 34 height 28
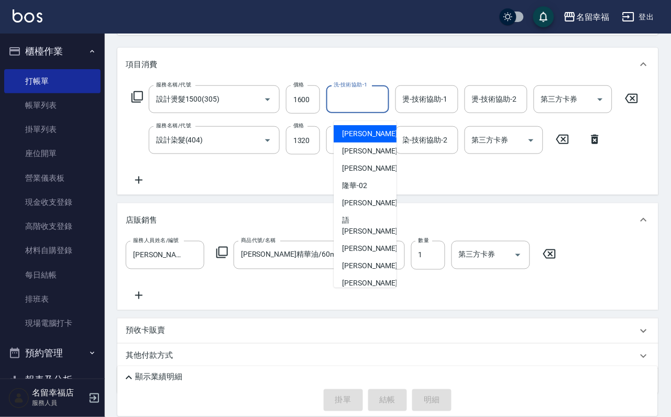
click at [356, 108] on input "洗-技術協助-1" at bounding box center [357, 99] width 53 height 18
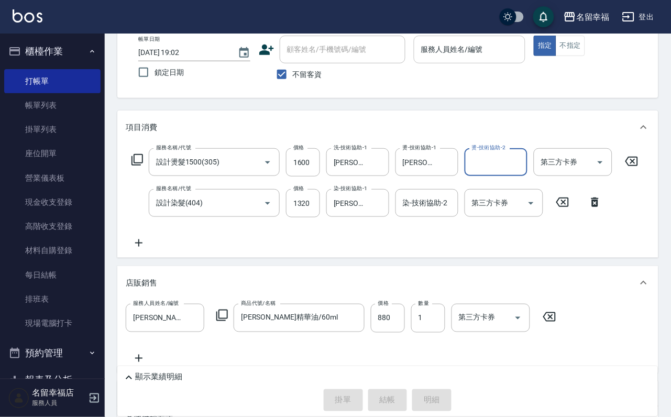
scroll to position [0, 0]
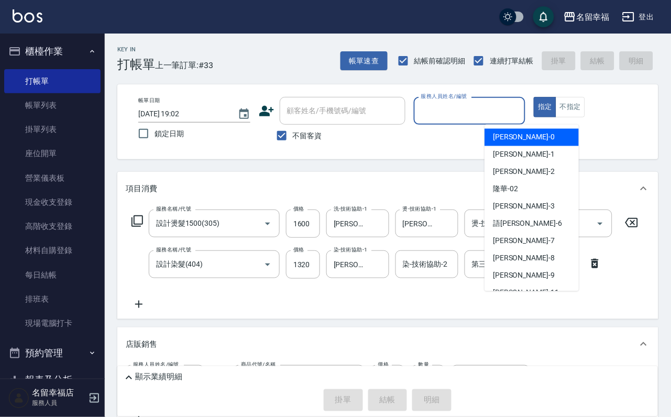
click at [521, 112] on input "服務人員姓名/編號" at bounding box center [469, 111] width 103 height 18
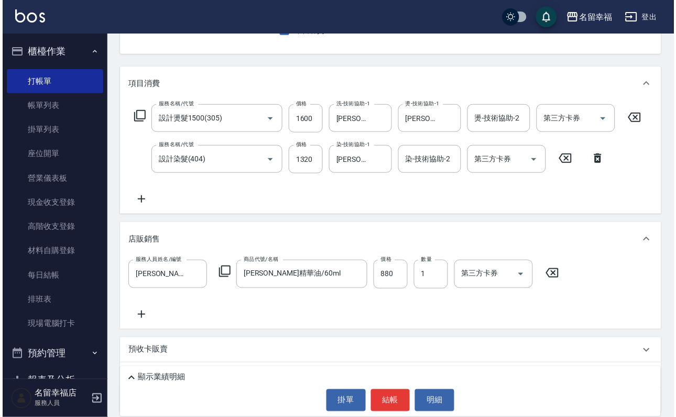
scroll to position [215, 0]
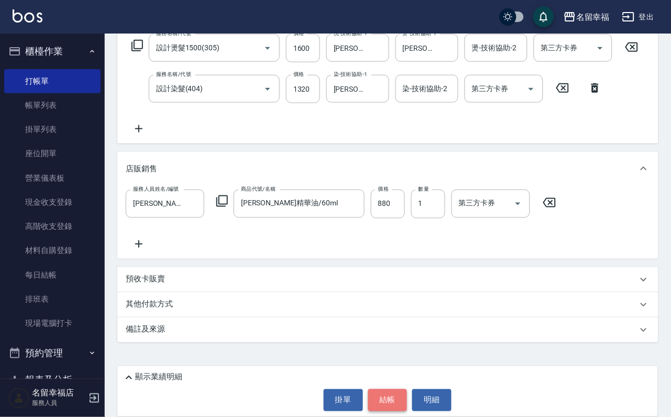
click at [385, 390] on button "結帳" at bounding box center [387, 400] width 39 height 22
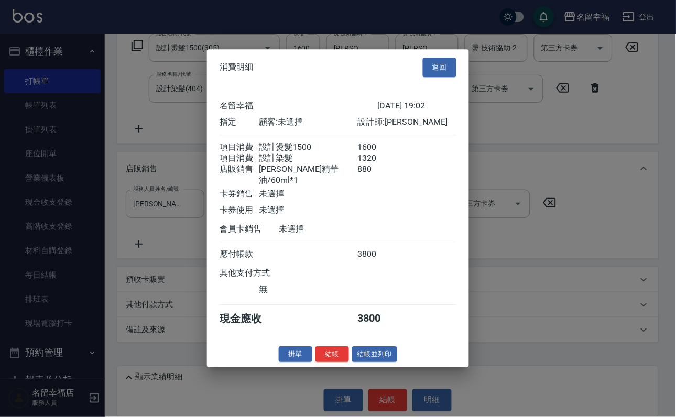
scroll to position [163, 0]
drag, startPoint x: 319, startPoint y: 393, endPoint x: 326, endPoint y: 387, distance: 9.7
click at [319, 362] on button "結帳" at bounding box center [332, 354] width 34 height 16
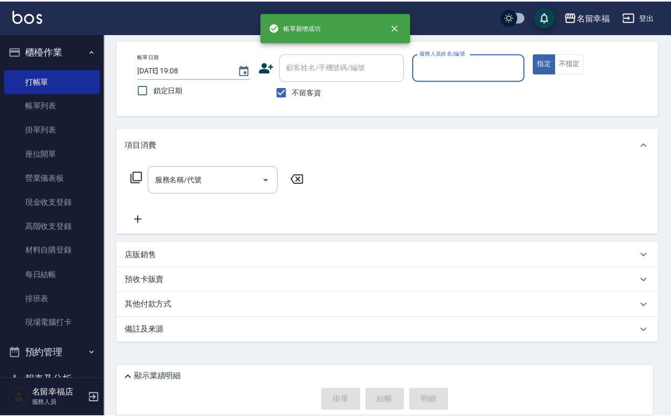
scroll to position [0, 0]
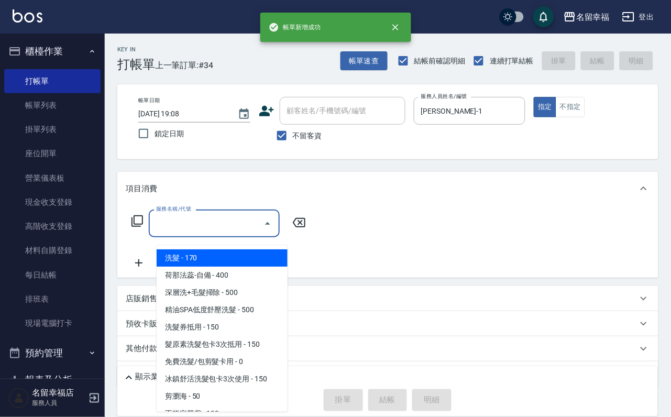
click at [242, 230] on input "服務名稱/代號" at bounding box center [206, 223] width 106 height 18
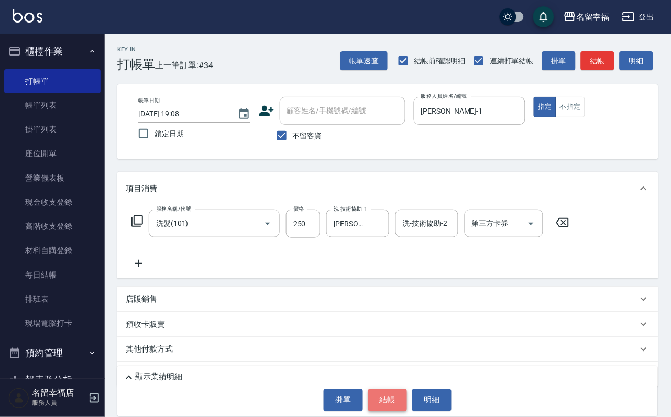
click at [378, 389] on button "結帳" at bounding box center [387, 400] width 39 height 22
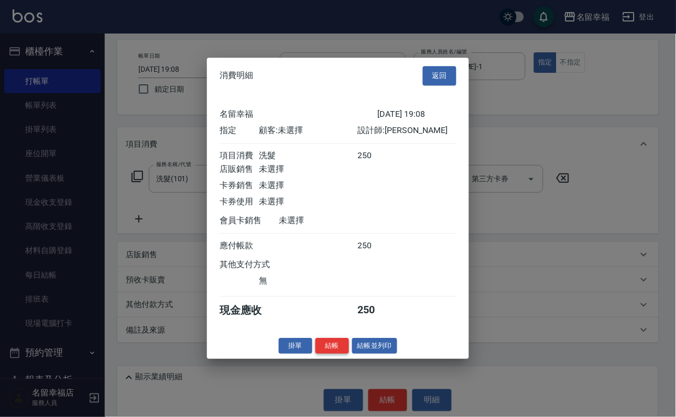
scroll to position [129, 0]
drag, startPoint x: 325, startPoint y: 404, endPoint x: 315, endPoint y: 390, distance: 17.3
click at [327, 354] on button "結帳" at bounding box center [332, 346] width 34 height 16
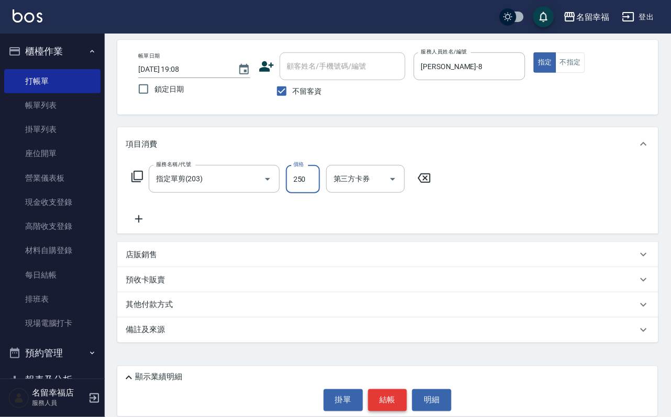
click at [379, 392] on button "結帳" at bounding box center [387, 400] width 39 height 22
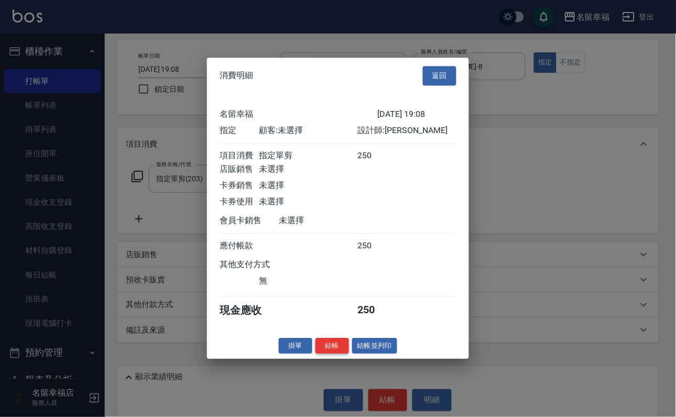
click at [319, 354] on button "結帳" at bounding box center [332, 346] width 34 height 16
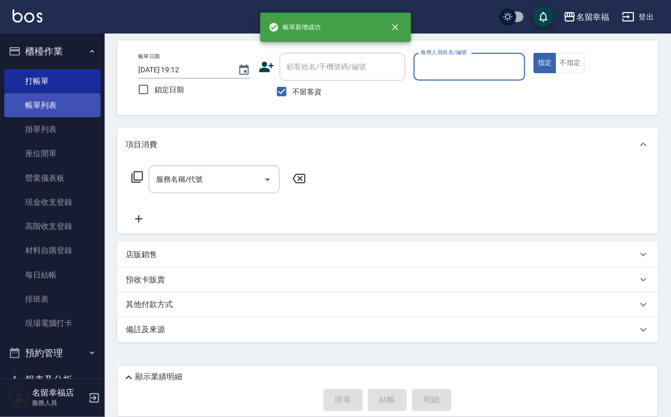
click at [62, 113] on link "帳單列表" at bounding box center [52, 105] width 96 height 24
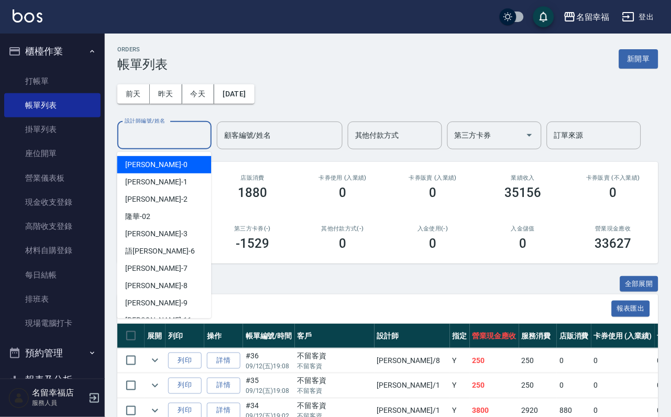
click at [152, 131] on div "設計師編號/姓名 設計師編號/姓名" at bounding box center [164, 136] width 94 height 28
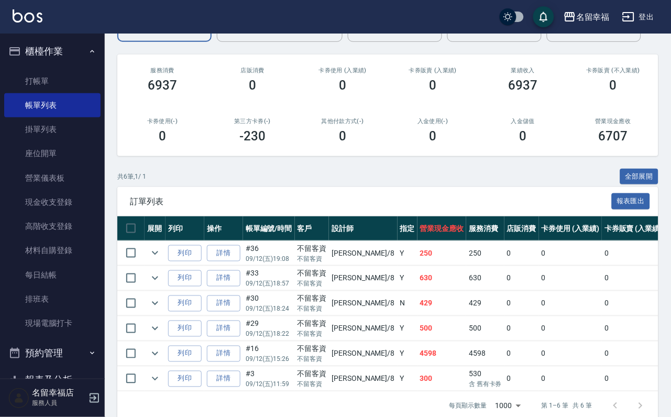
scroll to position [220, 0]
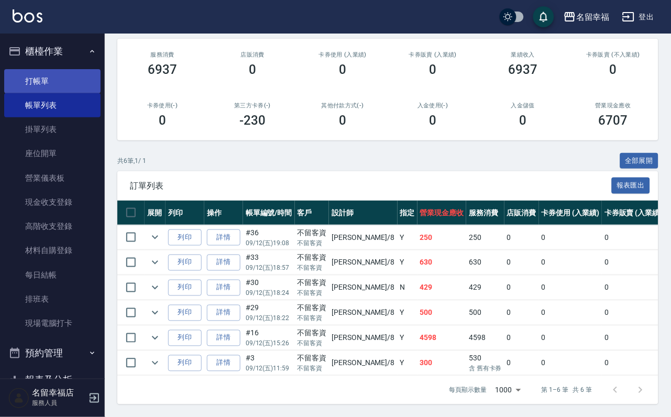
click at [58, 93] on link "打帳單" at bounding box center [52, 81] width 96 height 24
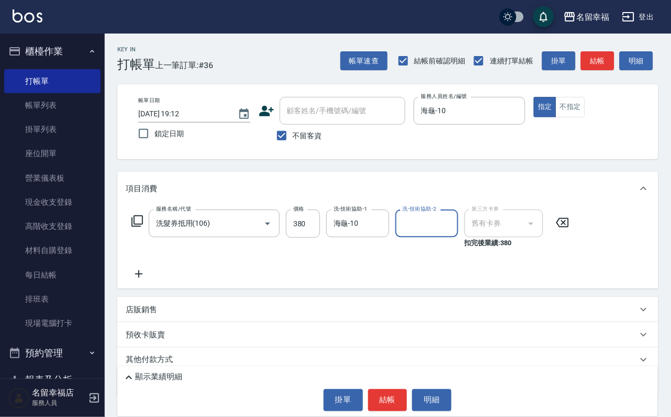
click at [142, 315] on p "店販銷售" at bounding box center [141, 309] width 31 height 11
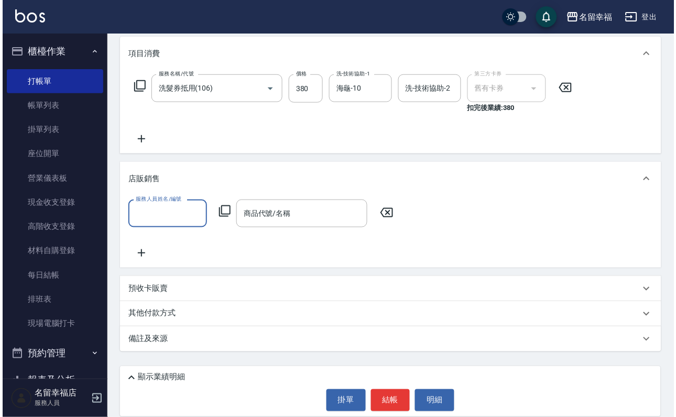
scroll to position [170, 0]
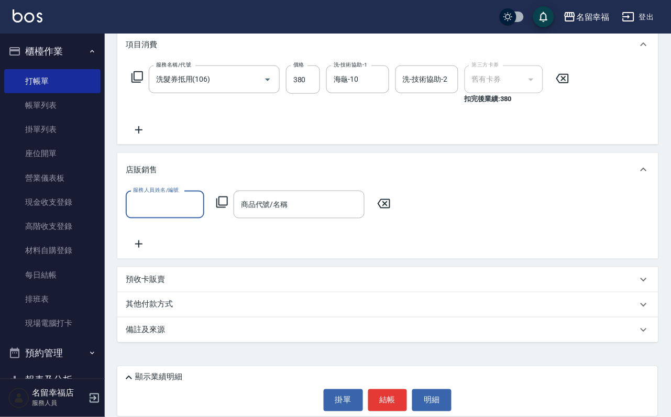
click at [226, 197] on icon at bounding box center [222, 202] width 13 height 13
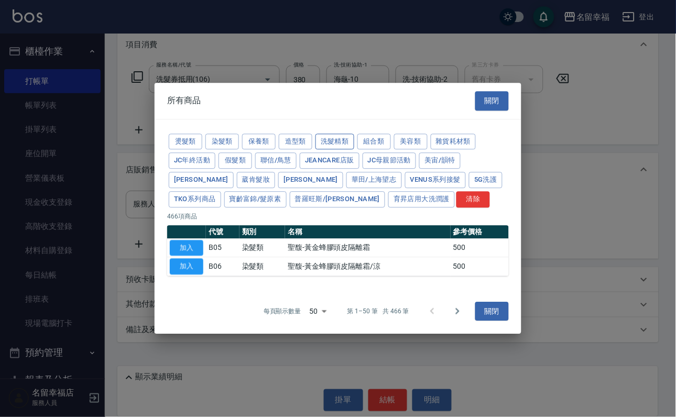
click at [354, 134] on button "洗髮精類" at bounding box center [334, 142] width 39 height 16
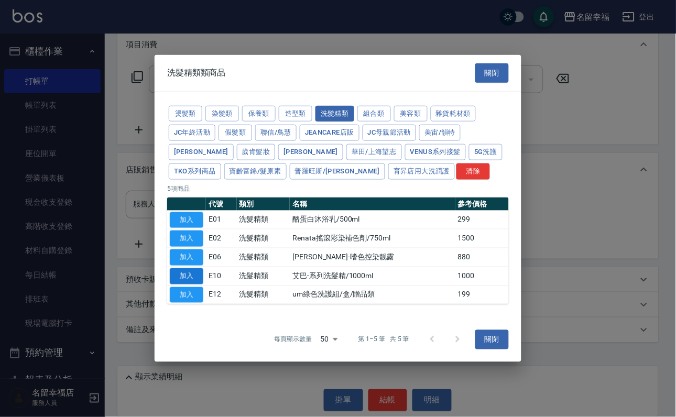
click at [191, 284] on button "加入" at bounding box center [187, 276] width 34 height 16
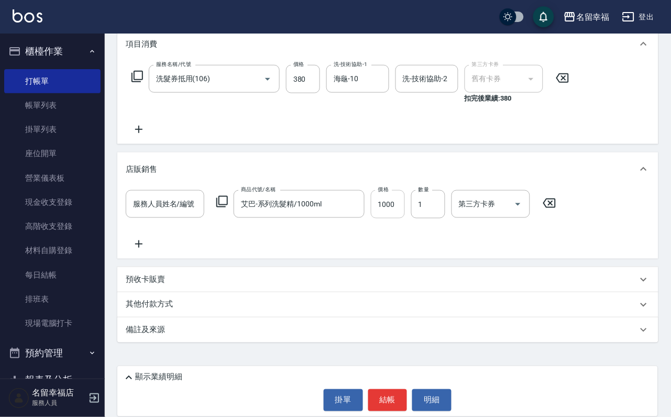
click at [401, 190] on input "1000" at bounding box center [388, 204] width 34 height 28
drag, startPoint x: 173, startPoint y: 209, endPoint x: 172, endPoint y: 201, distance: 8.9
click at [173, 209] on div "服務人員姓名/編號 服務人員姓名/編號" at bounding box center [165, 204] width 79 height 28
click at [384, 389] on button "結帳" at bounding box center [387, 400] width 39 height 22
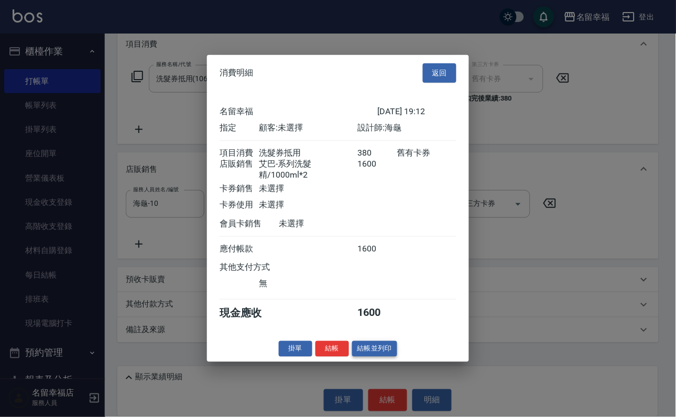
scroll to position [124, 0]
click at [332, 357] on button "結帳" at bounding box center [332, 348] width 34 height 16
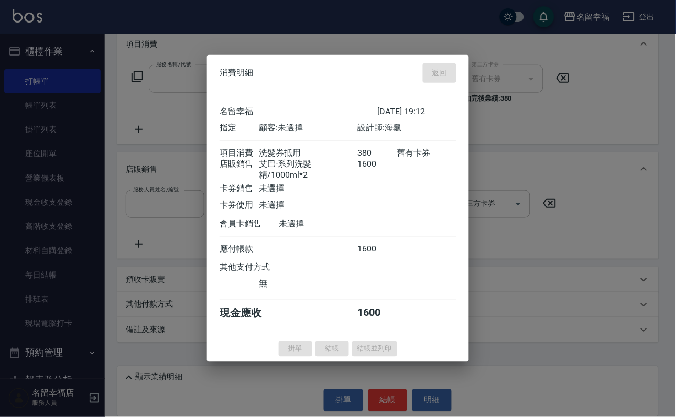
scroll to position [0, 0]
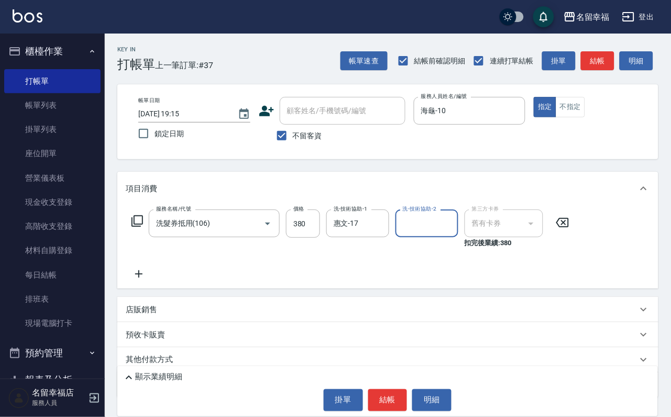
click at [390, 380] on div "顯示業績明細 掛單 結帳 明細" at bounding box center [387, 391] width 540 height 50
click at [394, 389] on button "結帳" at bounding box center [387, 400] width 39 height 22
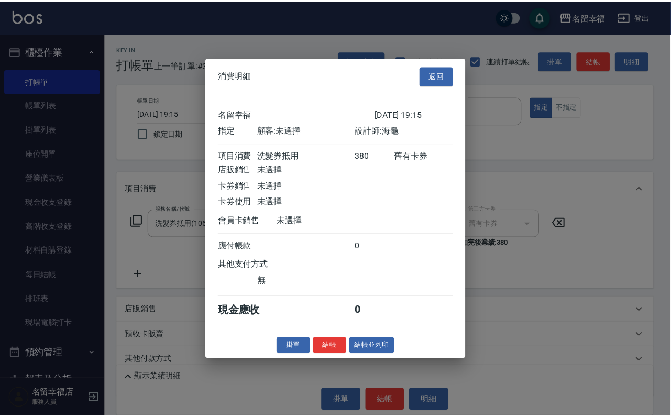
scroll to position [129, 0]
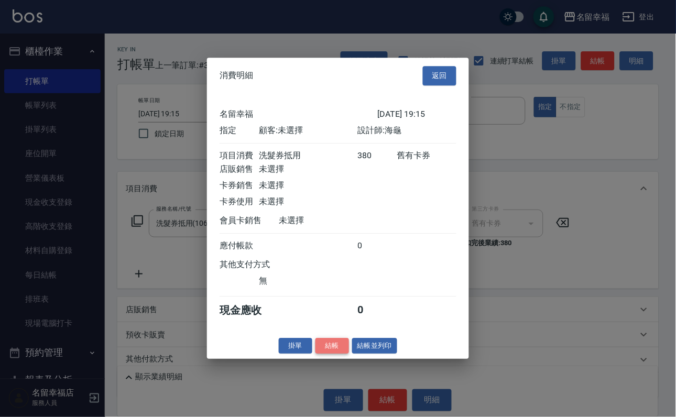
click at [315, 354] on button "結帳" at bounding box center [332, 346] width 34 height 16
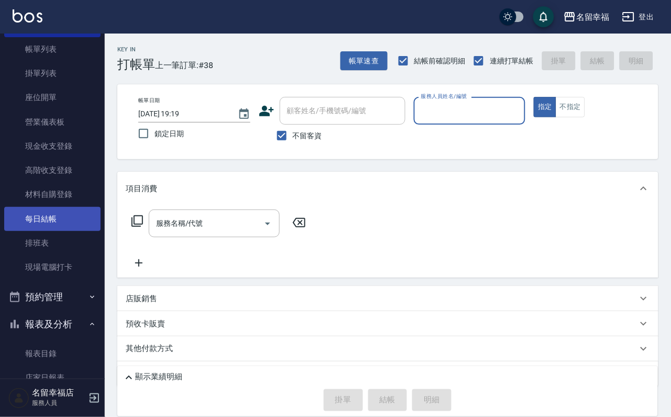
scroll to position [0, 0]
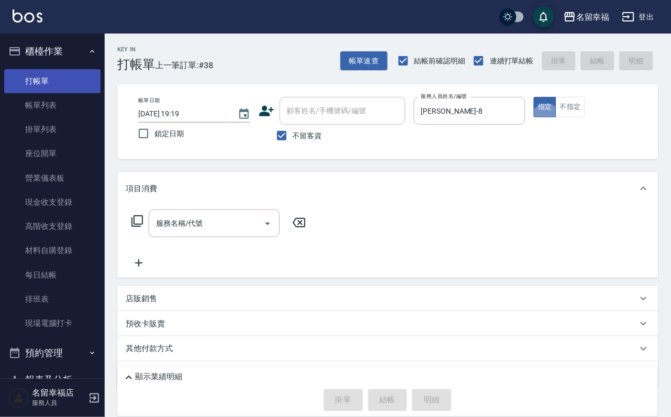
click at [36, 93] on link "打帳單" at bounding box center [52, 81] width 96 height 24
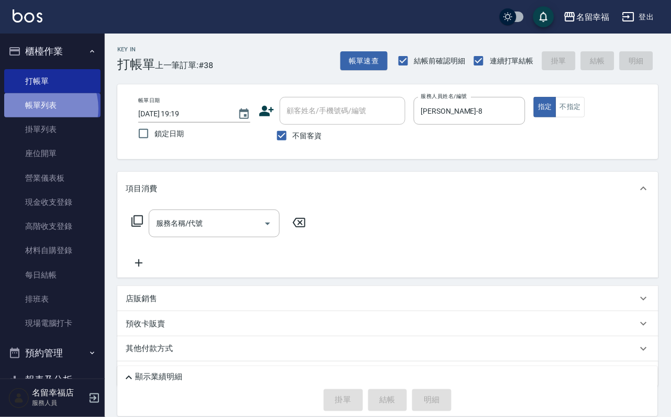
click at [38, 114] on link "帳單列表" at bounding box center [52, 105] width 96 height 24
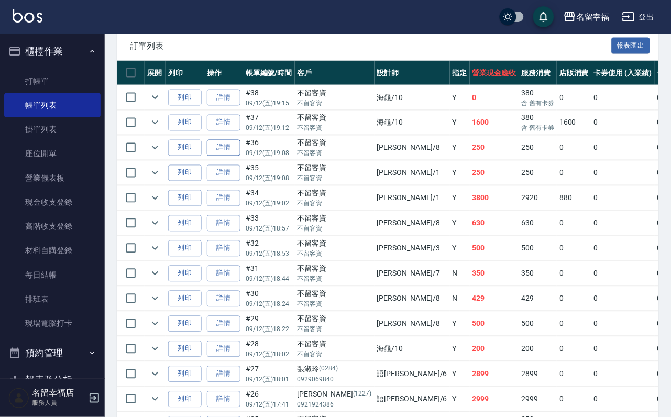
scroll to position [236, 0]
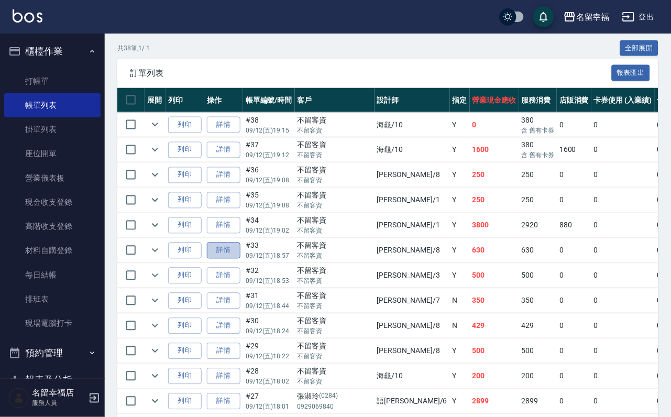
click at [231, 259] on link "詳情" at bounding box center [224, 250] width 34 height 16
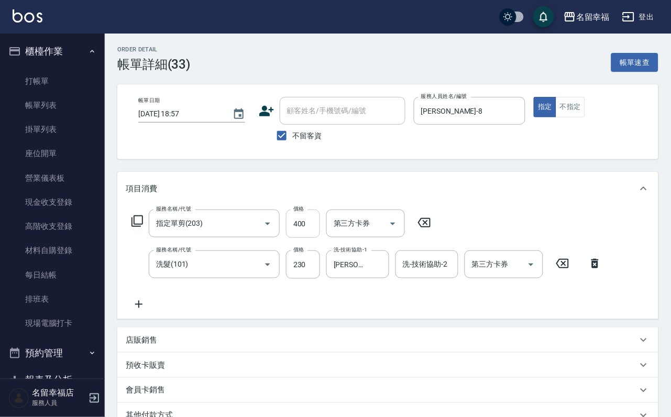
click at [312, 233] on input "400" at bounding box center [303, 223] width 34 height 28
drag, startPoint x: 261, startPoint y: 317, endPoint x: 360, endPoint y: 283, distance: 104.7
click at [261, 311] on div "服務名稱/代號 指定單剪(203) 服務名稱/代號 價格 250 價格 第三方卡券 第三方卡券 服務名稱/代號 洗髮(101) 服務名稱/代號 價格 230 …" at bounding box center [367, 259] width 482 height 101
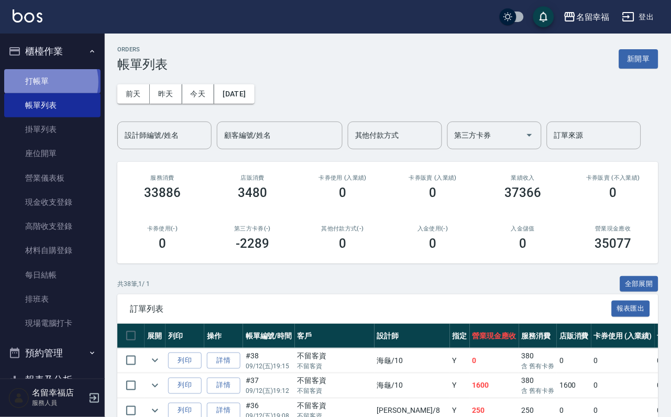
click at [48, 86] on link "打帳單" at bounding box center [52, 81] width 96 height 24
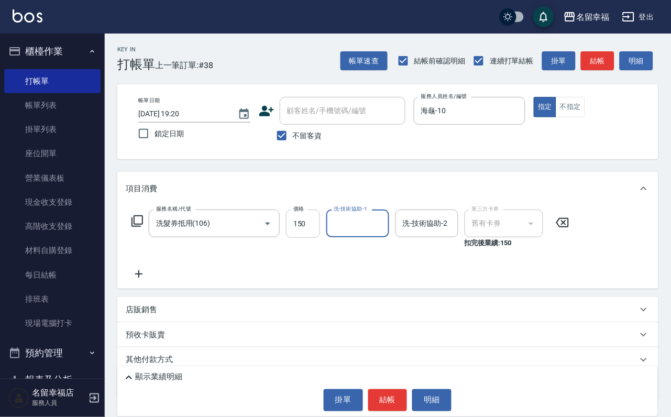
click at [320, 233] on input "150" at bounding box center [303, 223] width 34 height 28
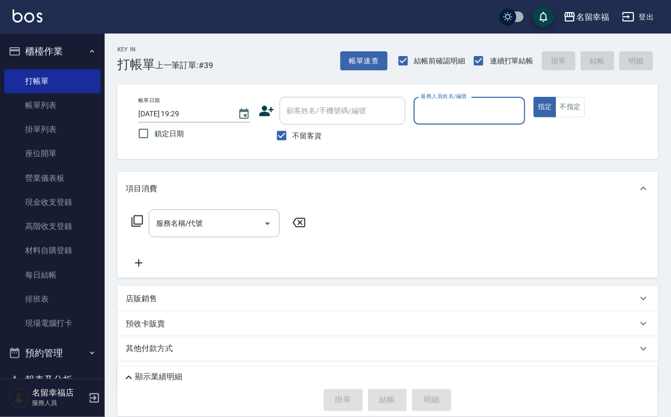
click at [521, 104] on input "服務人員姓名/編號" at bounding box center [469, 111] width 103 height 18
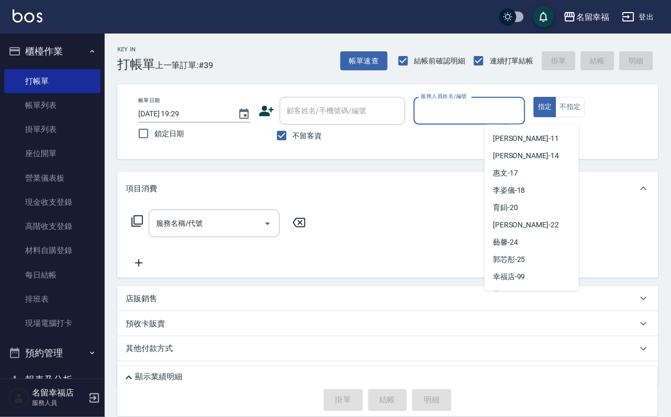
scroll to position [187, 0]
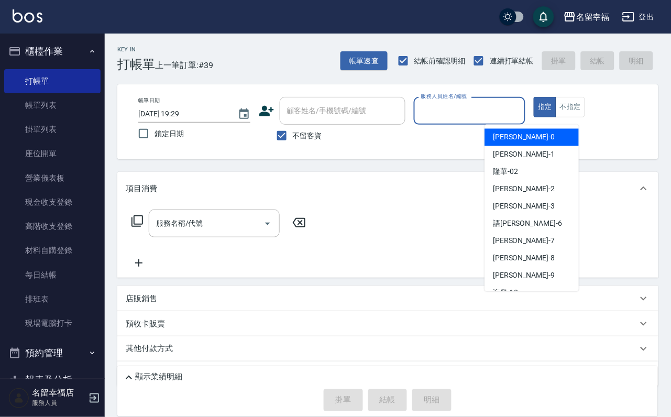
click at [521, 117] on input "服務人員姓名/編號" at bounding box center [469, 111] width 103 height 18
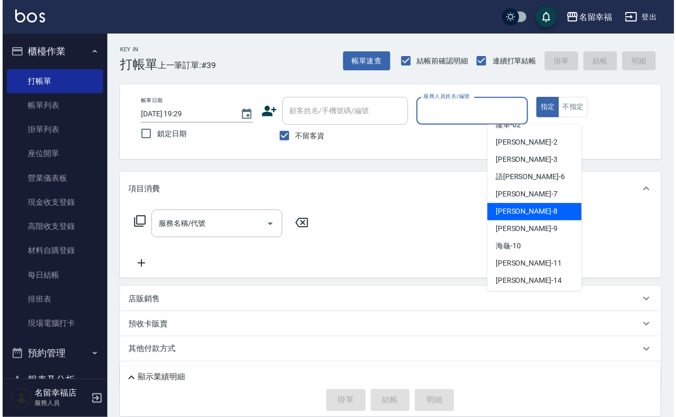
scroll to position [79, 0]
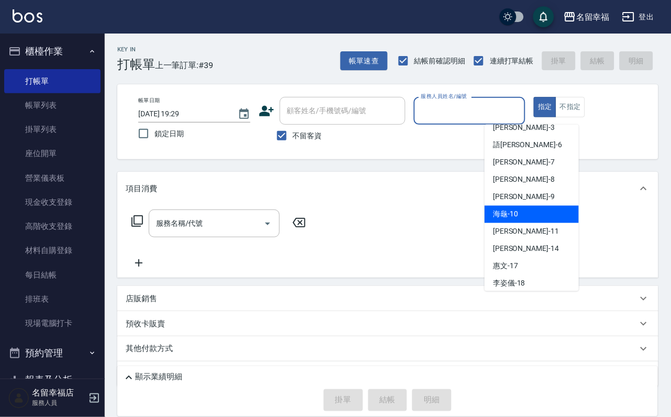
click at [538, 209] on div "海龜 -10" at bounding box center [531, 214] width 94 height 17
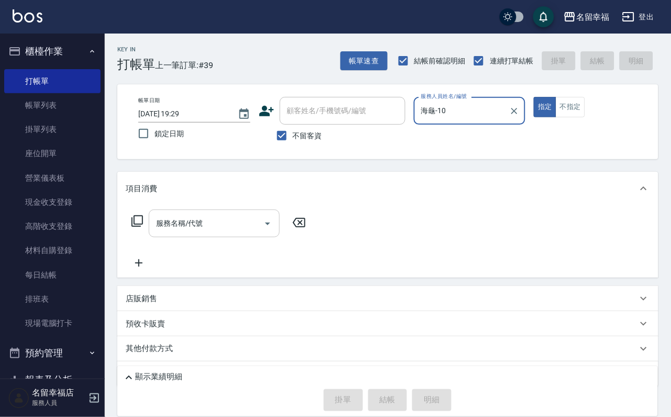
click at [241, 233] on input "服務名稱/代號" at bounding box center [206, 223] width 106 height 18
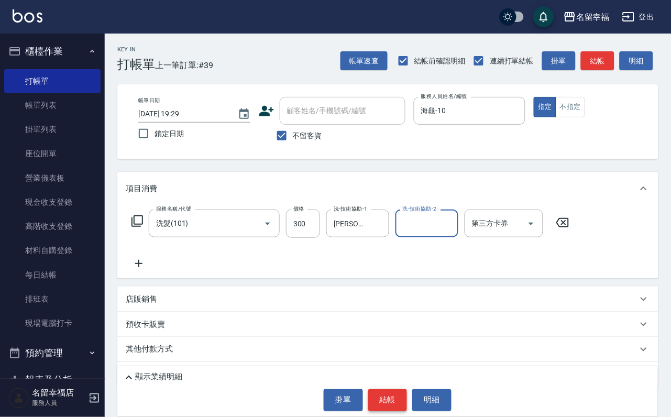
click at [397, 393] on button "結帳" at bounding box center [387, 400] width 39 height 22
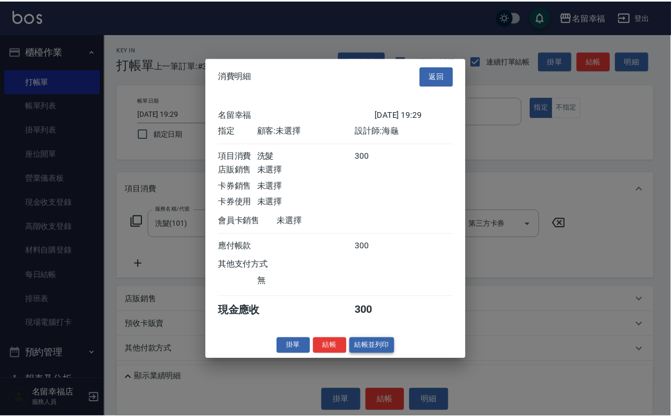
scroll to position [129, 0]
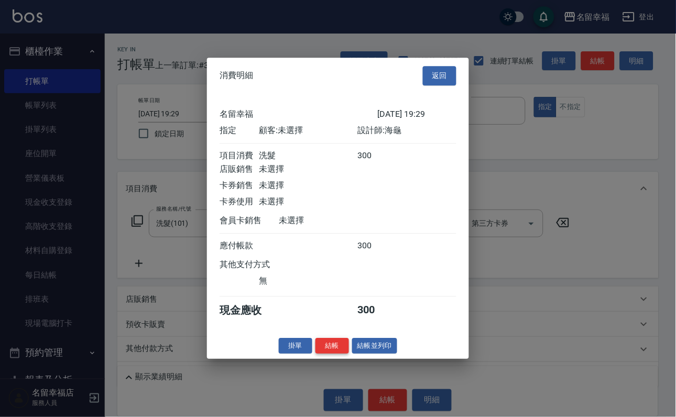
click at [329, 354] on button "結帳" at bounding box center [332, 346] width 34 height 16
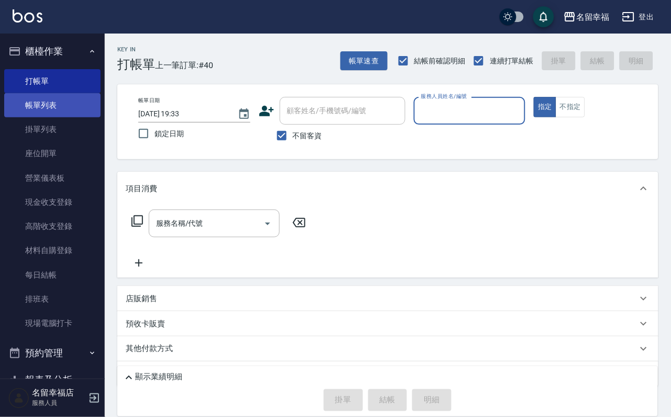
click at [58, 112] on link "帳單列表" at bounding box center [52, 105] width 96 height 24
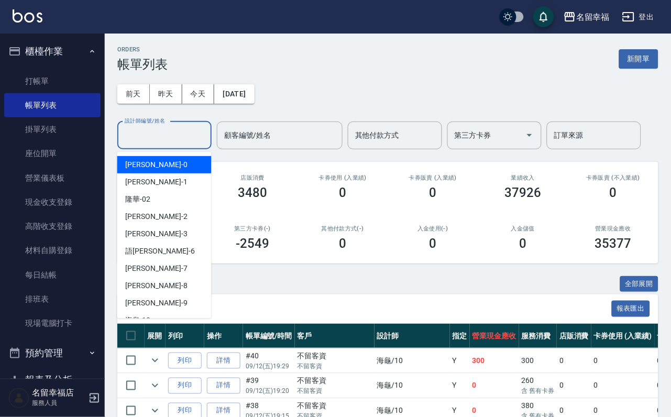
drag, startPoint x: 177, startPoint y: 143, endPoint x: 184, endPoint y: 149, distance: 9.0
click at [176, 144] on input "設計師編號/姓名" at bounding box center [164, 135] width 85 height 18
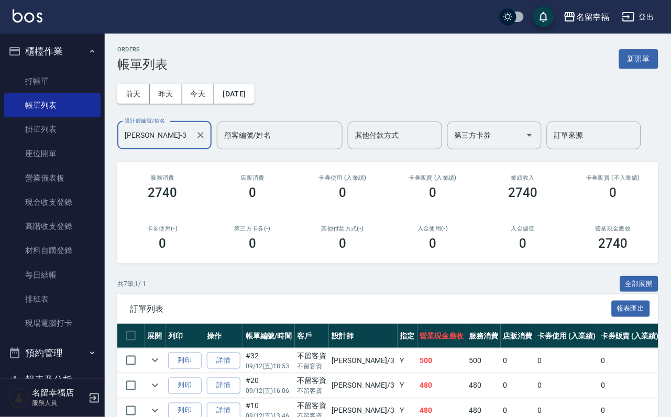
scroll to position [236, 0]
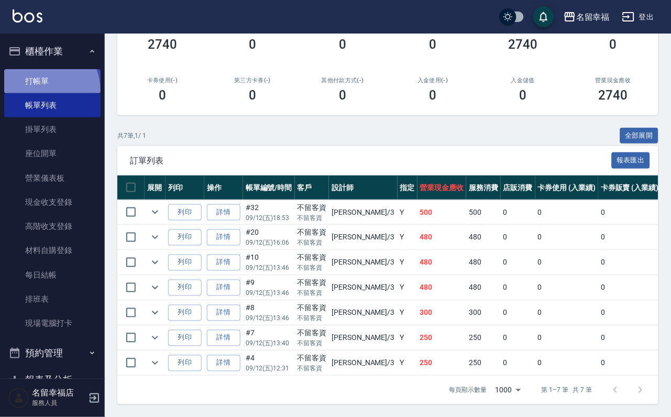
click at [36, 93] on link "打帳單" at bounding box center [52, 81] width 96 height 24
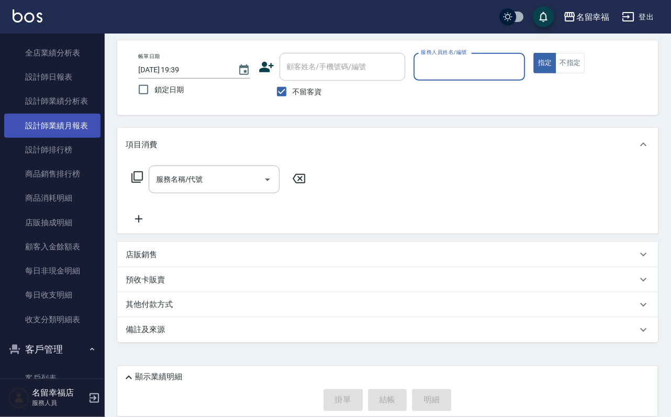
scroll to position [471, 0]
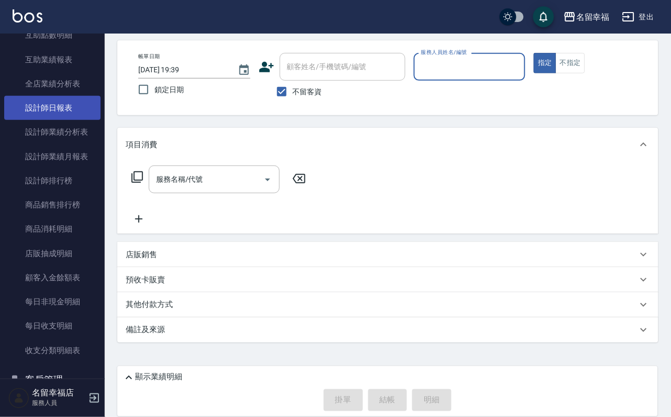
click at [54, 120] on link "設計師日報表" at bounding box center [52, 108] width 96 height 24
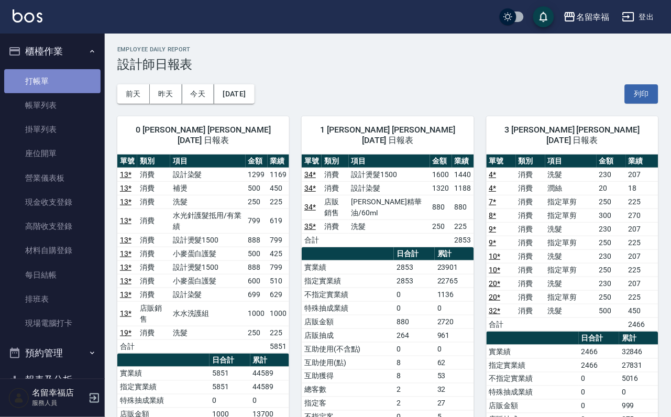
click at [81, 80] on link "打帳單" at bounding box center [52, 81] width 96 height 24
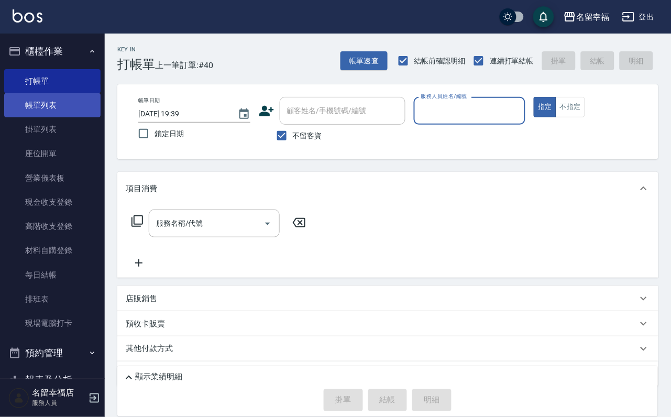
click at [43, 117] on link "帳單列表" at bounding box center [52, 105] width 96 height 24
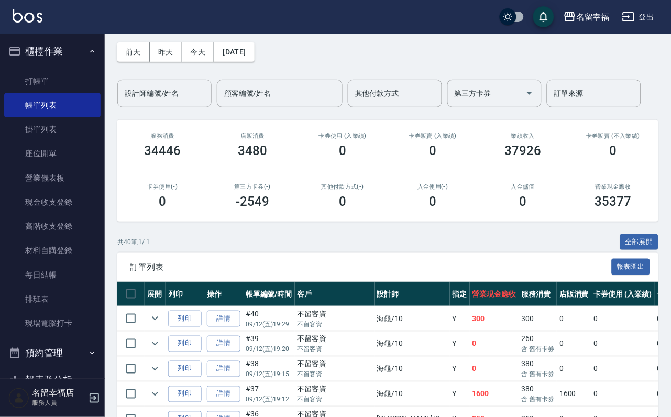
scroll to position [79, 0]
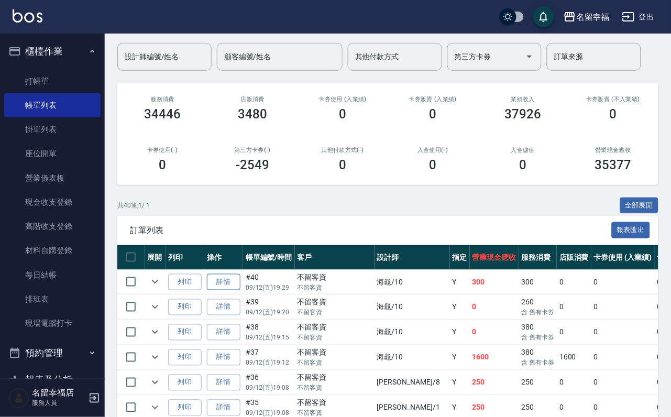
click at [240, 290] on link "詳情" at bounding box center [224, 282] width 34 height 16
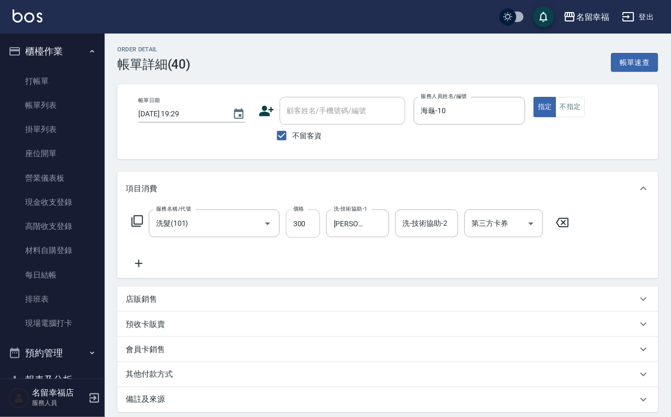
click at [308, 237] on input "300" at bounding box center [303, 223] width 34 height 28
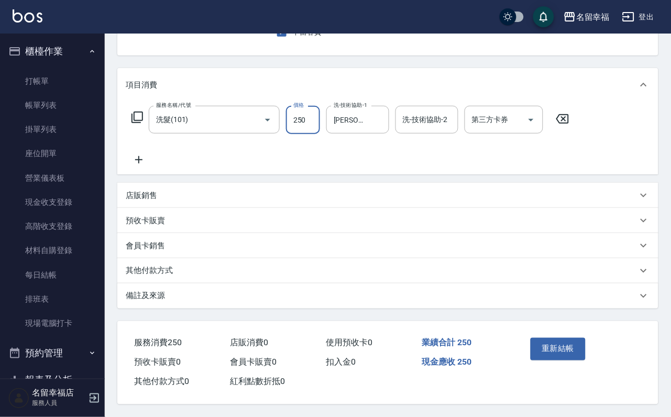
scroll to position [147, 0]
click at [558, 338] on button "重新結帳" at bounding box center [559, 349] width 56 height 22
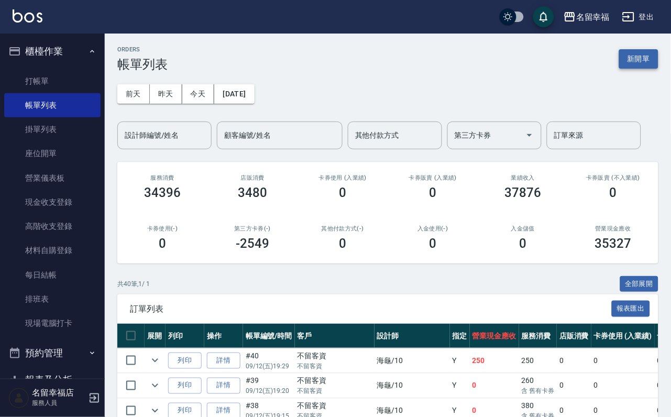
click at [620, 64] on button "新開單" at bounding box center [638, 58] width 39 height 19
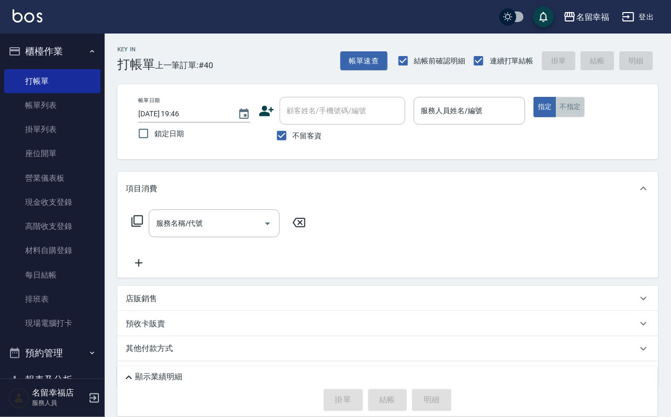
click at [585, 117] on button "不指定" at bounding box center [570, 107] width 29 height 20
click at [518, 113] on icon "Clear" at bounding box center [515, 111] width 6 height 6
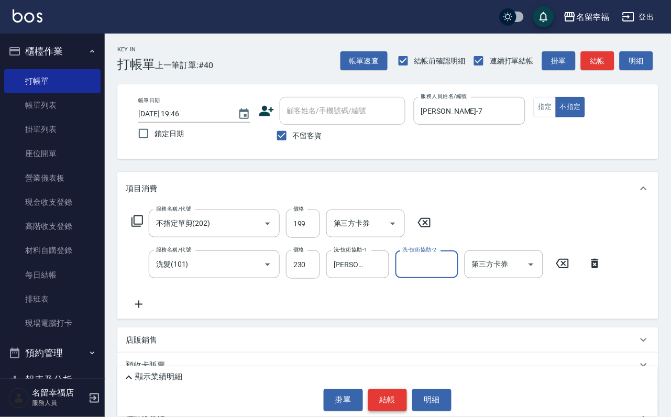
click at [379, 392] on button "結帳" at bounding box center [387, 400] width 39 height 22
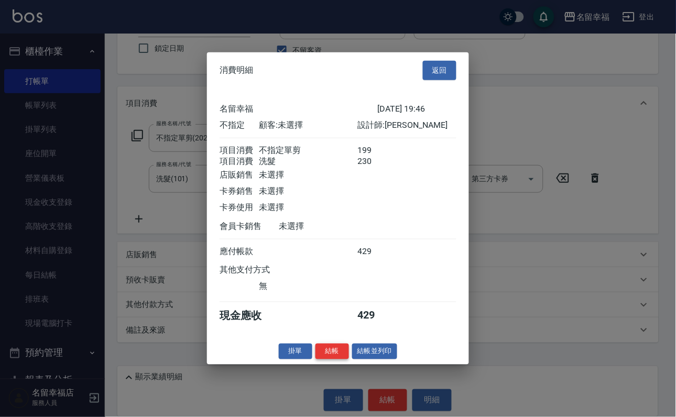
scroll to position [188, 0]
click at [318, 359] on button "結帳" at bounding box center [332, 351] width 34 height 16
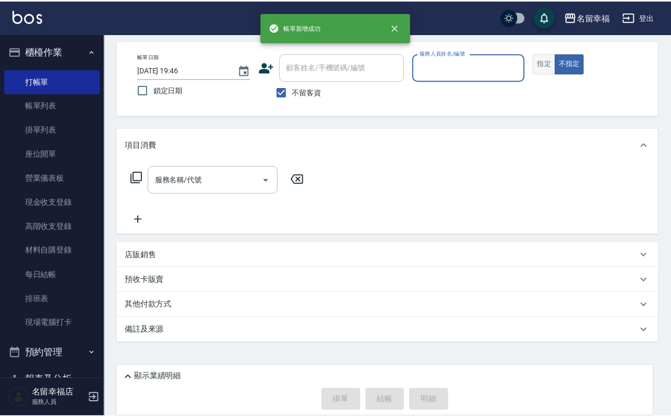
scroll to position [62, 0]
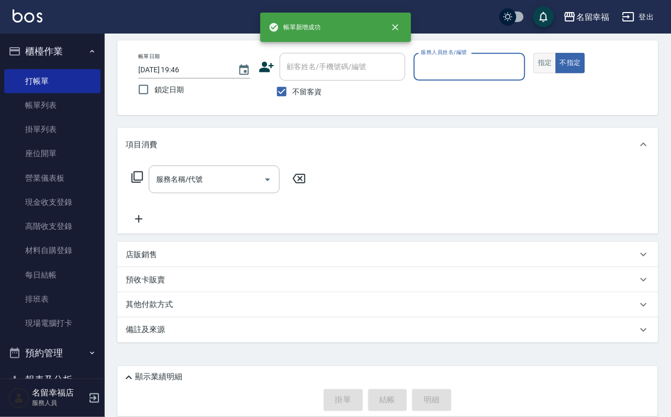
click at [556, 53] on button "指定" at bounding box center [545, 63] width 23 height 20
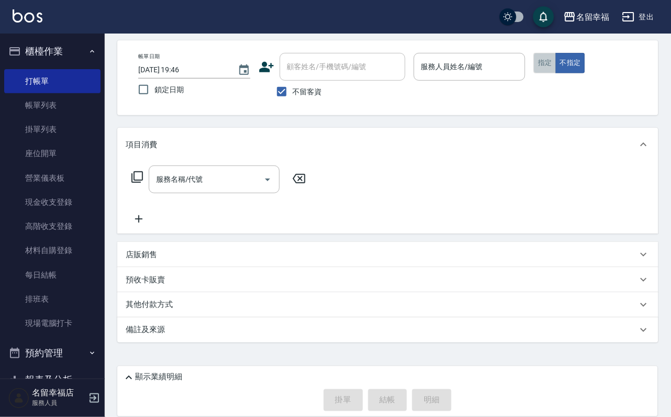
click at [556, 53] on button "指定" at bounding box center [545, 63] width 23 height 20
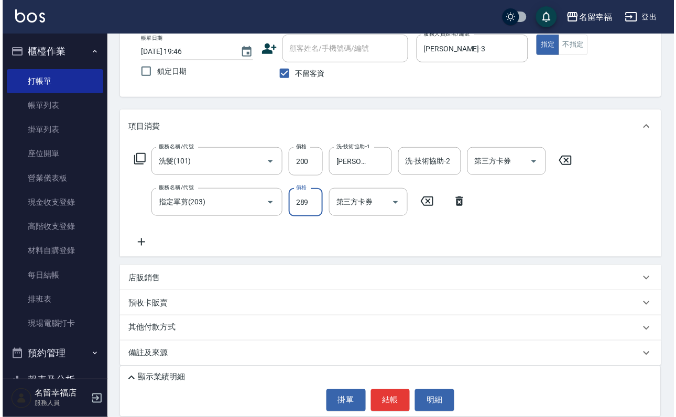
scroll to position [0, 0]
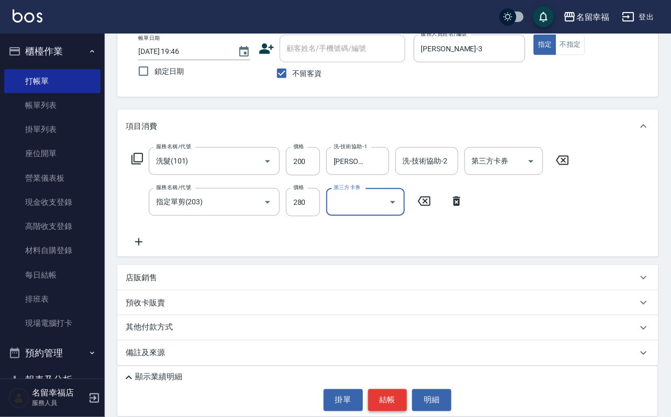
click at [387, 400] on button "結帳" at bounding box center [387, 400] width 39 height 22
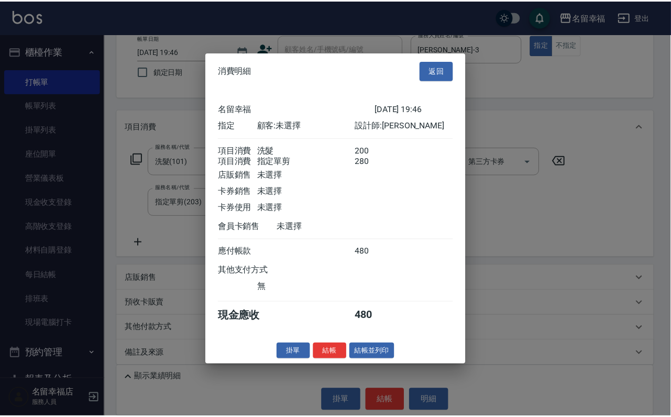
scroll to position [157, 0]
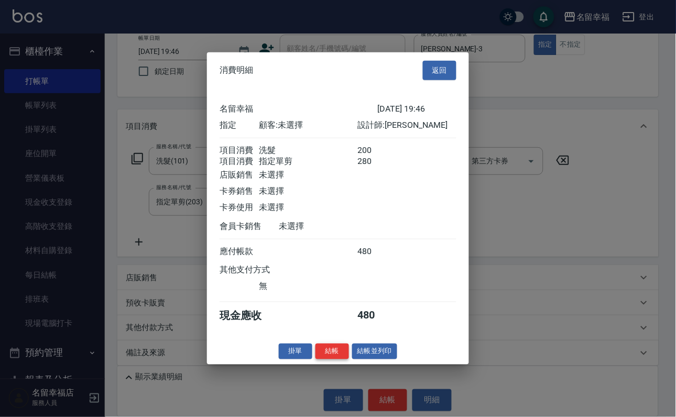
click at [315, 359] on button "結帳" at bounding box center [332, 351] width 34 height 16
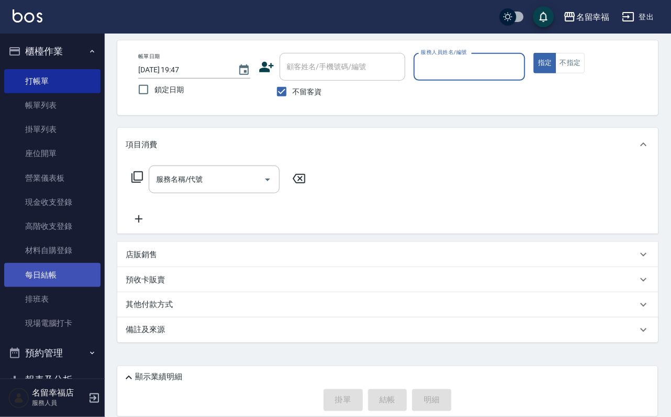
click at [72, 287] on link "每日結帳" at bounding box center [52, 275] width 96 height 24
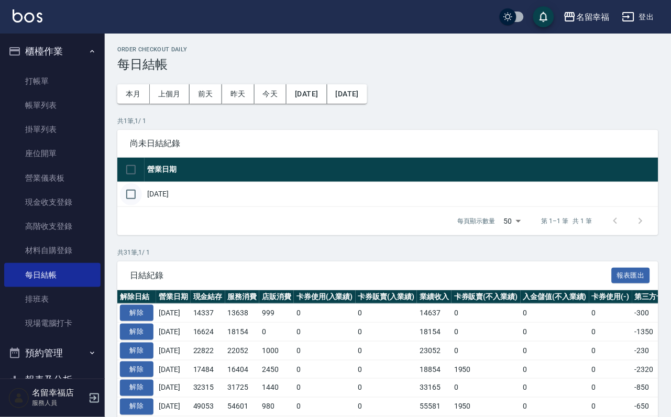
click at [134, 205] on input "checkbox" at bounding box center [131, 194] width 22 height 22
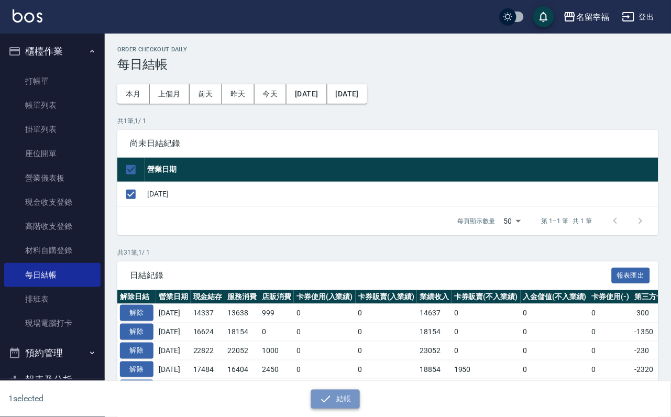
click at [326, 403] on icon "button" at bounding box center [325, 399] width 13 height 13
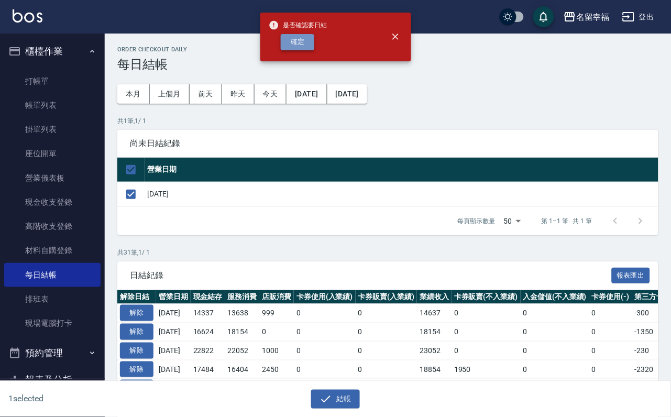
click at [309, 48] on button "確定" at bounding box center [298, 42] width 34 height 16
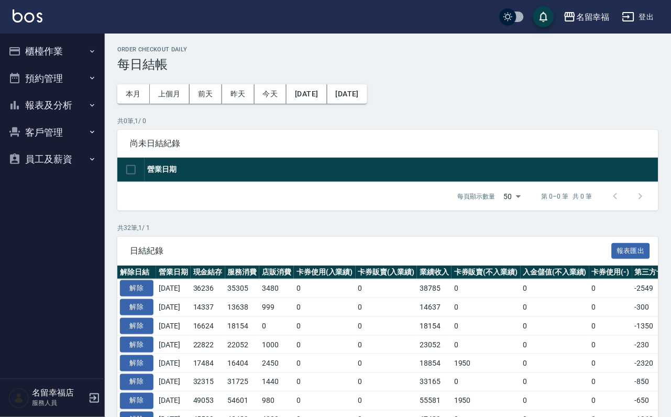
click at [75, 45] on button "櫃檯作業" at bounding box center [52, 51] width 96 height 27
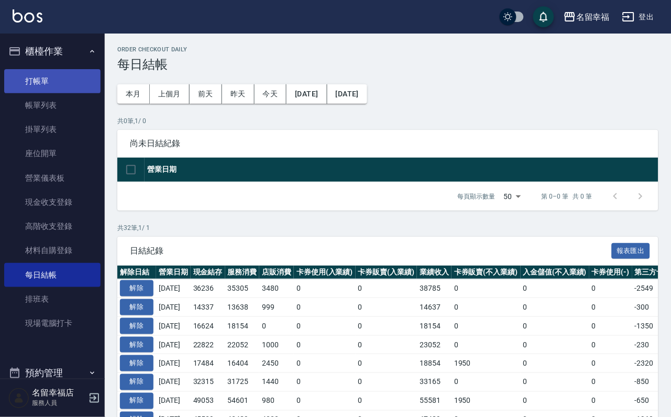
click at [59, 87] on link "打帳單" at bounding box center [52, 81] width 96 height 24
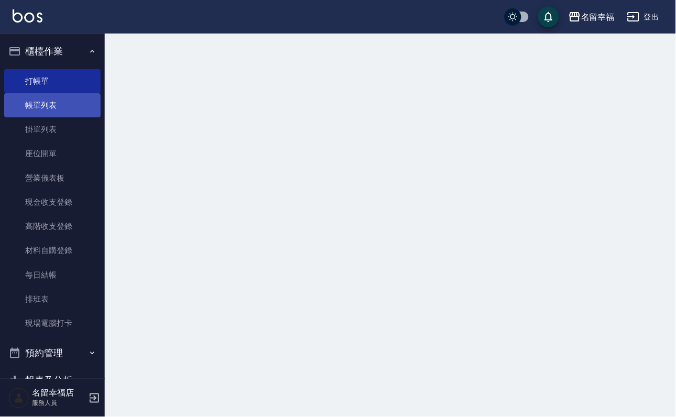
click at [55, 112] on link "帳單列表" at bounding box center [52, 105] width 96 height 24
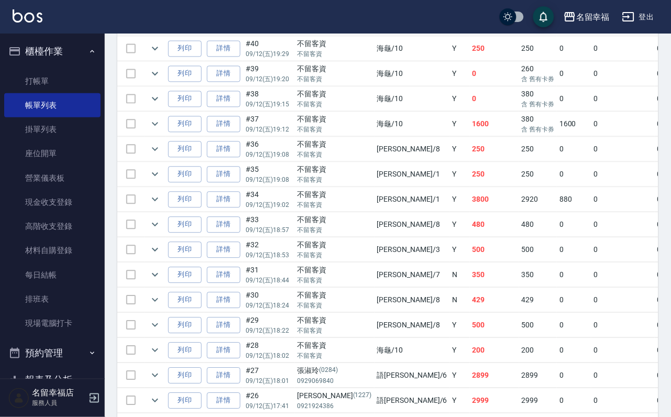
scroll to position [393, 0]
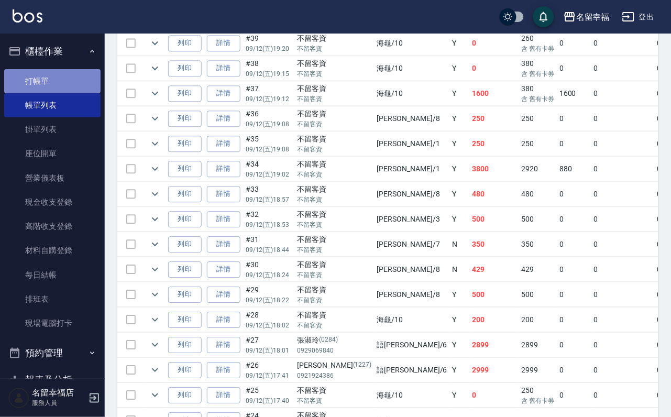
click at [70, 85] on link "打帳單" at bounding box center [52, 81] width 96 height 24
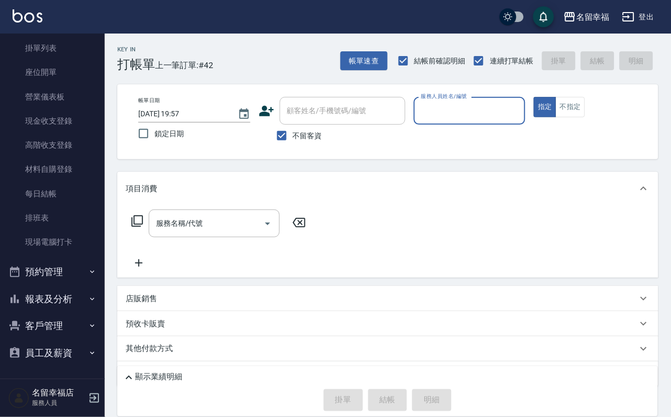
scroll to position [62, 0]
